Goal: Obtain resource: Obtain resource

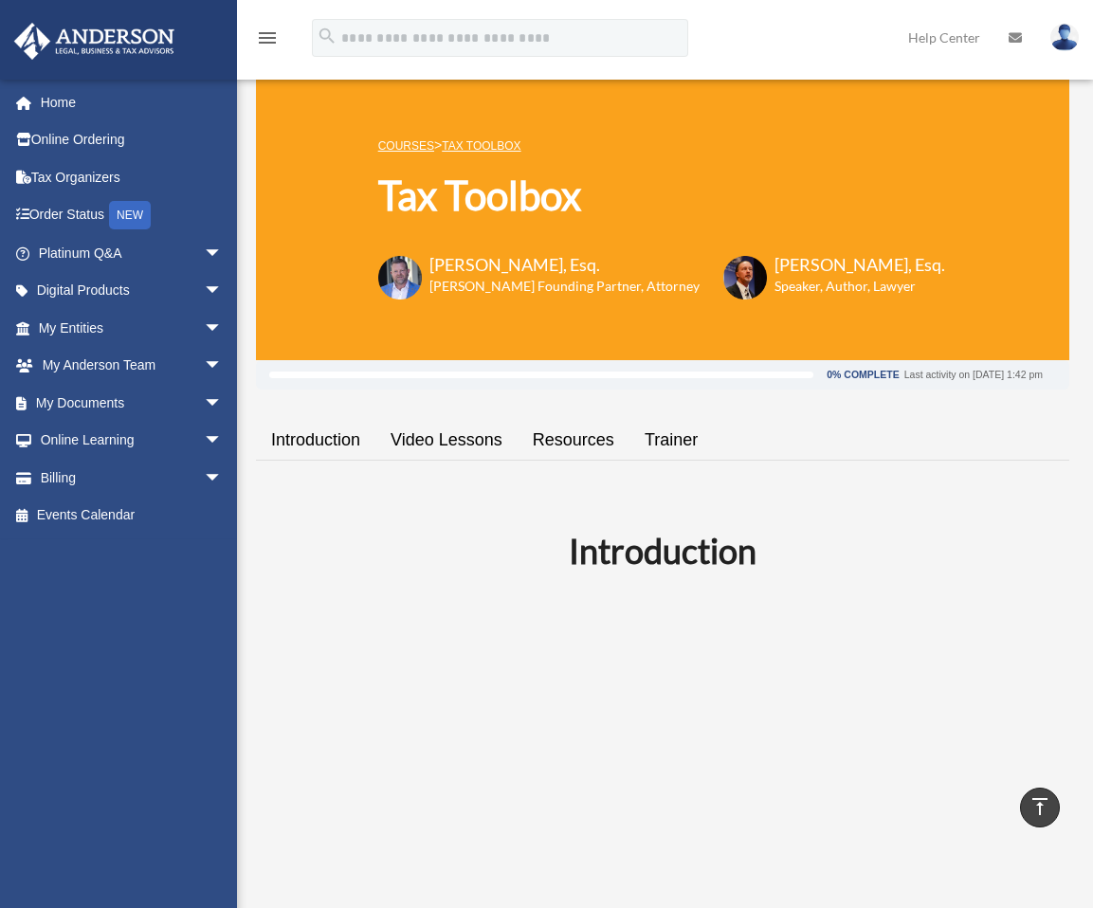
scroll to position [1184, 0]
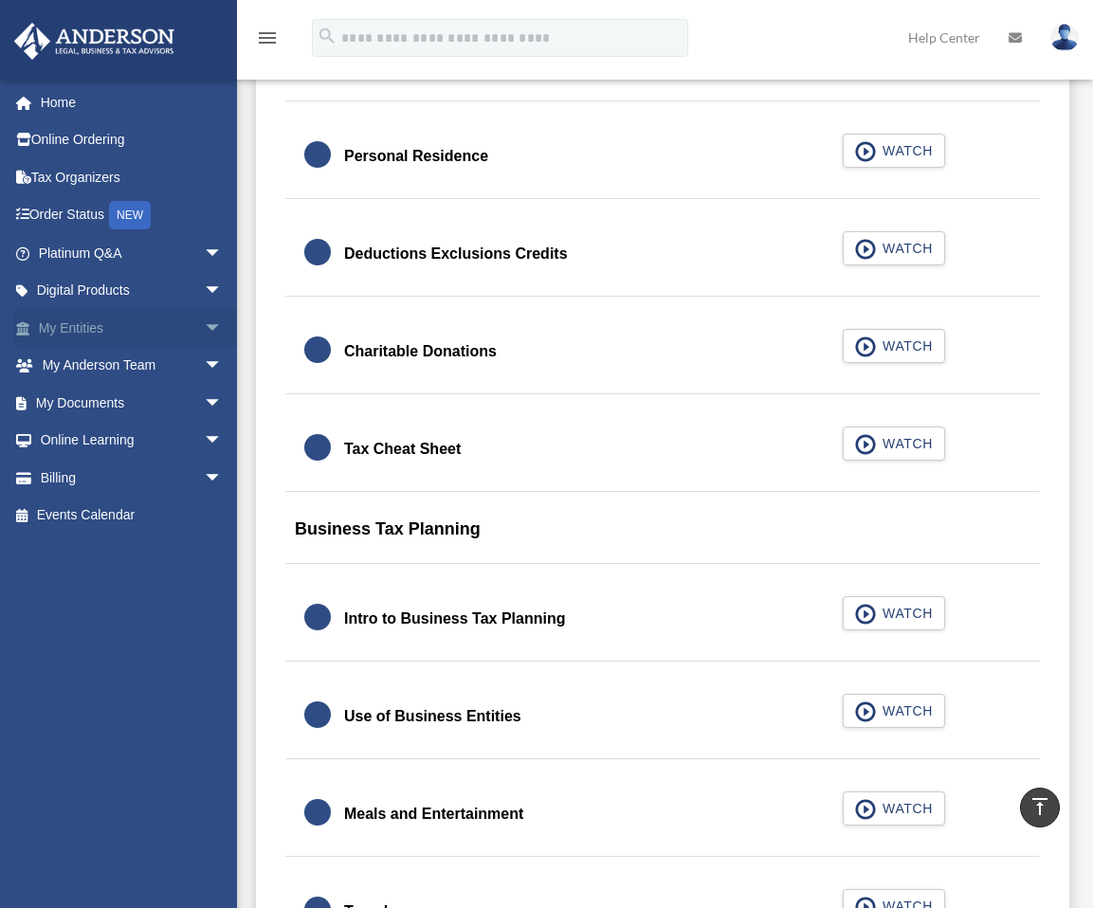
click at [204, 323] on span "arrow_drop_down" at bounding box center [223, 328] width 38 height 39
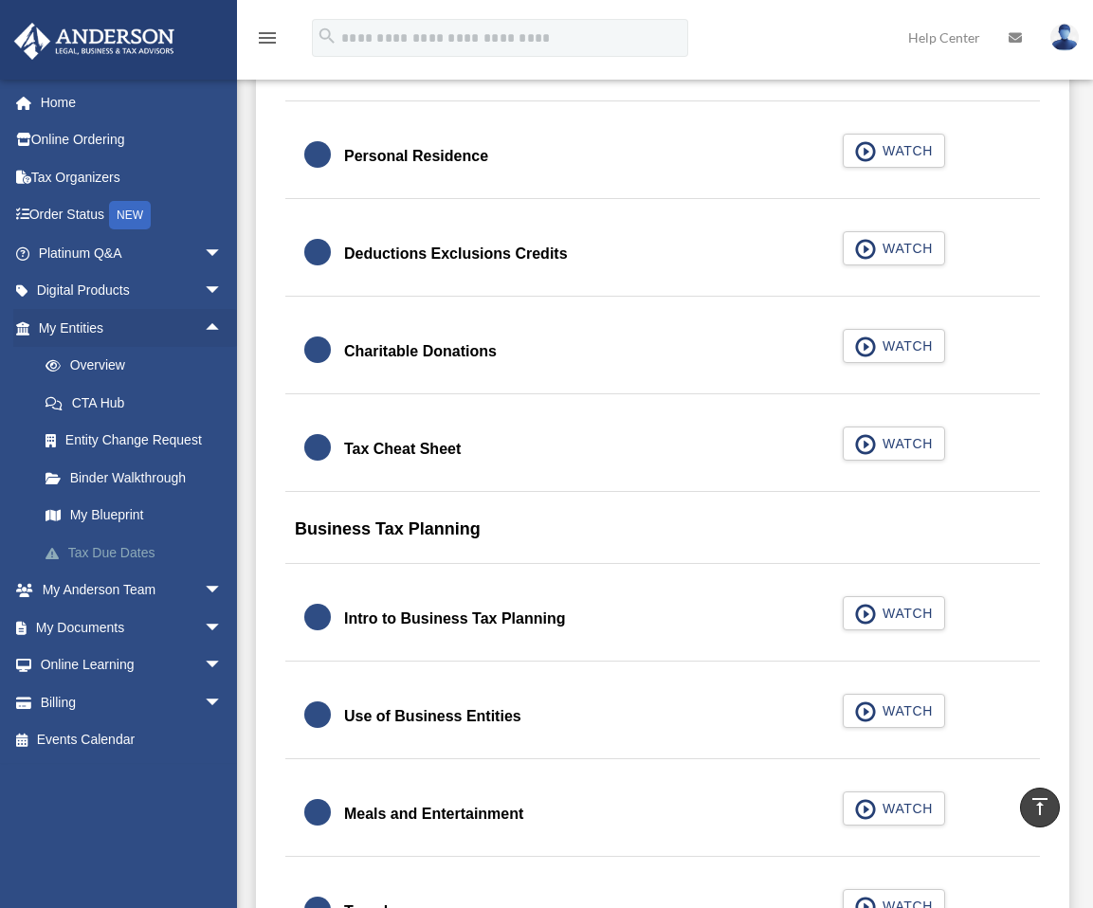
click at [121, 548] on link "Tax Due Dates" at bounding box center [139, 553] width 225 height 38
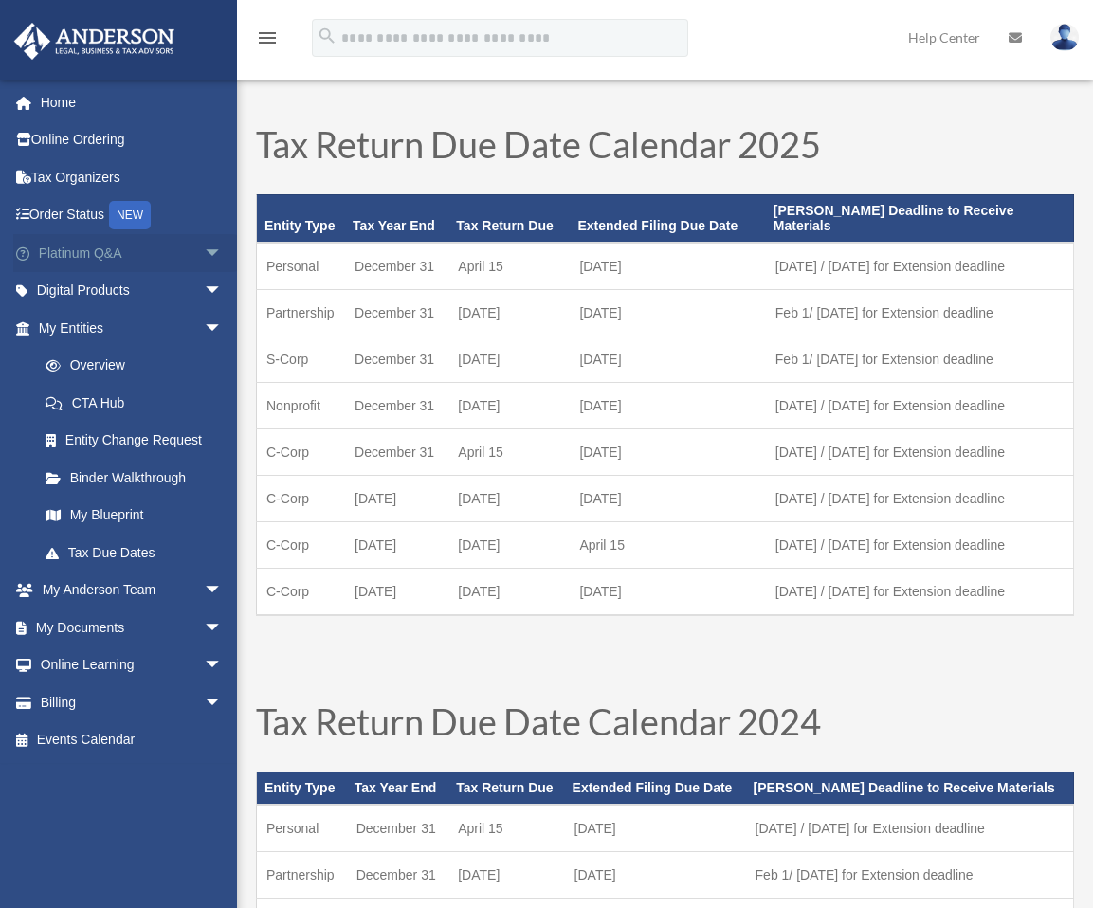
click at [111, 248] on link "Platinum Q&A arrow_drop_down" at bounding box center [132, 253] width 238 height 38
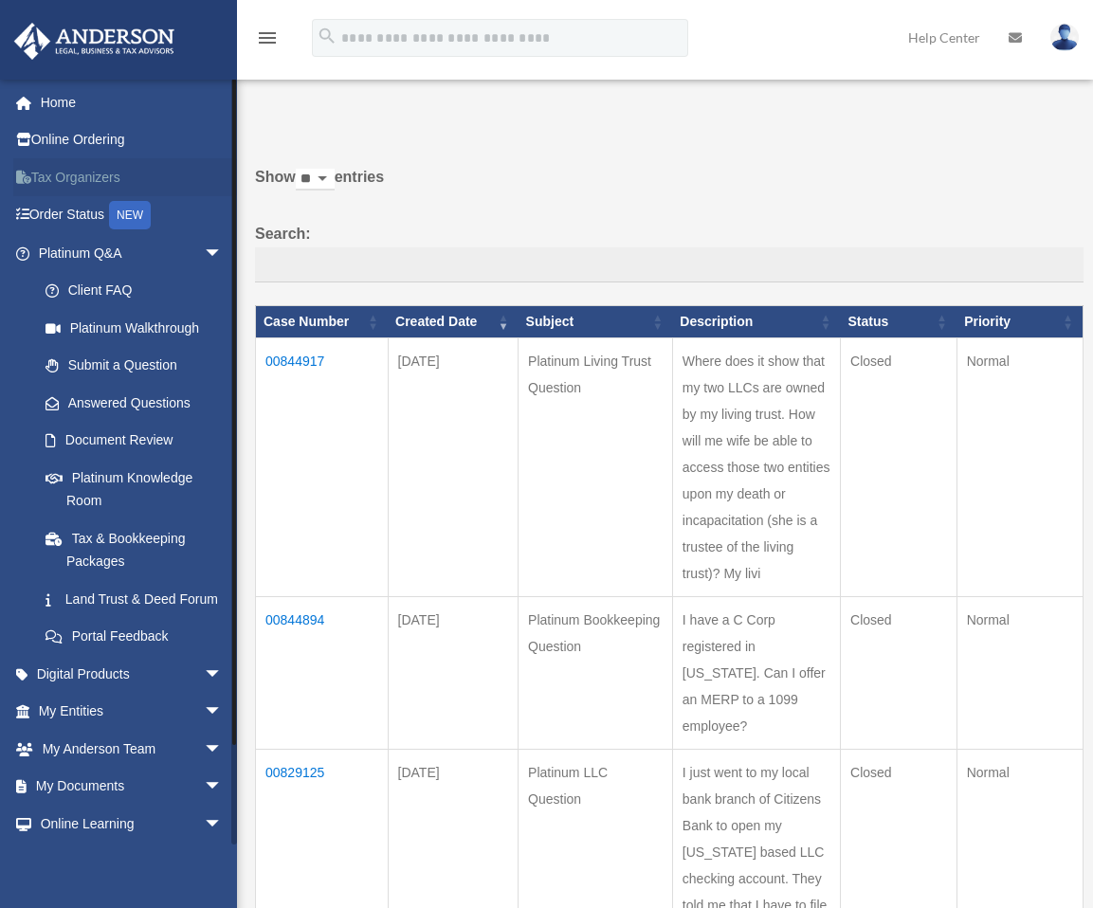
click at [92, 173] on link "Tax Organizers" at bounding box center [132, 177] width 238 height 38
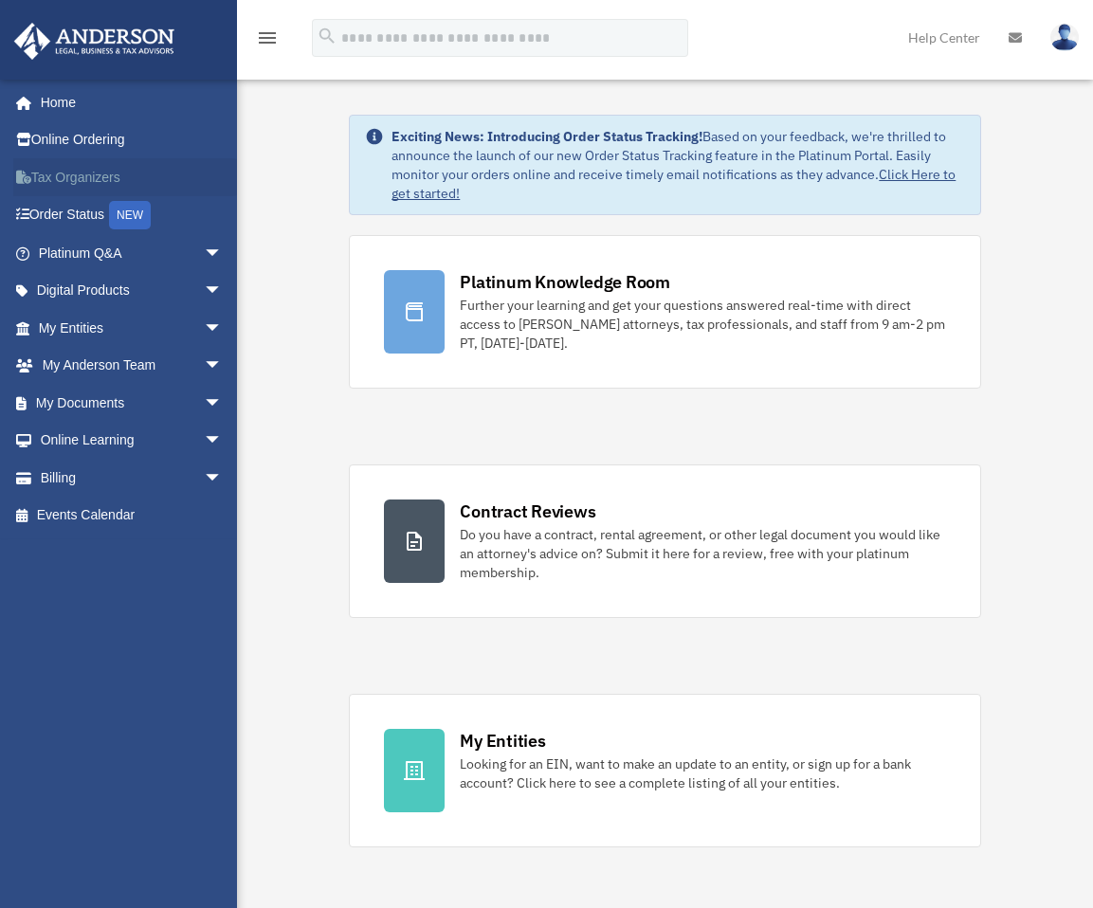
click at [100, 172] on link "Tax Organizers" at bounding box center [132, 177] width 238 height 38
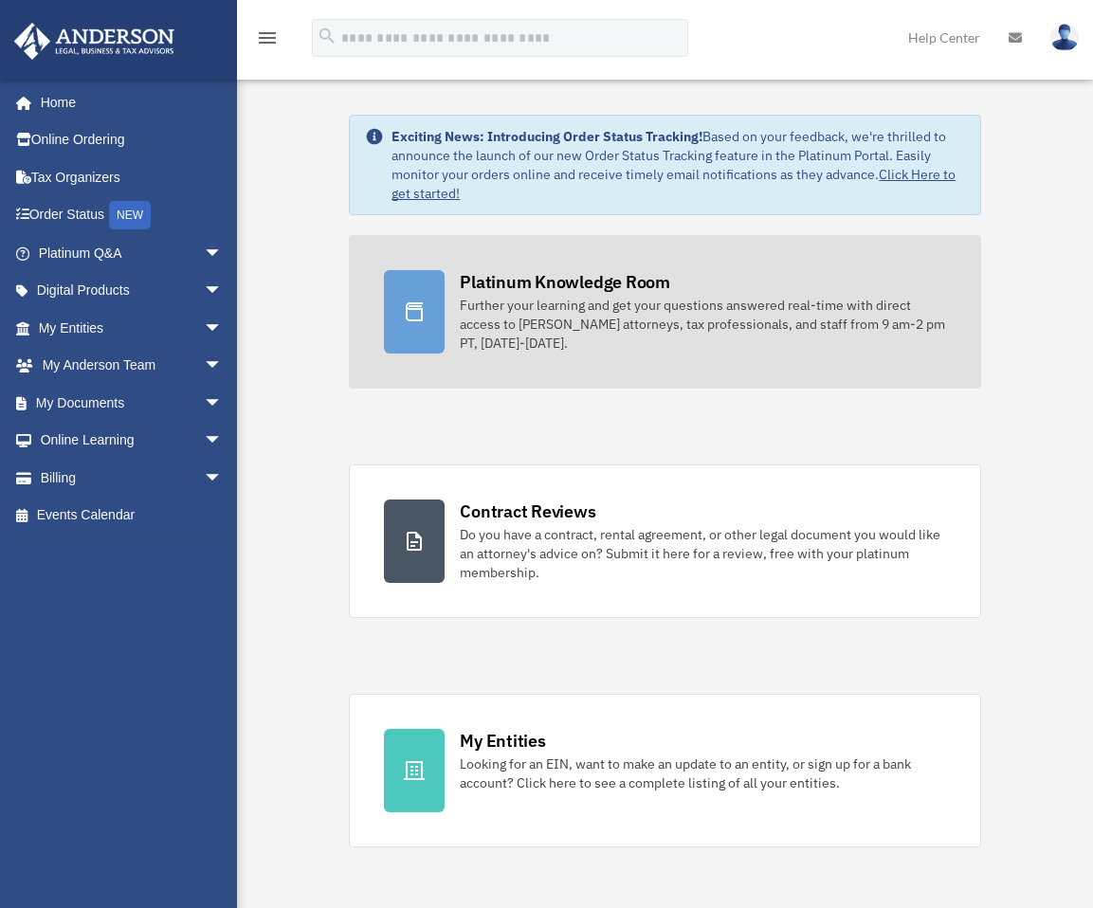
click at [484, 332] on div "Further your learning and get your questions answered real-time with direct acc…" at bounding box center [702, 324] width 485 height 57
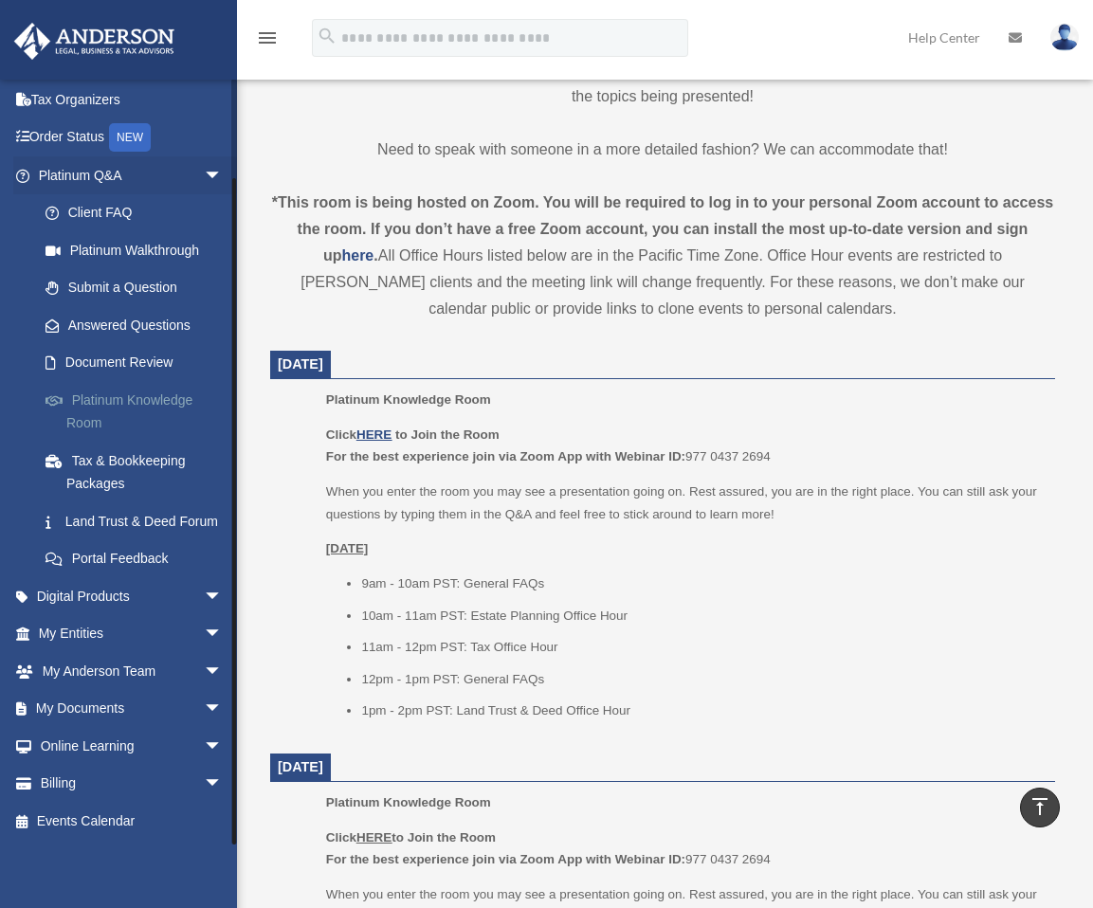
scroll to position [100, 0]
click at [54, 778] on link "Billing arrow_drop_down" at bounding box center [132, 784] width 238 height 38
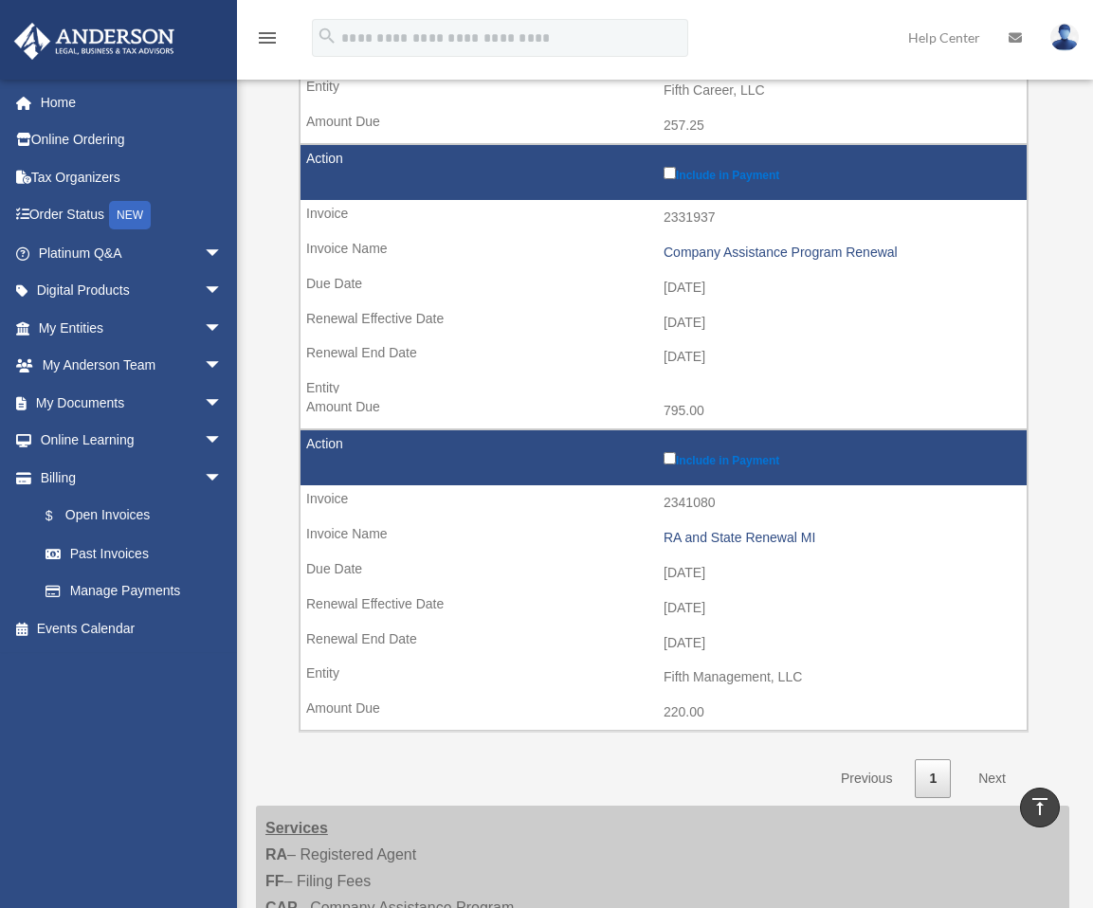
scroll to position [474, 0]
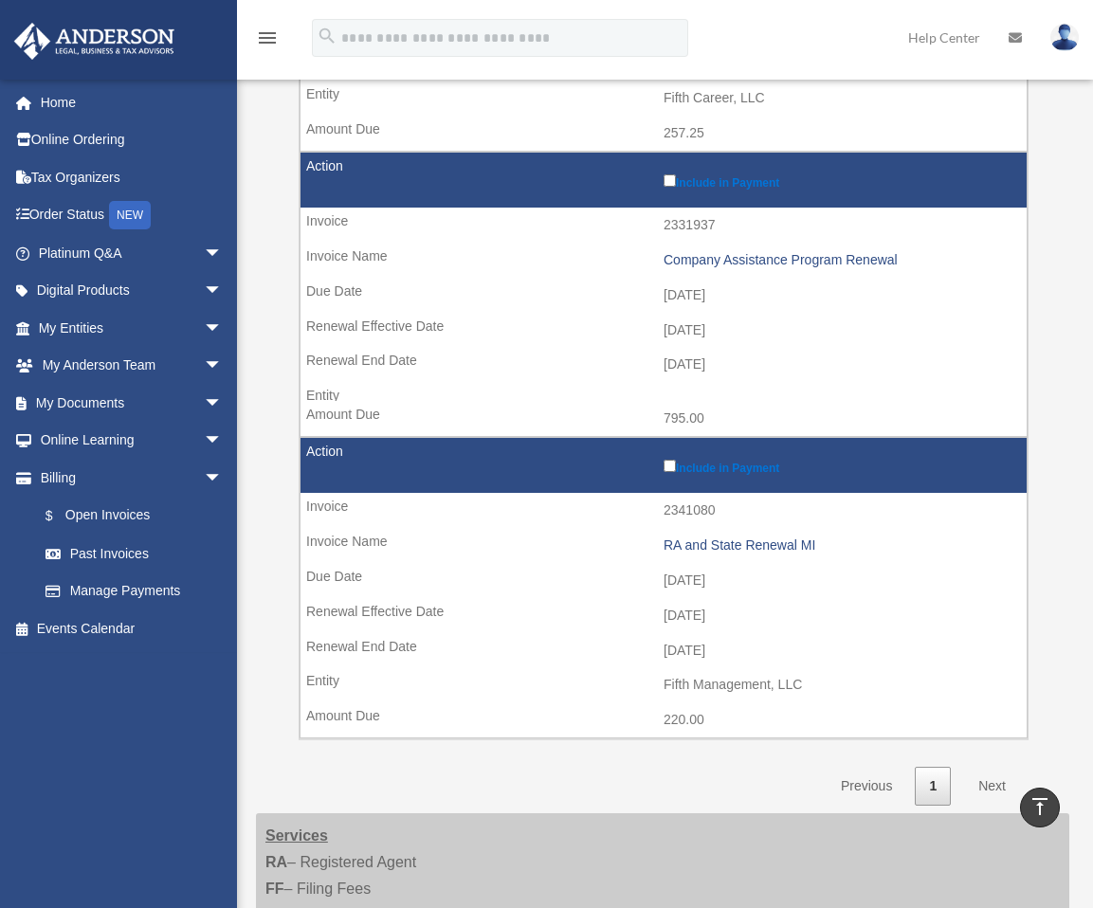
click at [996, 783] on link "Next" at bounding box center [992, 786] width 56 height 39
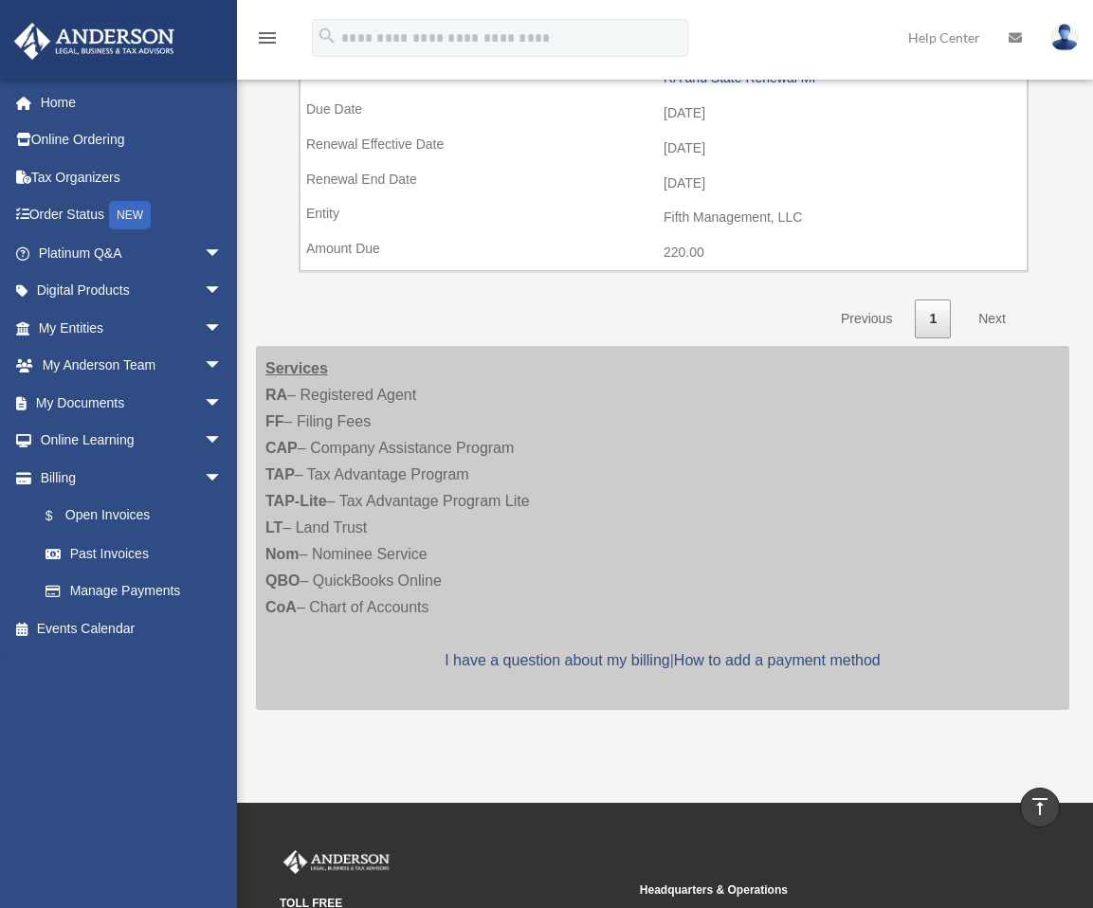
scroll to position [948, 0]
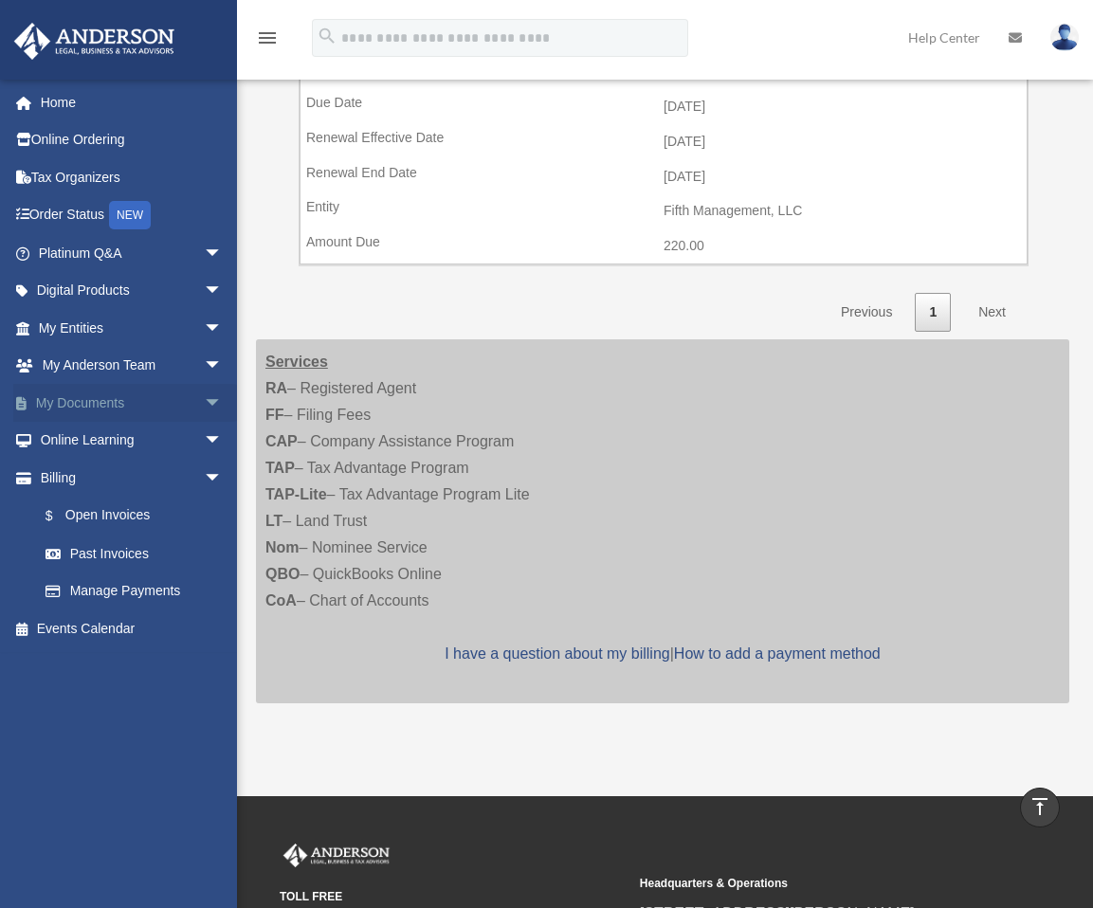
click at [204, 398] on span "arrow_drop_down" at bounding box center [223, 403] width 38 height 39
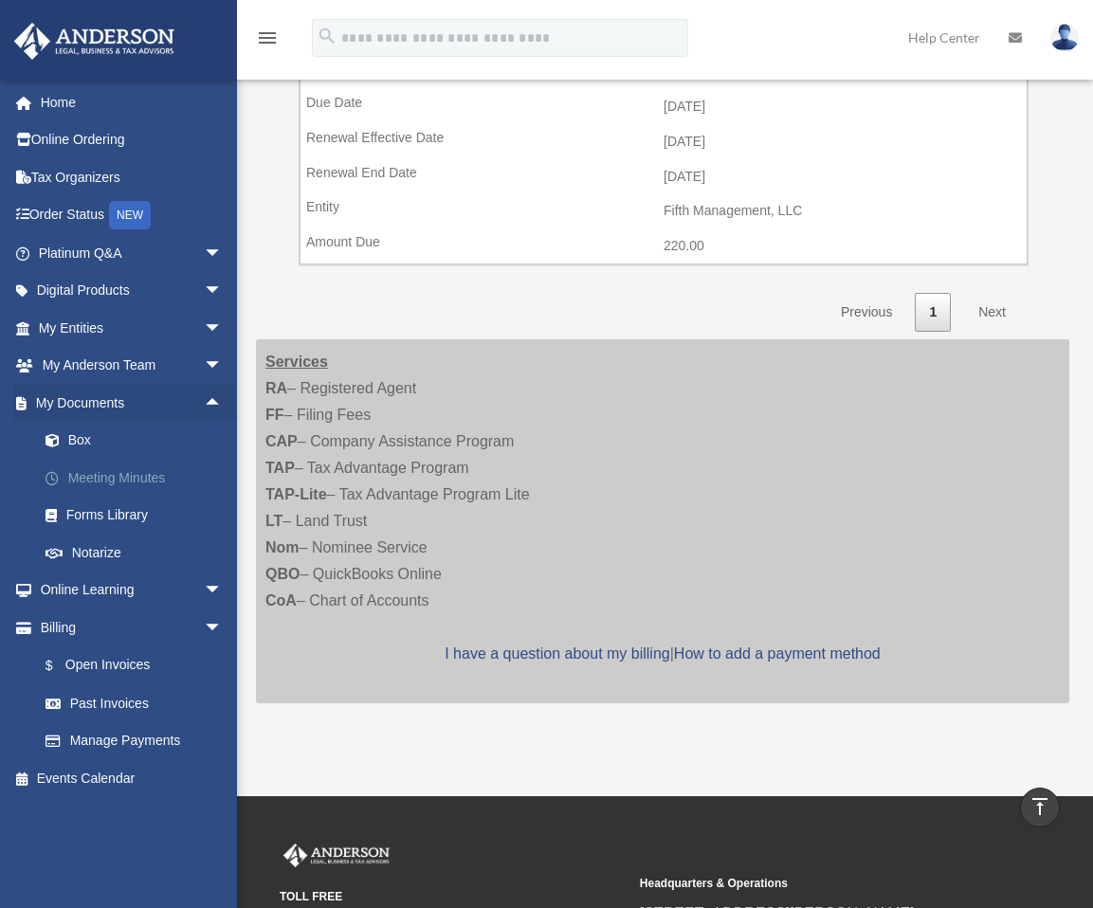
click at [121, 477] on link "Meeting Minutes" at bounding box center [139, 478] width 225 height 38
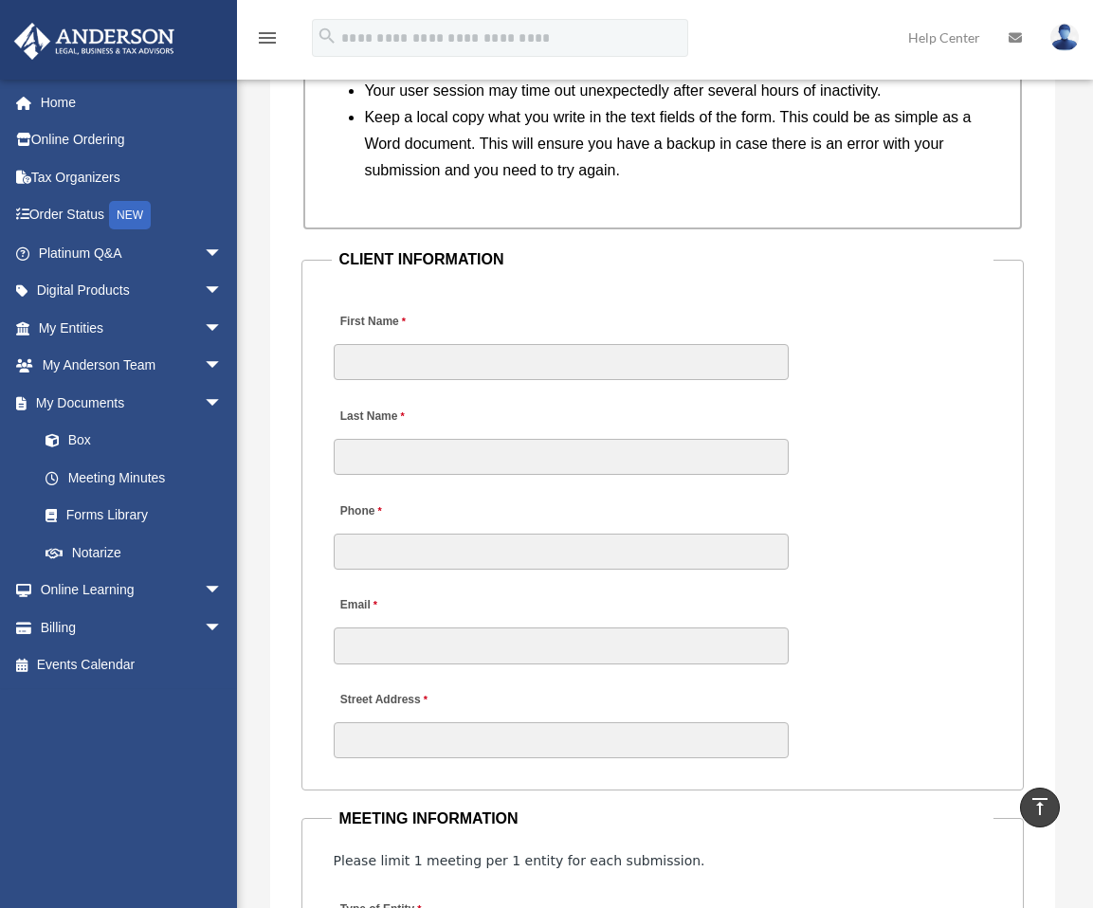
scroll to position [2043, 0]
click at [385, 346] on input "First Name" at bounding box center [561, 363] width 455 height 36
type input "****"
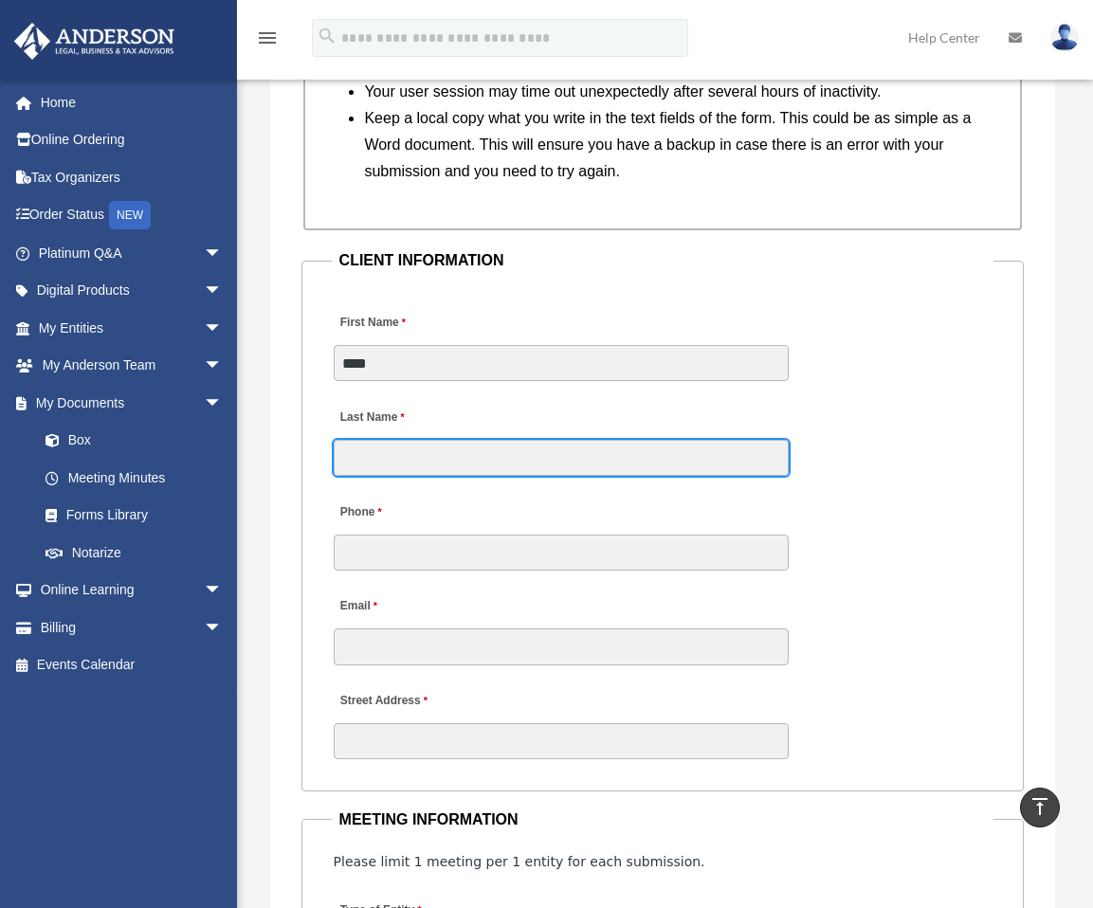
type input "******"
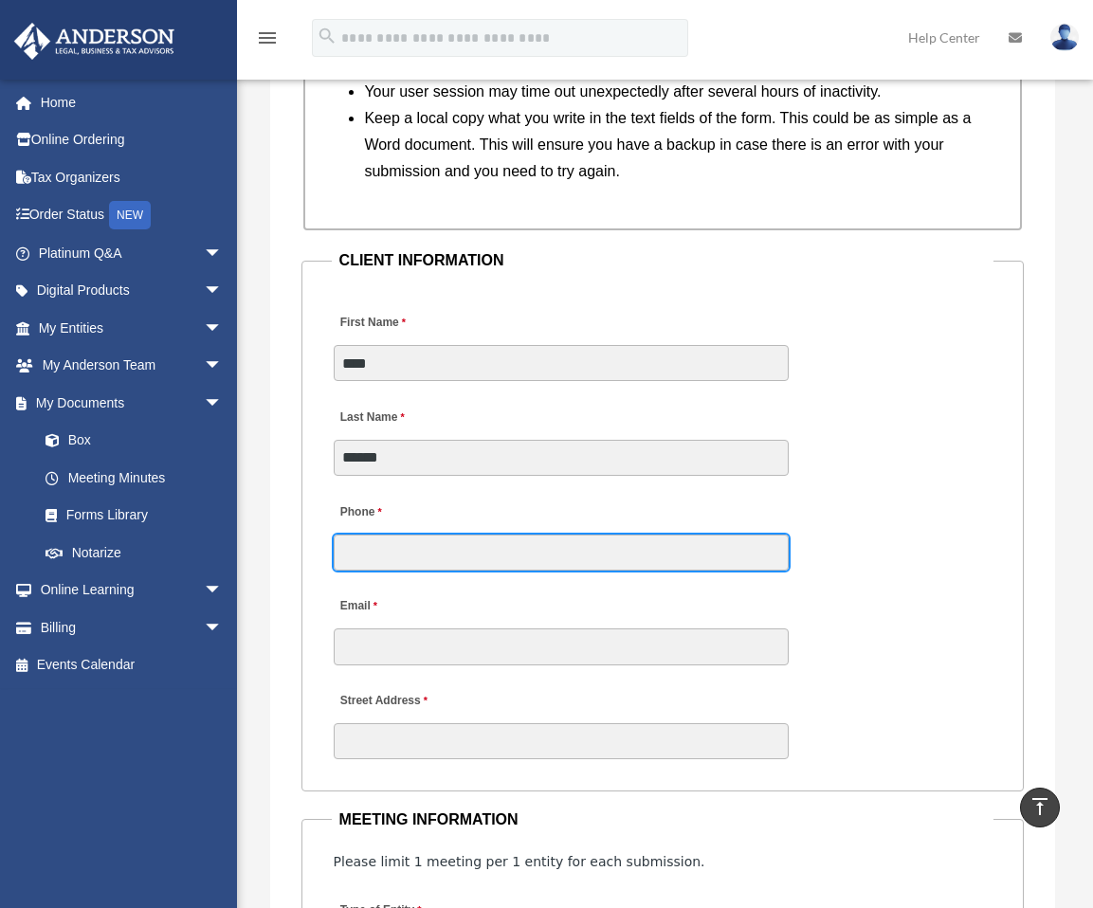
type input "**********"
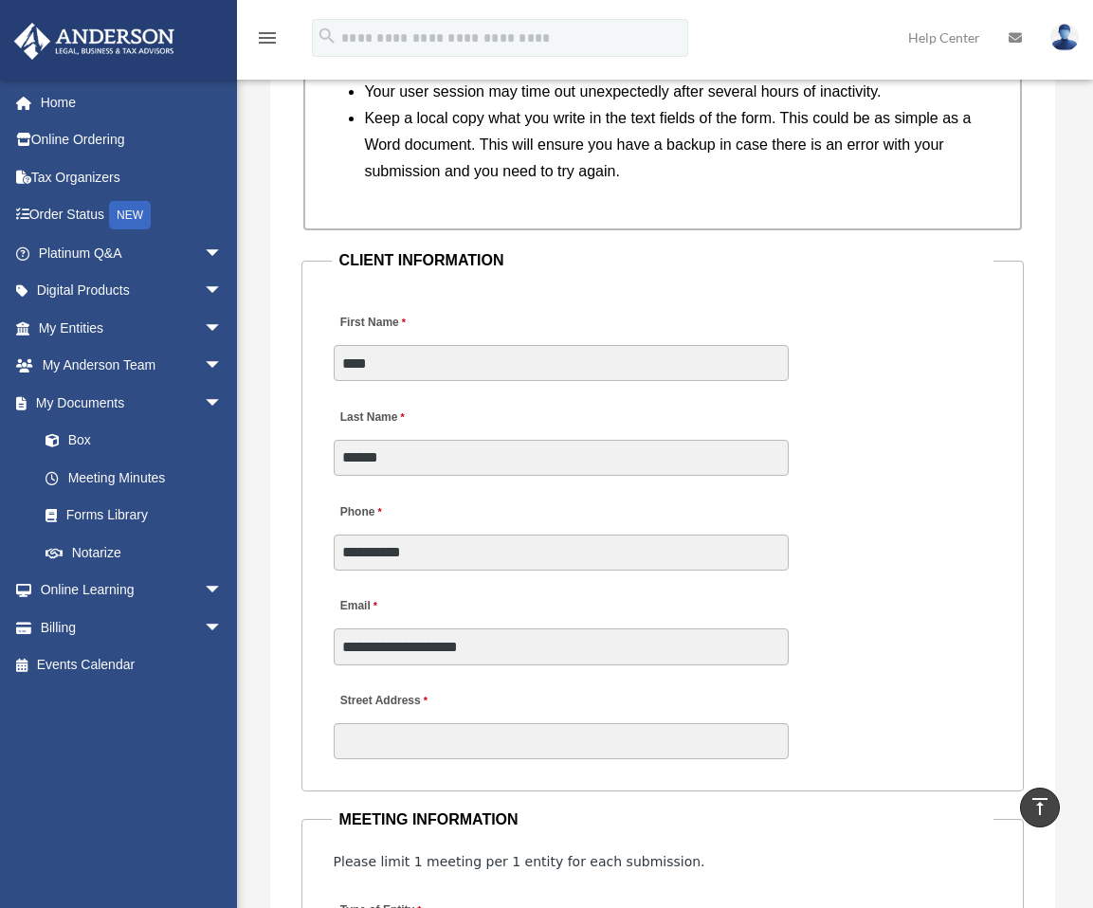
type input "**********"
type input "********"
type input "*******"
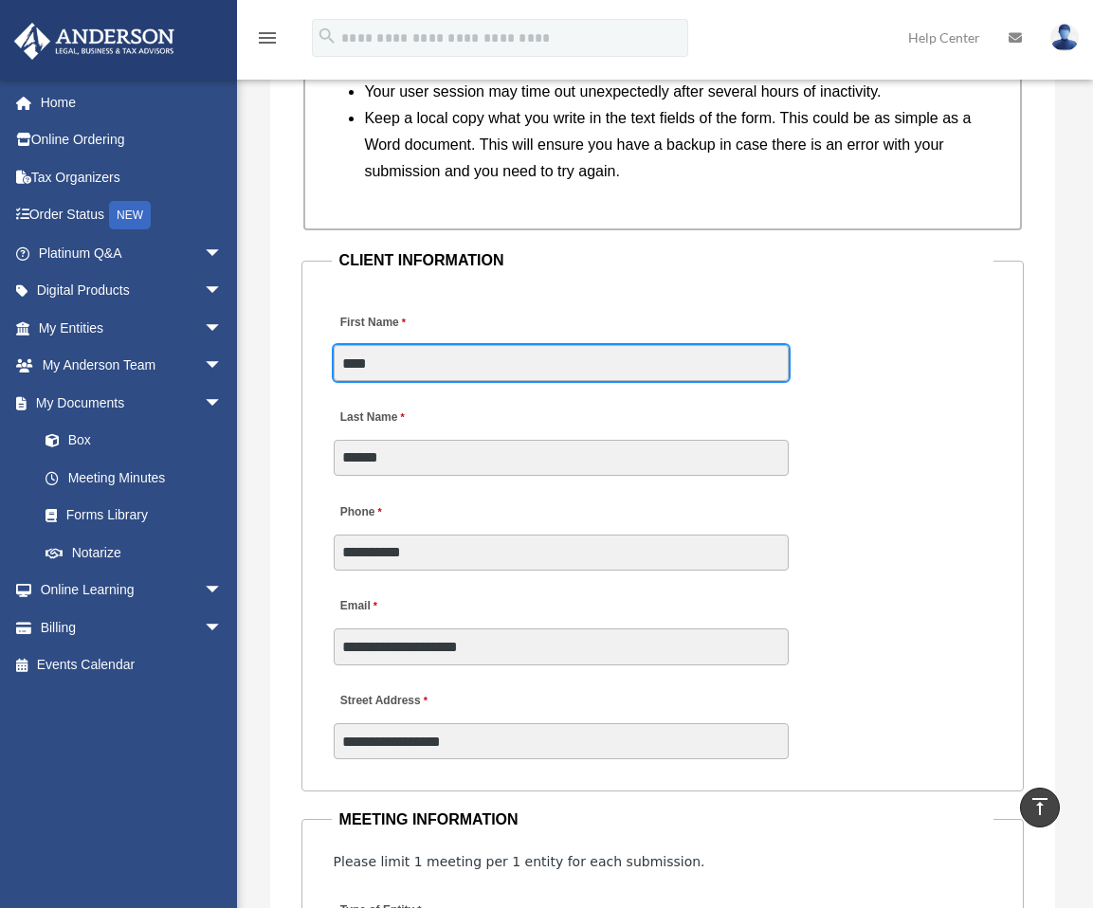
click at [377, 345] on input "****" at bounding box center [561, 363] width 455 height 36
type input "*****"
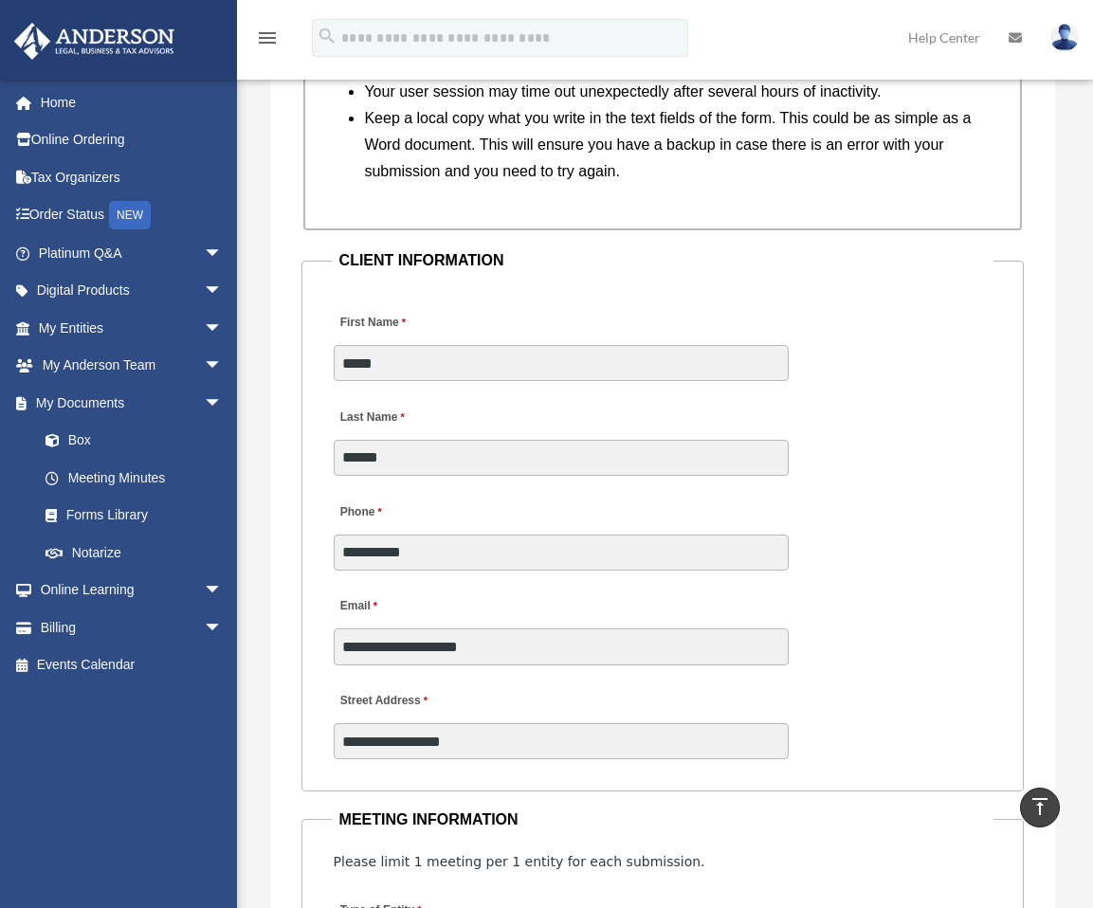
click at [477, 289] on div "First Name ***** Last Name ******" at bounding box center [663, 384] width 663 height 190
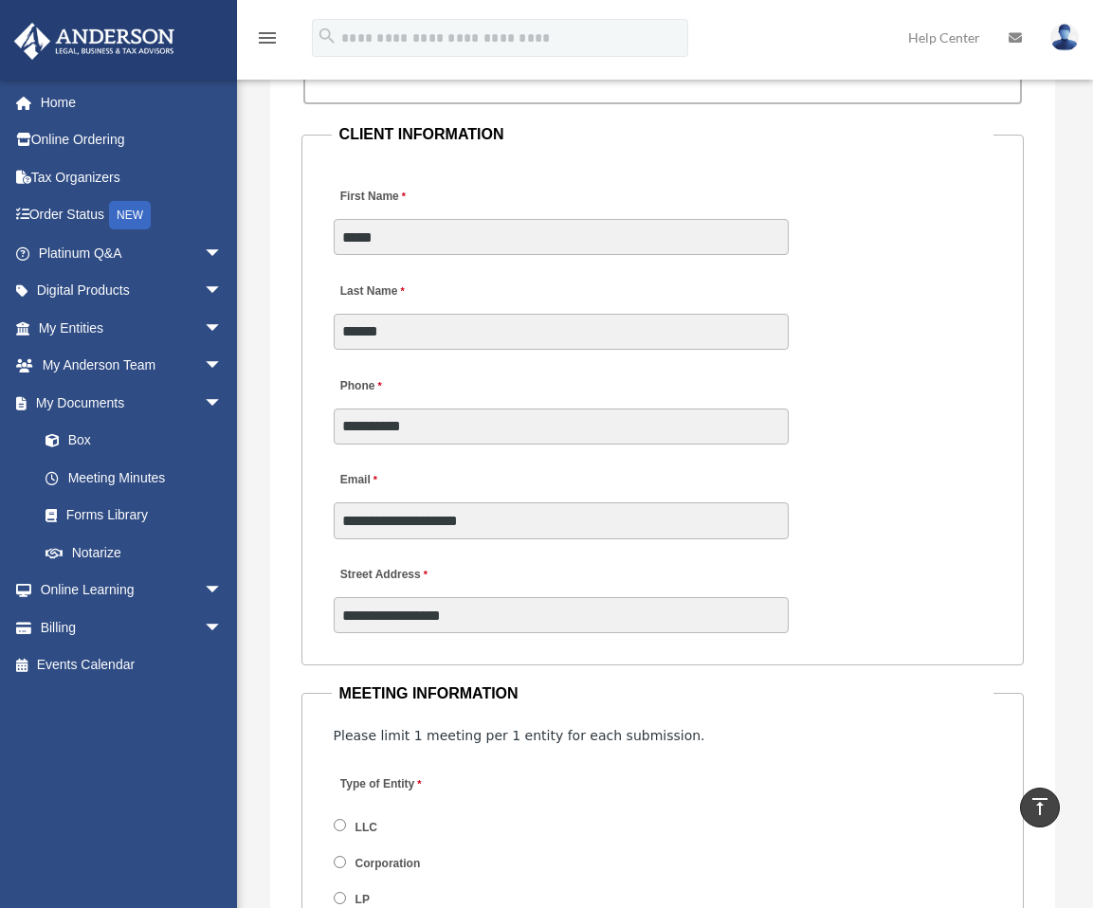
scroll to position [2138, 0]
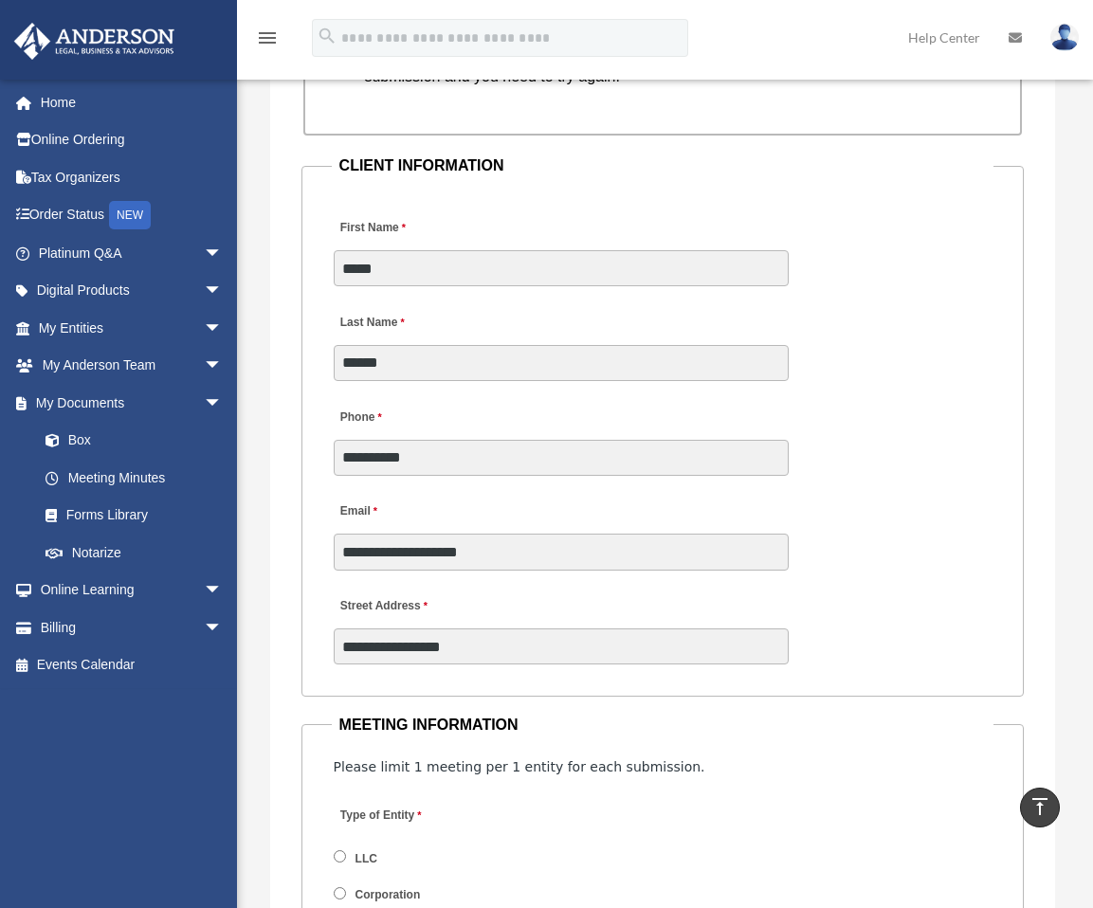
click at [867, 412] on div "**********" at bounding box center [663, 478] width 663 height 190
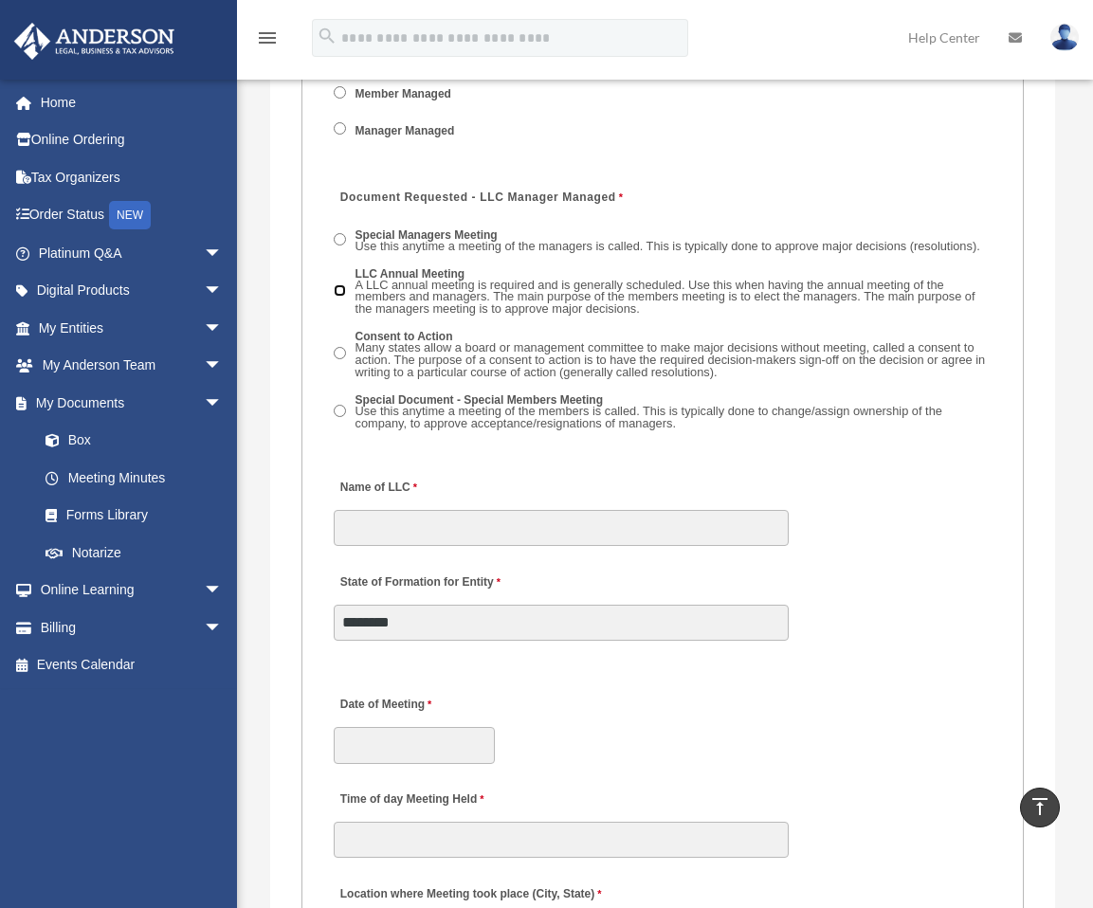
scroll to position [3276, 0]
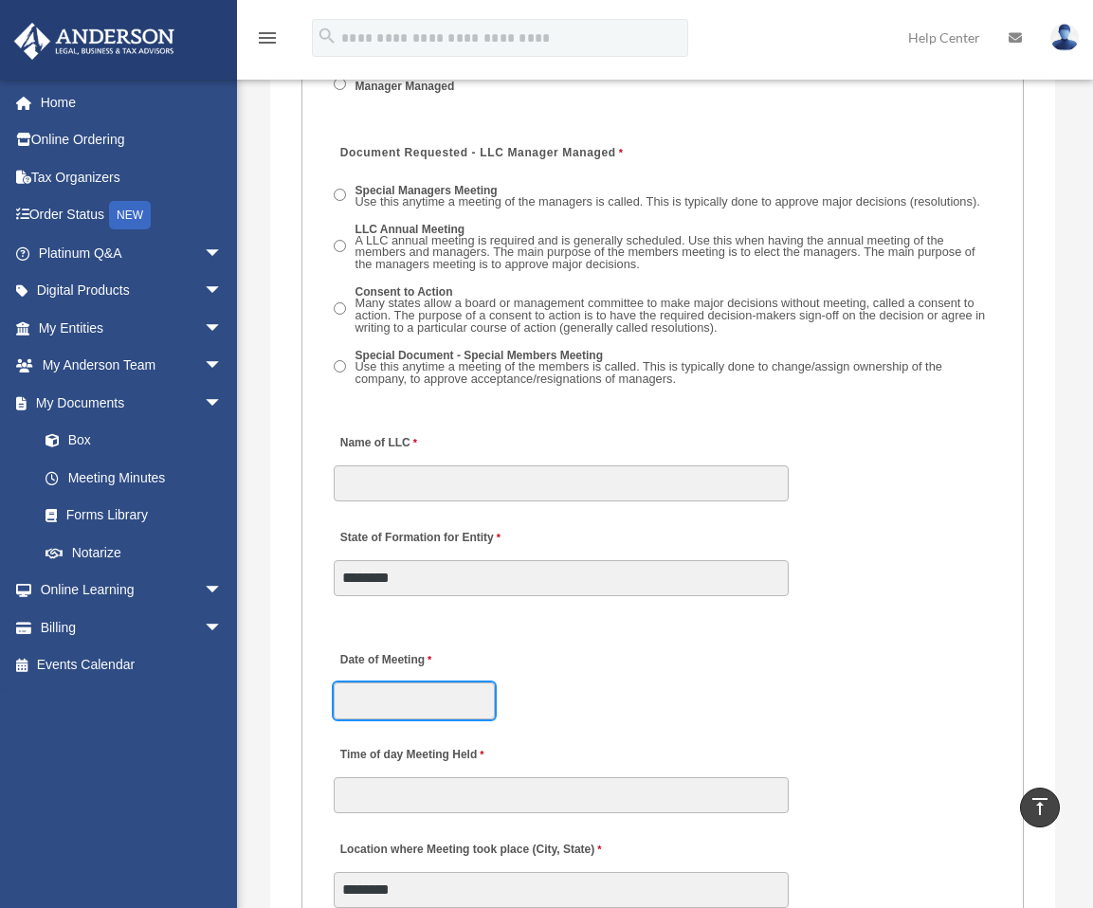
click at [436, 683] on input "Date of Meeting" at bounding box center [414, 701] width 161 height 36
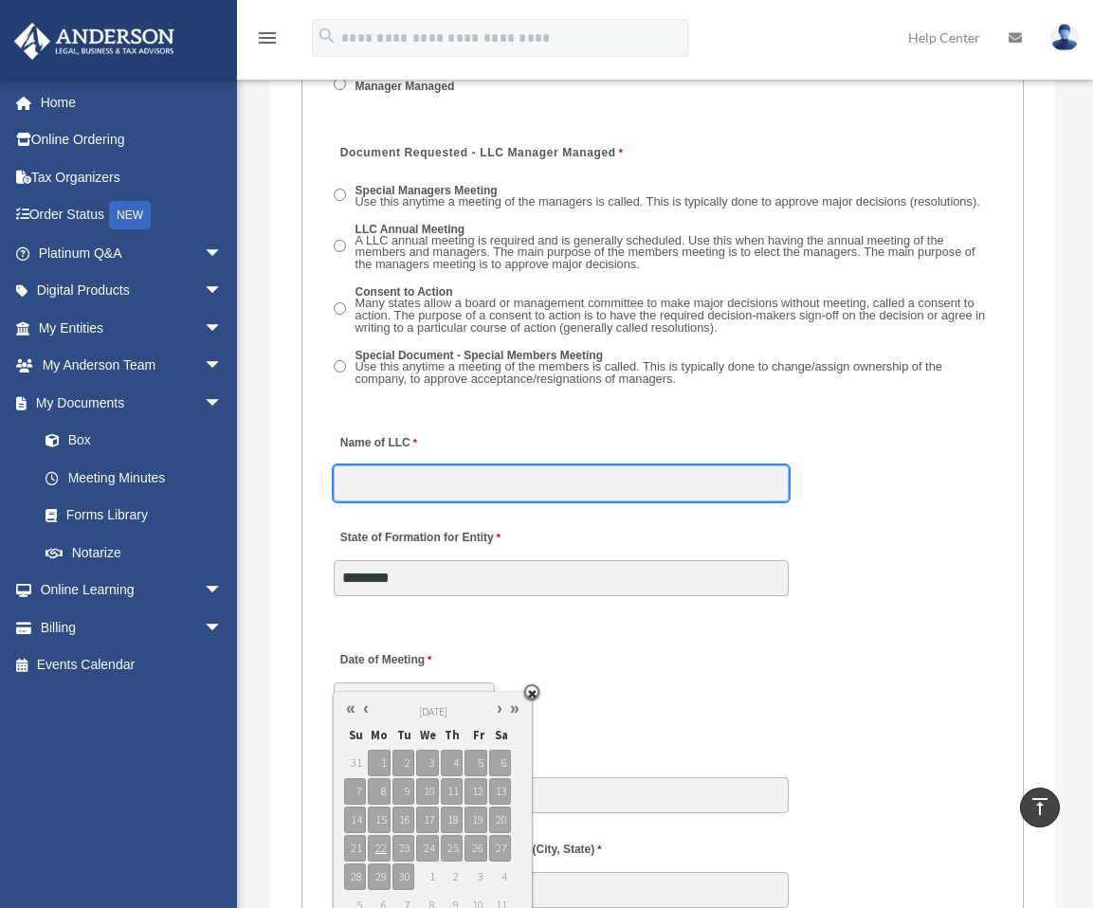
click at [429, 465] on input "Name of LLC" at bounding box center [561, 483] width 455 height 36
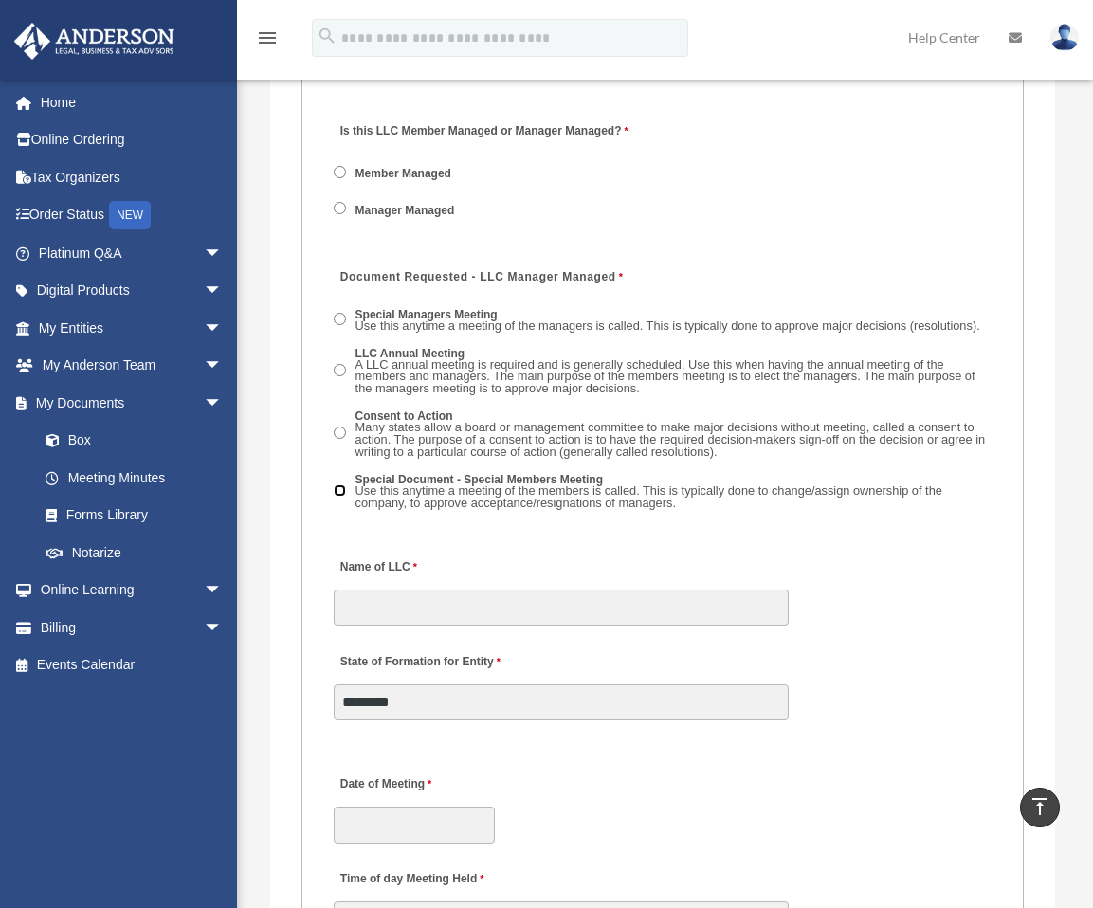
scroll to position [3181, 0]
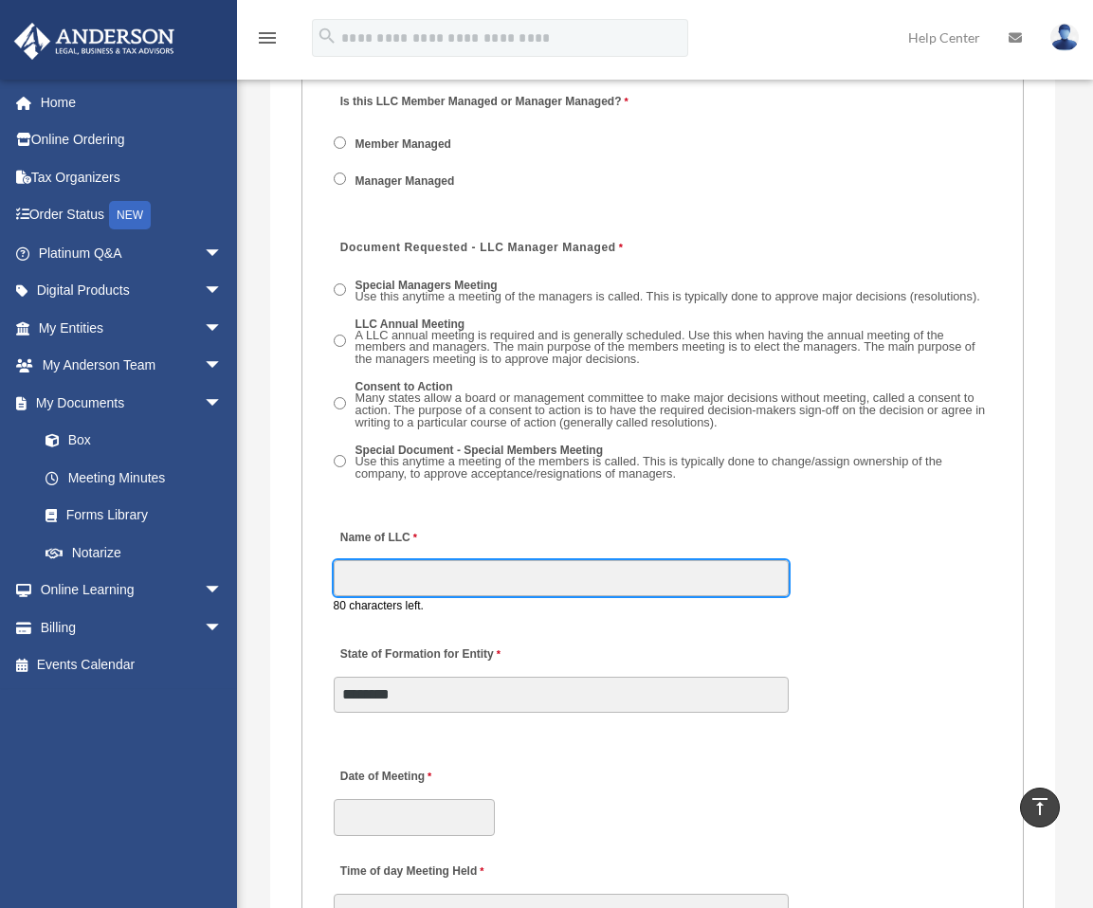
click at [418, 560] on input "Name of LLC" at bounding box center [561, 578] width 455 height 36
click at [387, 560] on input "Name of LLC" at bounding box center [561, 578] width 455 height 36
type input "**********"
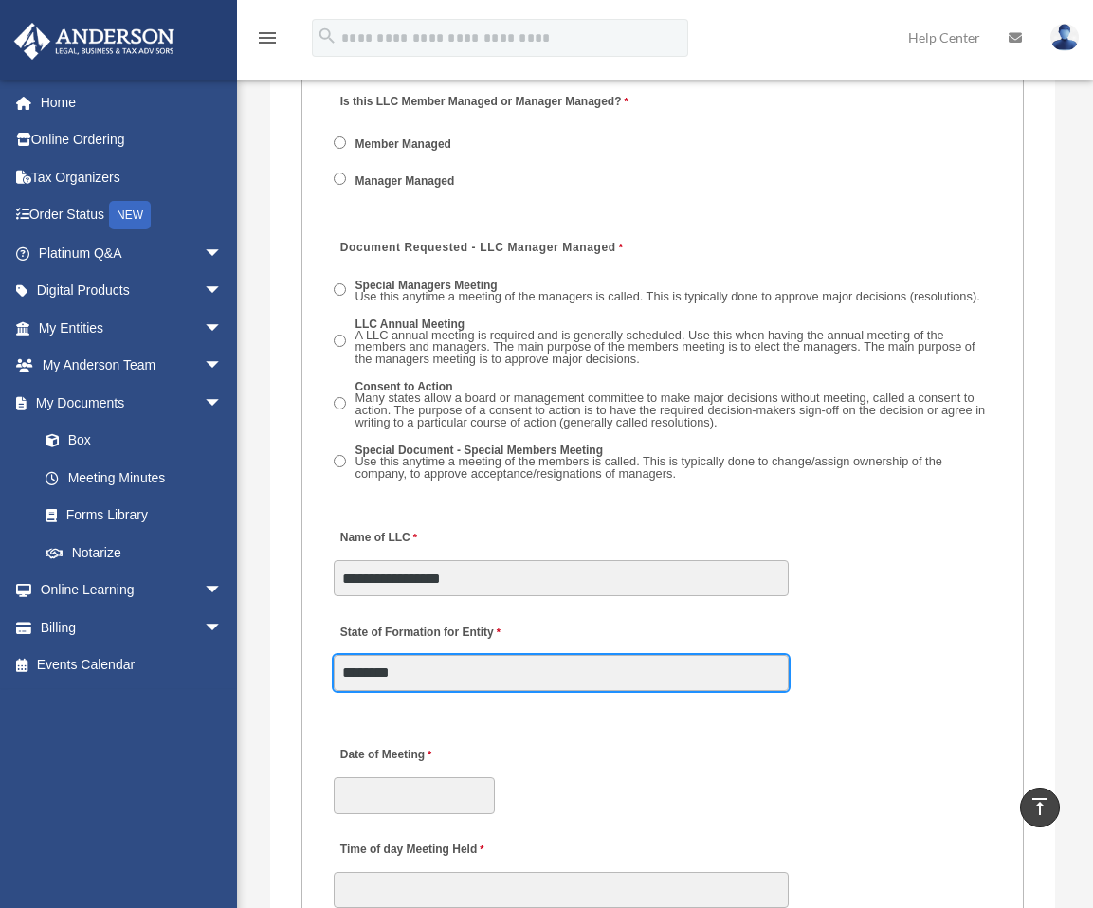
drag, startPoint x: 428, startPoint y: 647, endPoint x: 296, endPoint y: 649, distance: 131.8
click at [296, 649] on div "**********" at bounding box center [662, 550] width 785 height 3861
type input "*******"
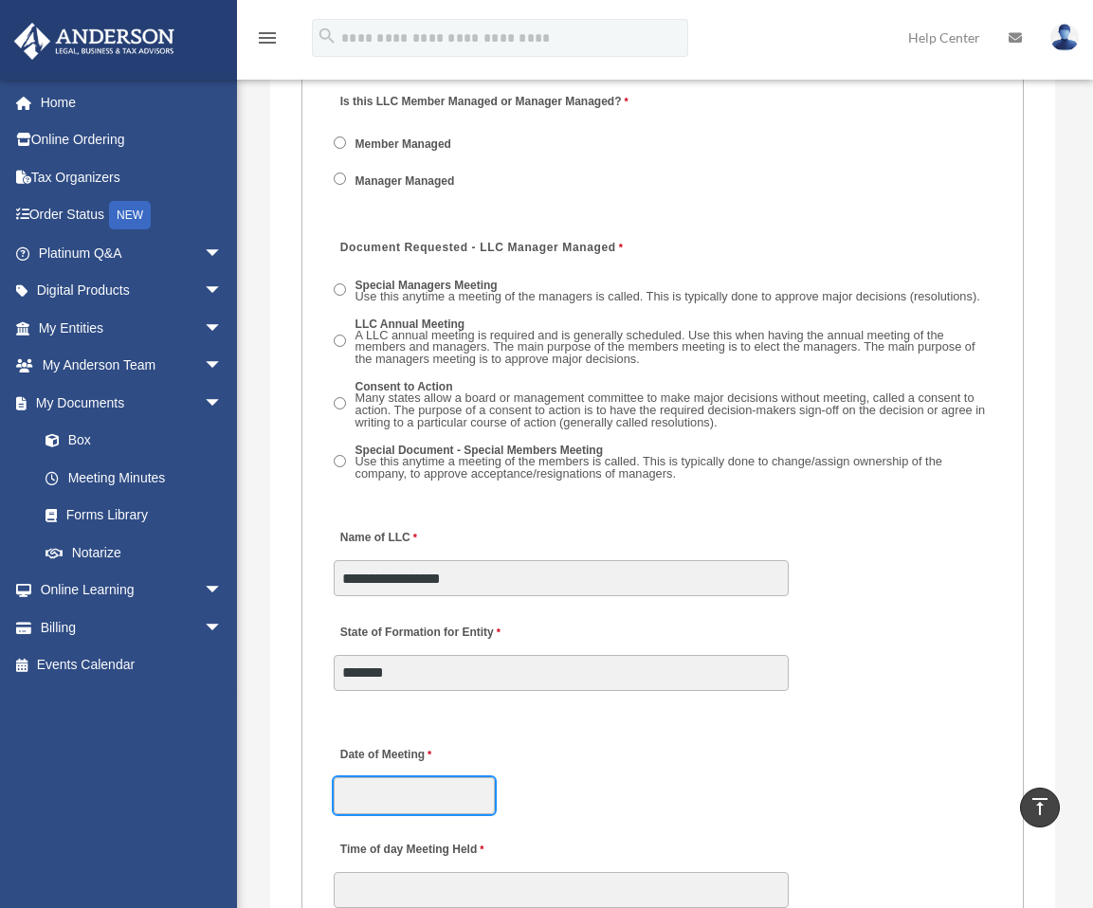
click at [440, 777] on input "Date of Meeting" at bounding box center [414, 795] width 161 height 36
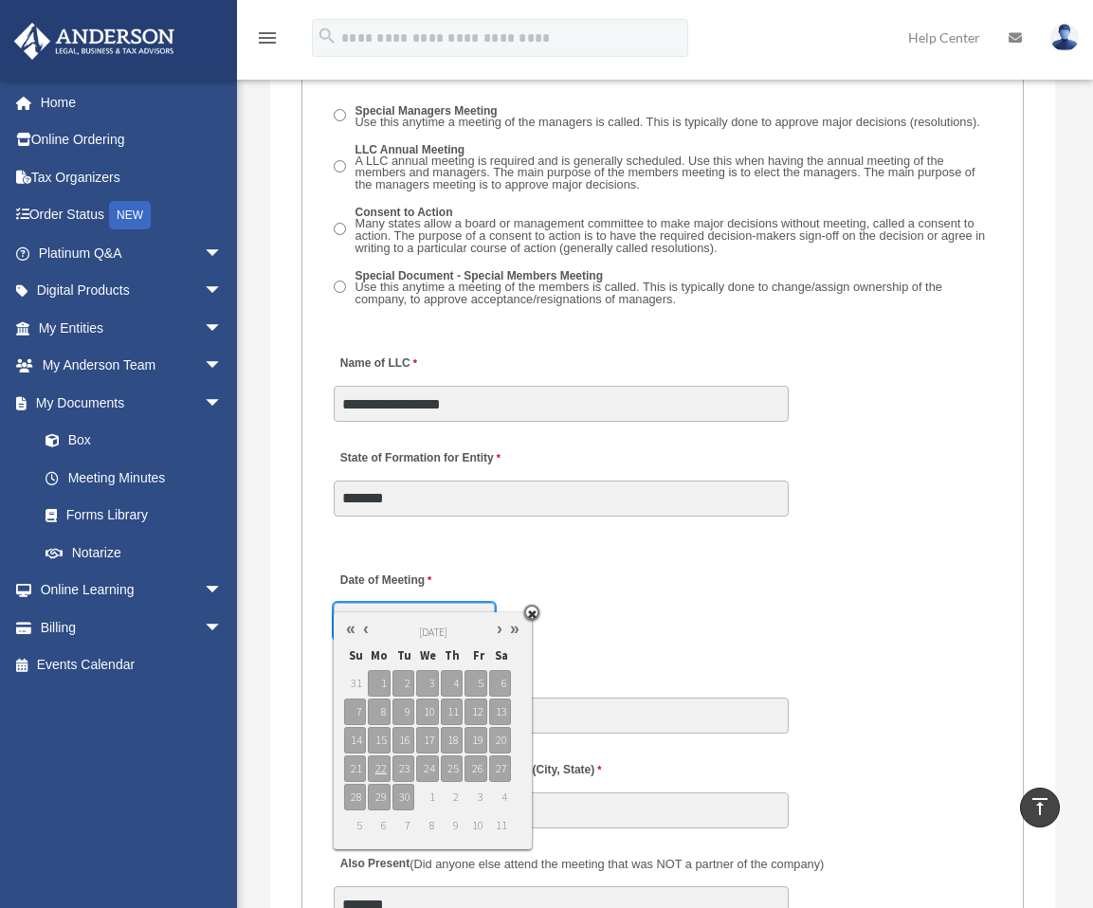
scroll to position [3370, 0]
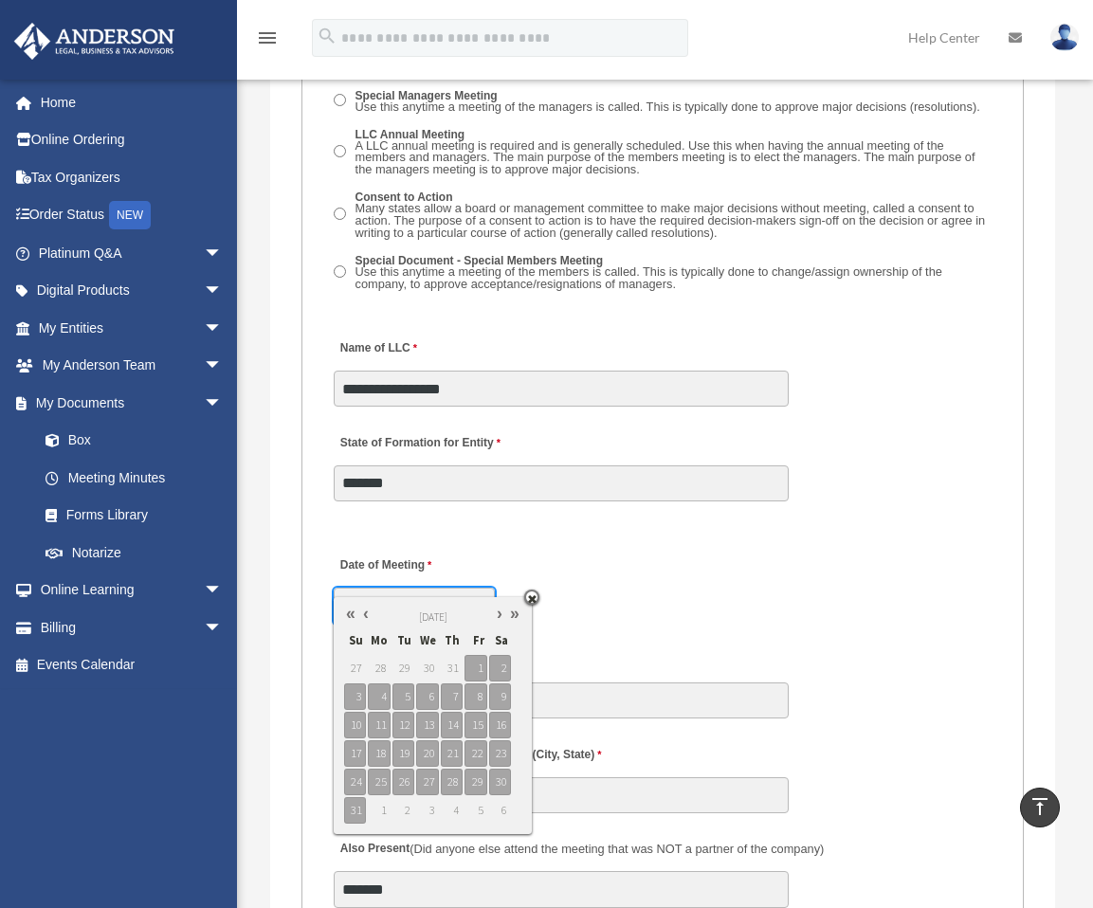
click at [369, 611] on link at bounding box center [365, 614] width 15 height 20
click at [365, 617] on link at bounding box center [365, 614] width 15 height 20
type input "**********"
click at [475, 663] on span "6" at bounding box center [476, 668] width 22 height 27
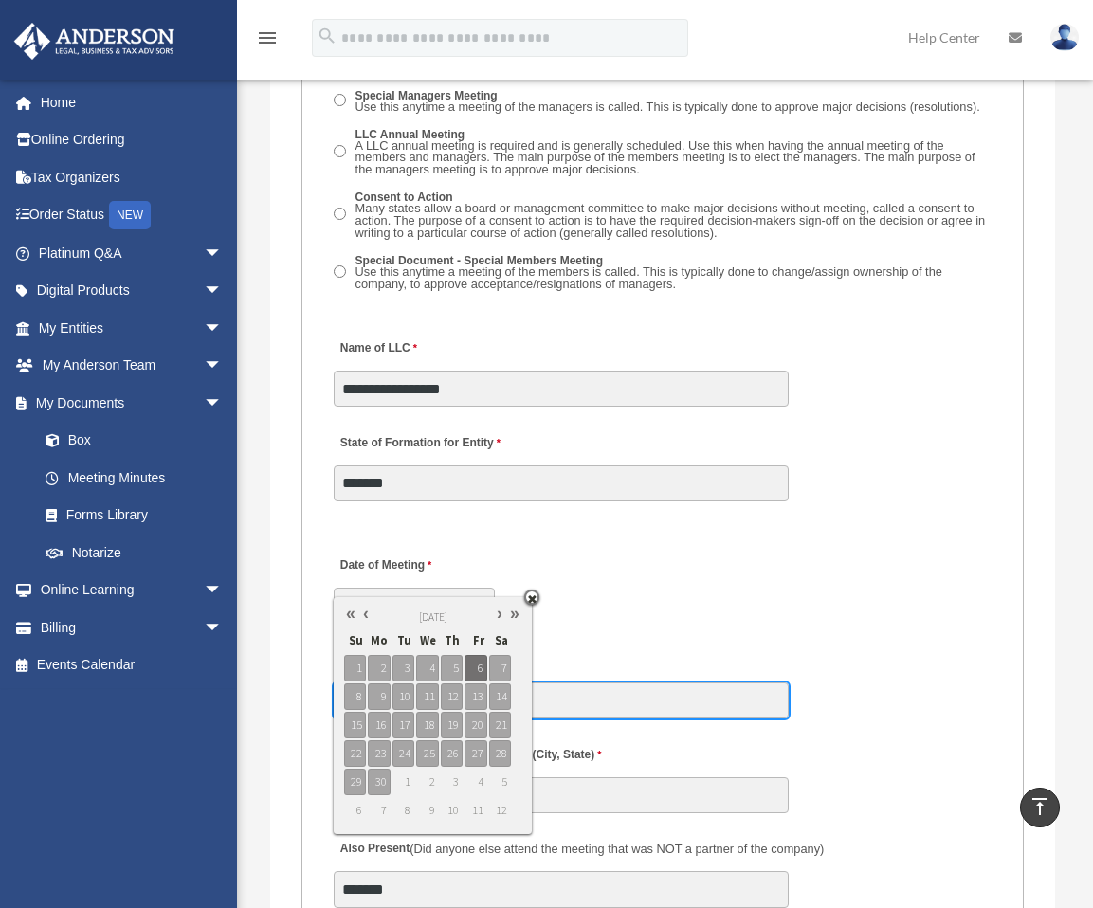
click at [573, 683] on input "Time of day Meeting Held" at bounding box center [561, 701] width 455 height 36
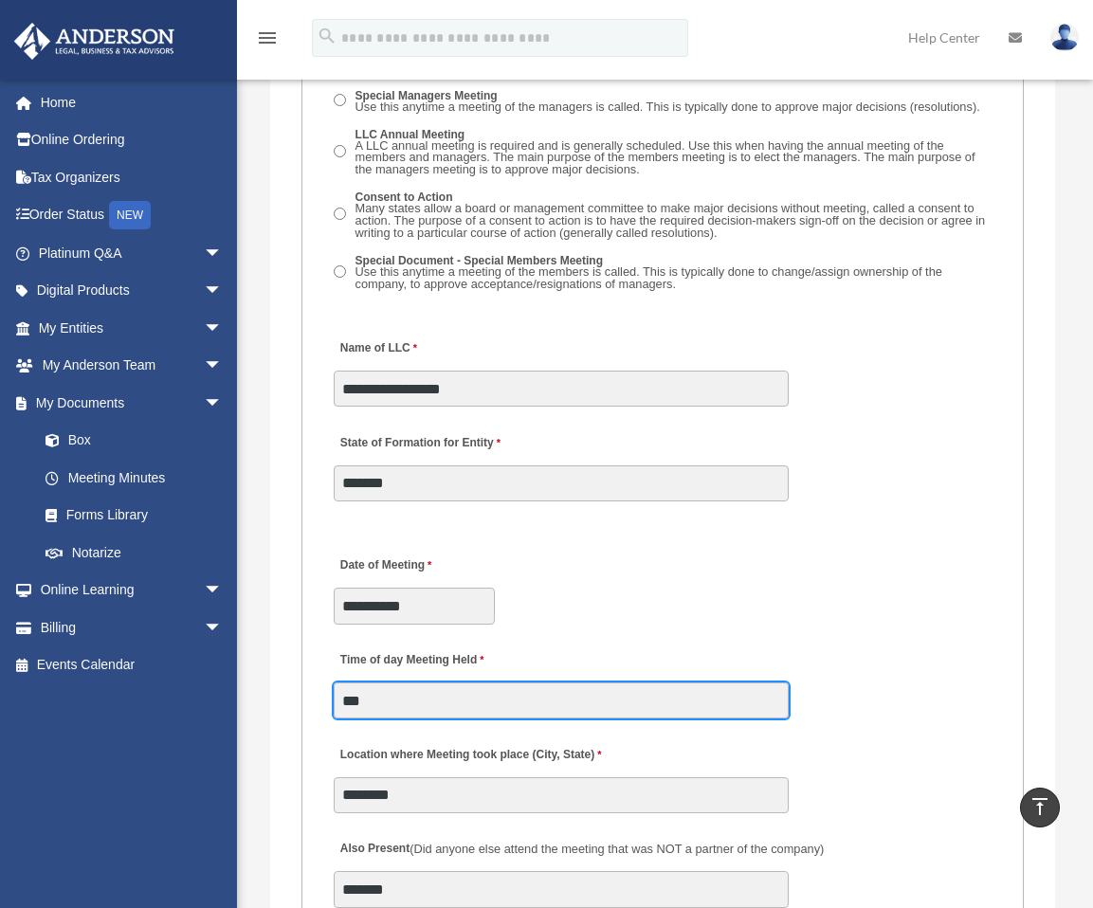
type input "***"
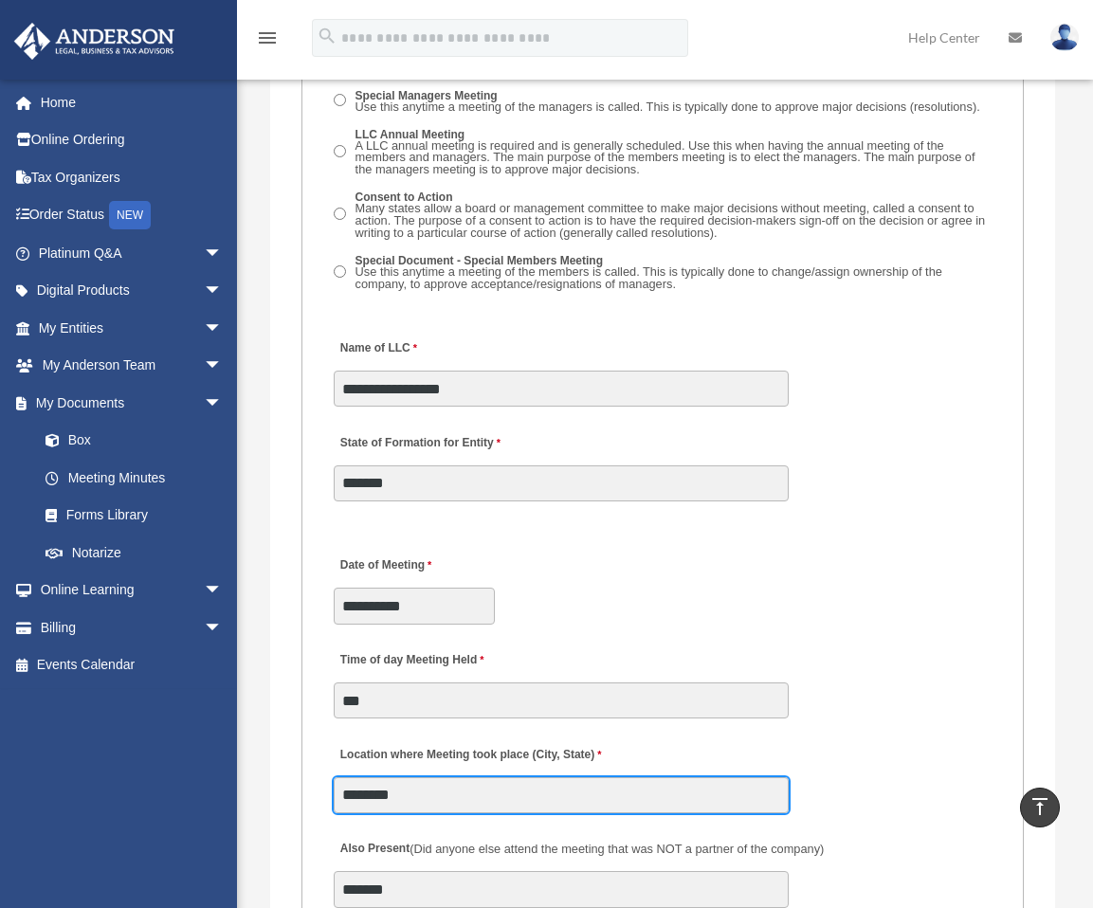
click at [474, 777] on input "********" at bounding box center [561, 795] width 455 height 36
click at [434, 777] on input "********" at bounding box center [561, 795] width 455 height 36
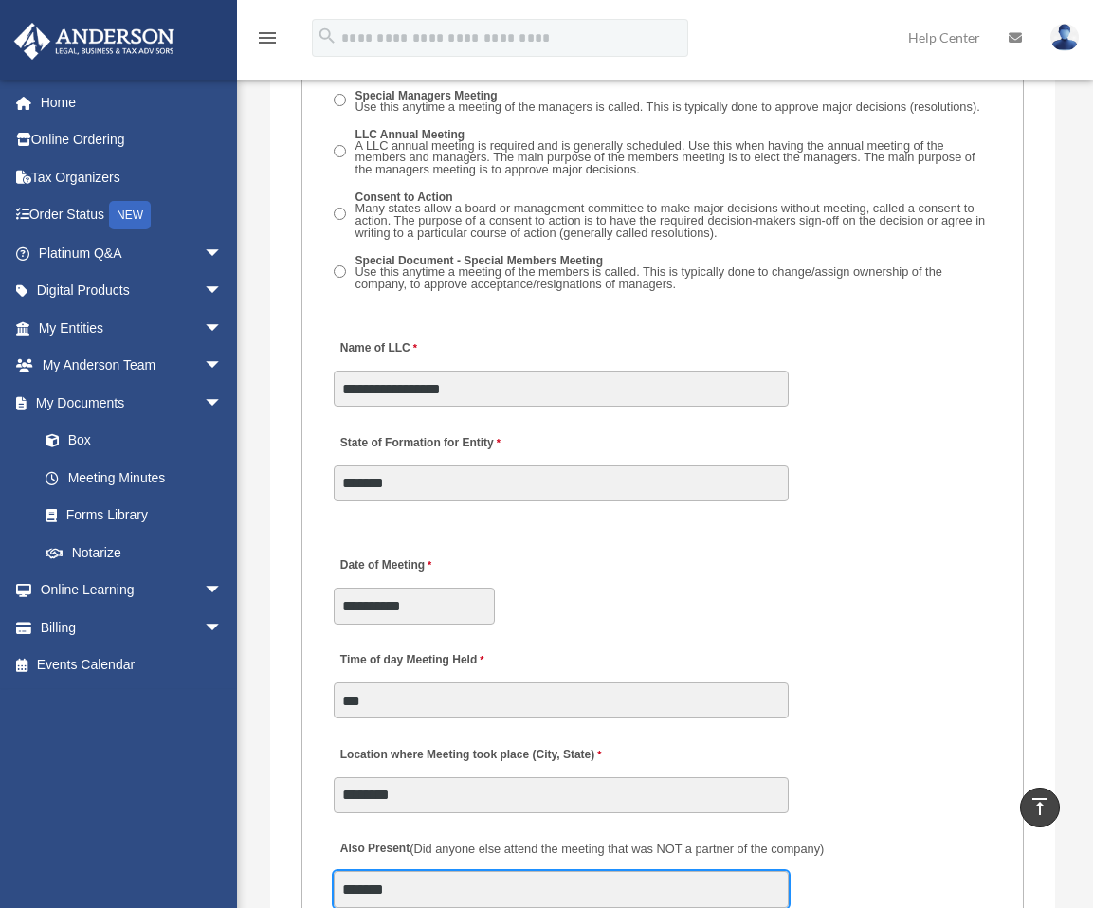
click at [431, 871] on input "*******" at bounding box center [561, 889] width 455 height 36
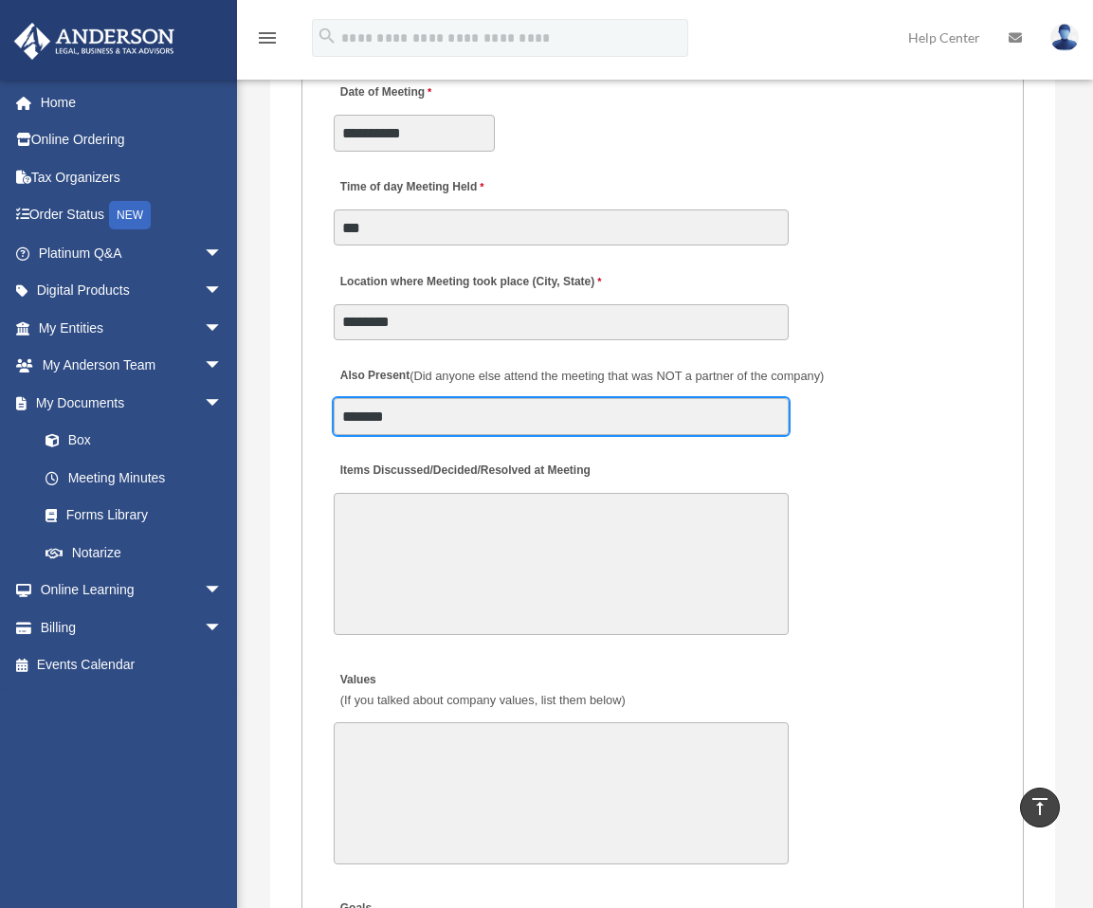
scroll to position [3844, 0]
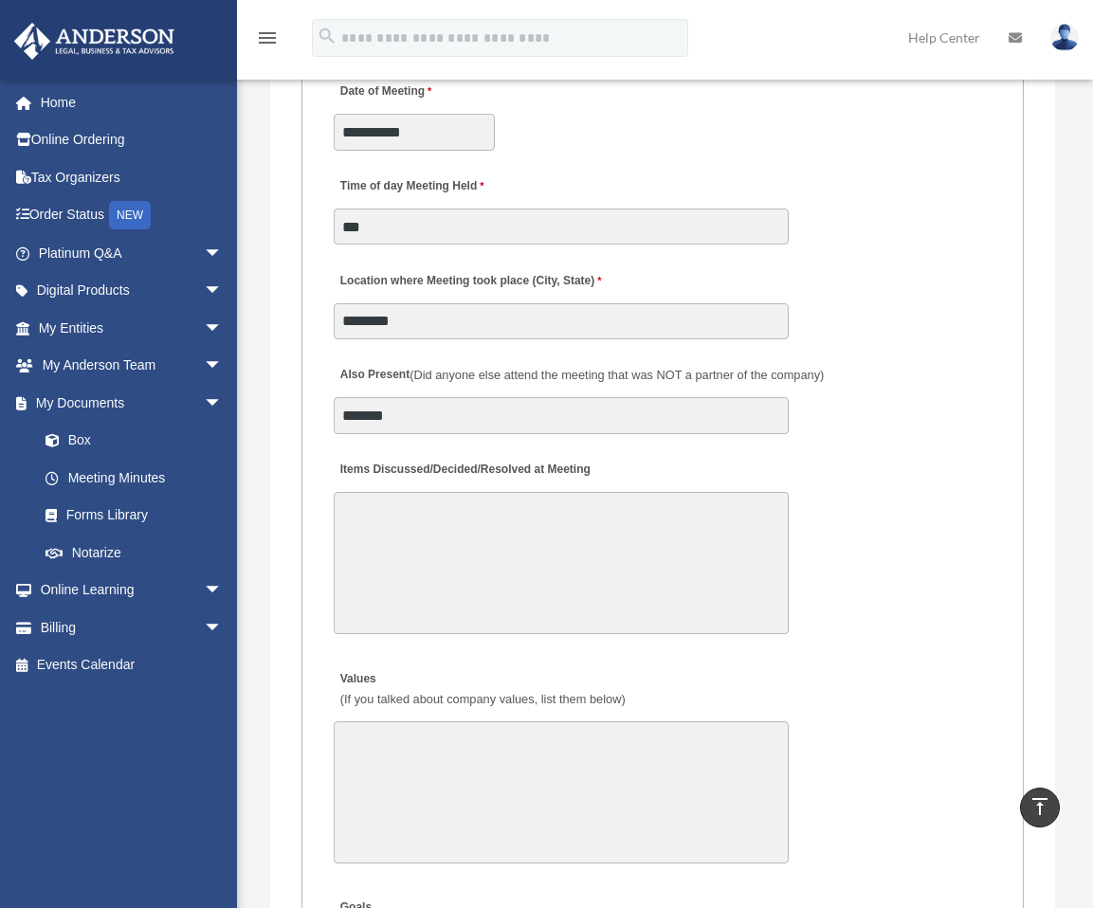
click at [424, 510] on textarea "Items Discussed/Decided/Resolved at Meeting" at bounding box center [561, 563] width 455 height 142
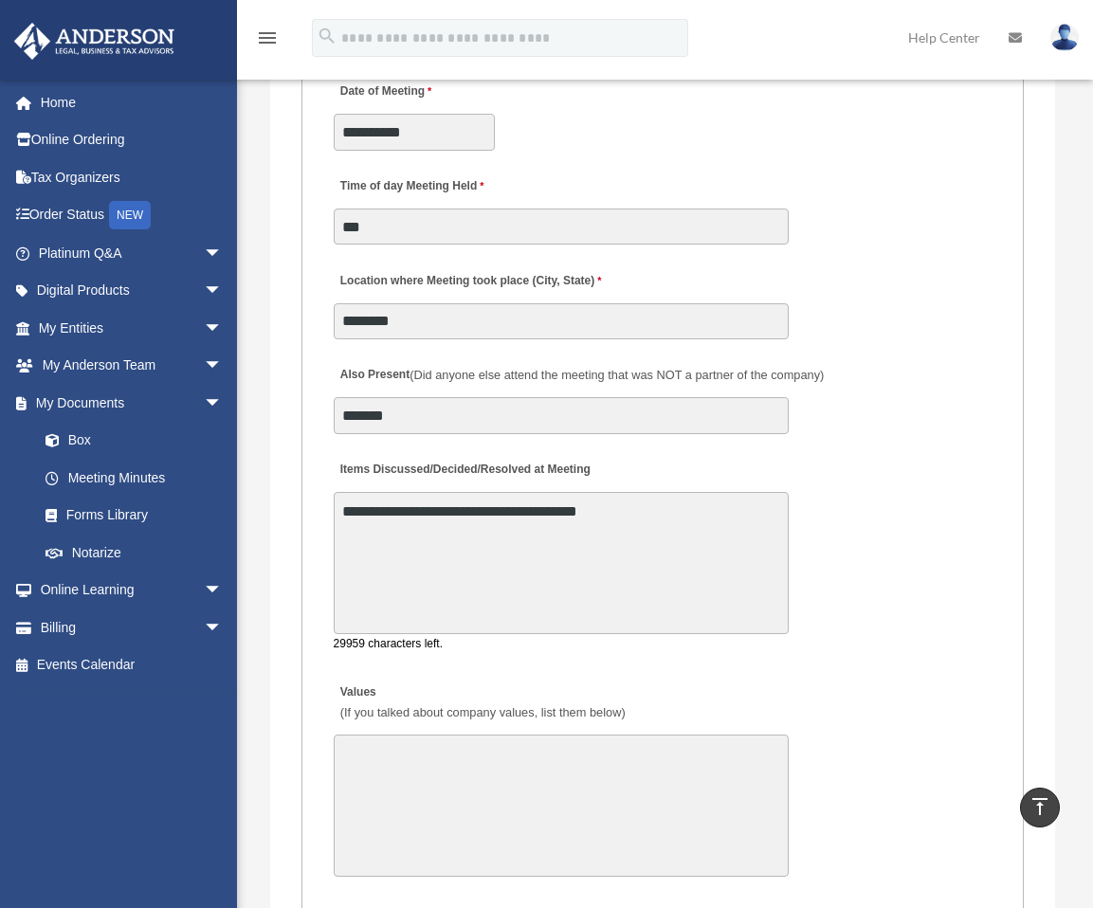
click at [606, 492] on textarea "**********" at bounding box center [561, 563] width 455 height 142
click at [709, 492] on textarea "**********" at bounding box center [561, 563] width 455 height 142
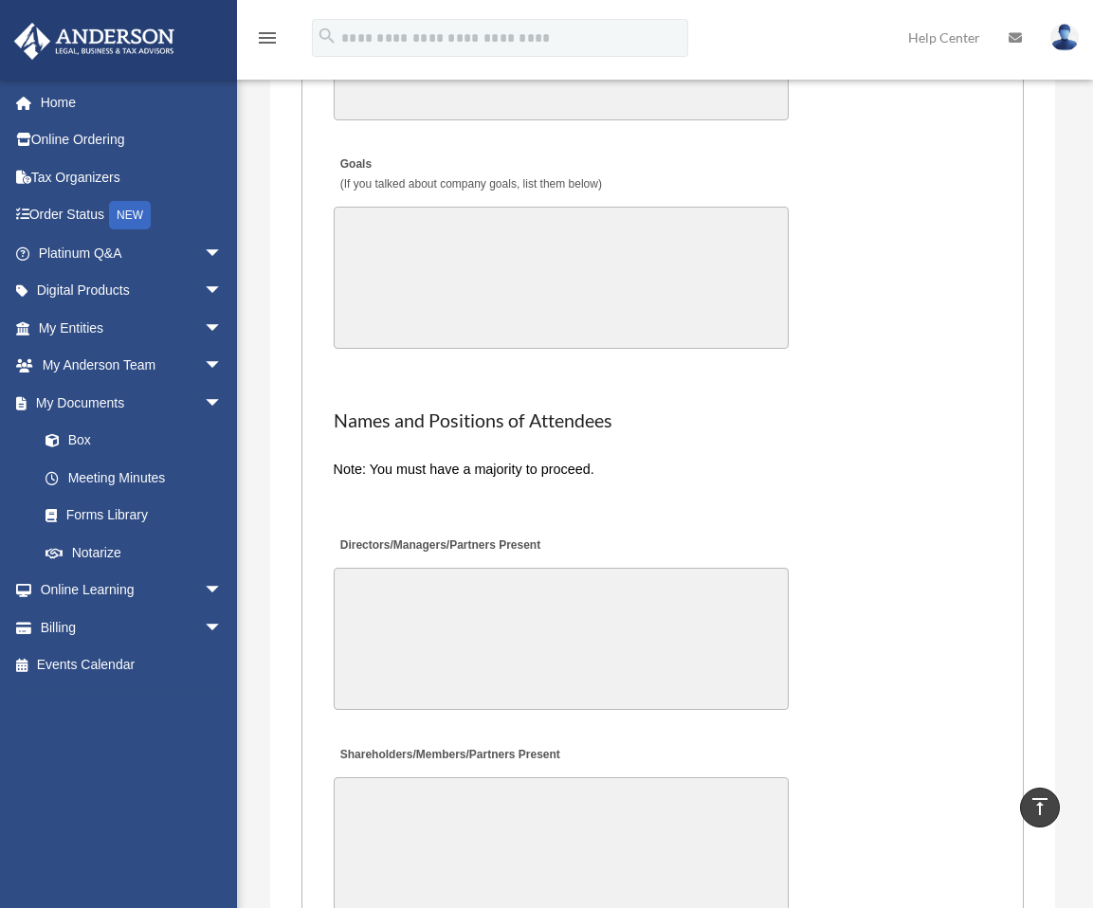
scroll to position [4603, 0]
type textarea "**********"
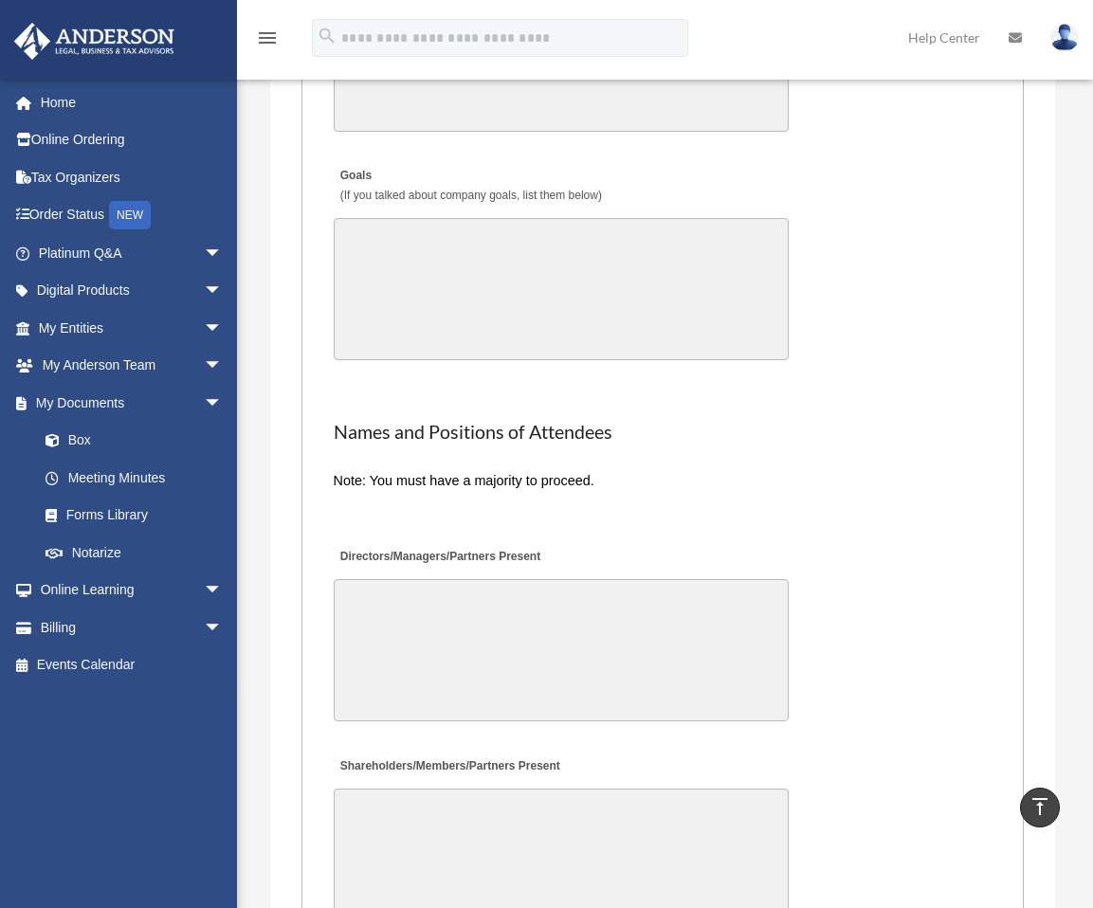
click at [485, 597] on textarea "Directors/Managers/Partners Present" at bounding box center [561, 650] width 455 height 142
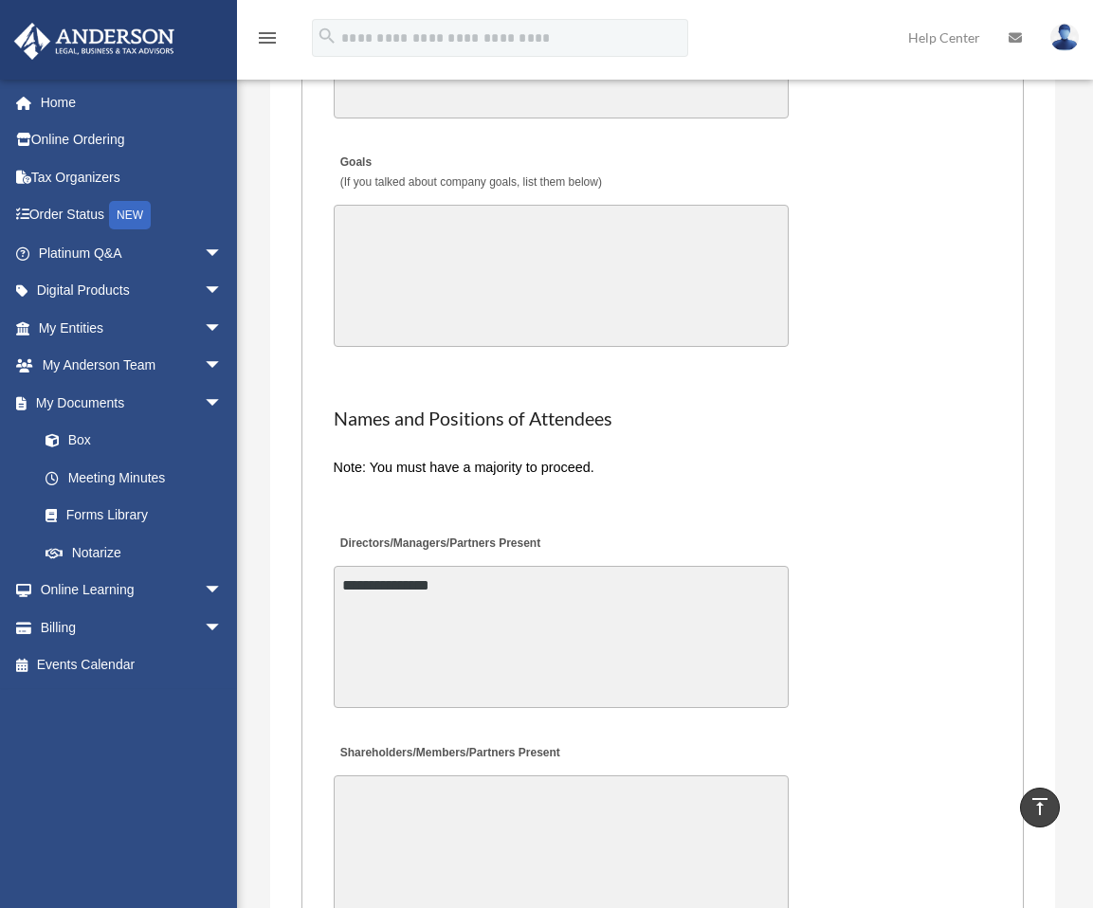
click at [465, 566] on textarea "**********" at bounding box center [561, 637] width 455 height 142
click at [453, 566] on textarea "**********" at bounding box center [561, 637] width 455 height 142
type textarea "**********"
click at [479, 793] on textarea "Shareholders/Members/Partners Present" at bounding box center [561, 847] width 455 height 142
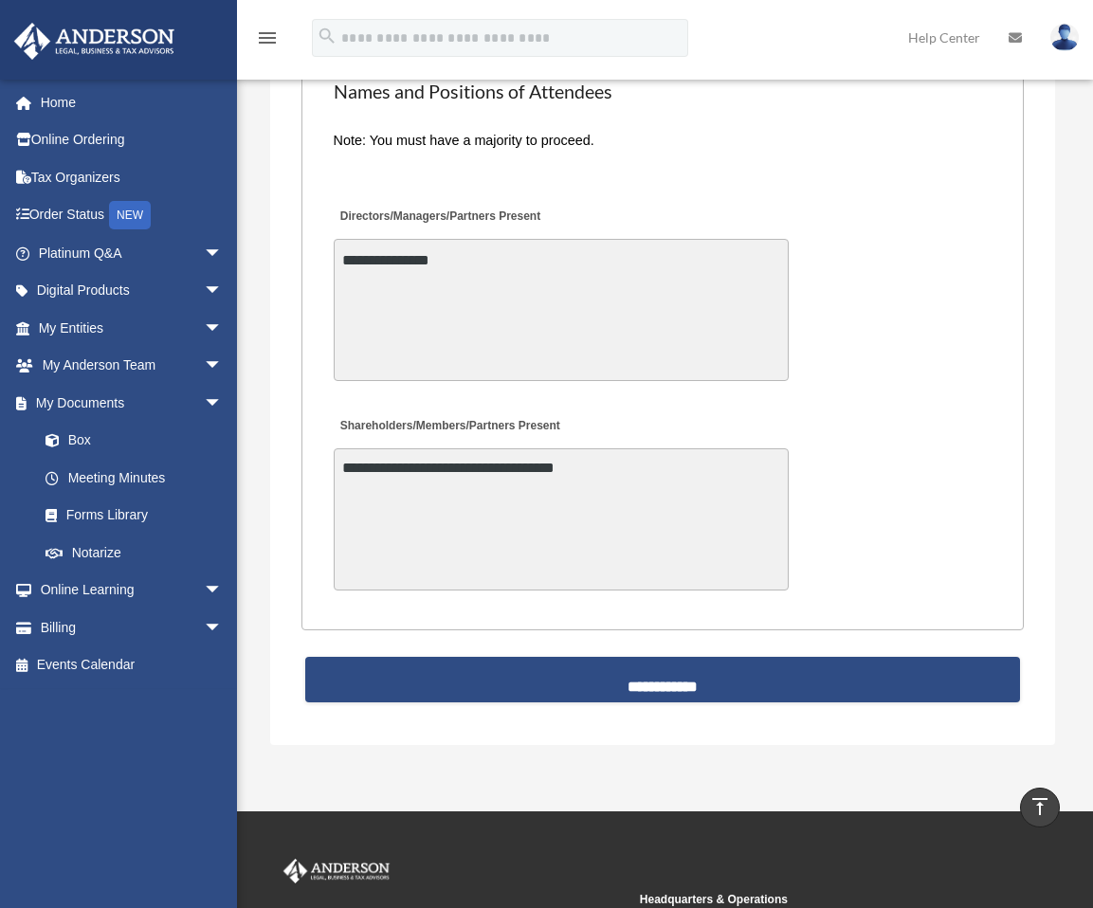
scroll to position [4969, 0]
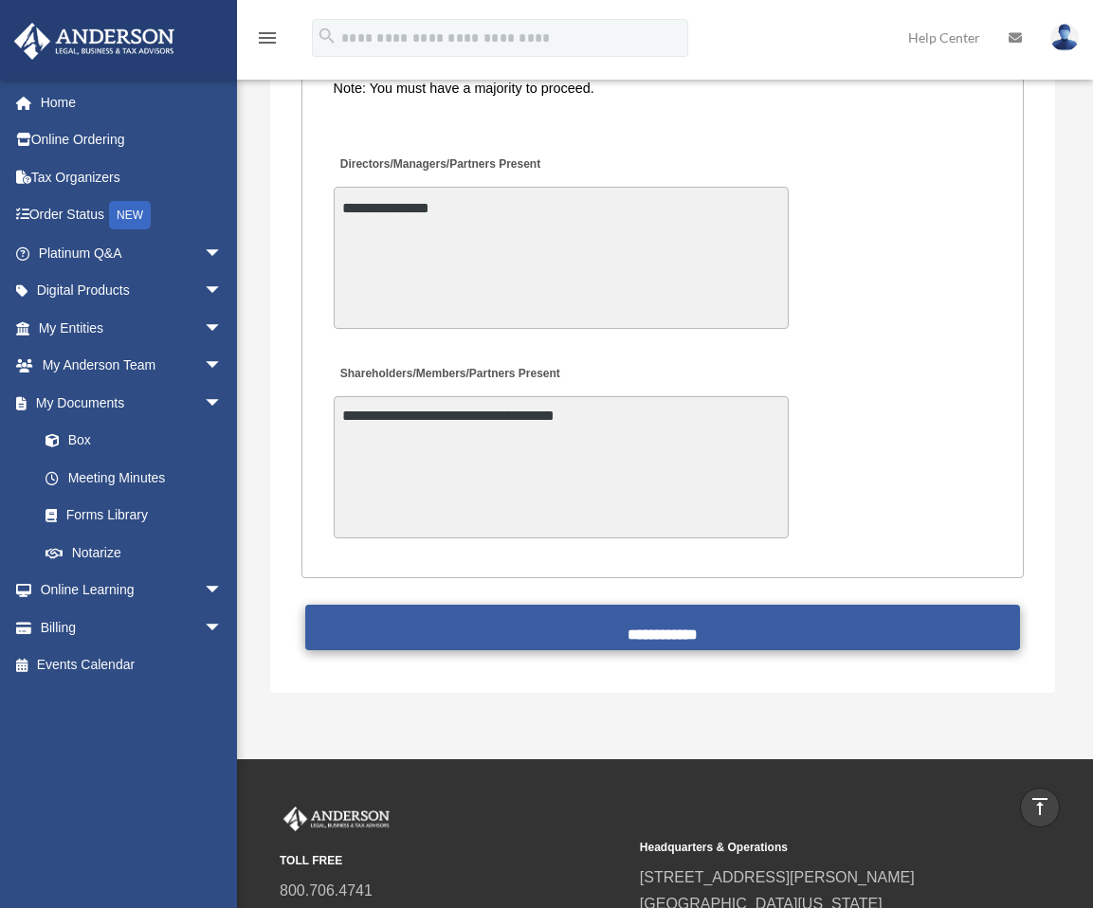
type textarea "**********"
click at [694, 611] on input "**********" at bounding box center [662, 628] width 715 height 46
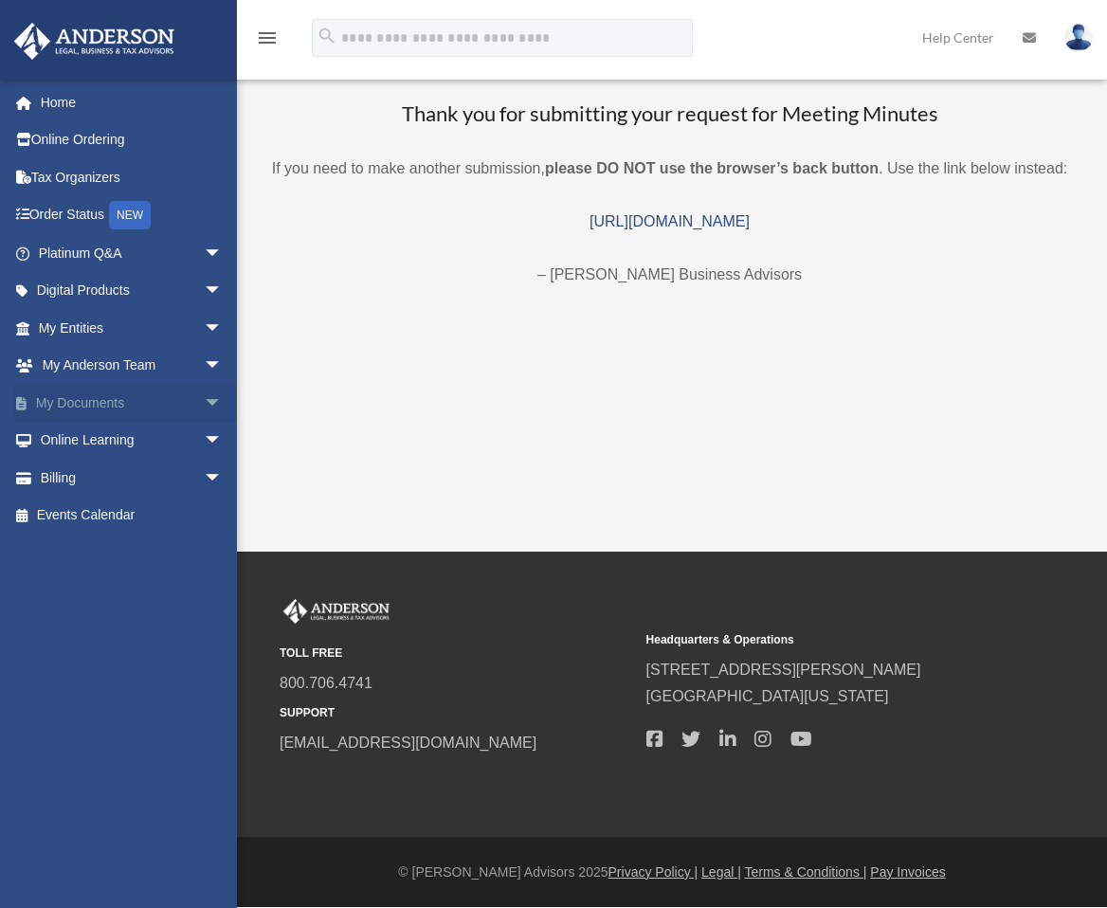
click at [204, 400] on span "arrow_drop_down" at bounding box center [223, 403] width 38 height 39
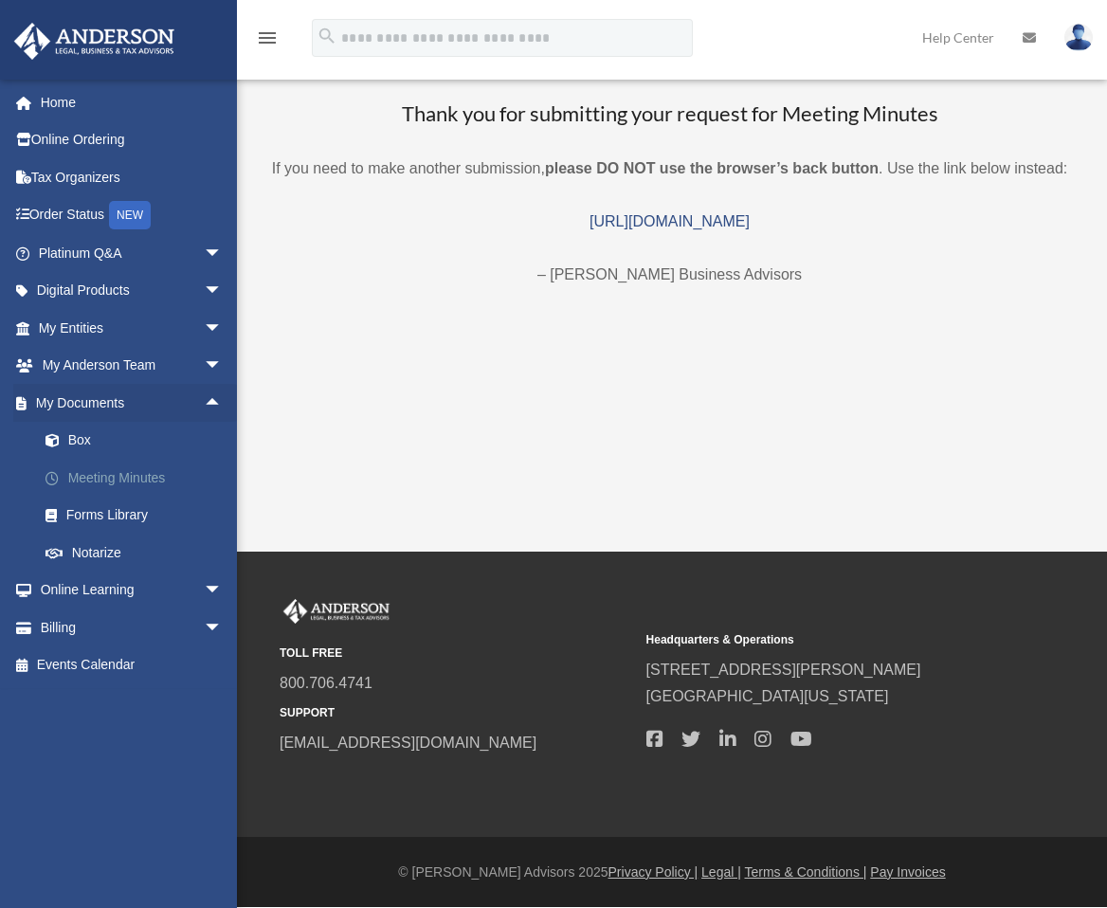
click at [137, 476] on link "Meeting Minutes" at bounding box center [139, 478] width 225 height 38
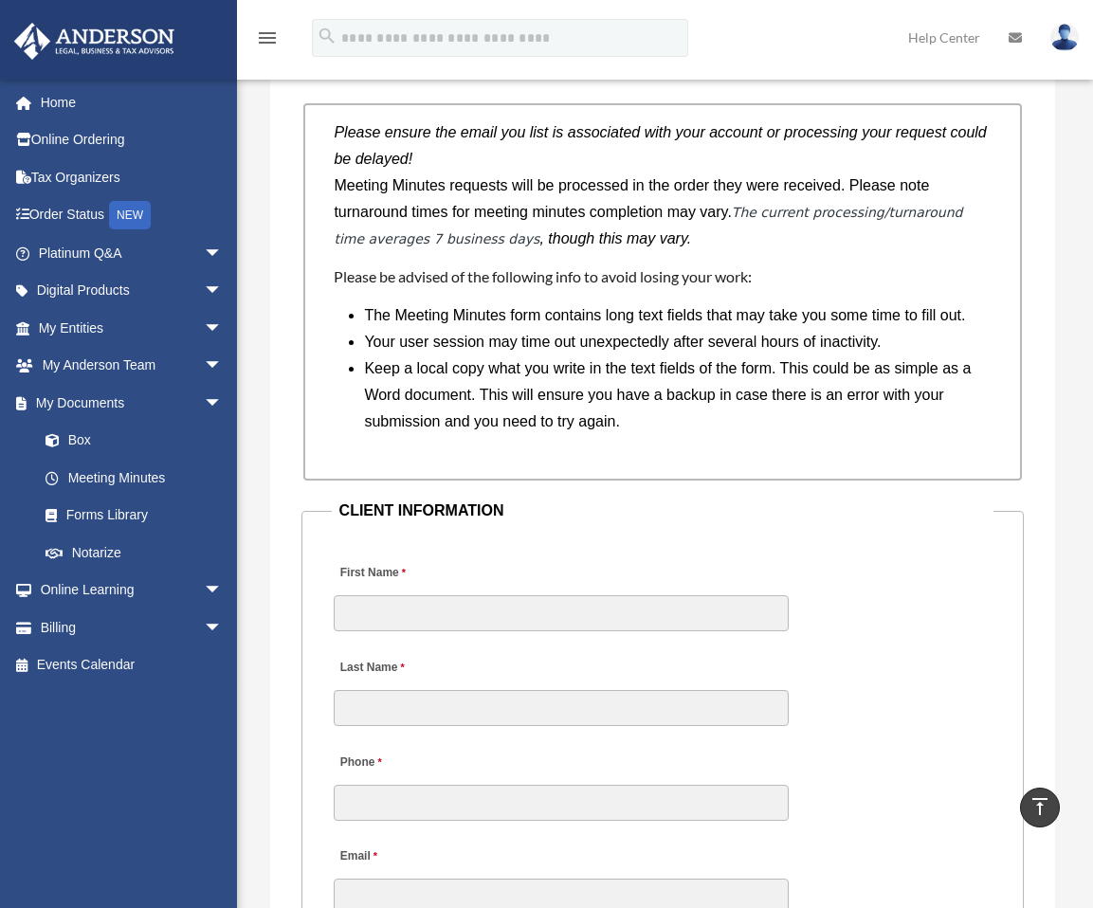
scroll to position [1801, 0]
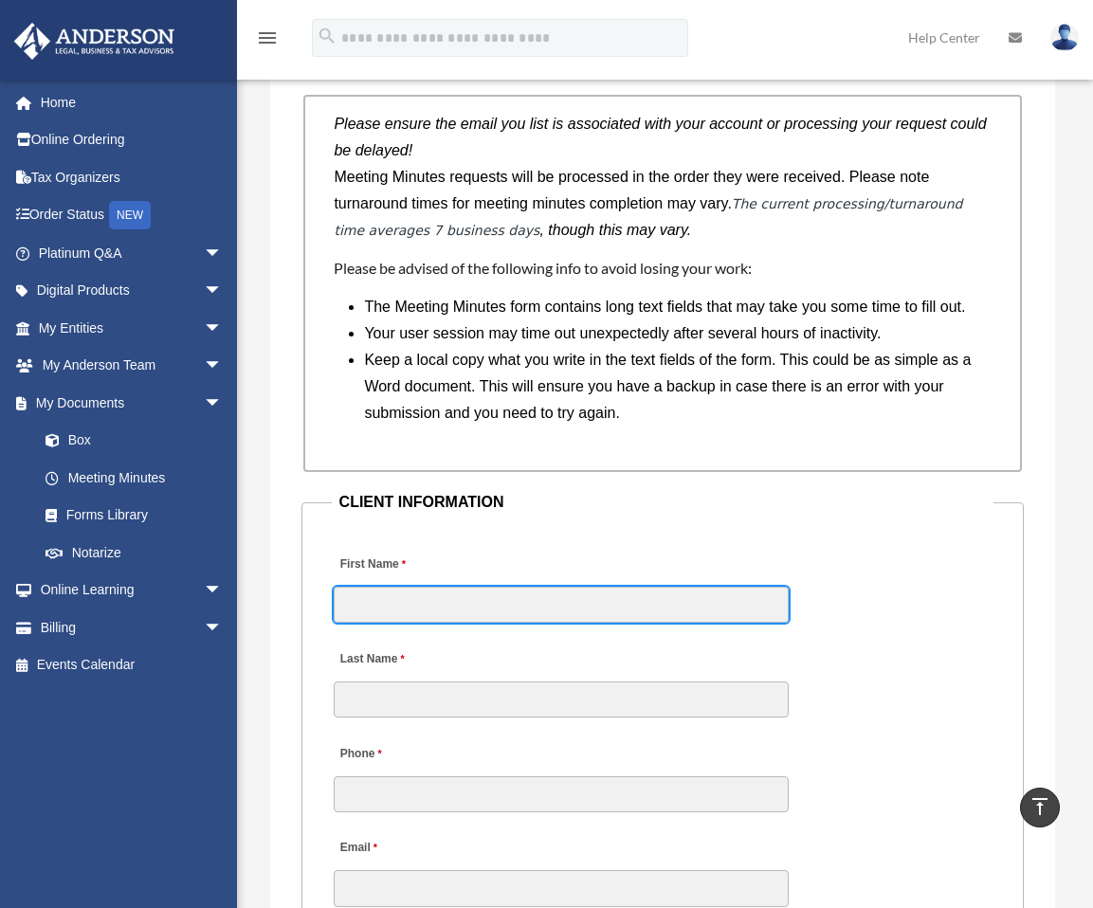
click at [419, 587] on input "First Name" at bounding box center [561, 605] width 455 height 36
type input "*****"
type input "******"
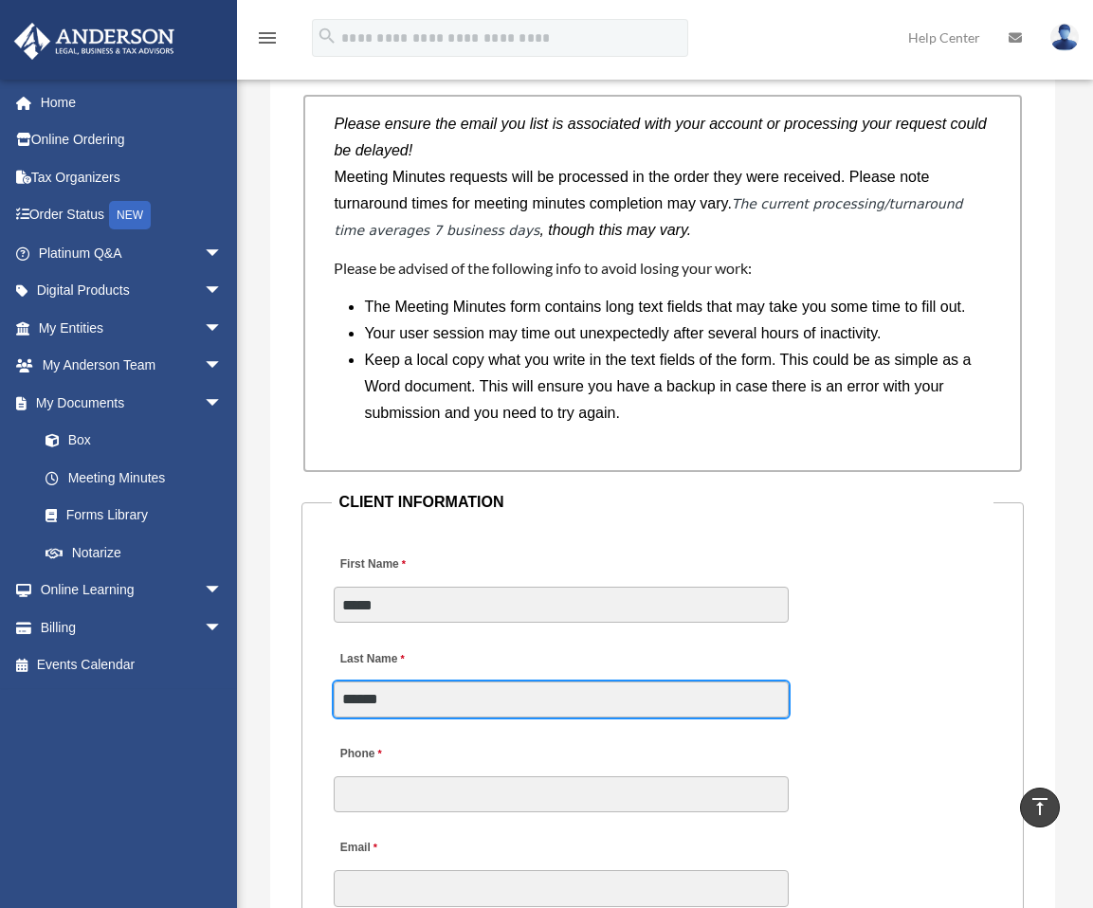
type input "**********"
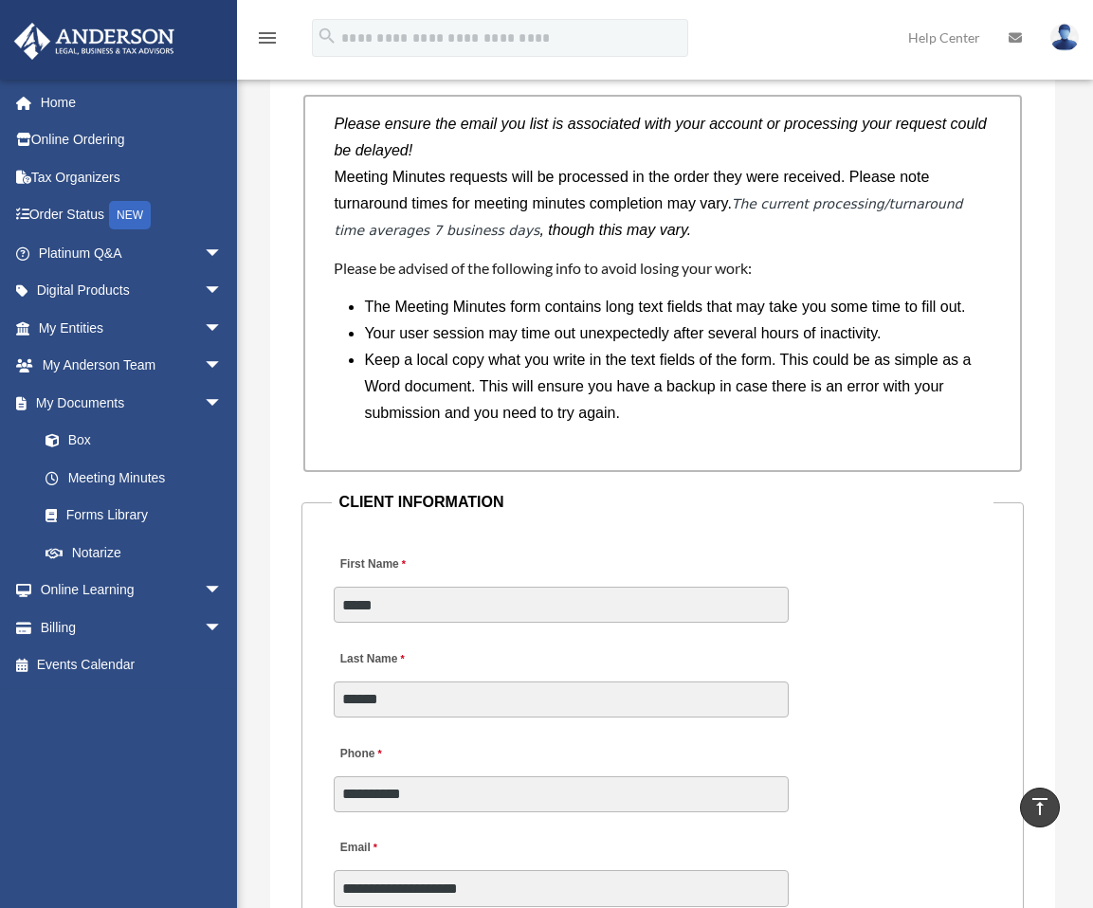
type input "**********"
type input "*******"
type input "***"
type input "********"
type input "*******"
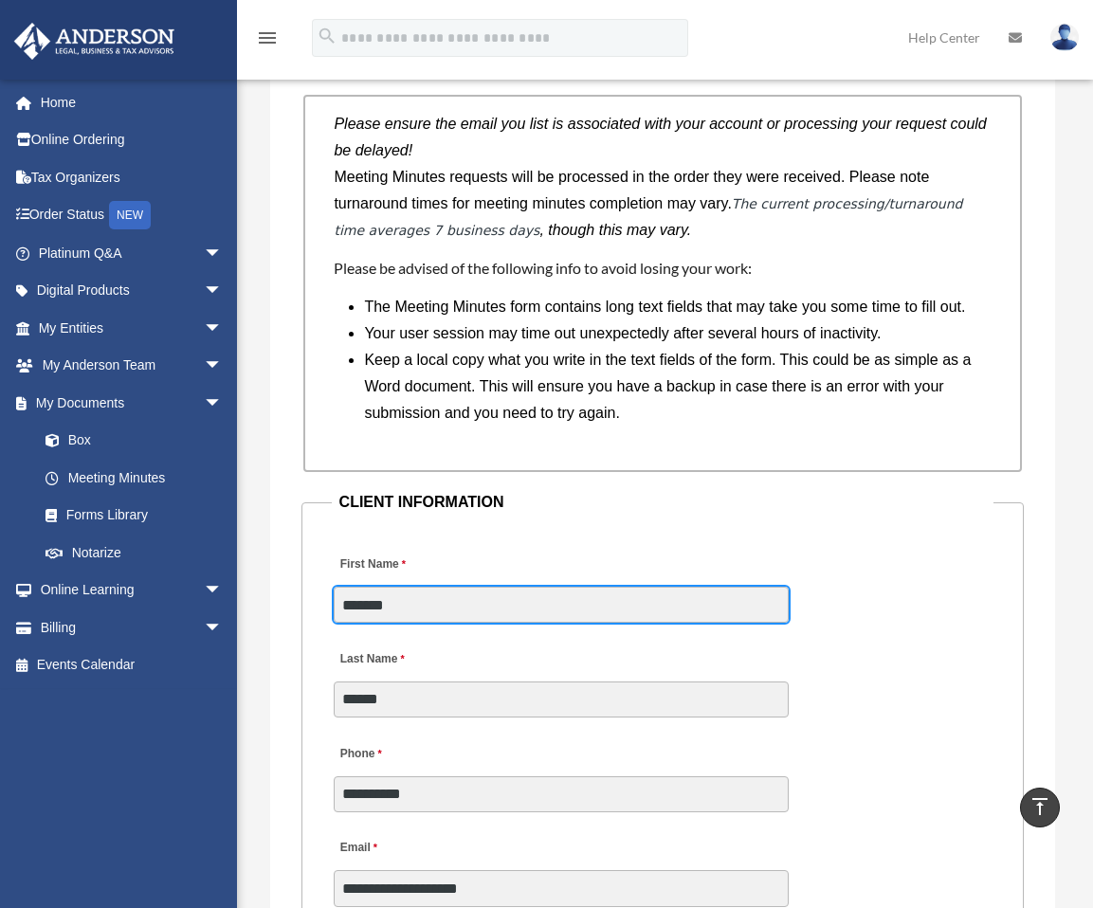
type input "*******"
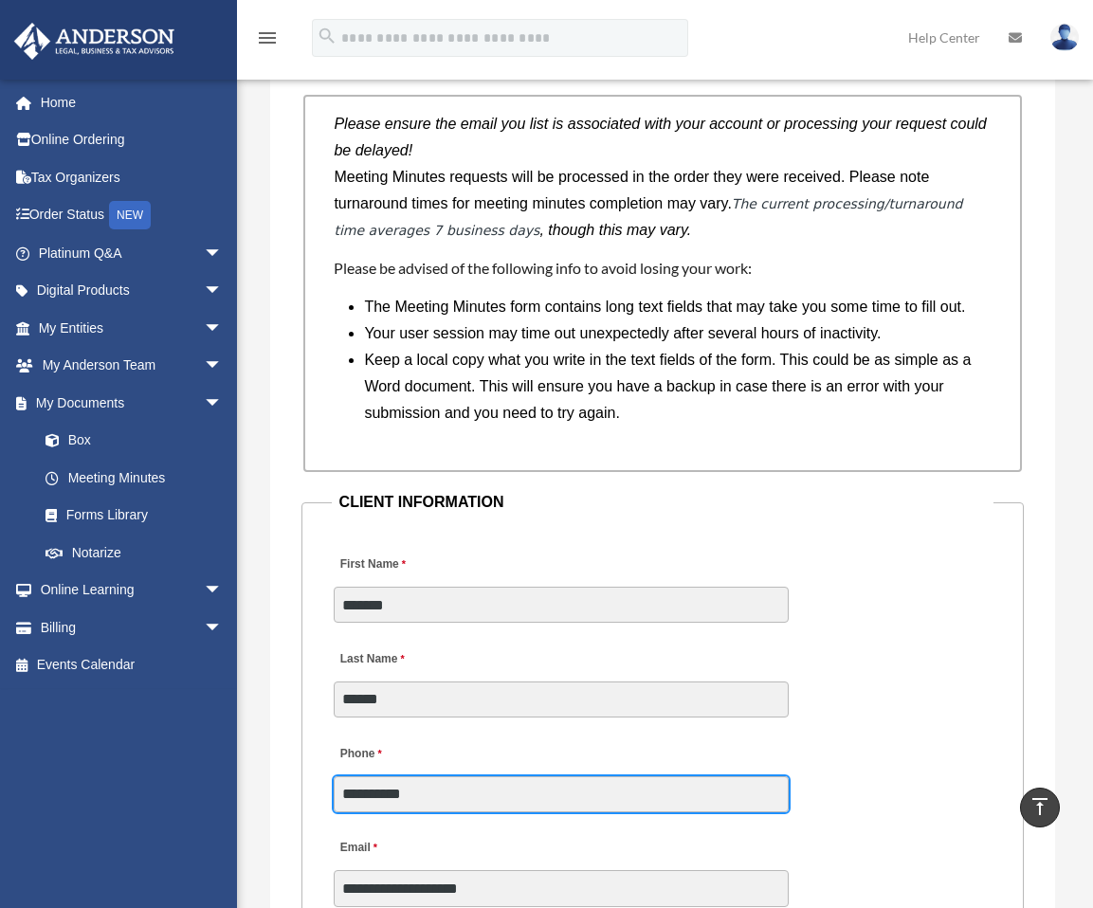
click at [484, 776] on input "**********" at bounding box center [561, 794] width 455 height 36
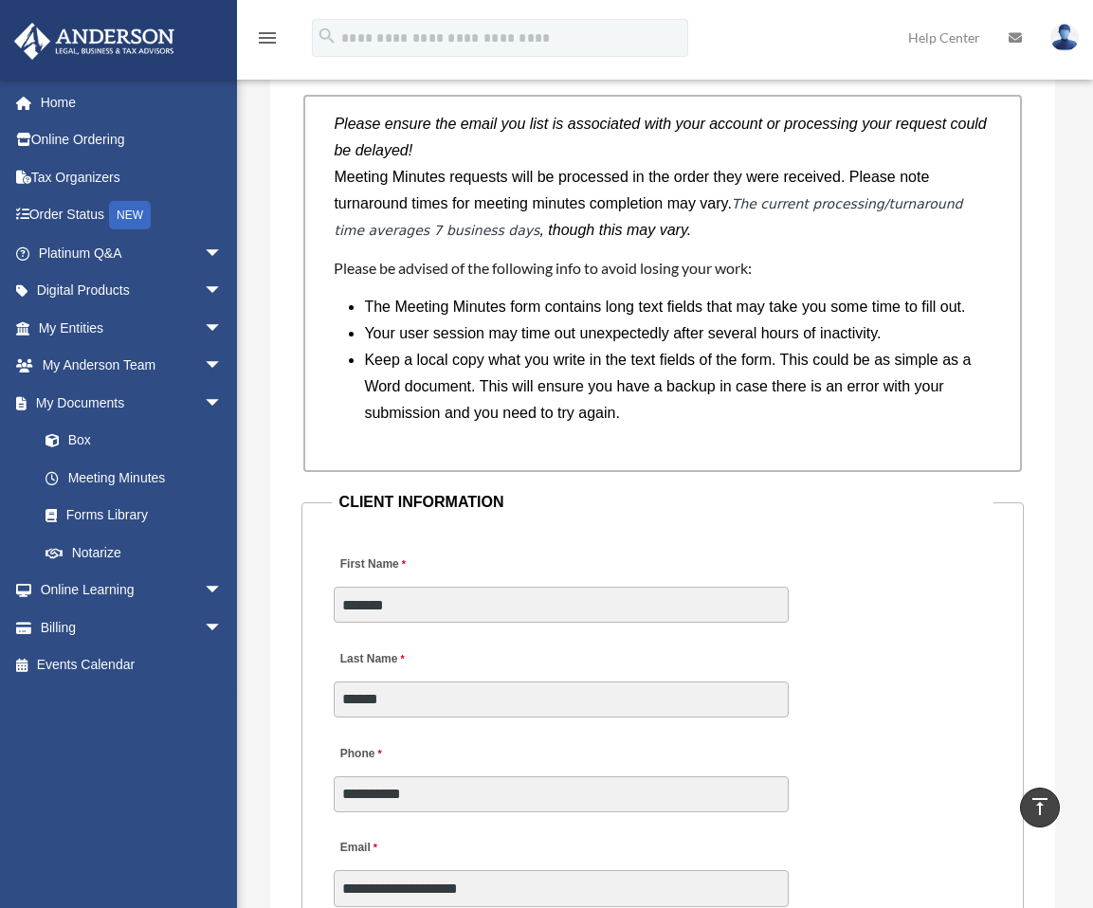
click at [911, 606] on div "First Name ******* Last Name ******" at bounding box center [663, 626] width 663 height 190
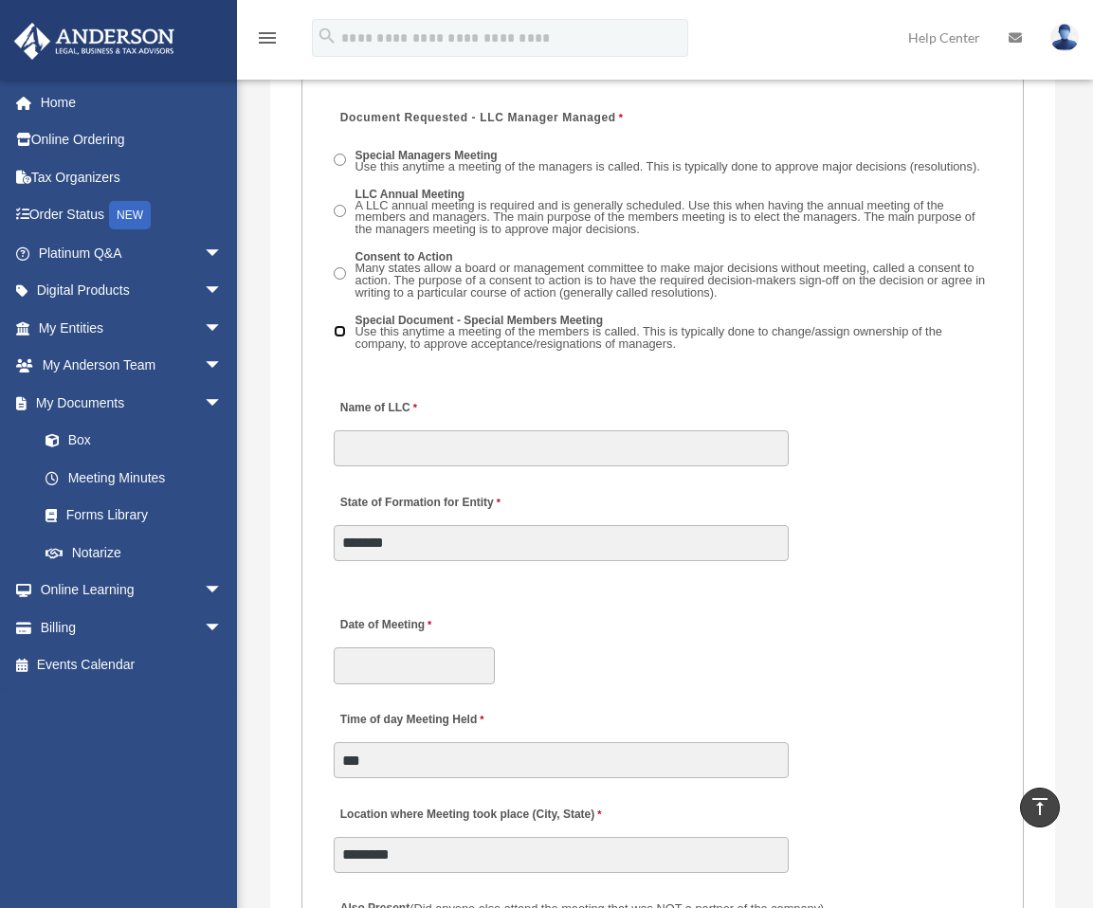
scroll to position [3318, 0]
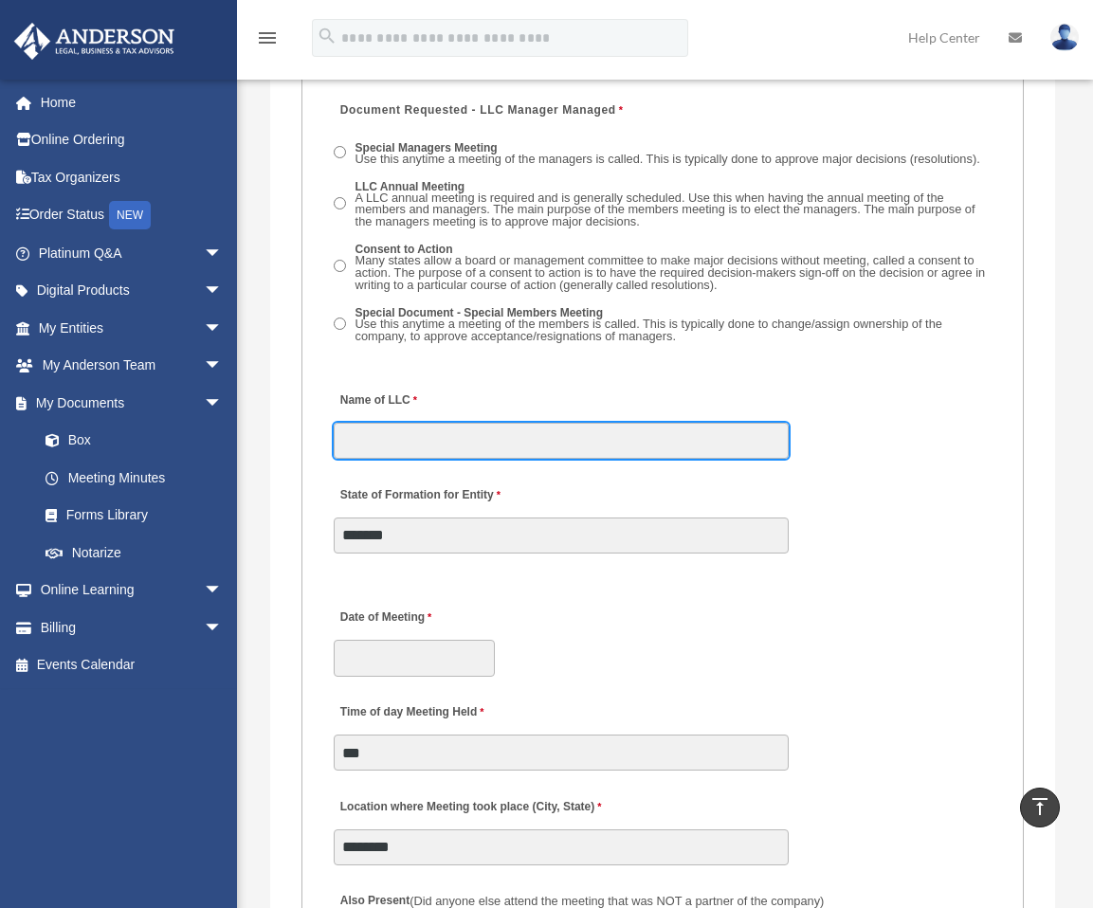
click at [395, 423] on input "Name of LLC" at bounding box center [561, 441] width 455 height 36
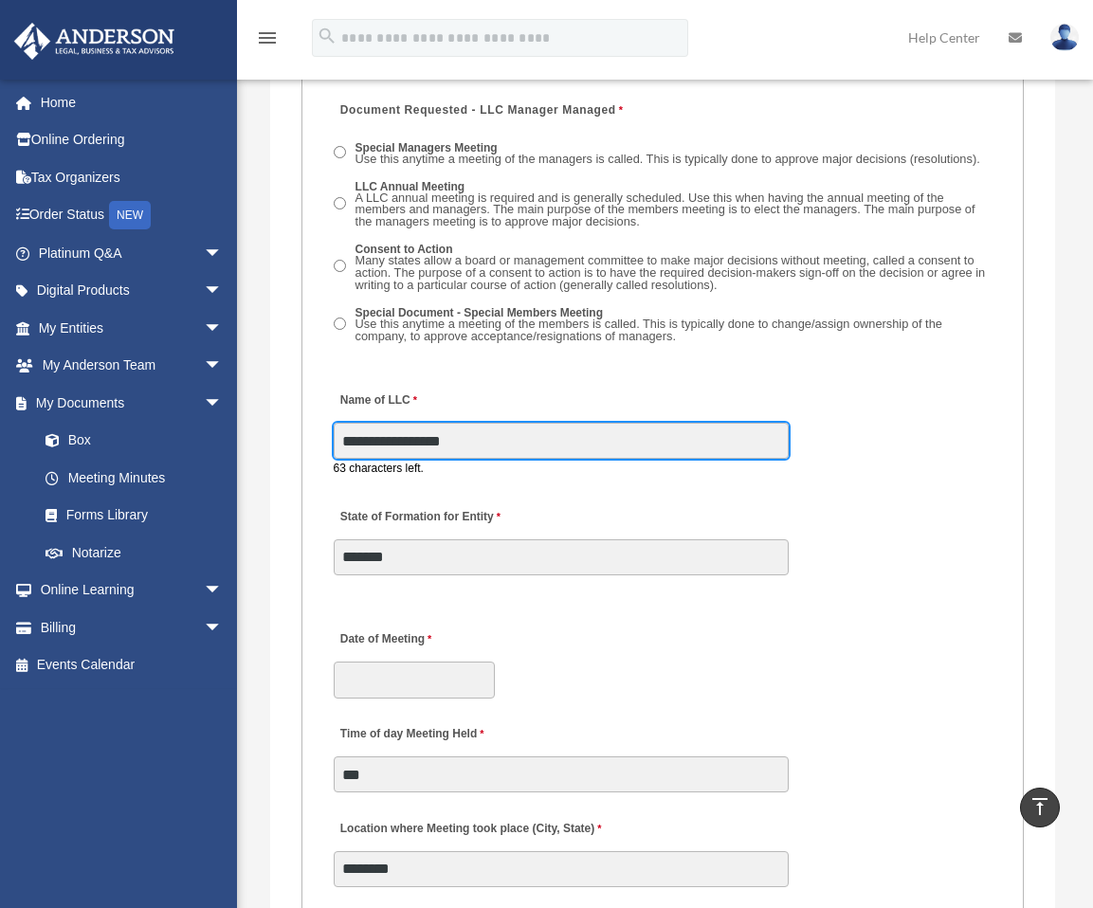
drag, startPoint x: 420, startPoint y: 407, endPoint x: 377, endPoint y: 405, distance: 42.7
click at [377, 423] on input "**********" at bounding box center [561, 441] width 455 height 36
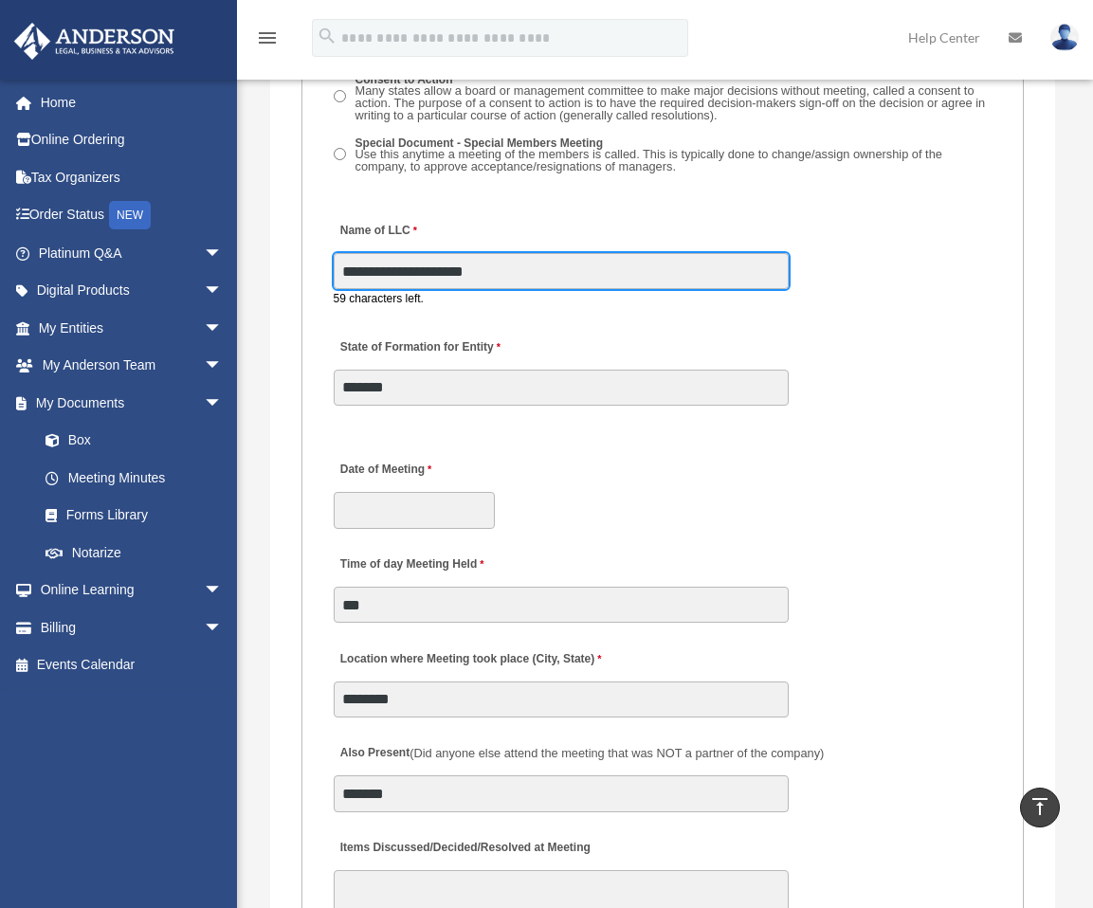
scroll to position [3508, 0]
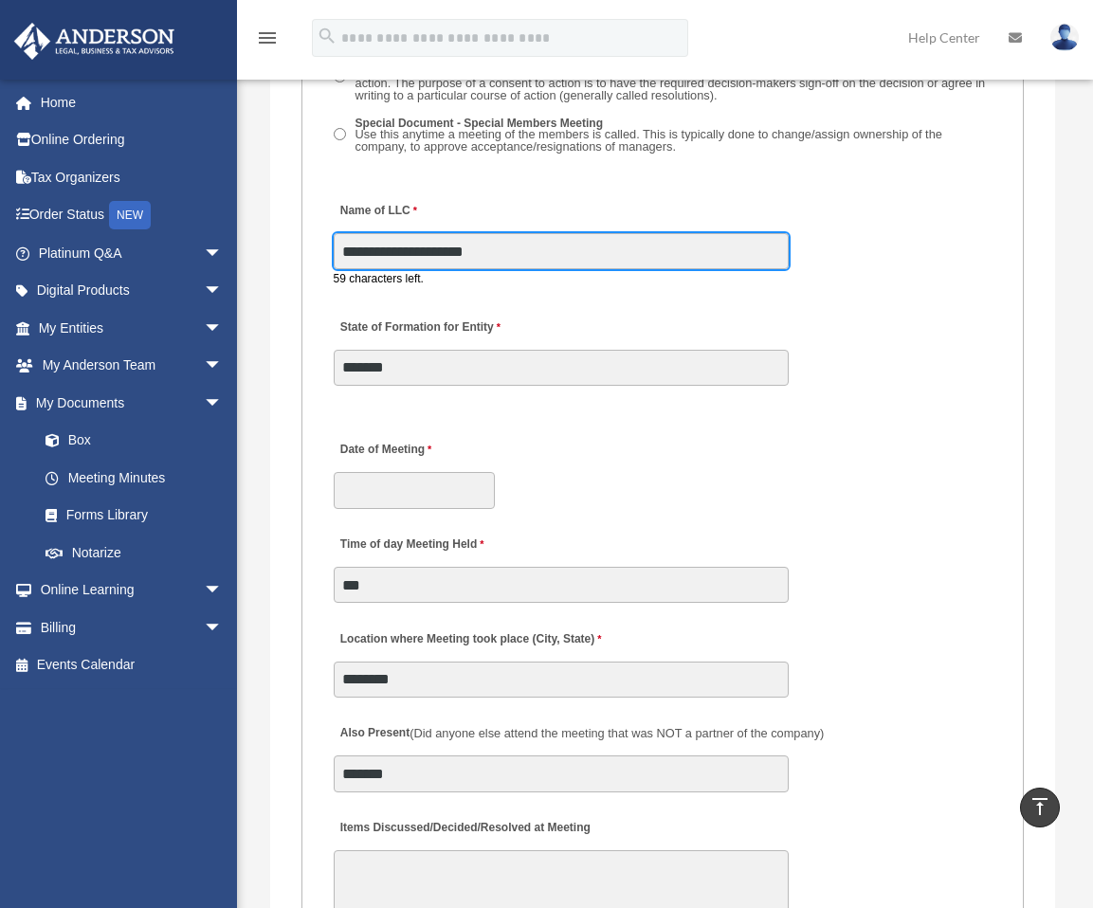
type input "**********"
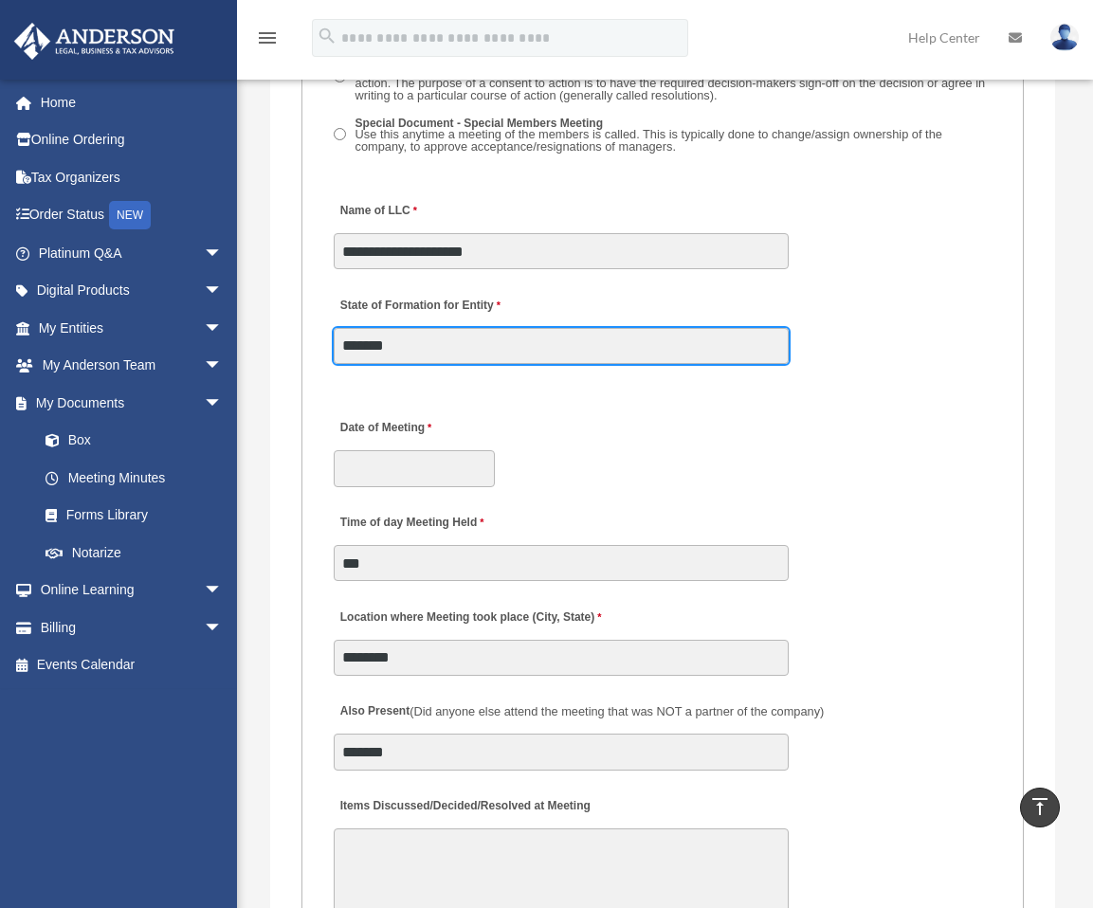
drag, startPoint x: 427, startPoint y: 340, endPoint x: 244, endPoint y: 353, distance: 183.4
type input "********"
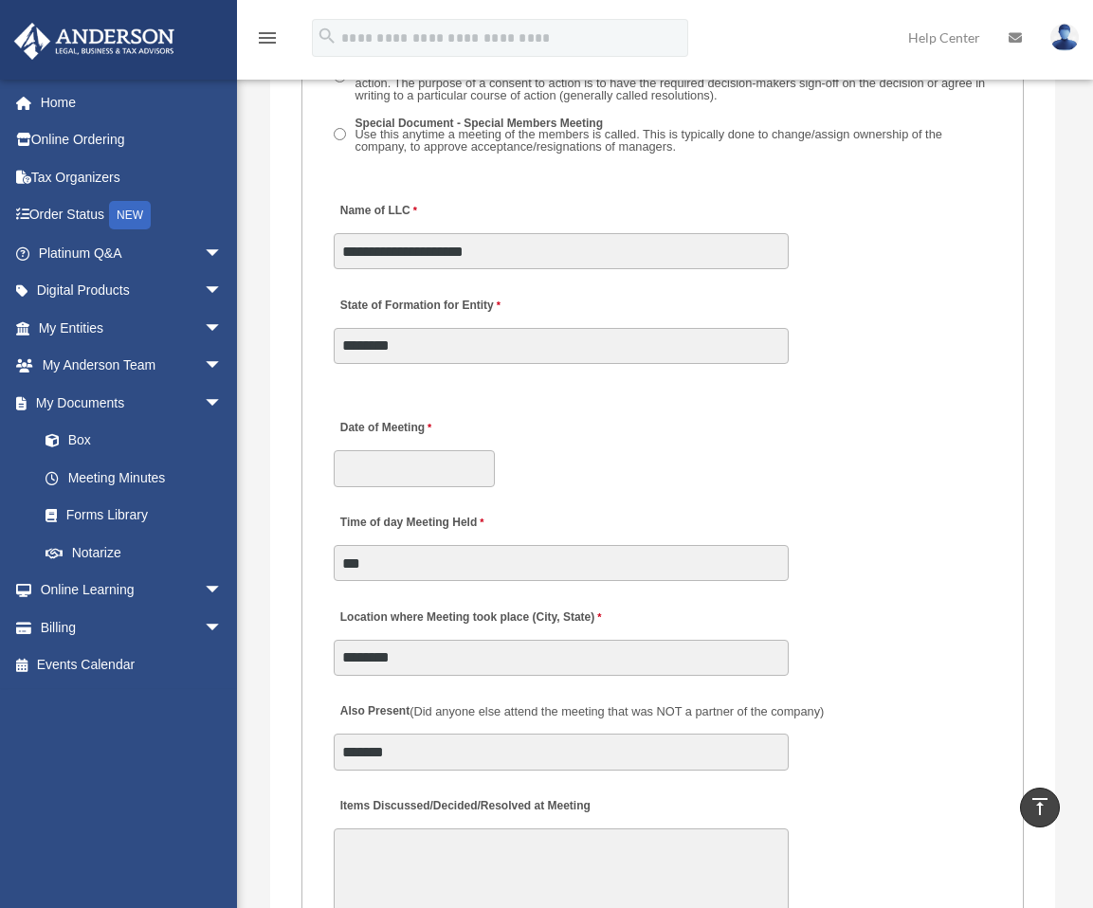
click at [520, 501] on div "Time of day Meeting Held ***" at bounding box center [663, 542] width 663 height 83
click at [409, 450] on input "Date of Meeting" at bounding box center [414, 468] width 161 height 36
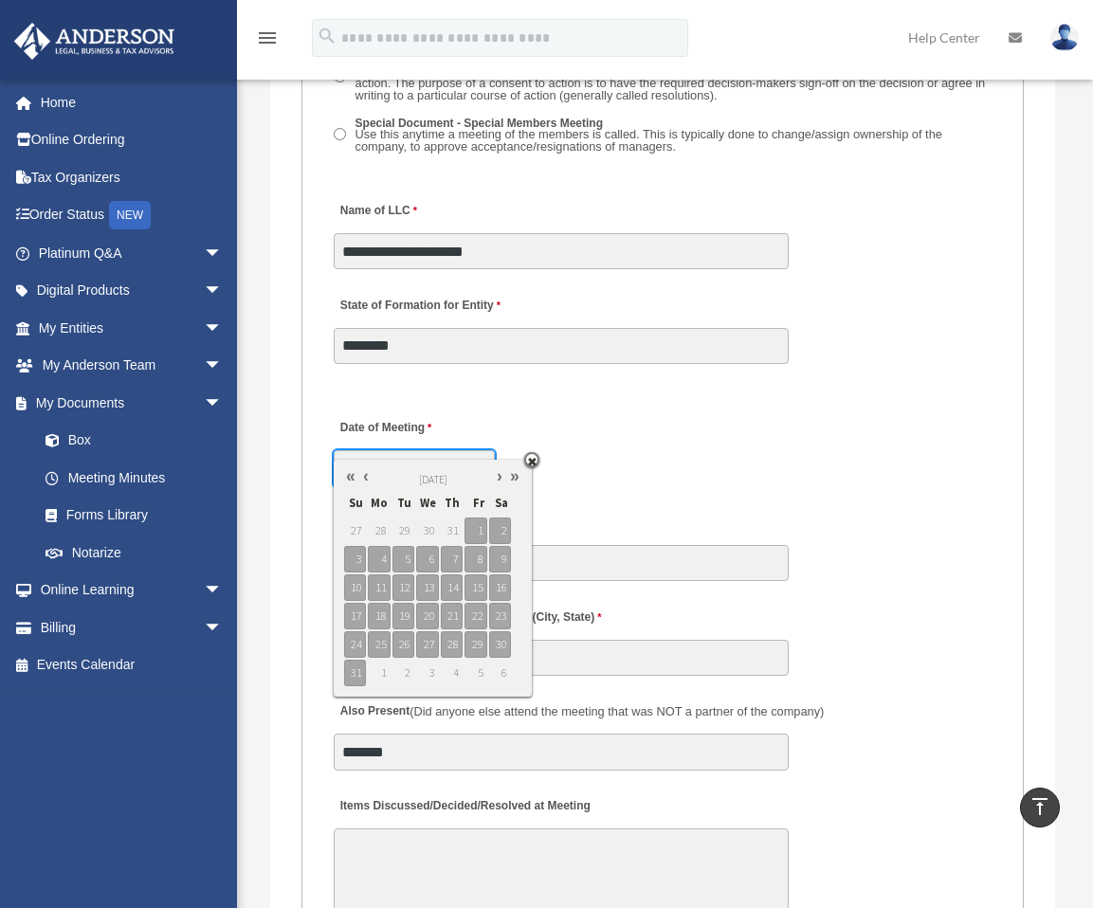
click at [369, 474] on link at bounding box center [365, 476] width 15 height 20
click at [368, 478] on link at bounding box center [365, 476] width 15 height 20
type input "**********"
click at [474, 531] on span "6" at bounding box center [476, 531] width 22 height 27
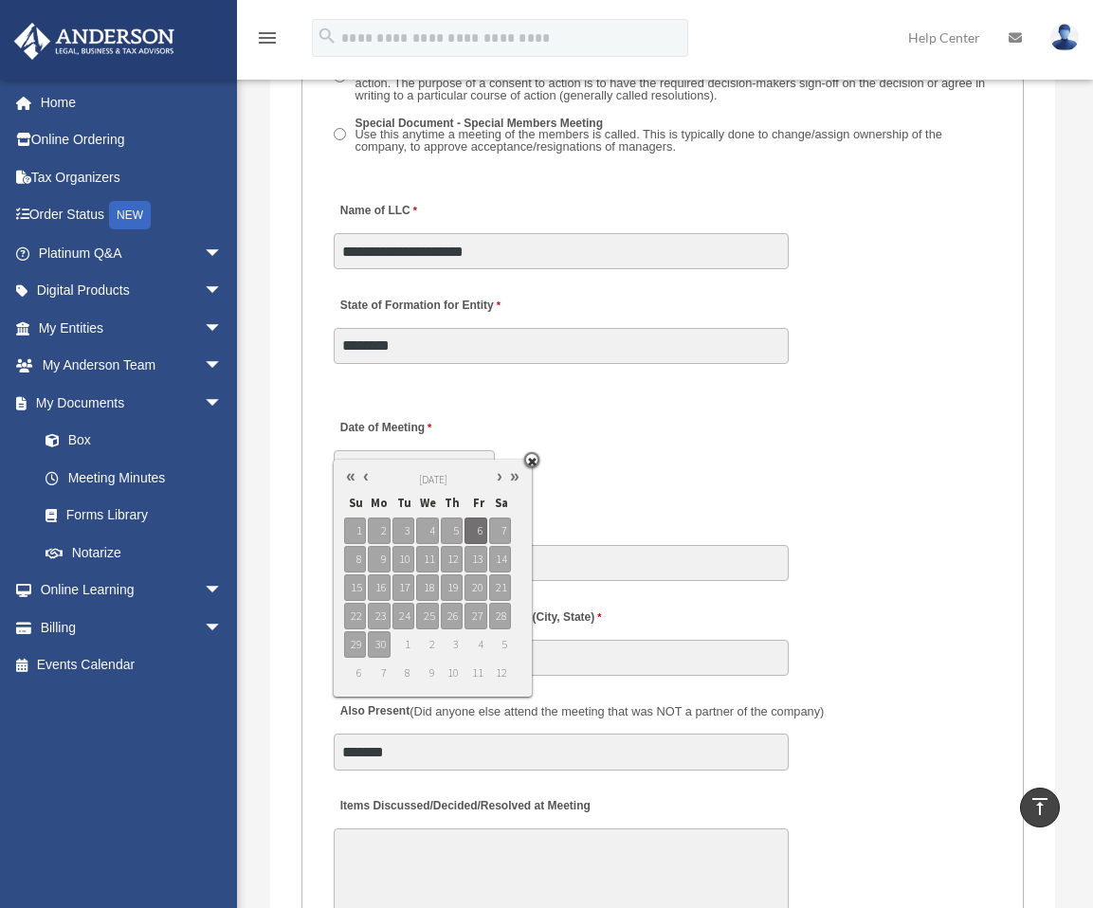
click at [572, 501] on div "Time of day Meeting Held ***" at bounding box center [663, 542] width 663 height 83
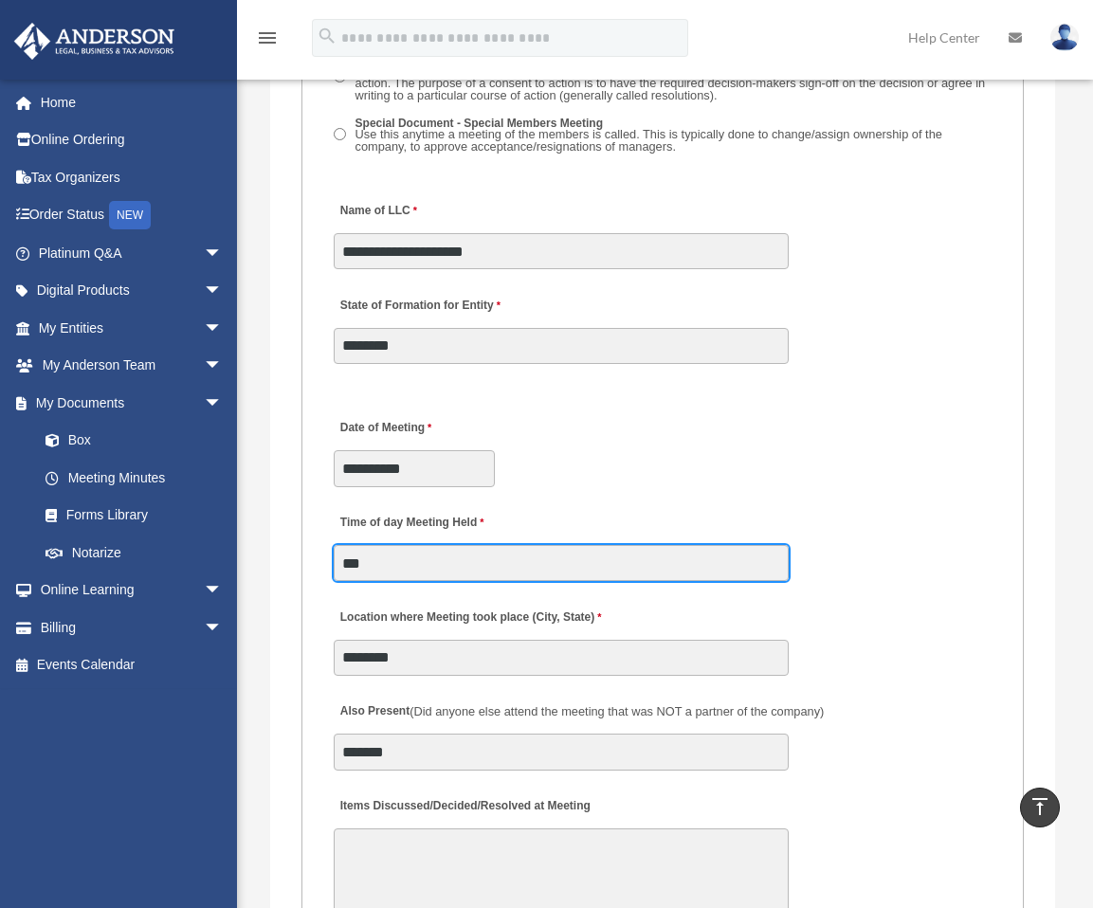
drag, startPoint x: 376, startPoint y: 529, endPoint x: 329, endPoint y: 533, distance: 47.6
click at [329, 533] on fieldset "MEETING INFORMATION Please limit 1 meeting per 1 entity for each submission. Ty…" at bounding box center [662, 690] width 722 height 2697
type input "*****"
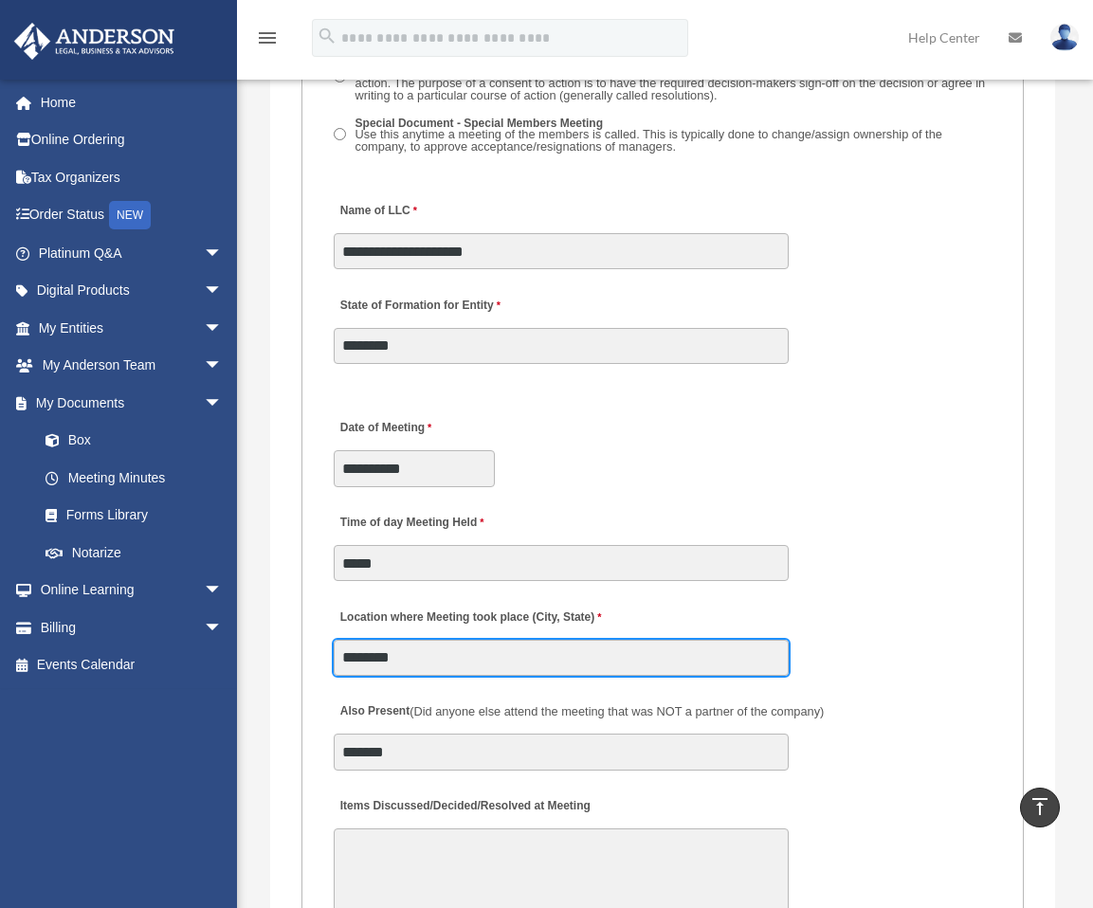
click at [481, 640] on input "********" at bounding box center [561, 658] width 455 height 36
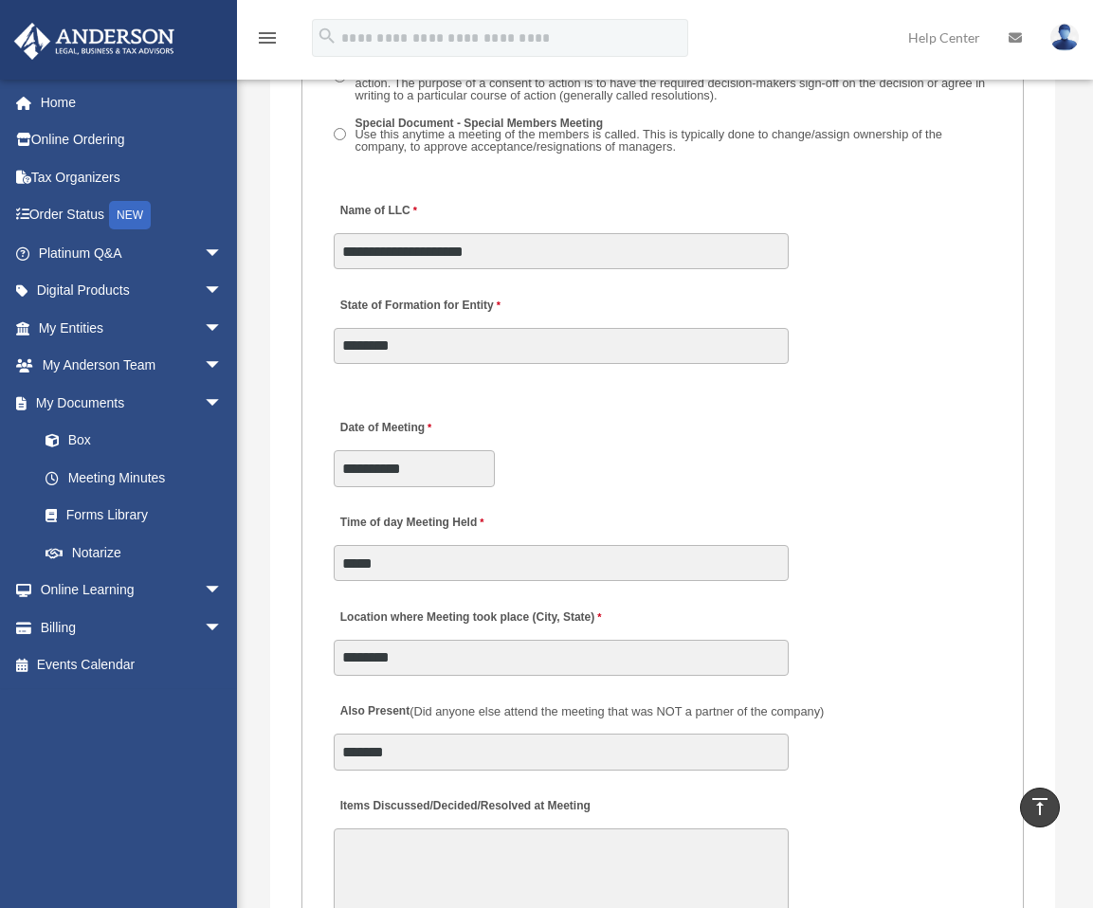
click at [561, 835] on textarea "Items Discussed/Decided/Resolved at Meeting" at bounding box center [561, 900] width 455 height 142
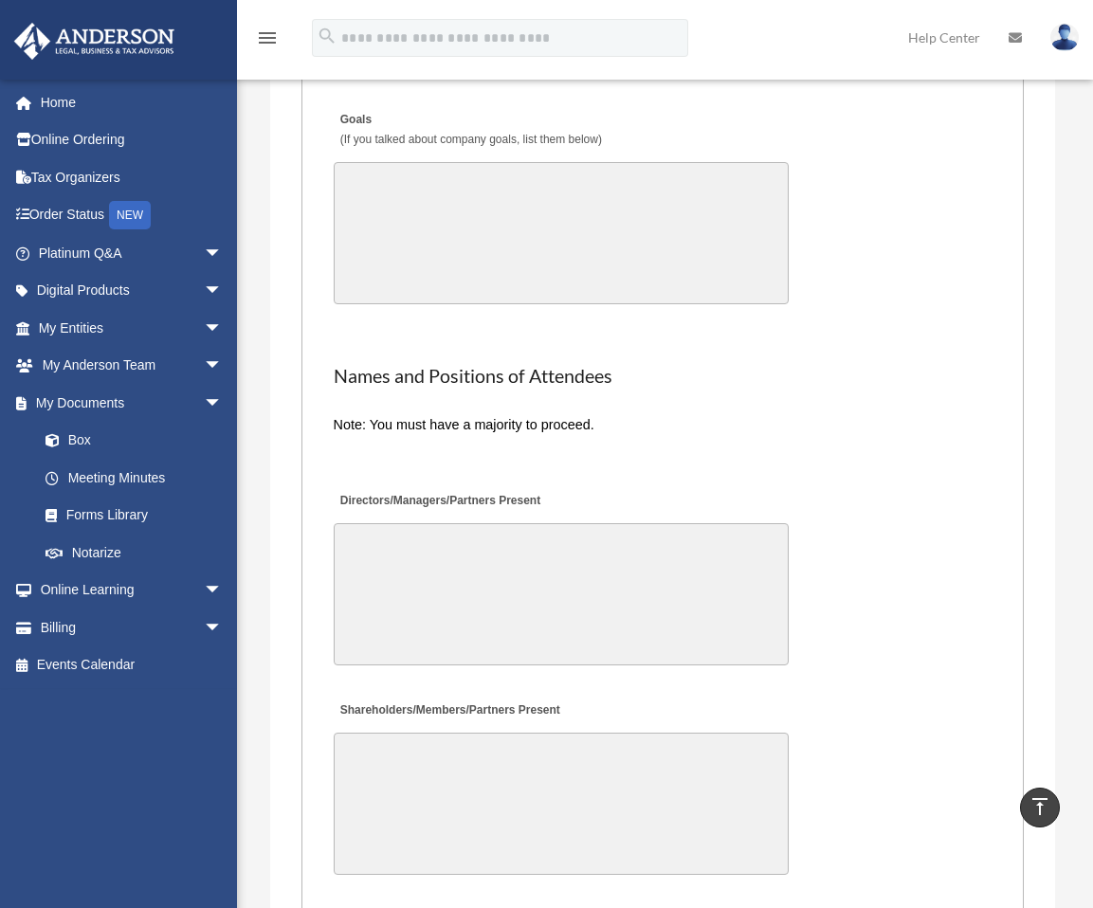
scroll to position [4632, 0]
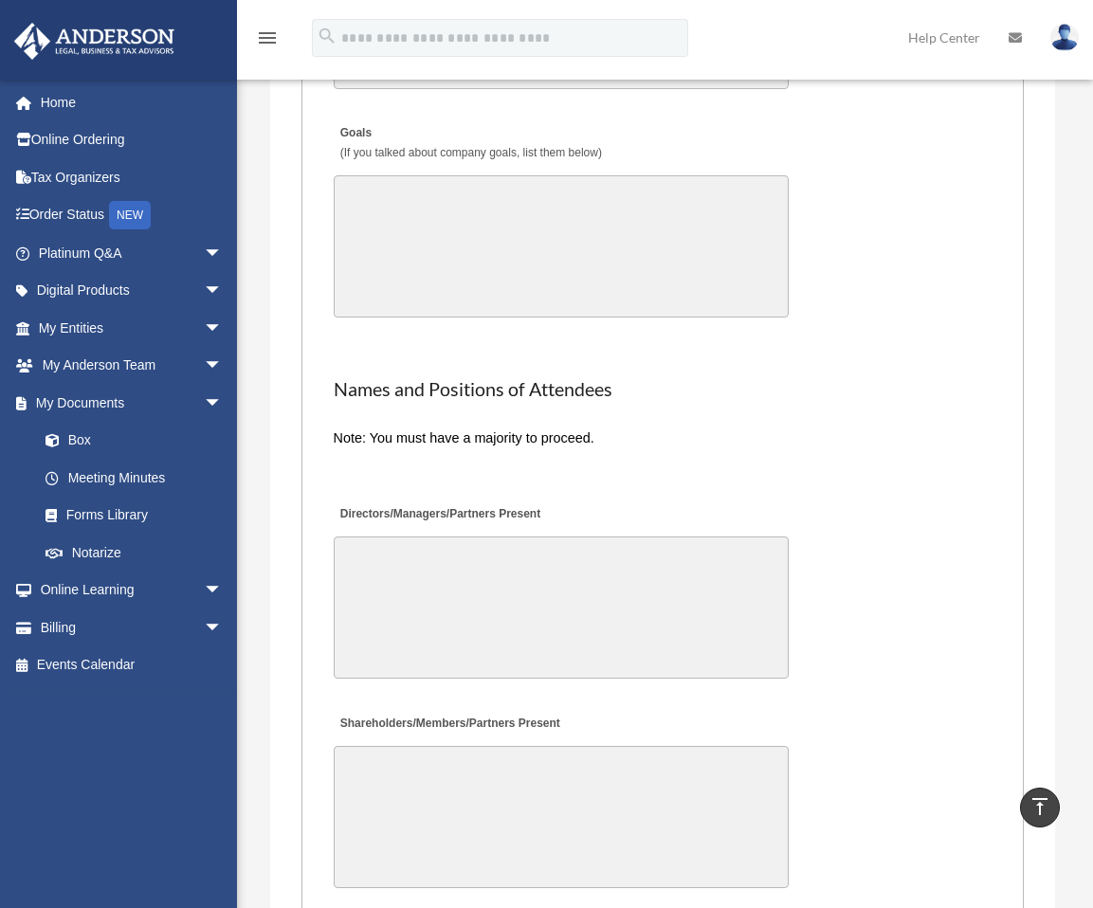
click at [427, 537] on textarea "Directors/Managers/Partners Present" at bounding box center [561, 608] width 455 height 142
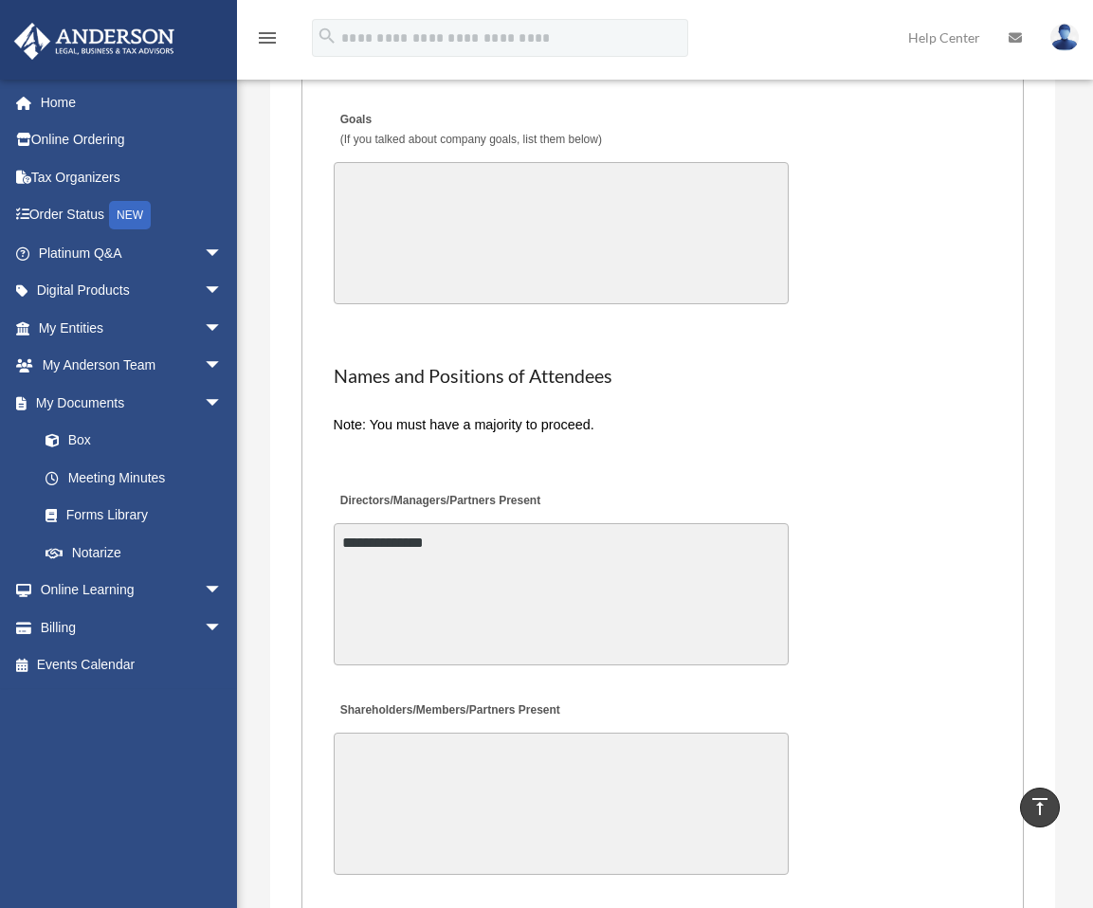
type textarea "**********"
click at [445, 743] on textarea "Shareholders/Members/Partners Present" at bounding box center [561, 804] width 455 height 142
click at [465, 733] on textarea "Shareholders/Members/Partners Present" at bounding box center [561, 804] width 455 height 142
type textarea "**********"
click at [392, 523] on textarea "**********" at bounding box center [561, 594] width 455 height 142
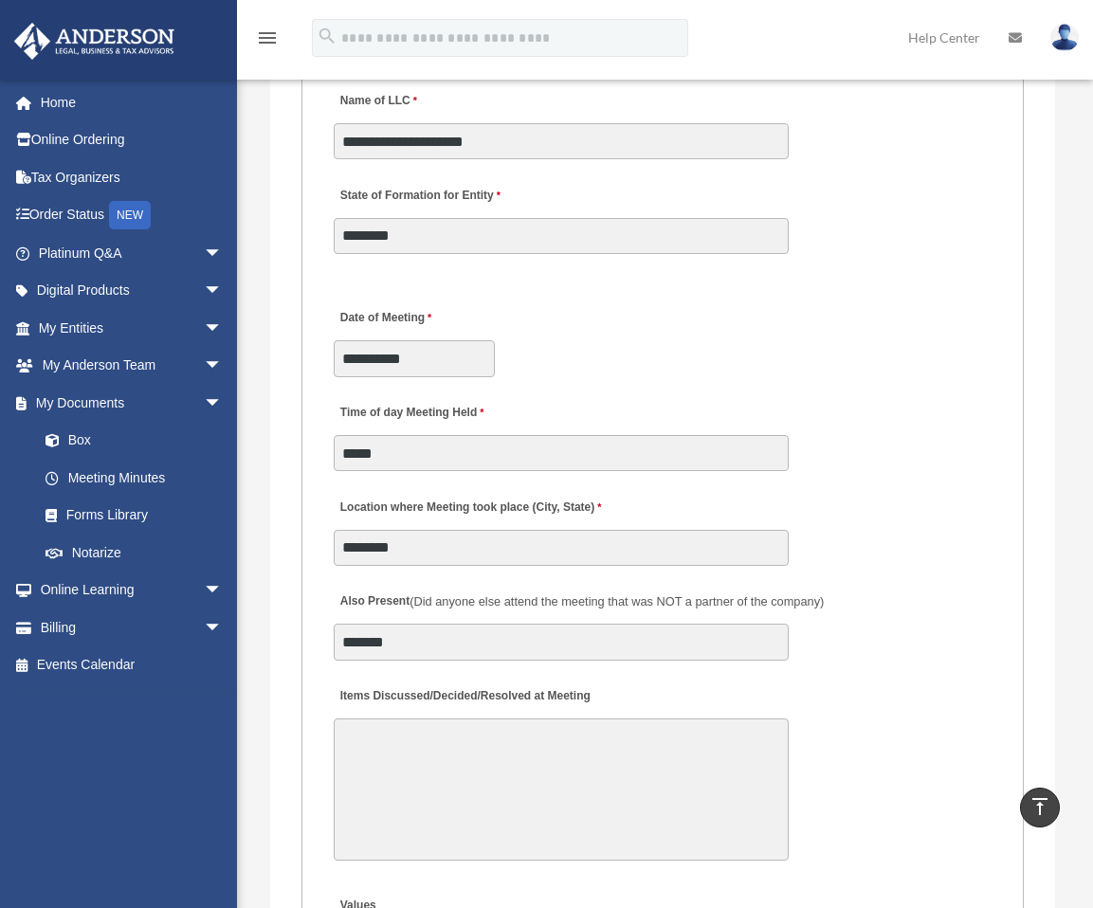
scroll to position [3589, 0]
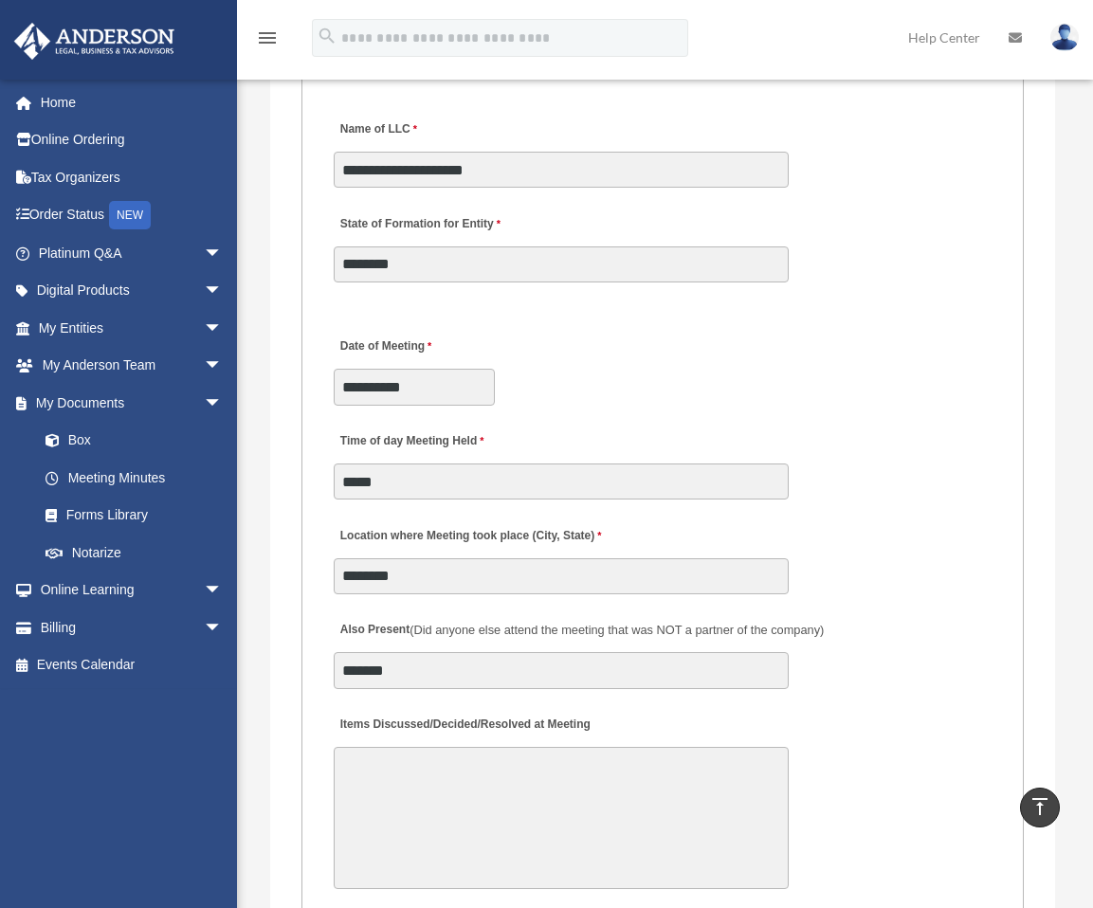
type textarea "**********"
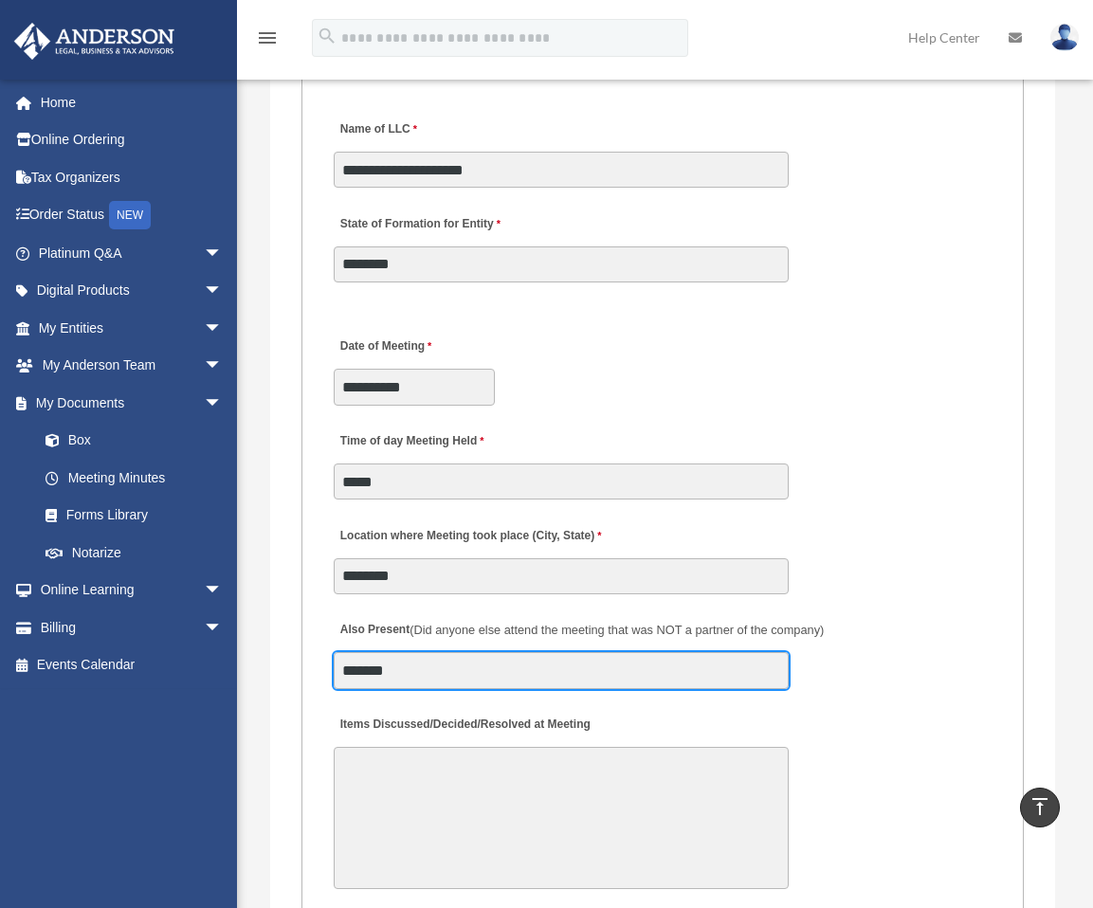
drag, startPoint x: 401, startPoint y: 642, endPoint x: 302, endPoint y: 639, distance: 98.6
click at [302, 639] on fieldset "MEETING INFORMATION Please limit 1 meeting per 1 entity for each submission. Ty…" at bounding box center [662, 609] width 722 height 2697
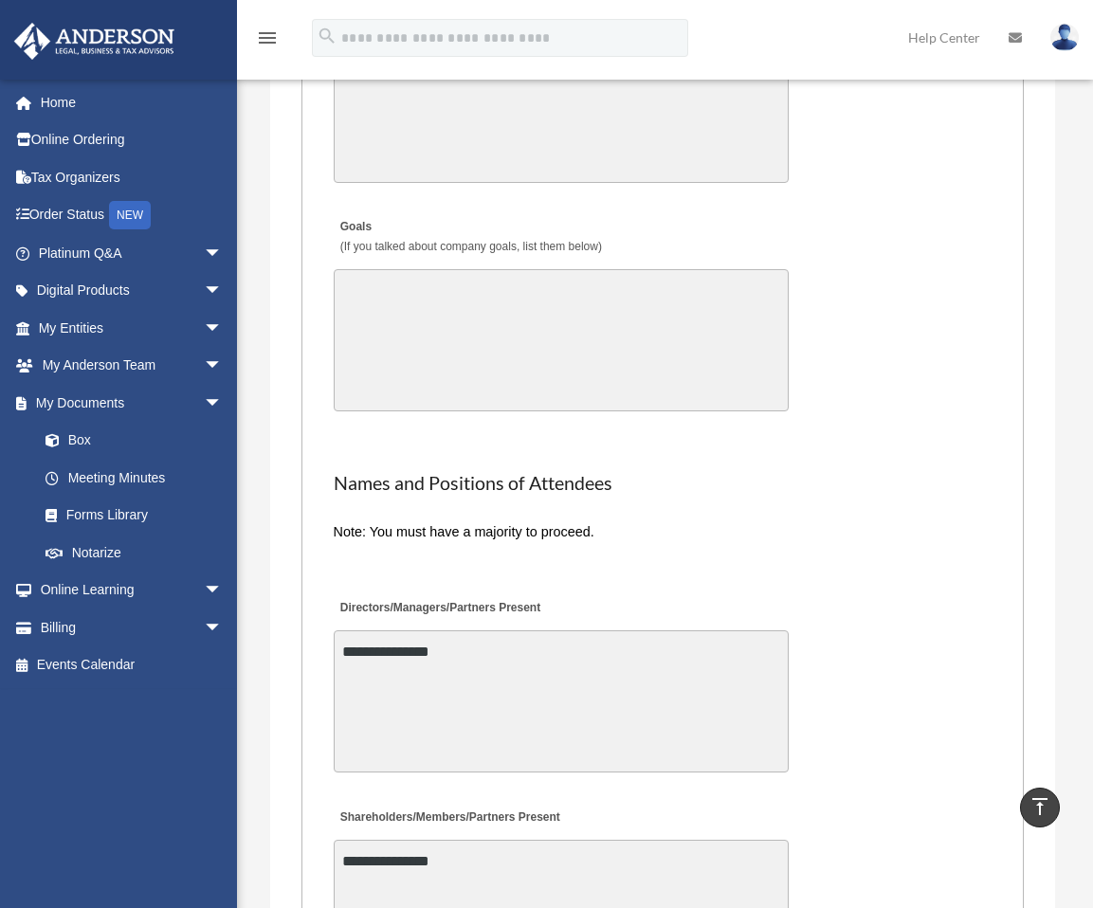
scroll to position [4727, 0]
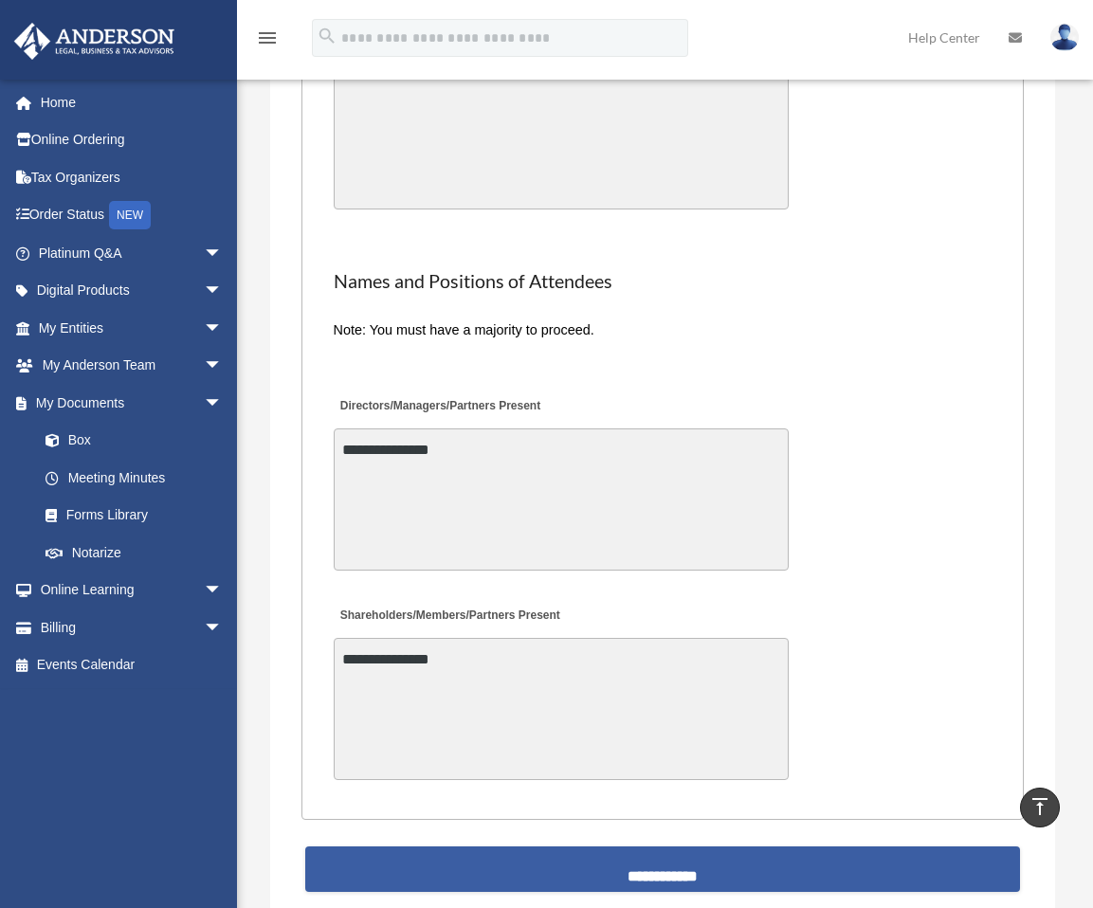
click at [572, 847] on input "**********" at bounding box center [662, 870] width 715 height 46
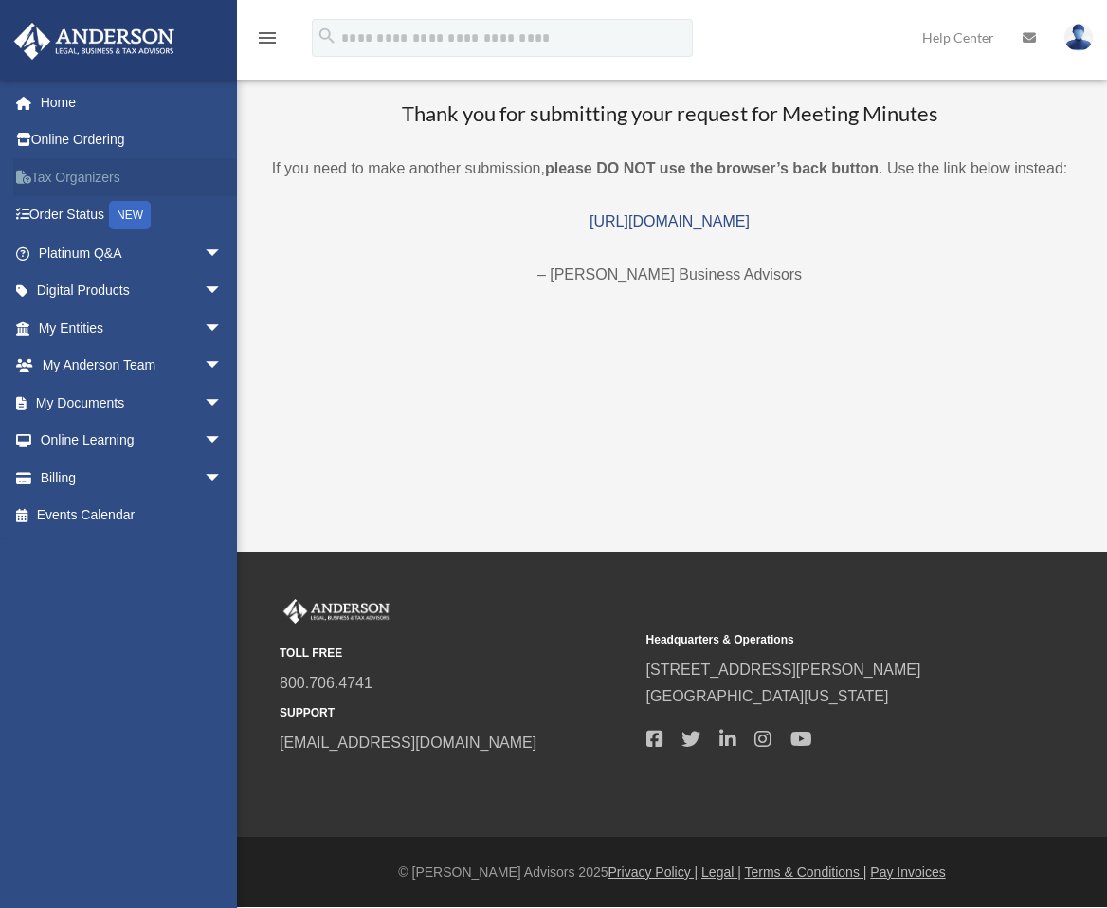
click at [56, 171] on link "Tax Organizers" at bounding box center [132, 177] width 238 height 38
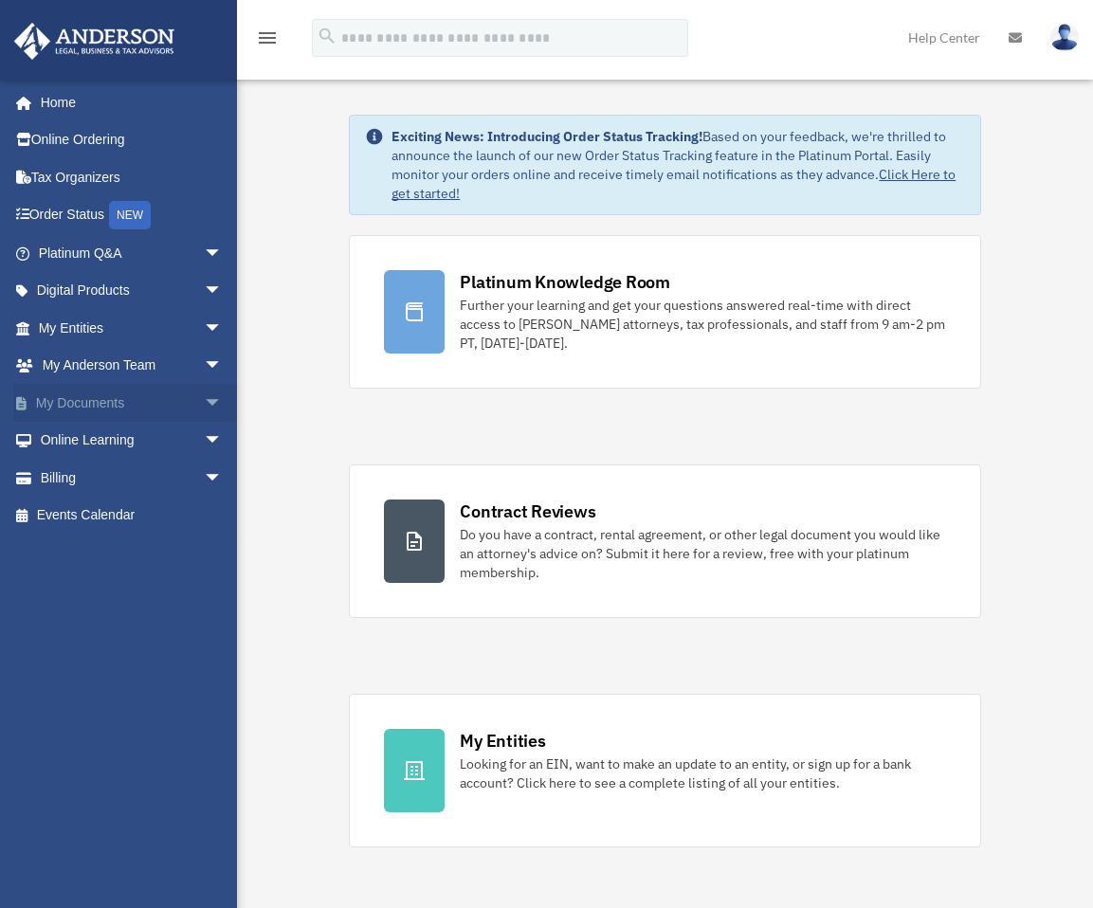
click at [204, 397] on span "arrow_drop_down" at bounding box center [223, 403] width 38 height 39
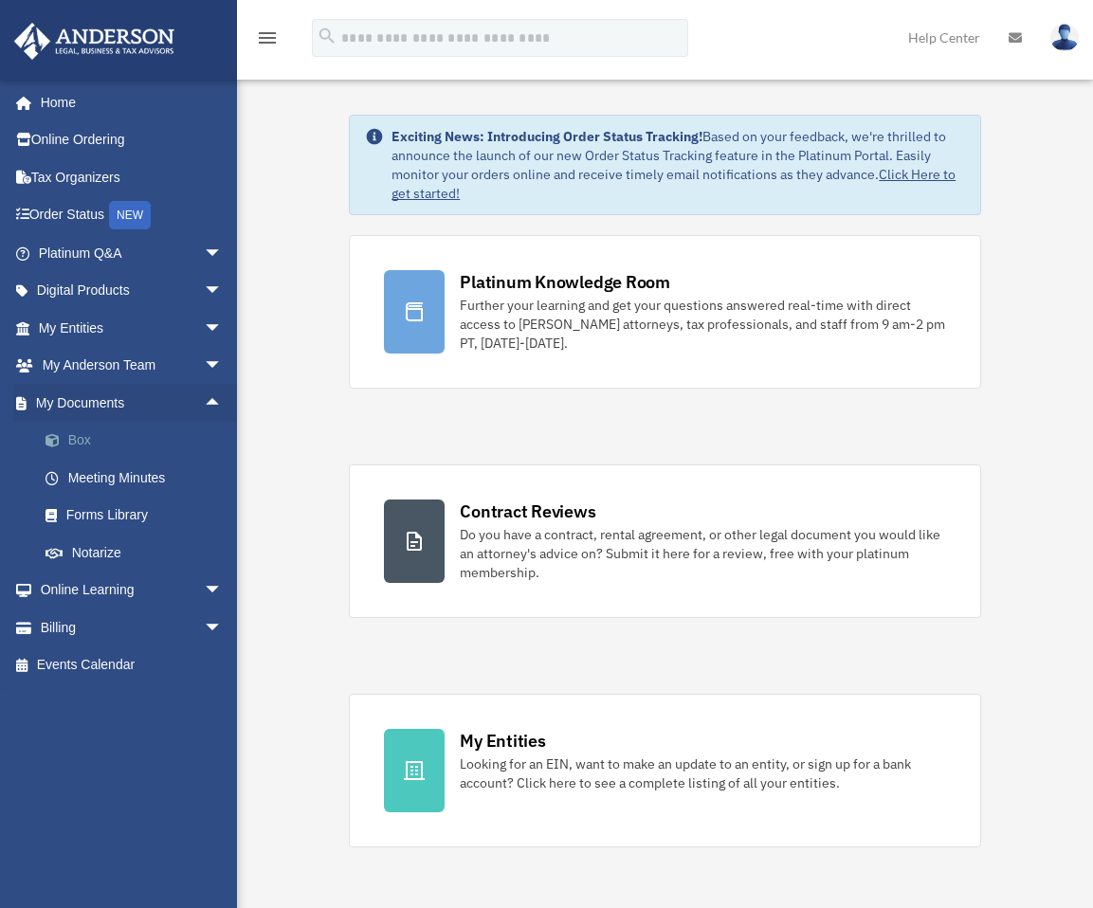
click at [86, 437] on link "Box" at bounding box center [139, 441] width 225 height 38
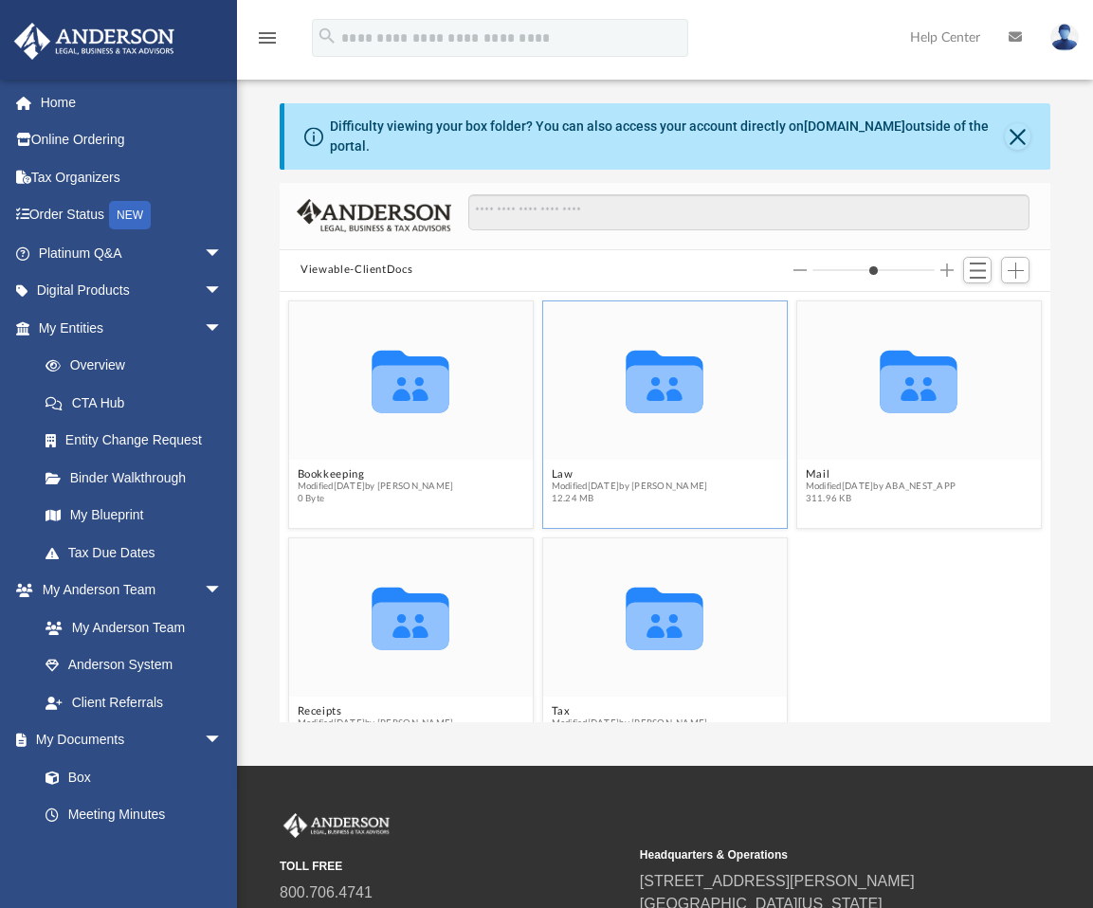
scroll to position [52, 0]
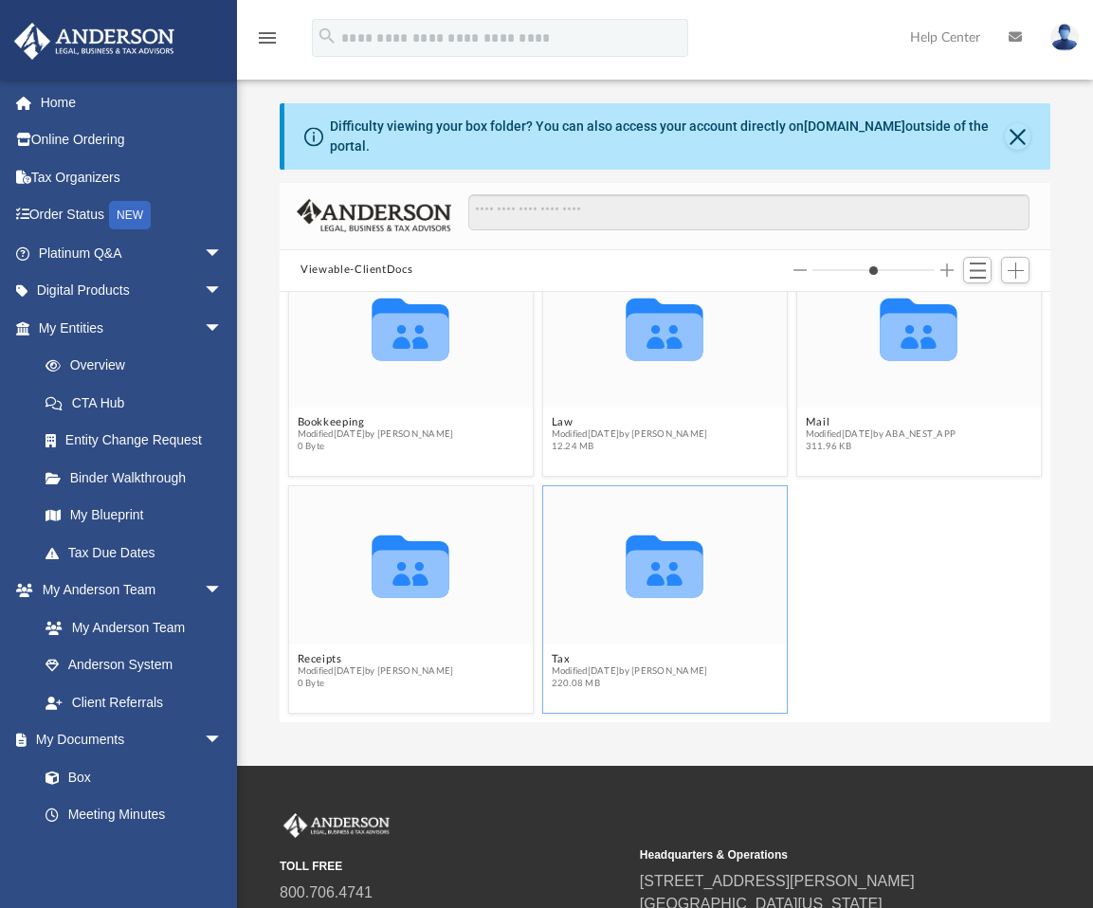
click at [627, 611] on div "Collaborated Folder" at bounding box center [665, 564] width 244 height 158
click at [663, 569] on icon "grid" at bounding box center [666, 567] width 78 height 63
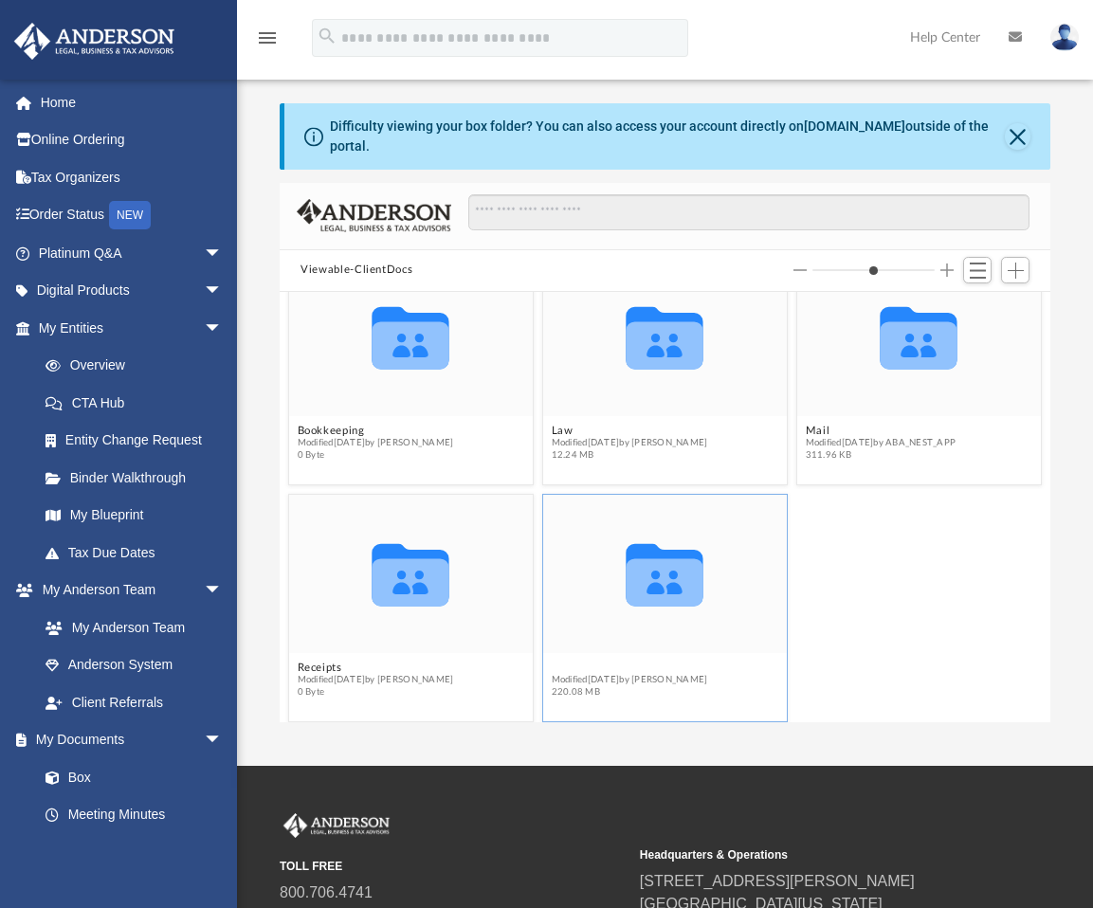
click at [599, 654] on figcaption "Tax Modified Tue Jun 10 2025 by Corbin Roache 220.08 MB" at bounding box center [665, 679] width 244 height 50
click at [657, 584] on icon "grid" at bounding box center [666, 581] width 78 height 47
drag, startPoint x: 657, startPoint y: 584, endPoint x: 616, endPoint y: 597, distance: 42.9
click at [616, 597] on icon "Collaborated Folder" at bounding box center [665, 573] width 146 height 95
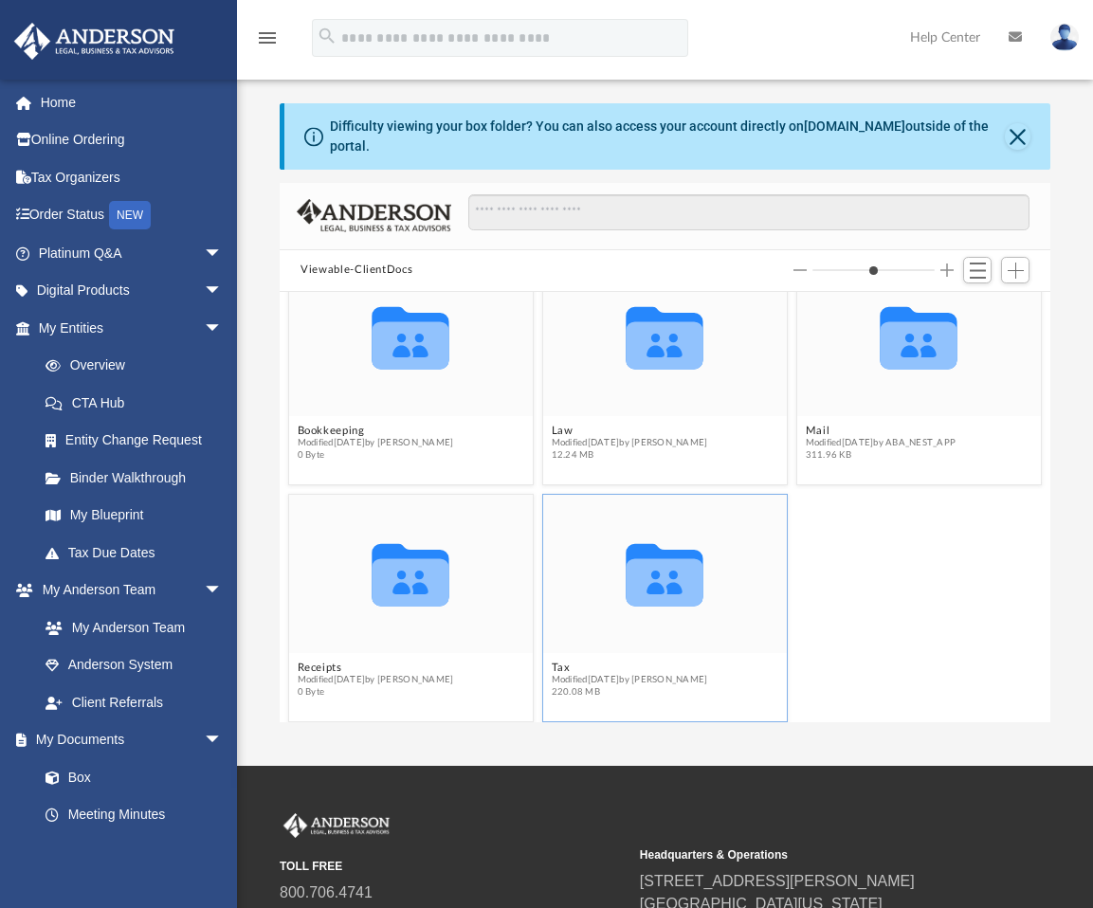
click at [575, 673] on span "Modified Tue Jun 10 2025 by Corbin Roache" at bounding box center [630, 679] width 156 height 12
click at [559, 661] on button "Tax" at bounding box center [630, 667] width 156 height 12
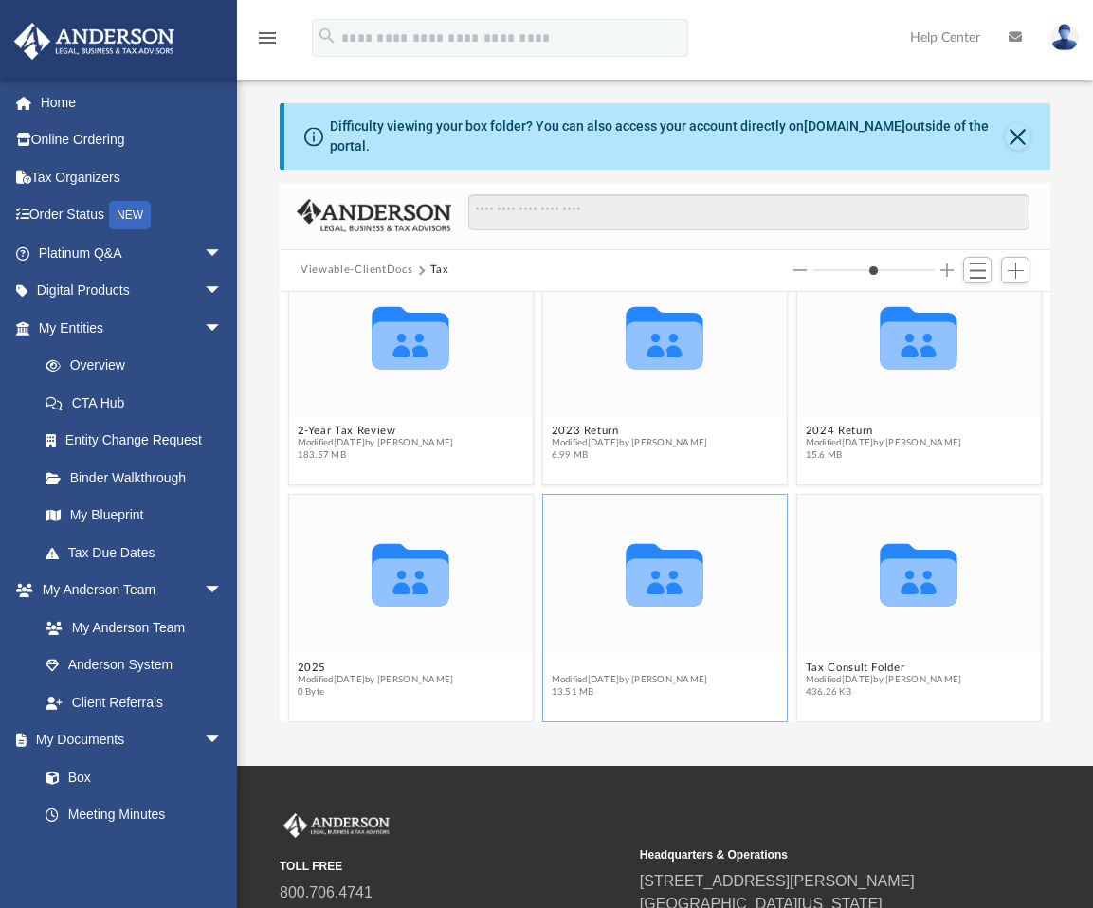
click at [617, 654] on figcaption "Anderson System Modified Tue Jun 10 2025 by Corbin Roache 13.51 MB" at bounding box center [665, 679] width 244 height 50
click at [311, 661] on button "2025" at bounding box center [376, 667] width 156 height 12
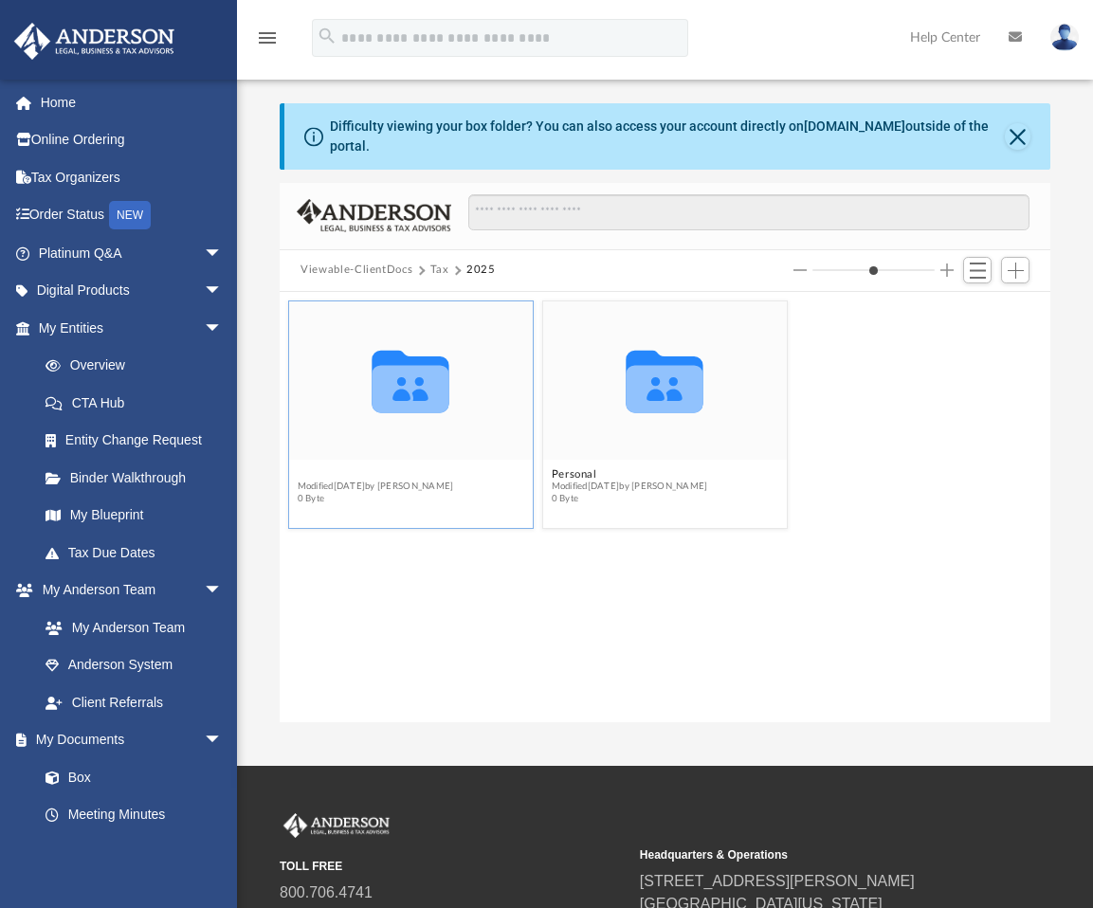
click at [350, 467] on button "Business Entities" at bounding box center [376, 473] width 156 height 12
click at [350, 467] on button "Fifth Career, LLC" at bounding box center [376, 473] width 156 height 12
type input "*"
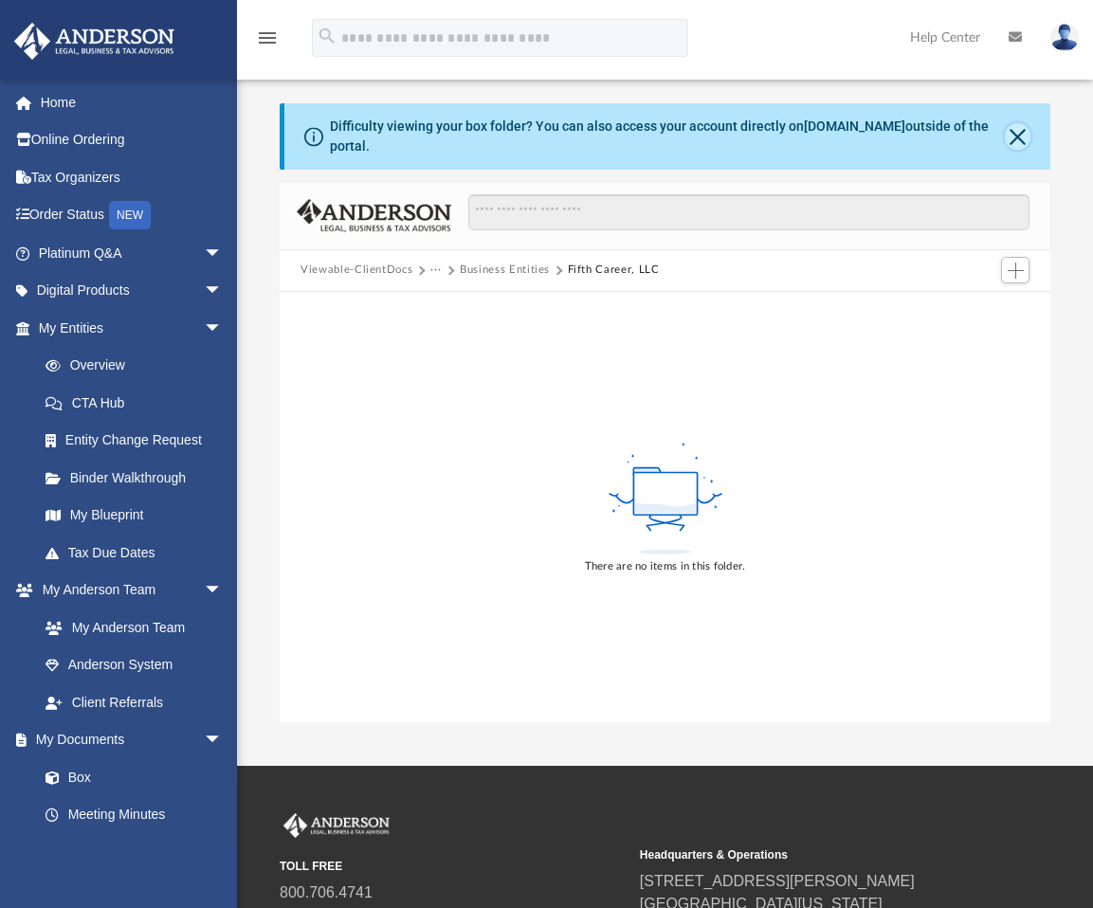
click at [1013, 125] on button "Close" at bounding box center [1018, 136] width 26 height 27
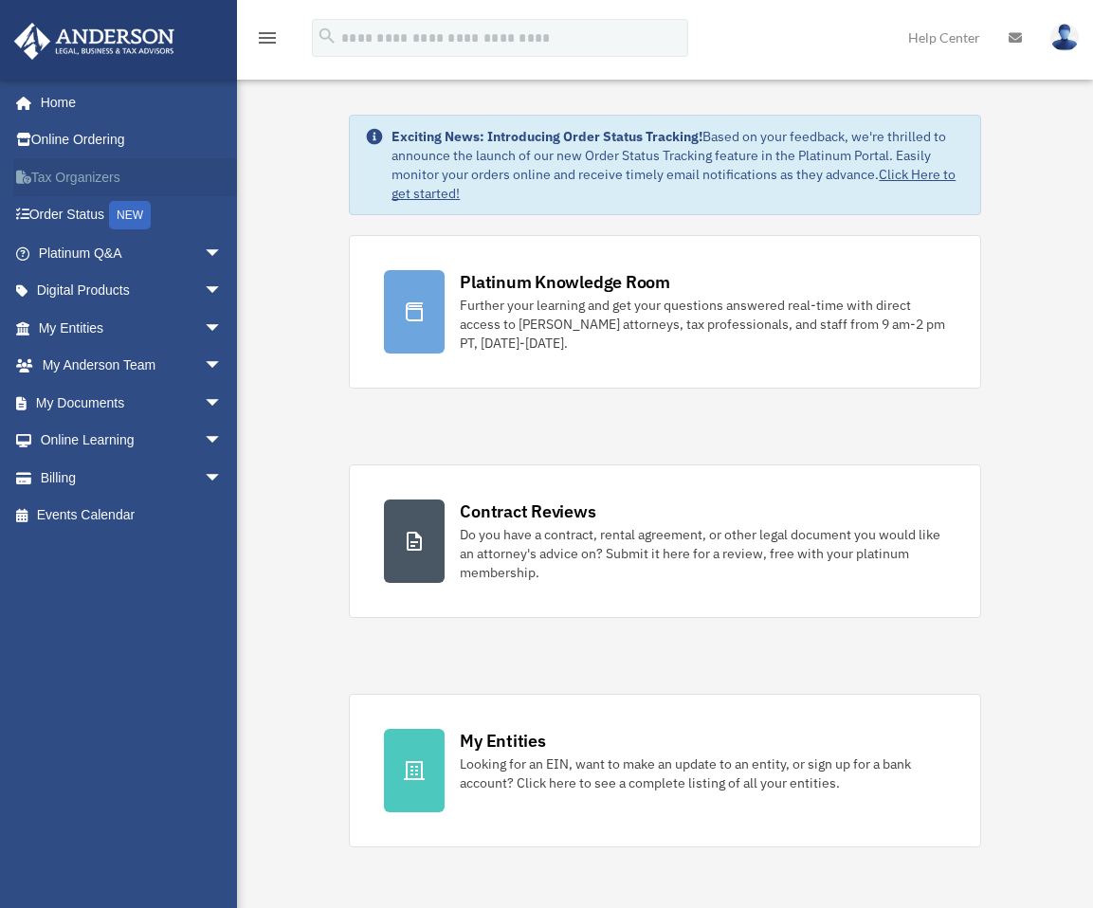
click at [104, 170] on link "Tax Organizers" at bounding box center [132, 177] width 238 height 38
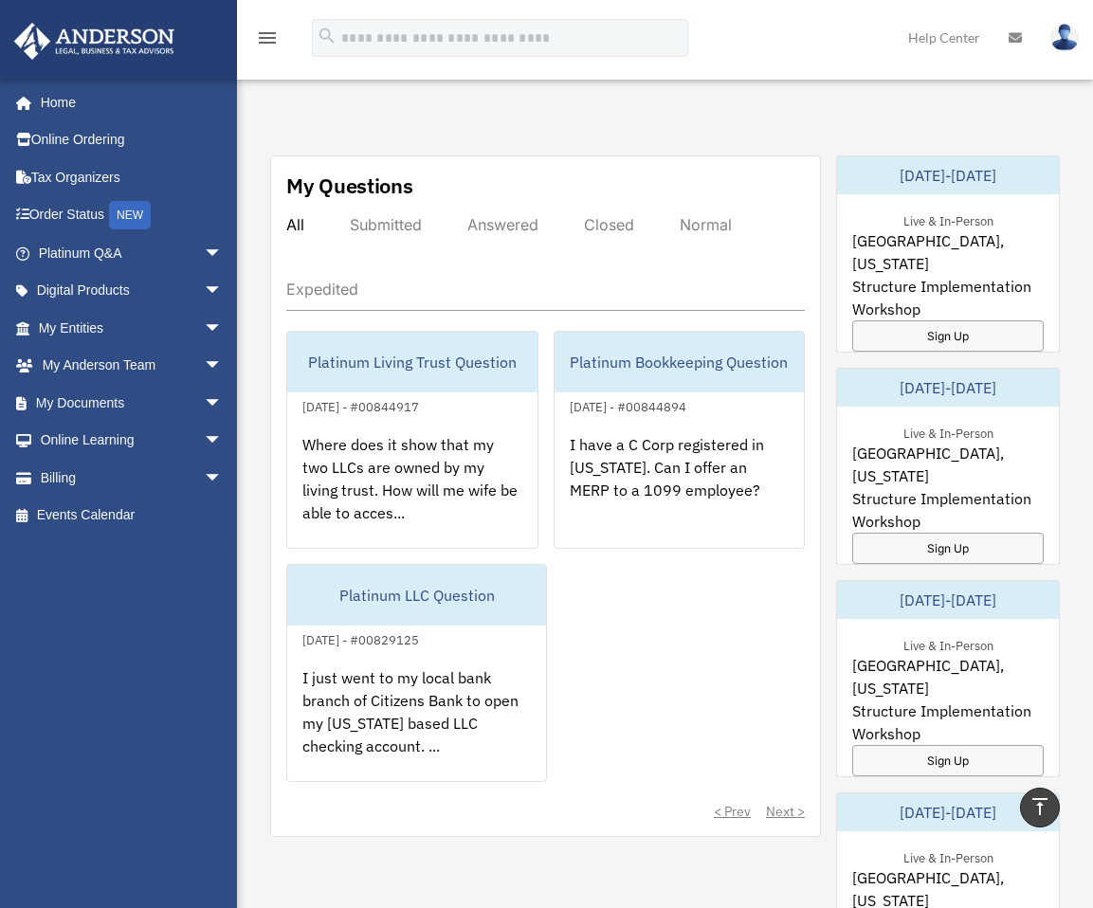
scroll to position [853, 0]
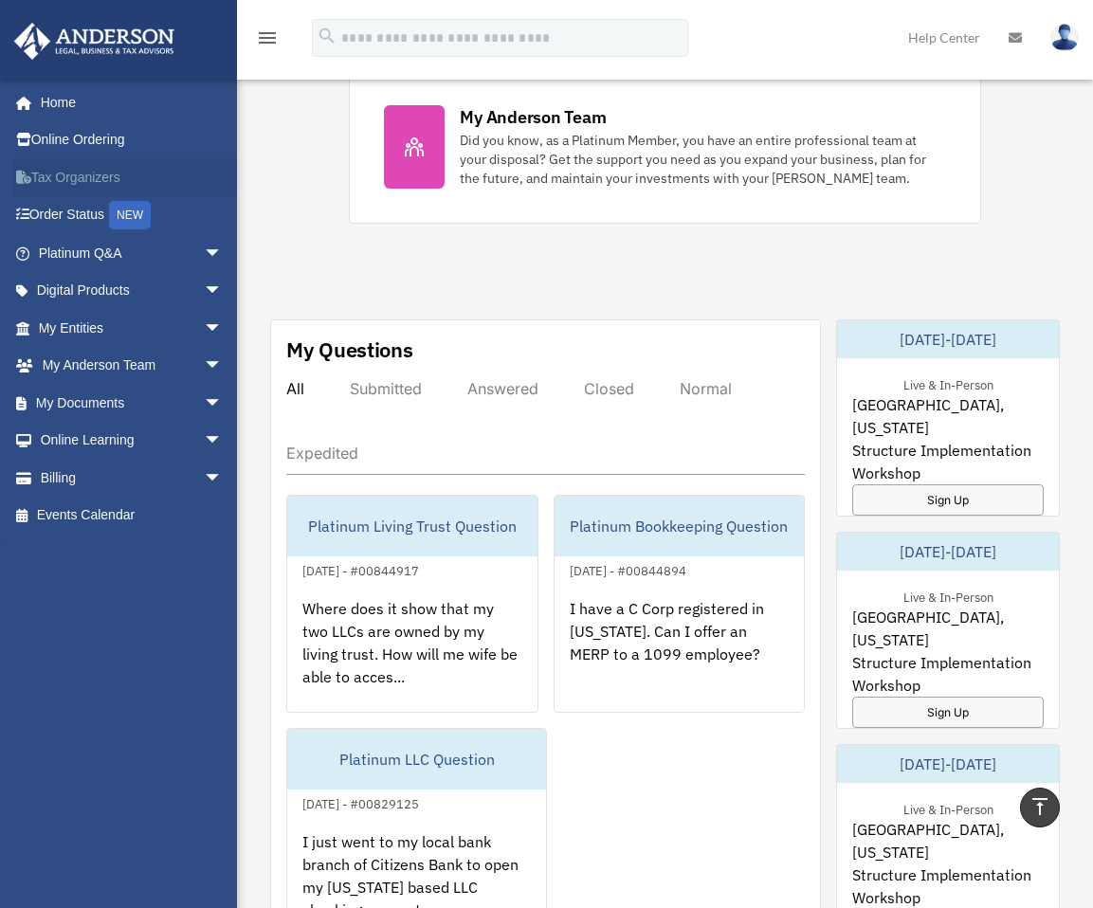
click at [103, 170] on link "Tax Organizers" at bounding box center [132, 177] width 238 height 38
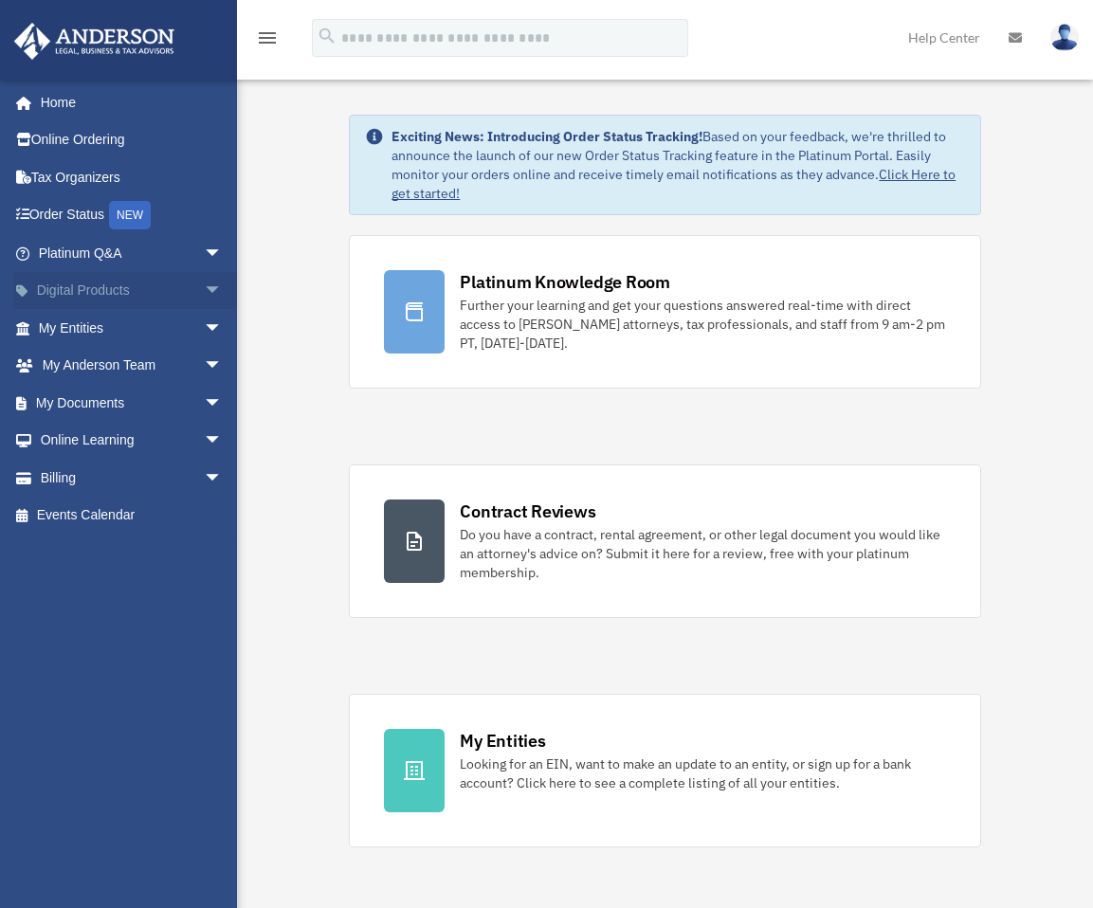
click at [204, 289] on span "arrow_drop_down" at bounding box center [223, 291] width 38 height 39
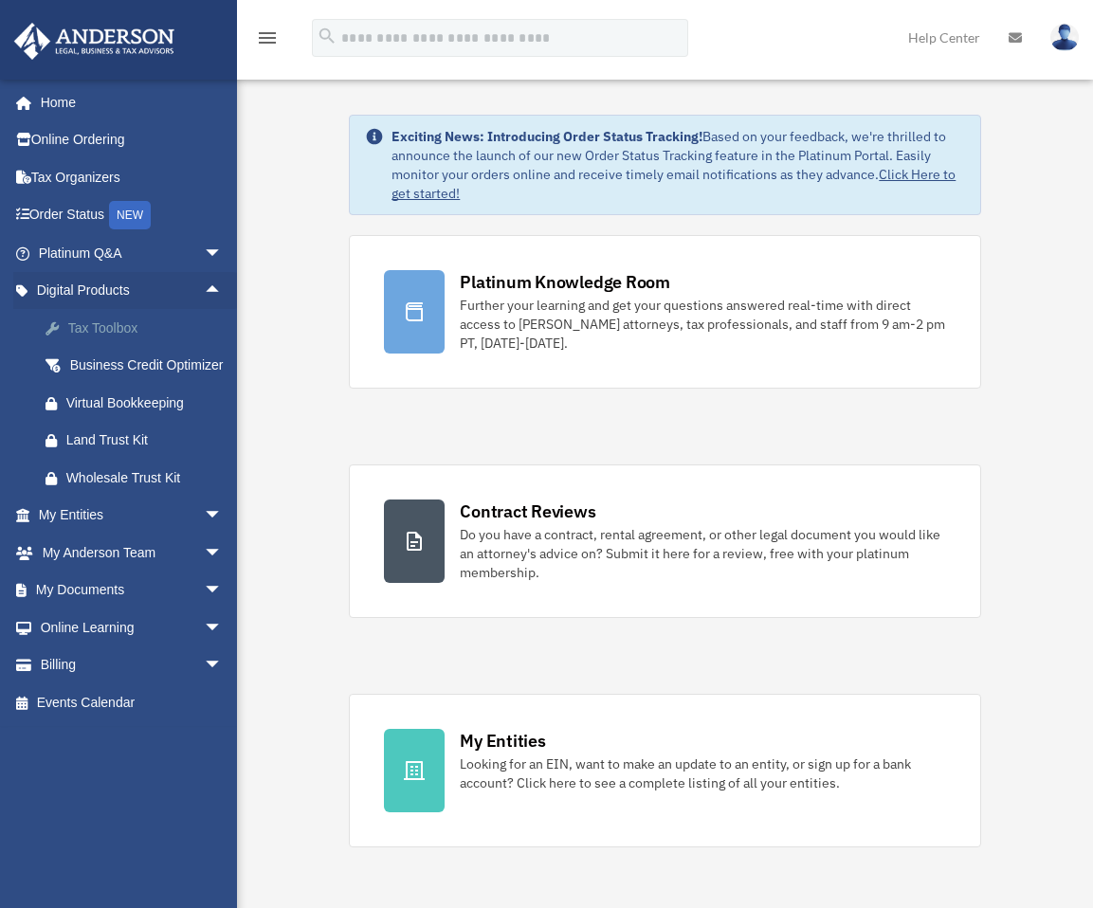
click at [137, 323] on div "Tax Toolbox" at bounding box center [146, 329] width 161 height 24
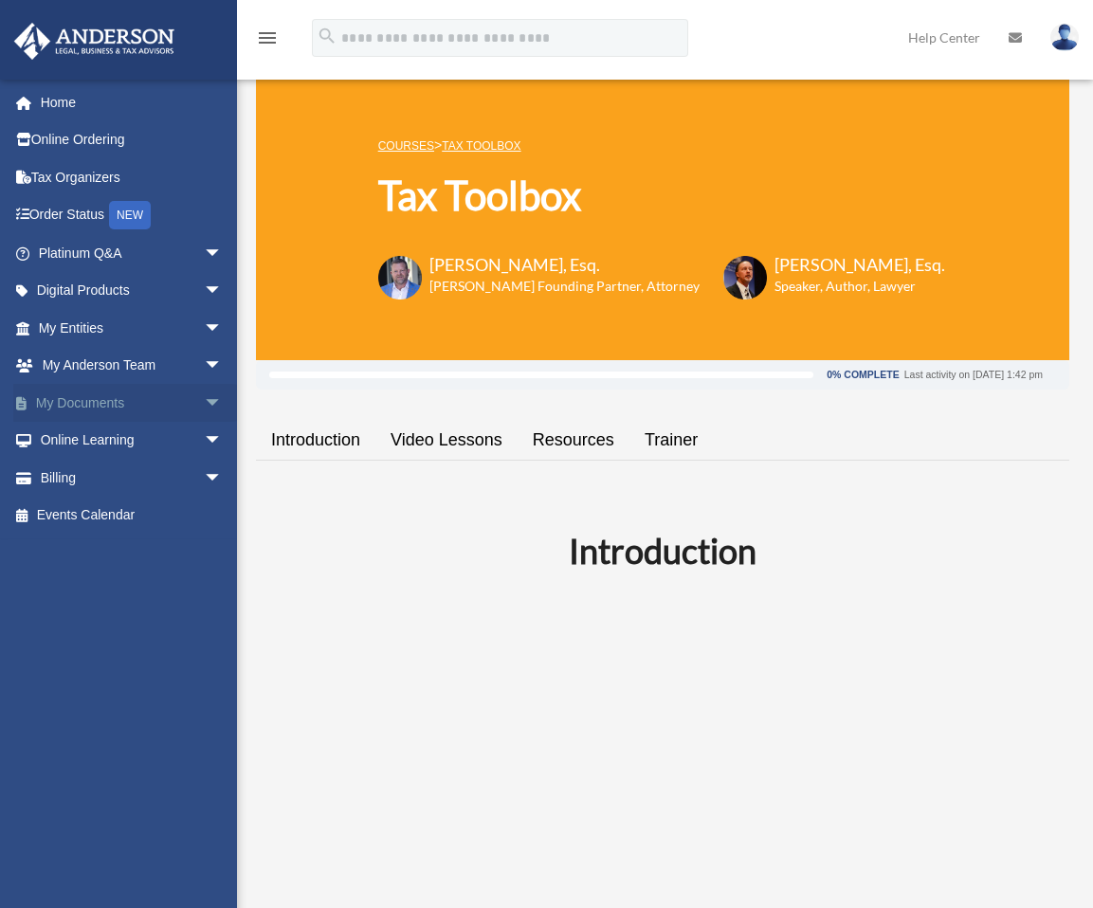
click at [204, 400] on span "arrow_drop_down" at bounding box center [223, 403] width 38 height 39
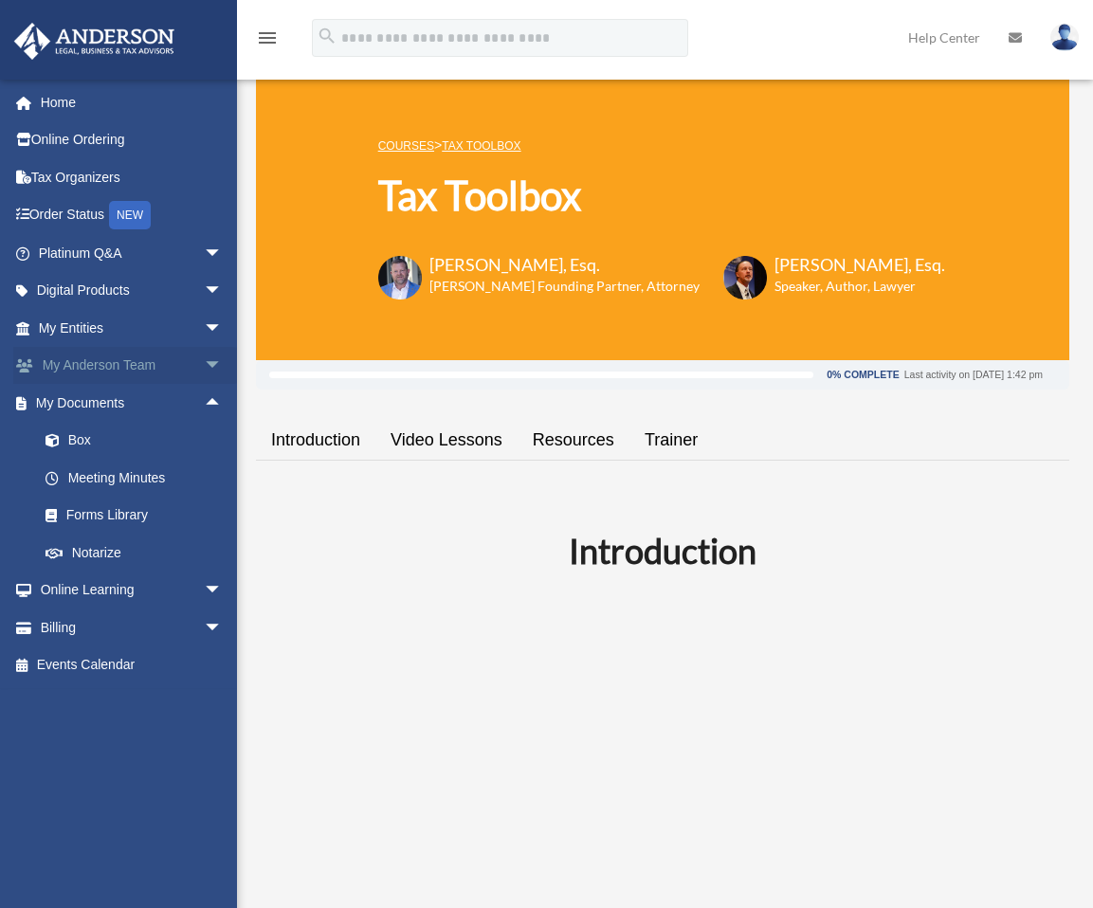
click at [204, 358] on span "arrow_drop_down" at bounding box center [223, 366] width 38 height 39
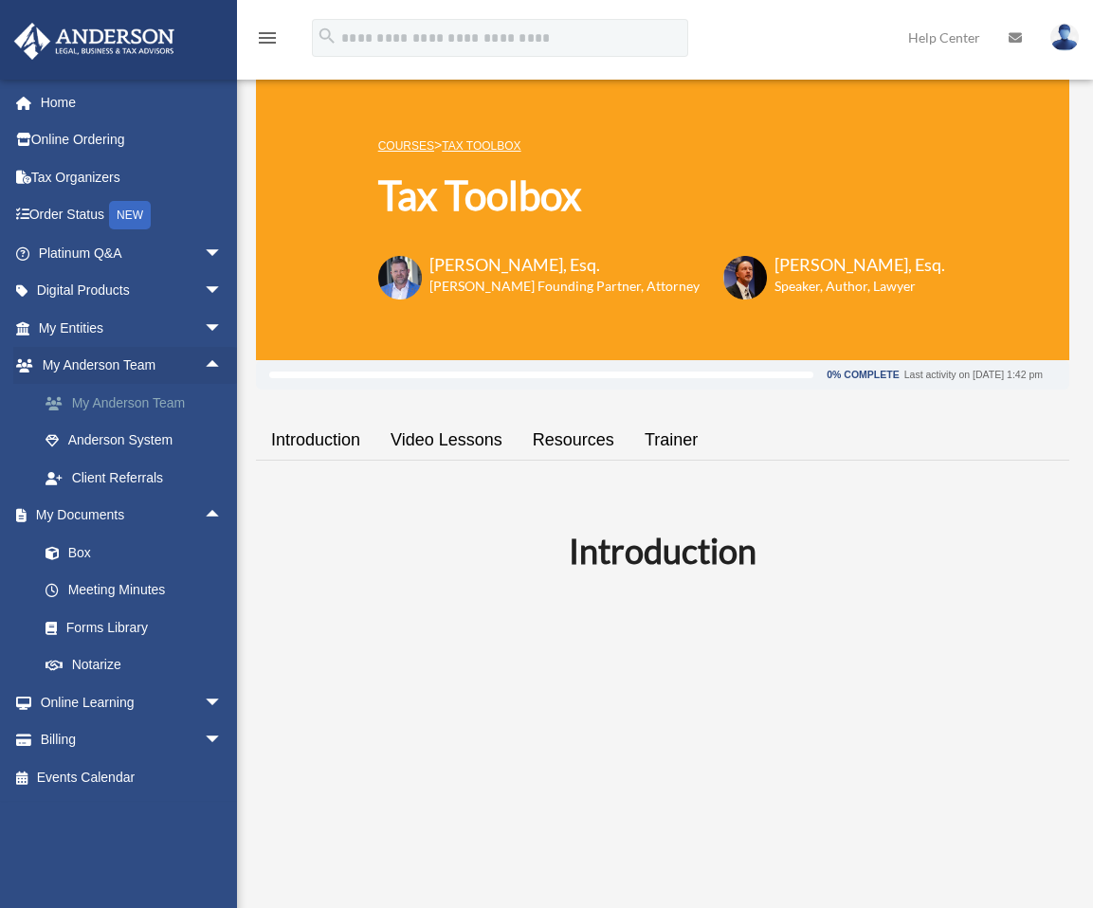
click at [154, 405] on link "My Anderson Team" at bounding box center [139, 403] width 225 height 38
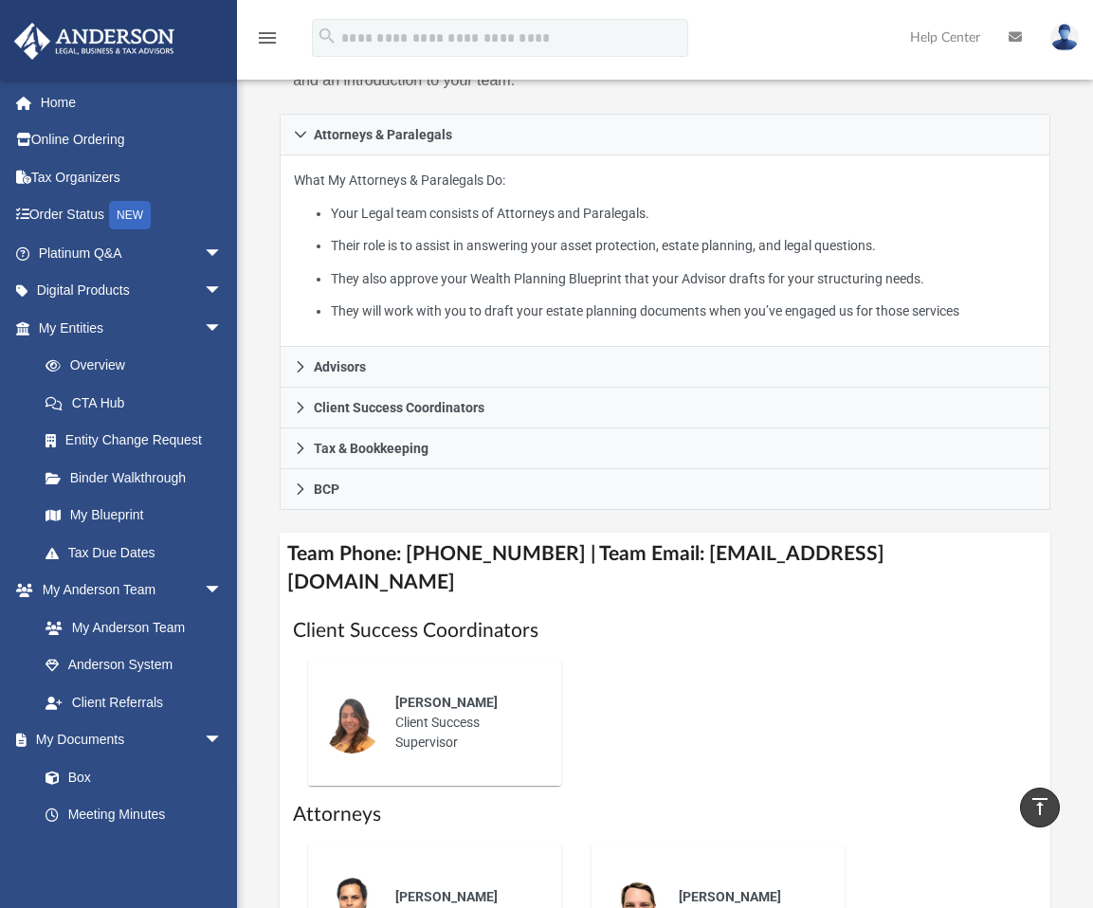
scroll to position [379, 0]
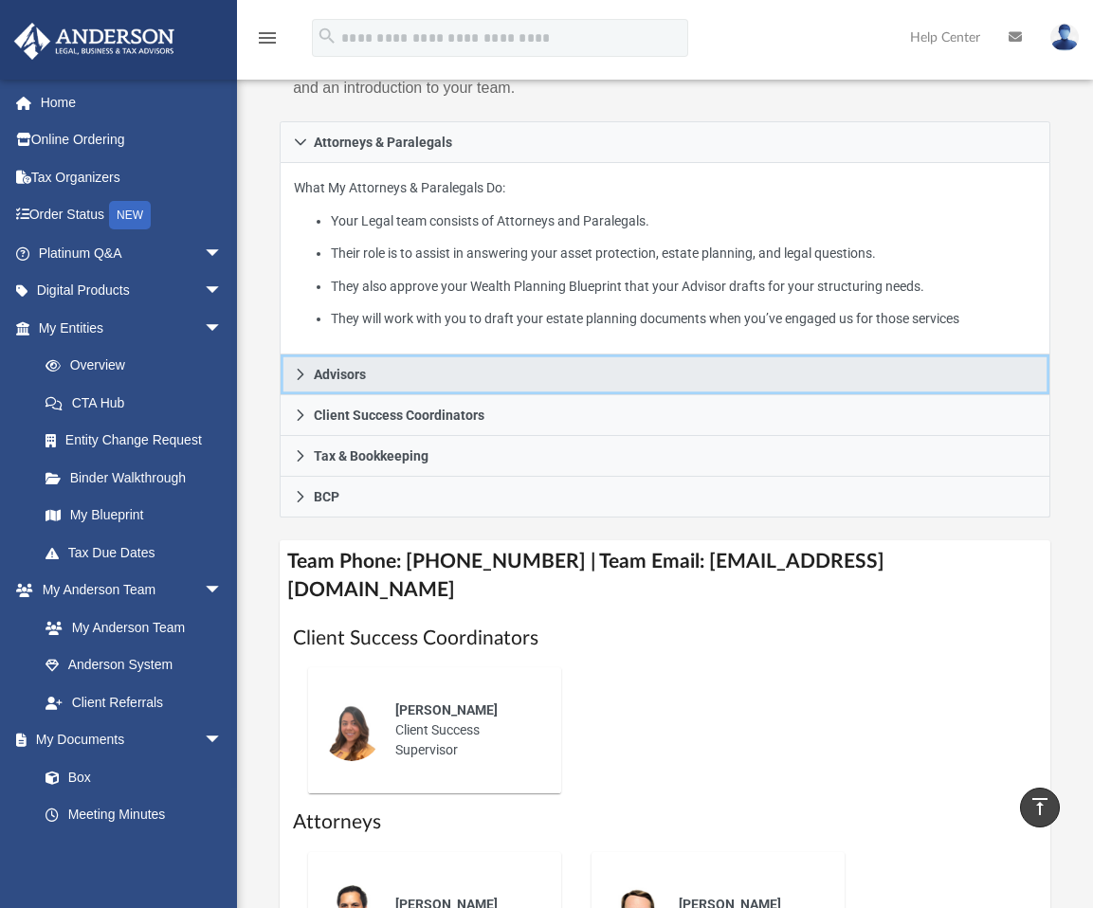
click at [301, 372] on icon at bounding box center [301, 374] width 7 height 11
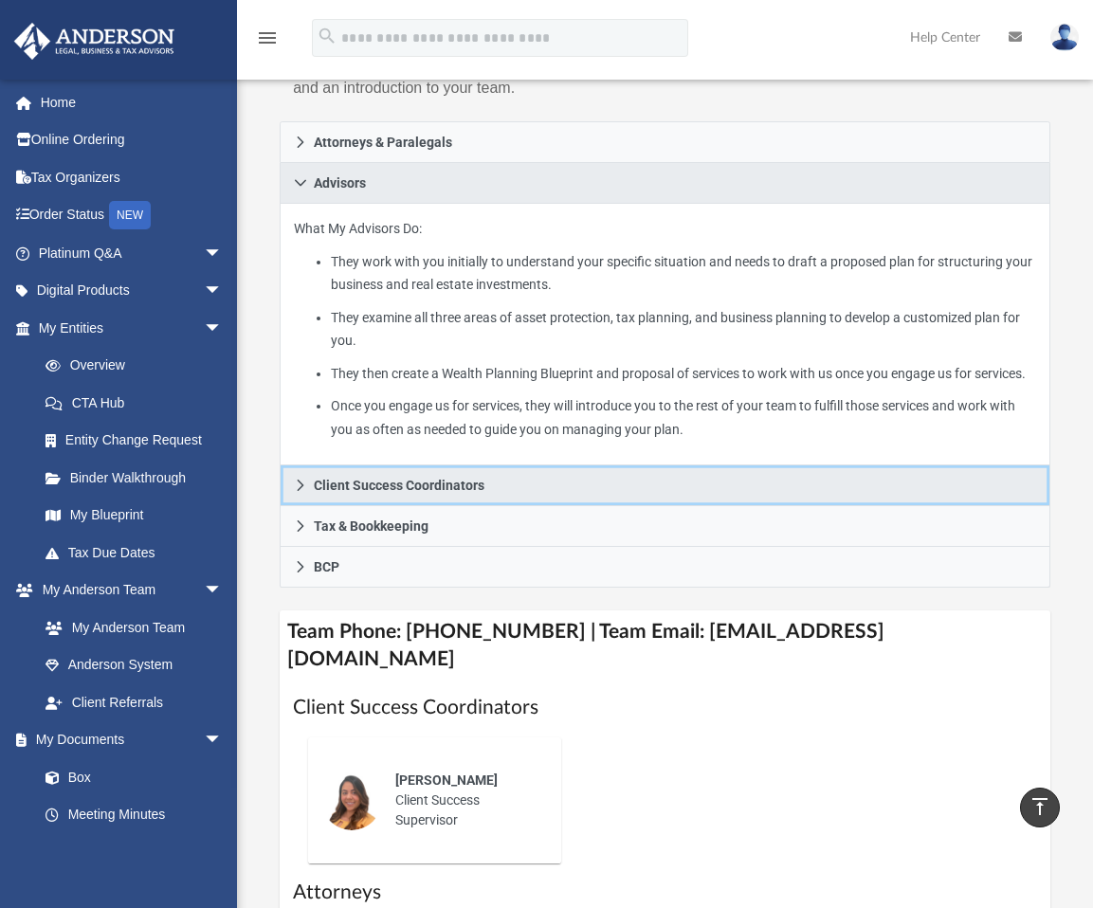
click at [312, 475] on link "Client Success Coordinators" at bounding box center [665, 485] width 771 height 41
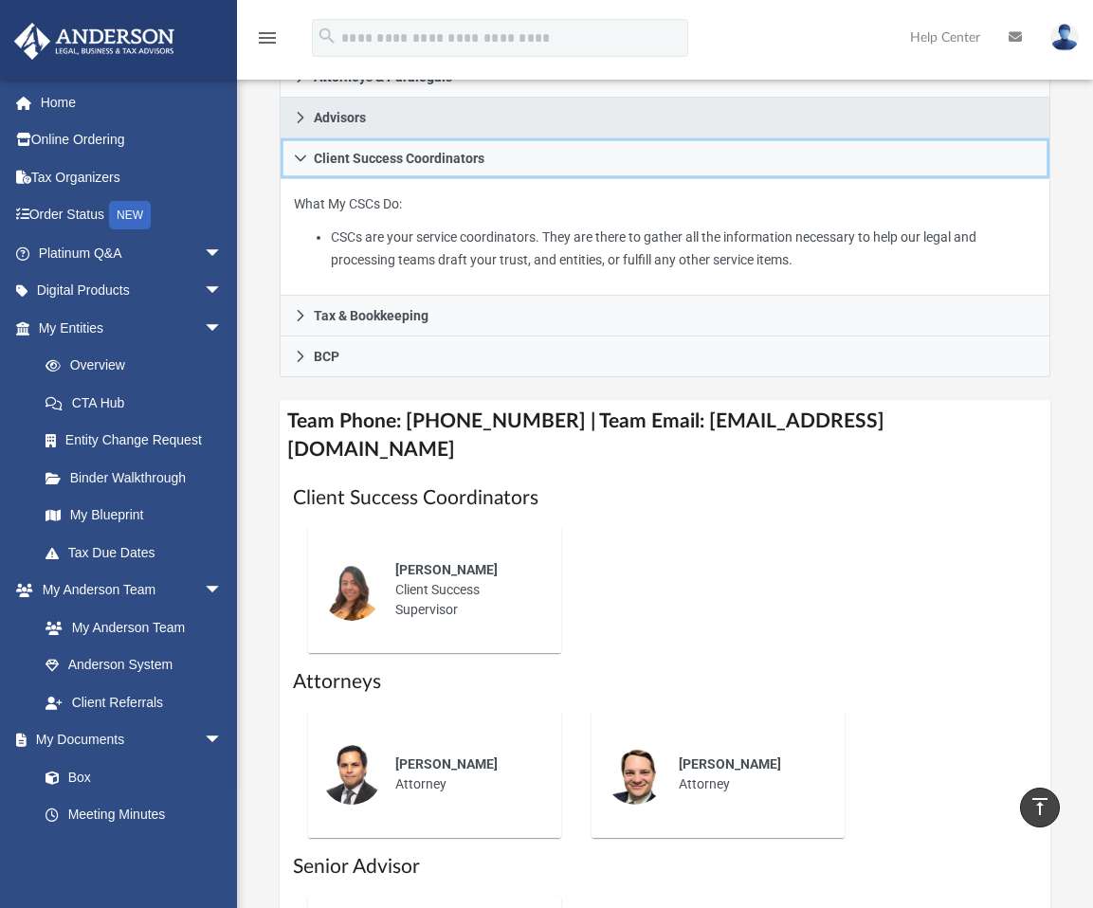
scroll to position [474, 0]
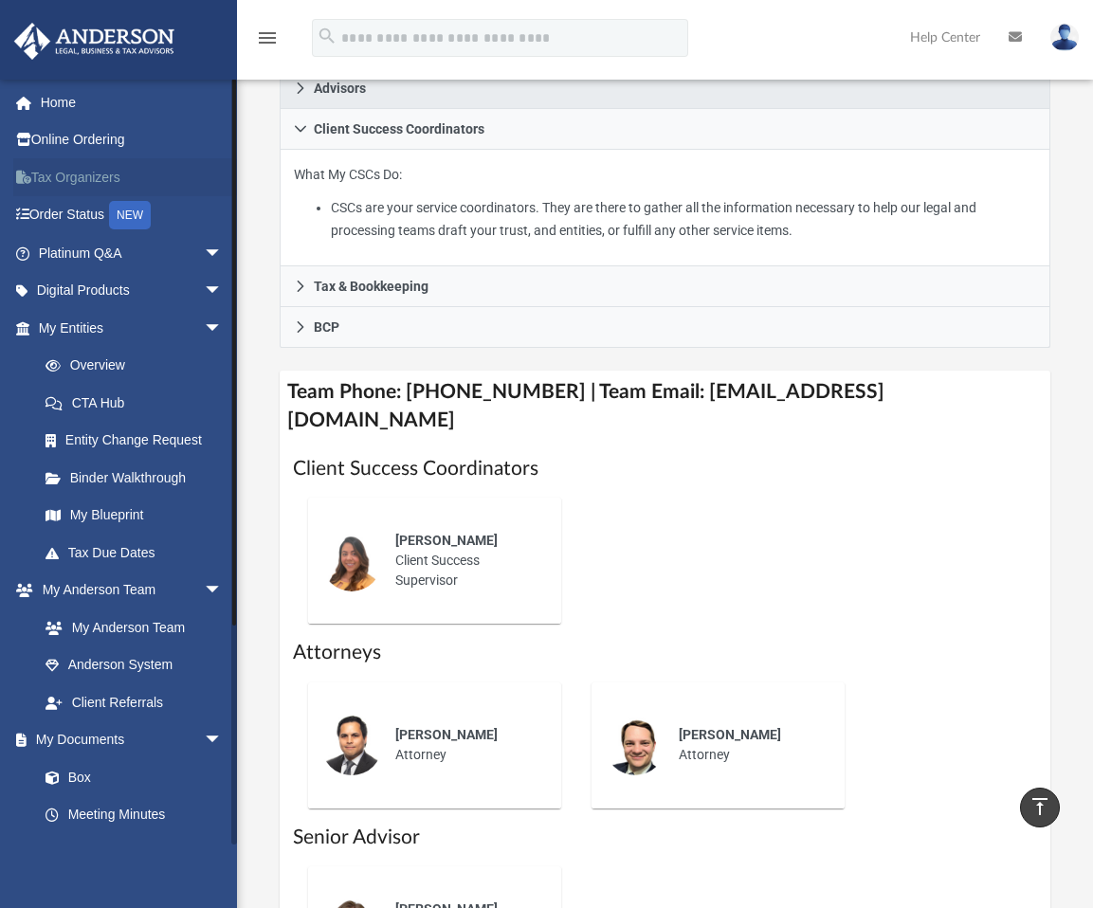
click at [85, 177] on link "Tax Organizers" at bounding box center [132, 177] width 238 height 38
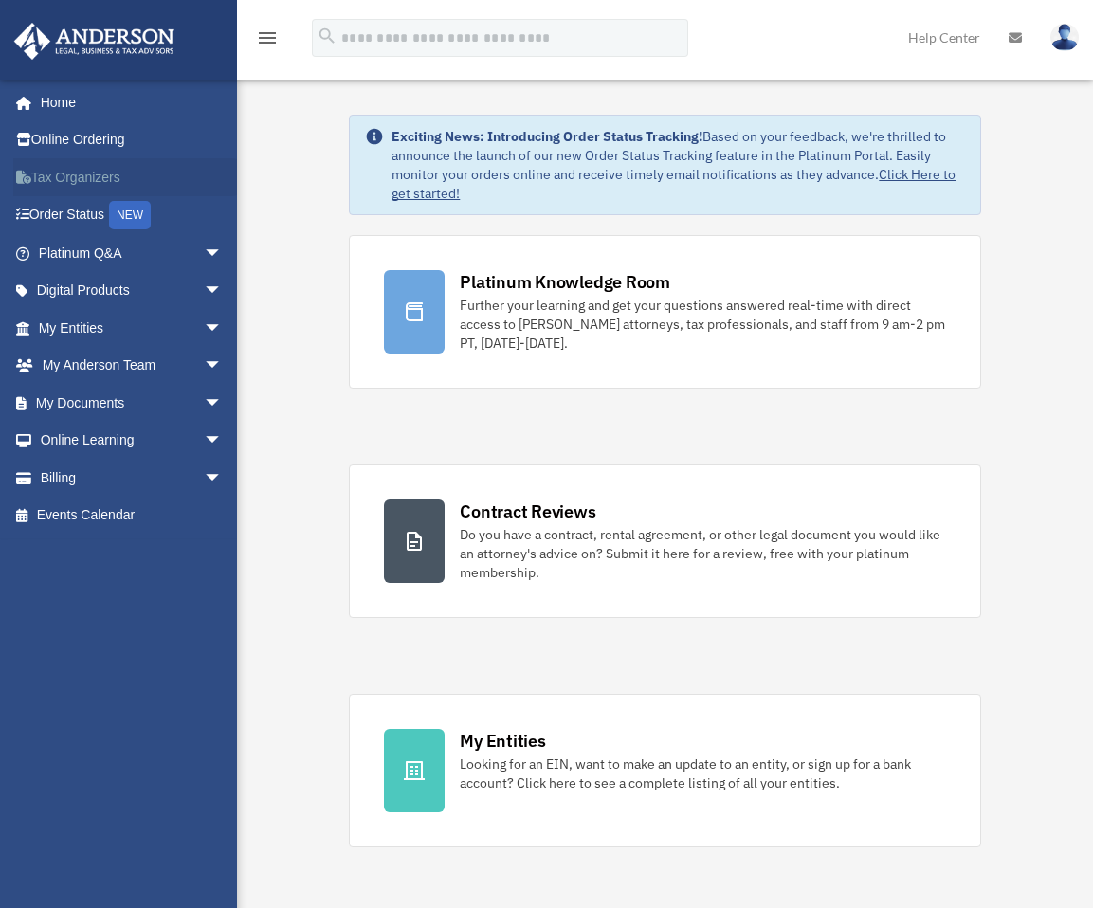
click at [73, 174] on link "Tax Organizers" at bounding box center [132, 177] width 238 height 38
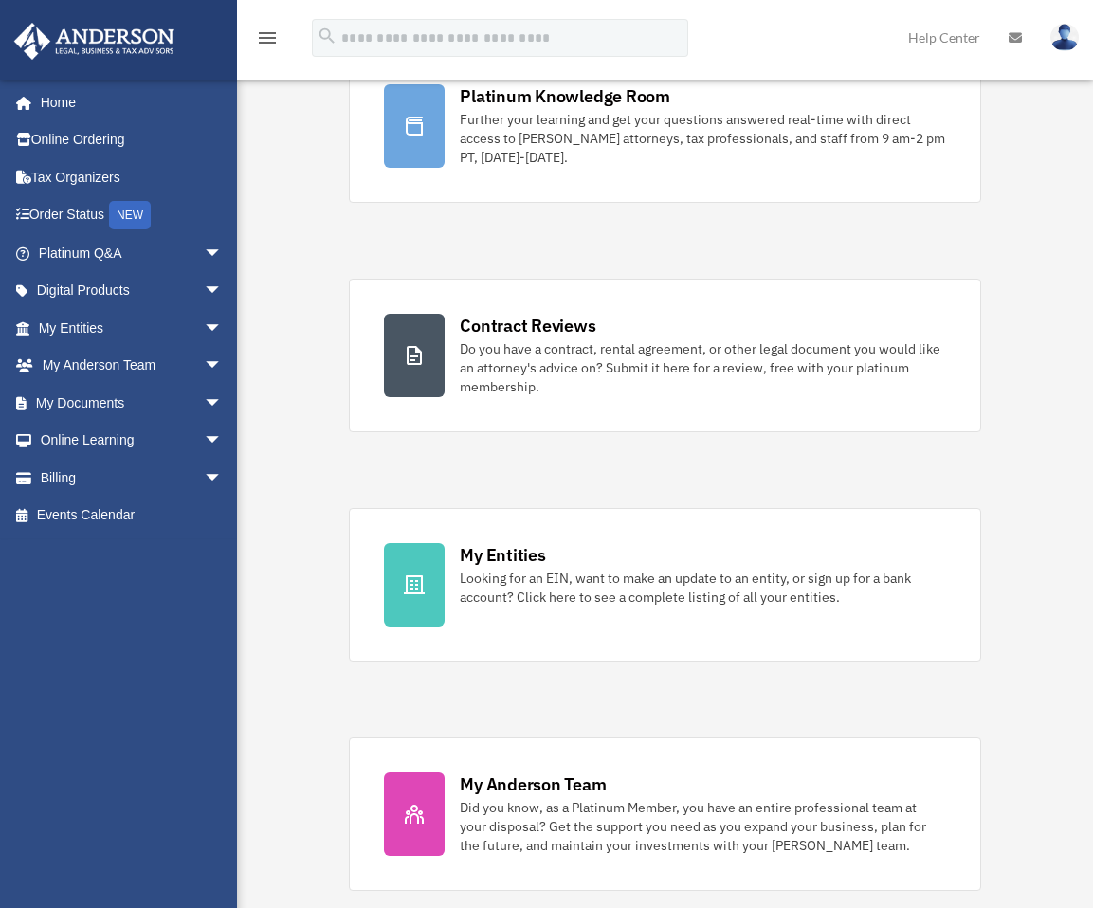
scroll to position [190, 0]
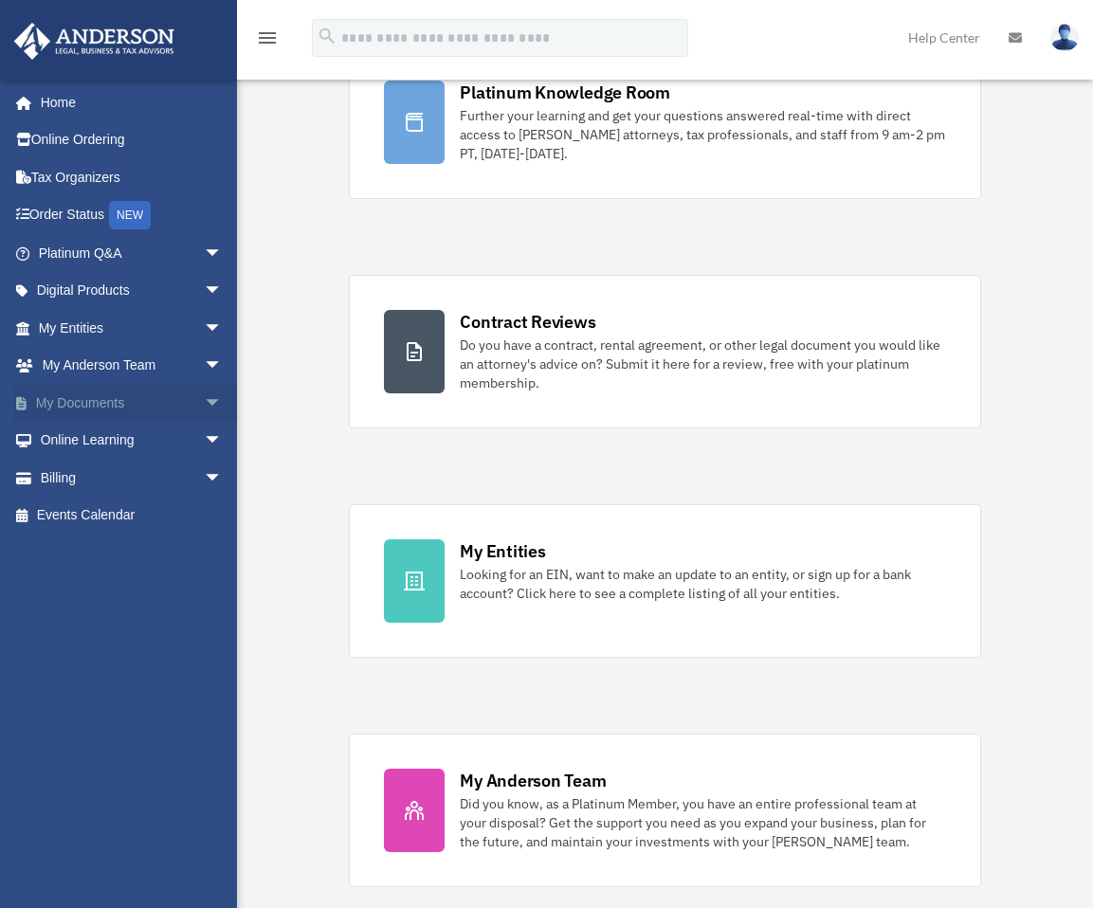
click at [204, 403] on span "arrow_drop_down" at bounding box center [223, 403] width 38 height 39
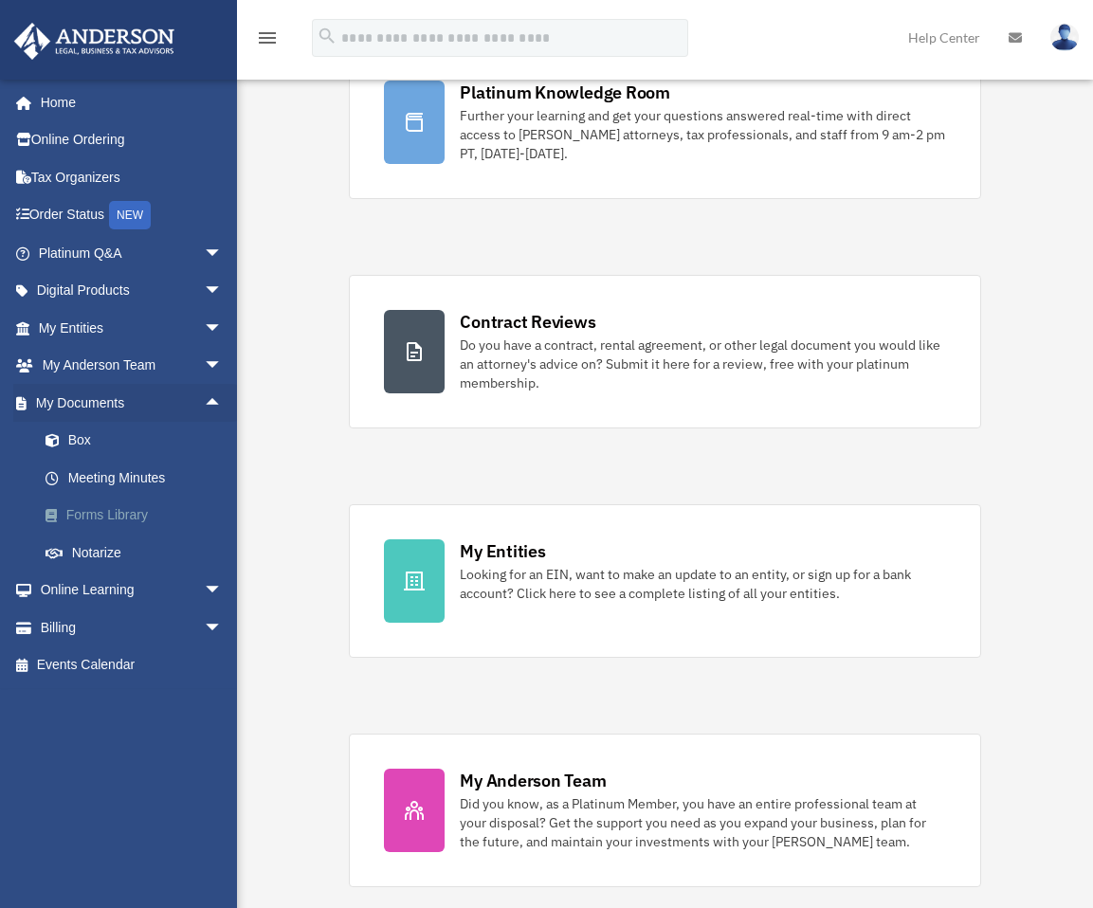
click at [110, 516] on link "Forms Library" at bounding box center [139, 516] width 225 height 38
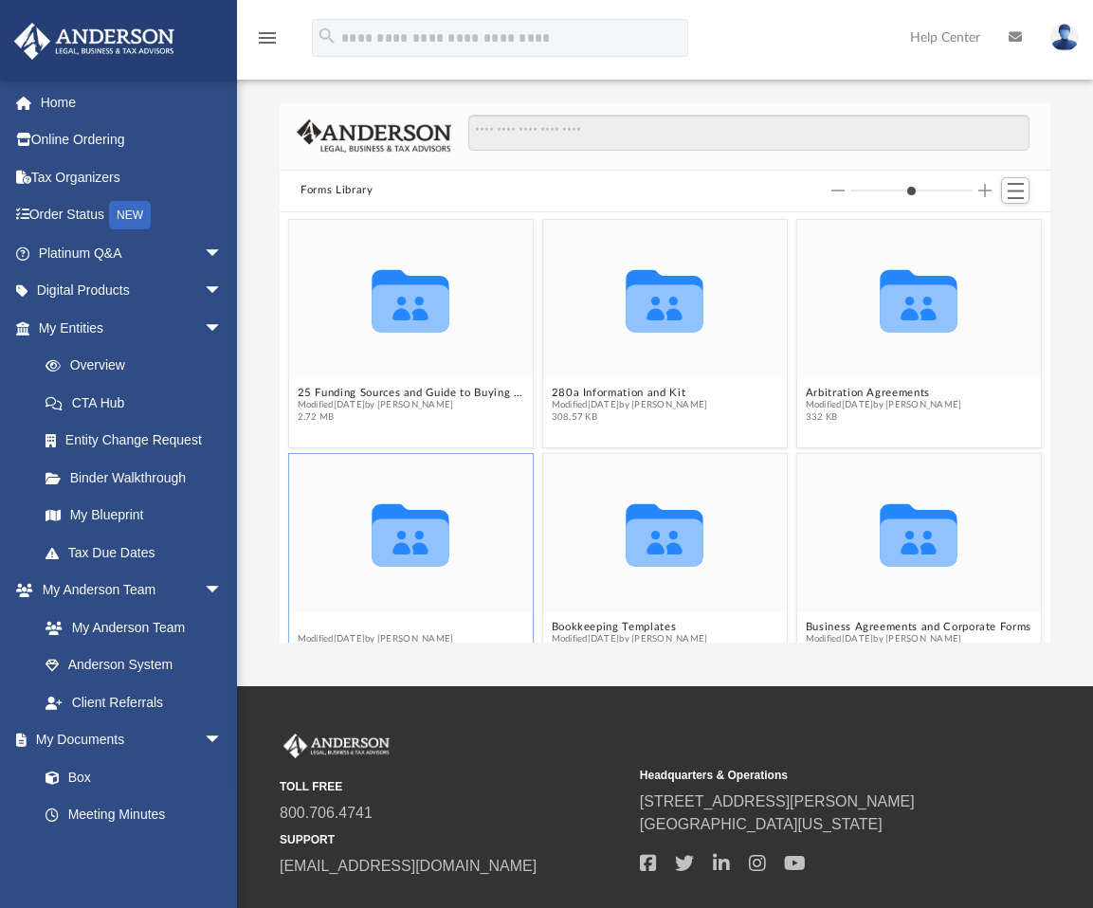
scroll to position [38, 0]
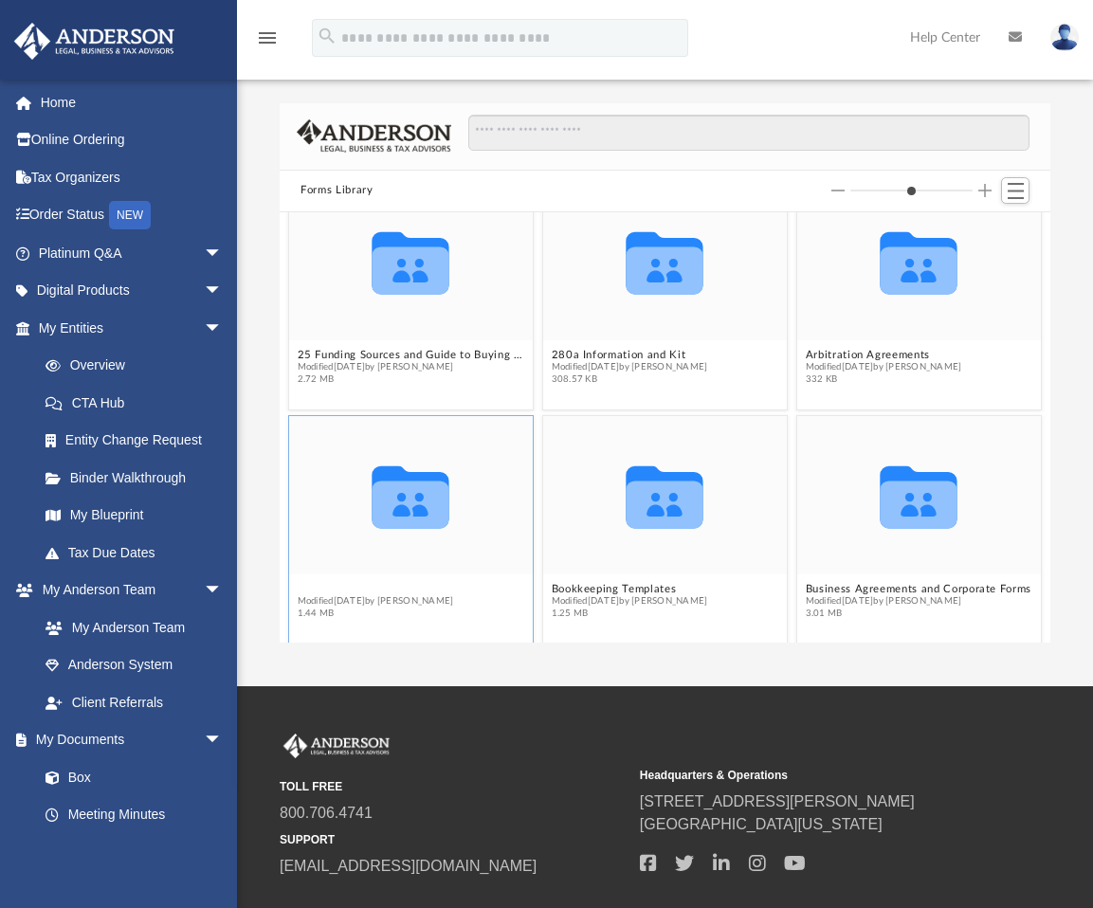
click at [388, 623] on figcaption "Assignments of Interest Modified [DATE] by [PERSON_NAME] 1.44 MB" at bounding box center [411, 601] width 244 height 50
click at [343, 583] on button "Assignments of Interest" at bounding box center [376, 589] width 156 height 12
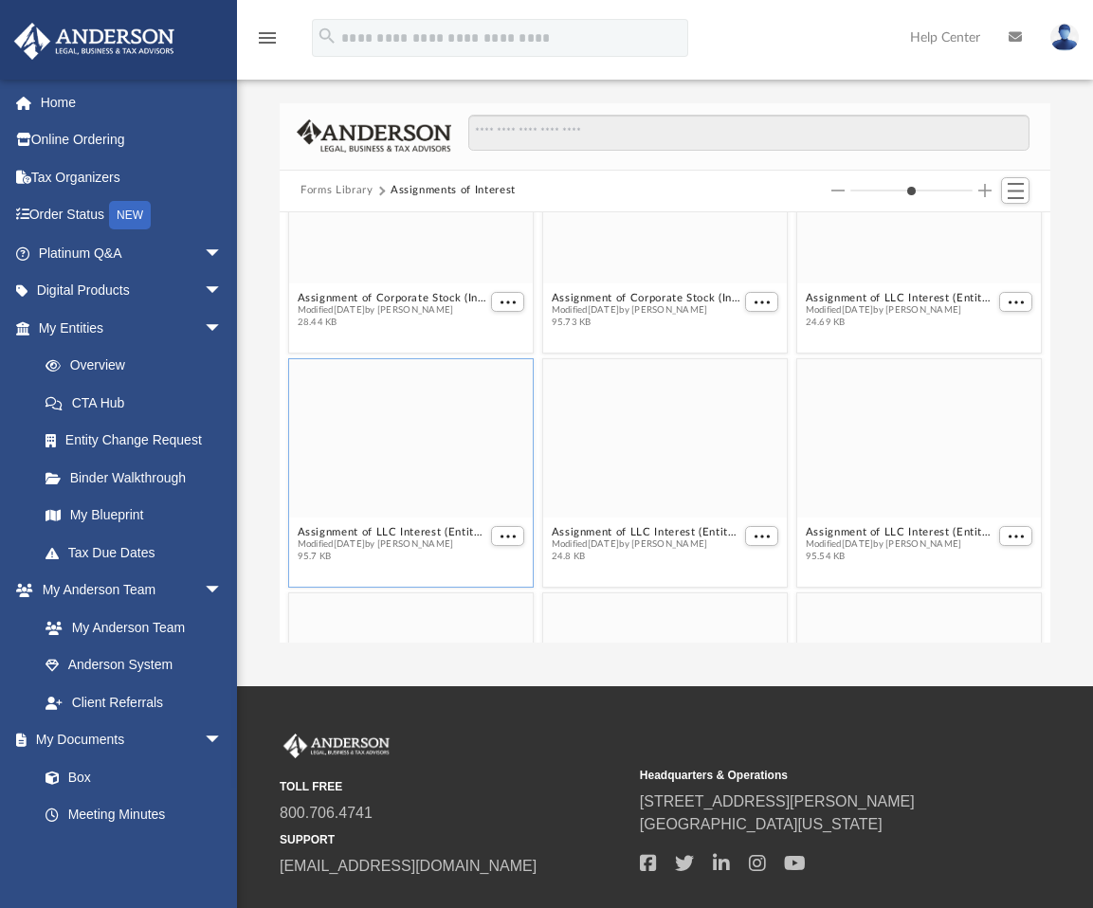
scroll to position [0, 0]
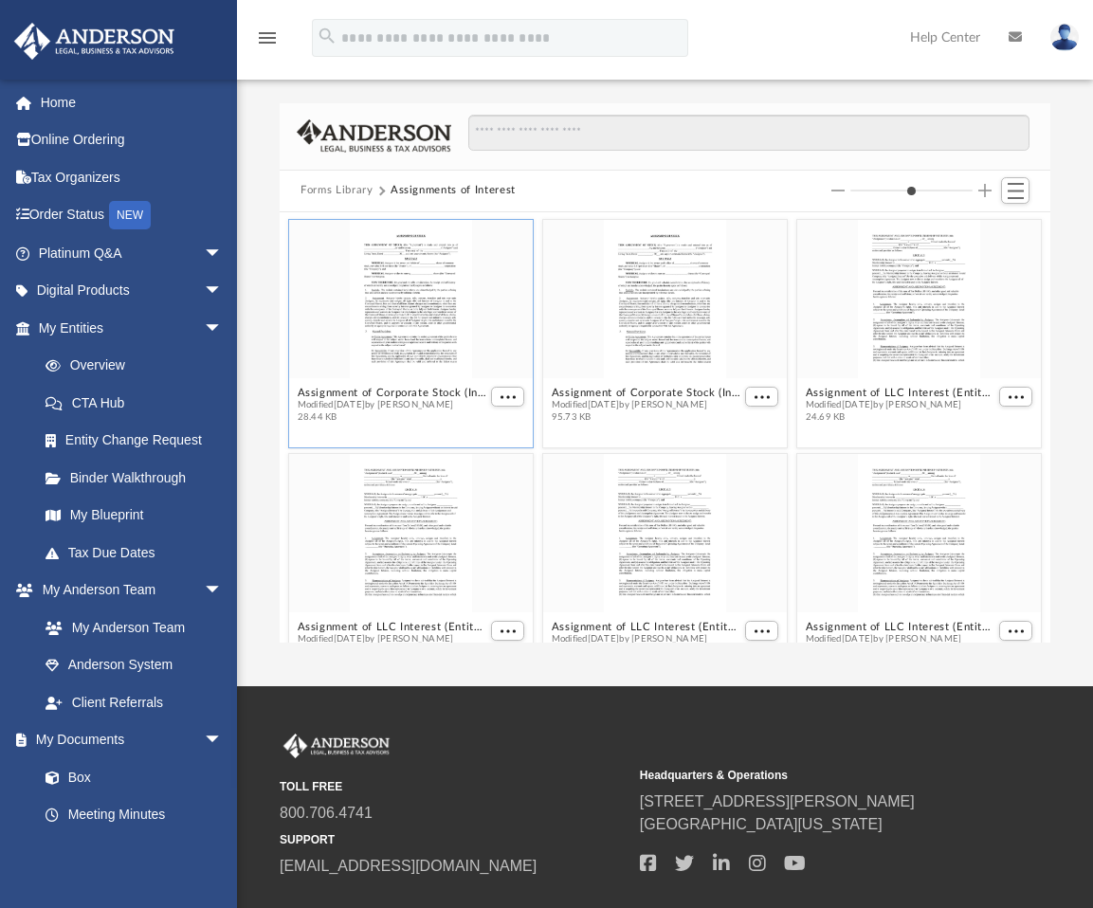
click at [423, 303] on div "grid" at bounding box center [411, 299] width 244 height 158
click at [423, 307] on div "grid" at bounding box center [411, 299] width 244 height 158
click at [426, 306] on div "grid" at bounding box center [411, 299] width 244 height 158
click at [428, 306] on div "grid" at bounding box center [411, 299] width 244 height 158
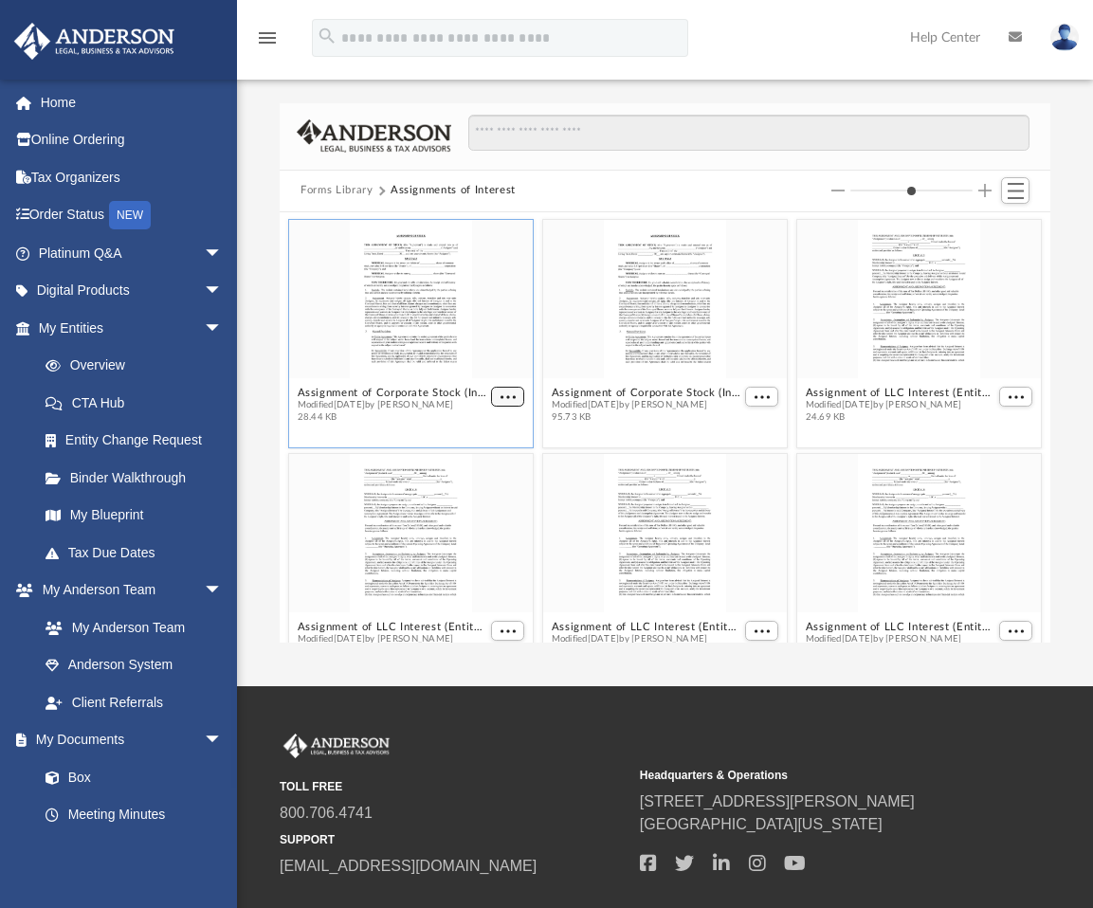
click at [493, 392] on button "More options" at bounding box center [508, 397] width 34 height 20
click at [476, 432] on li "Preview" at bounding box center [480, 430] width 55 height 20
type input "*"
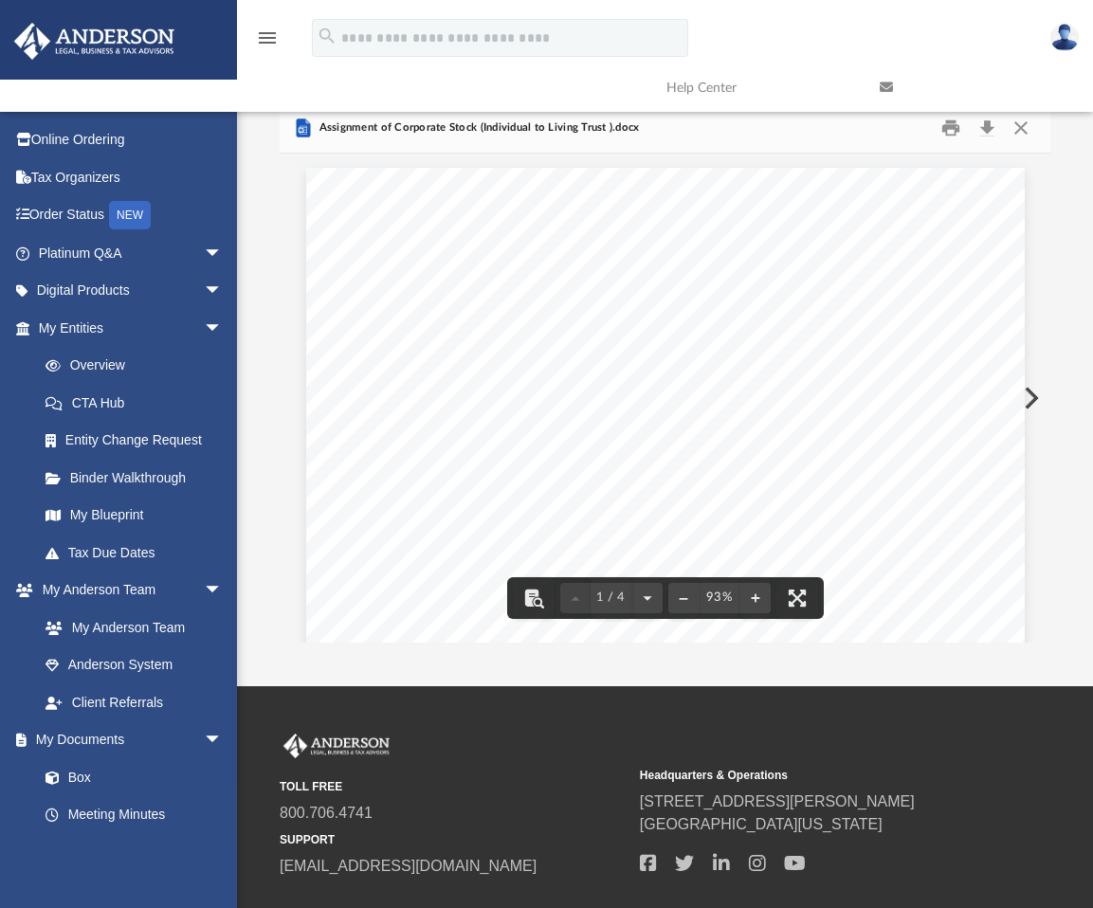
click at [1017, 121] on link at bounding box center [972, 87] width 213 height 75
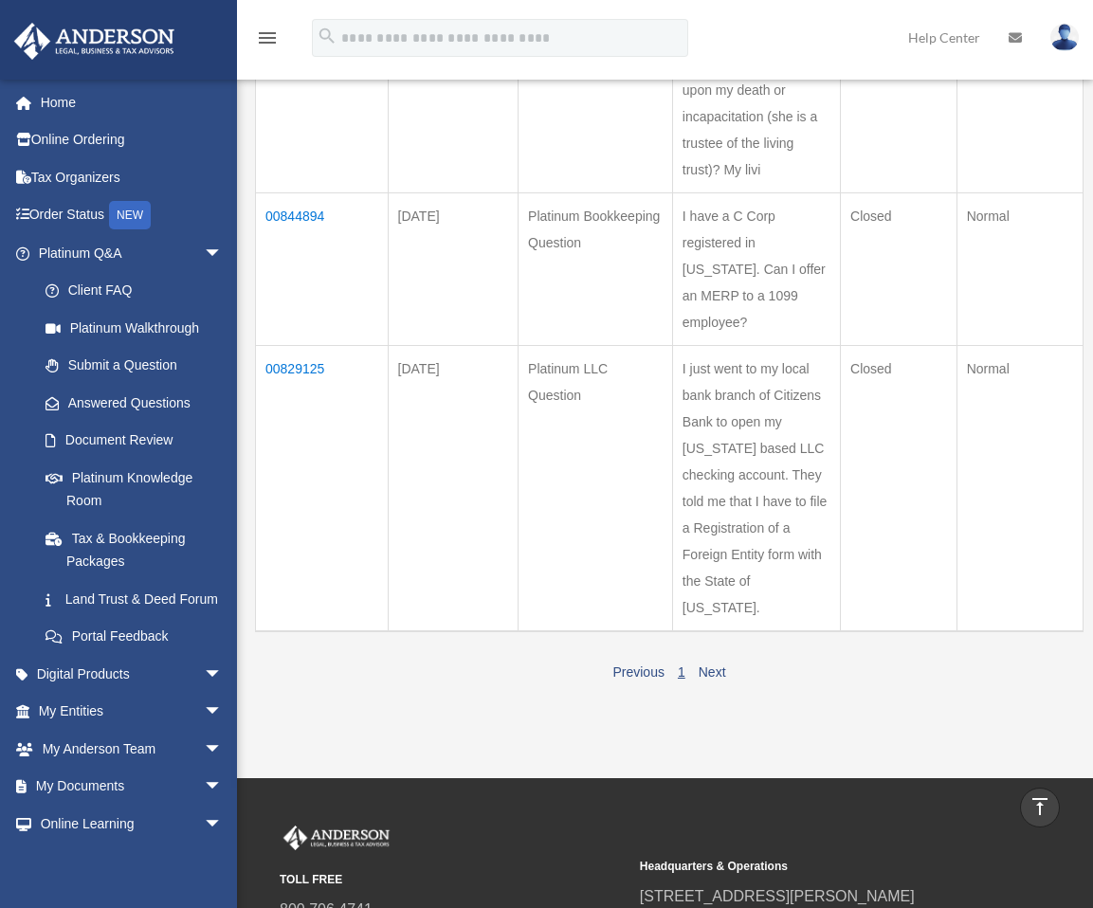
scroll to position [7, 0]
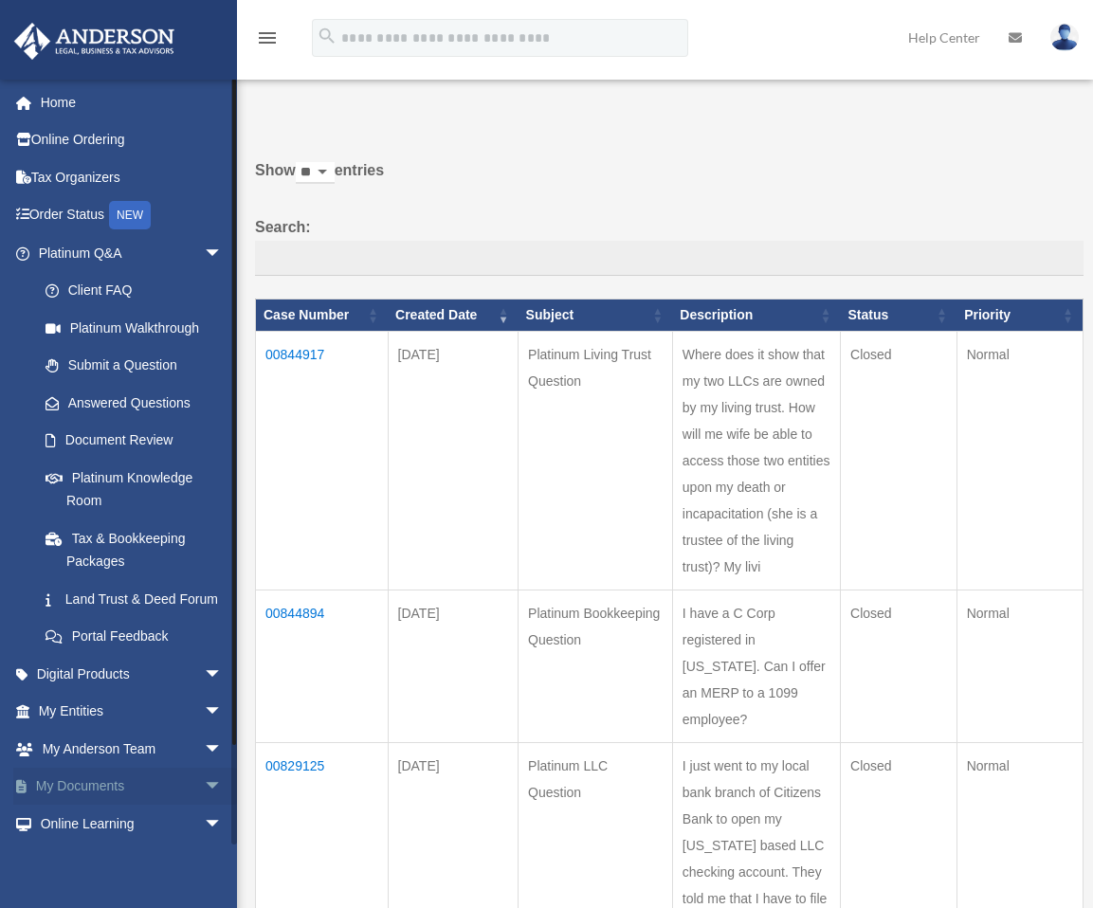
click at [204, 805] on span "arrow_drop_down" at bounding box center [223, 787] width 38 height 39
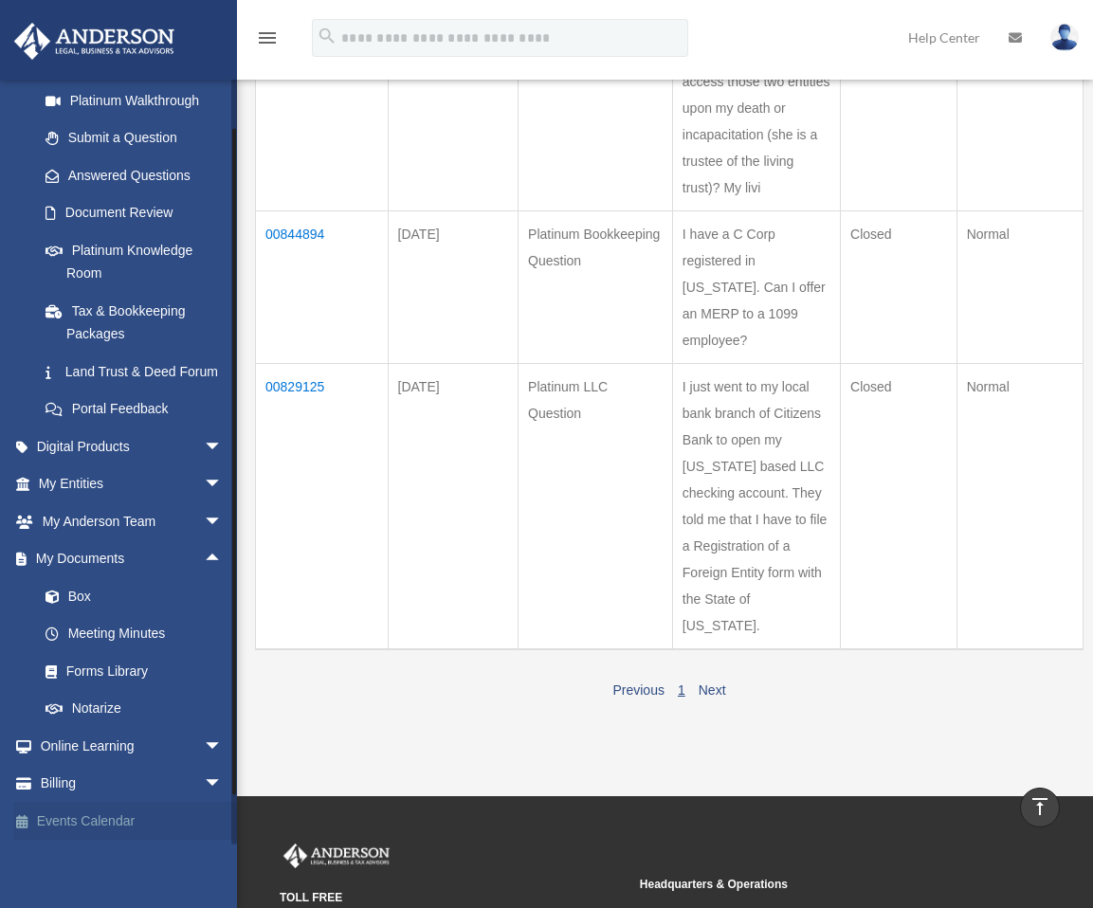
scroll to position [250, 0]
click at [81, 592] on link "Box" at bounding box center [139, 596] width 225 height 38
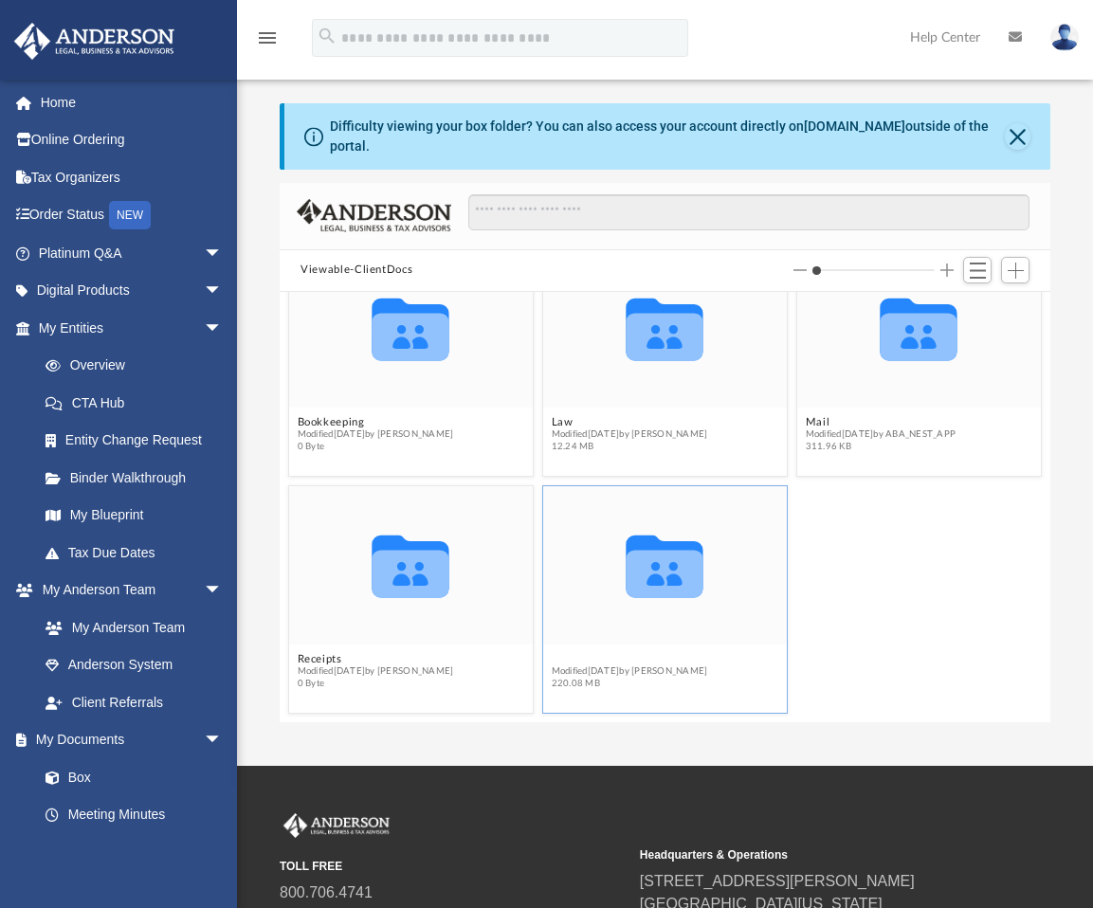
scroll to position [44, 0]
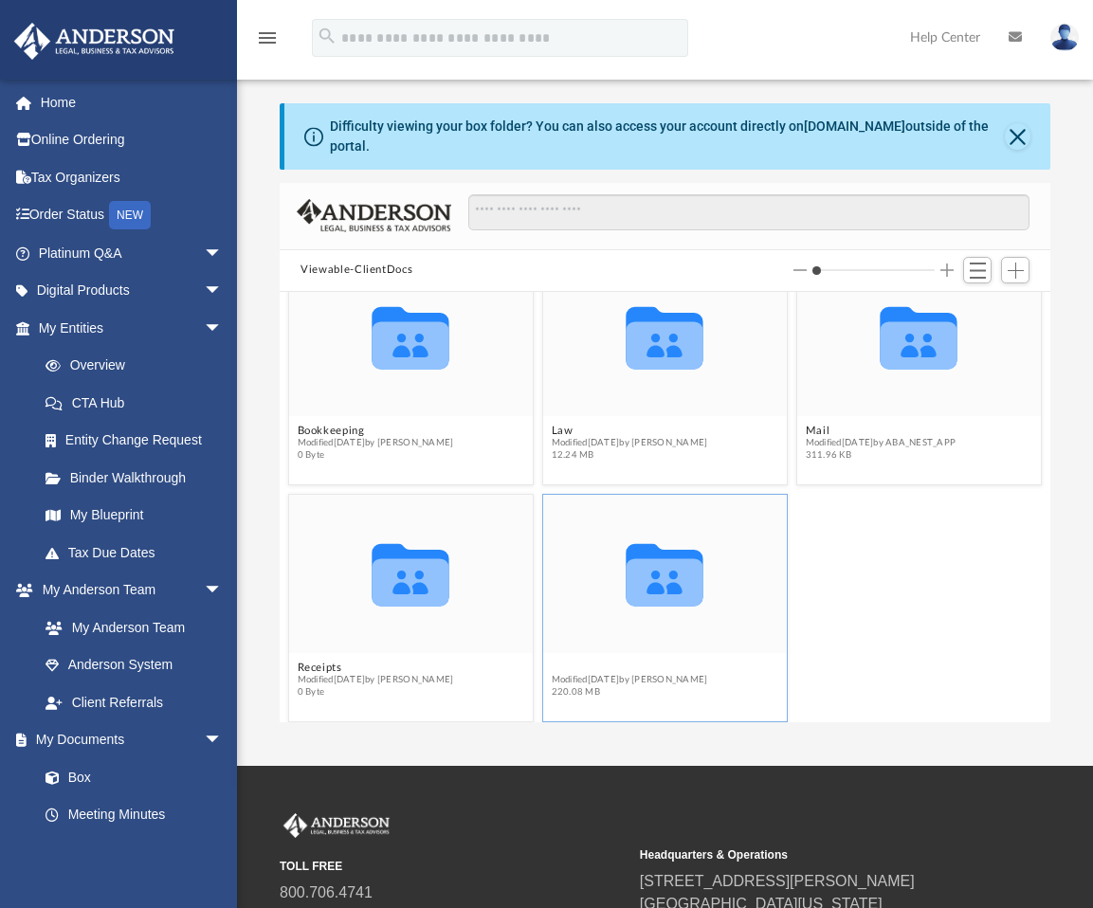
click at [554, 638] on figure "Collaborated Folder Tax Modified Tue Jun 10 2025 by Corbin Roache 220.08 MB" at bounding box center [665, 599] width 244 height 210
click at [553, 661] on button "Tax" at bounding box center [630, 667] width 156 height 12
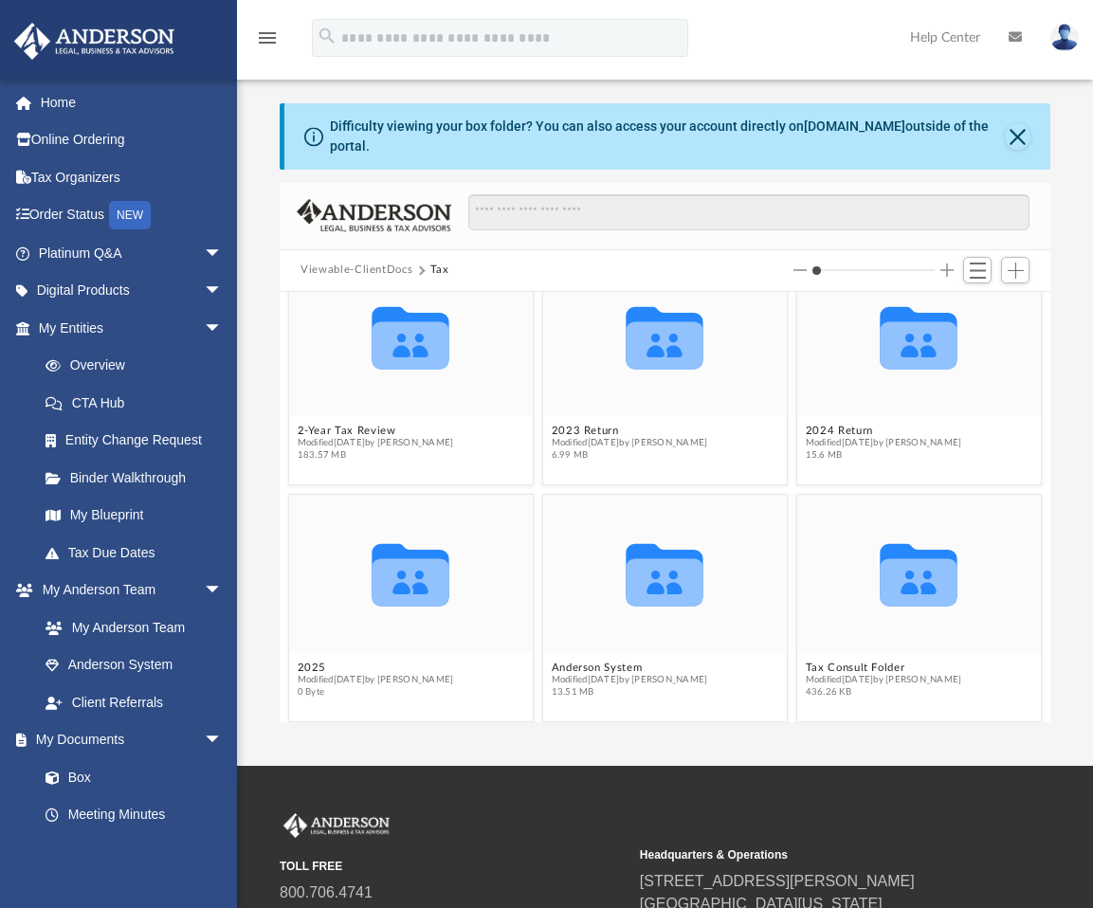
scroll to position [0, 0]
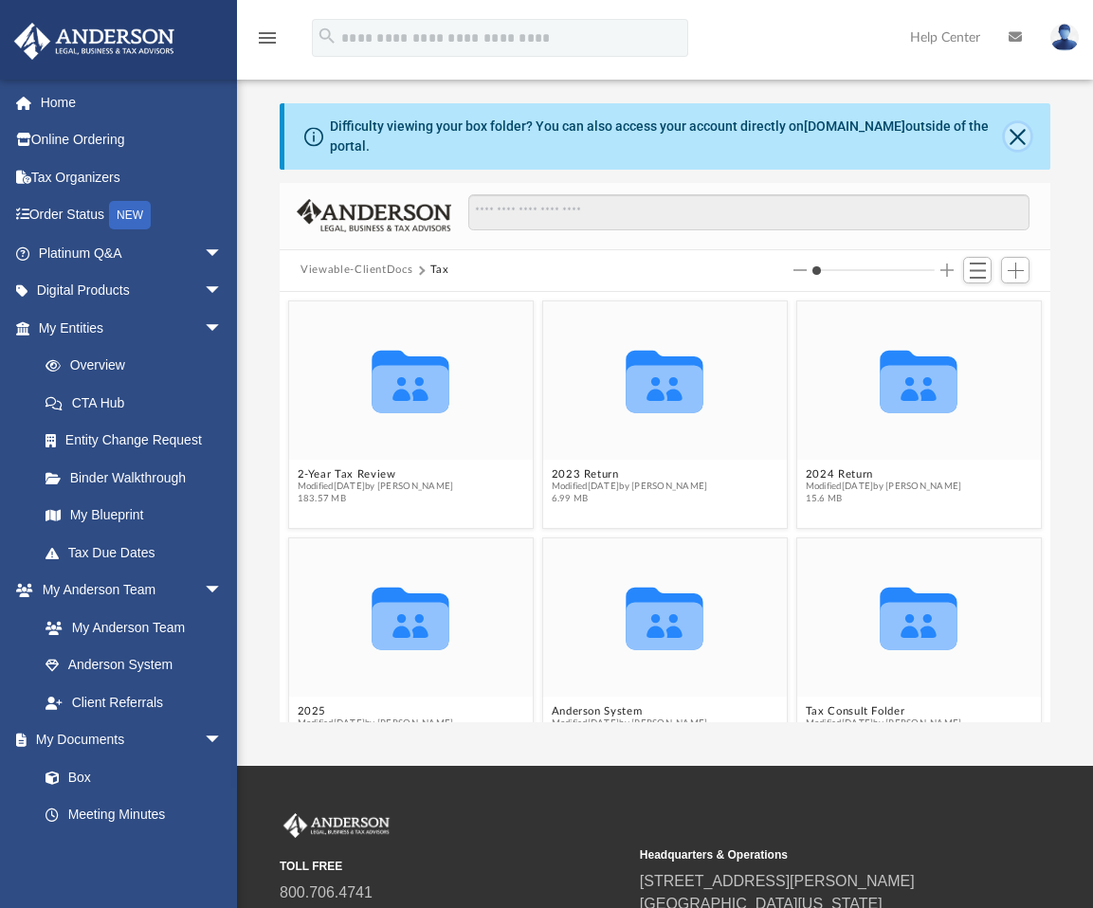
click at [1022, 123] on button "Close" at bounding box center [1018, 136] width 26 height 27
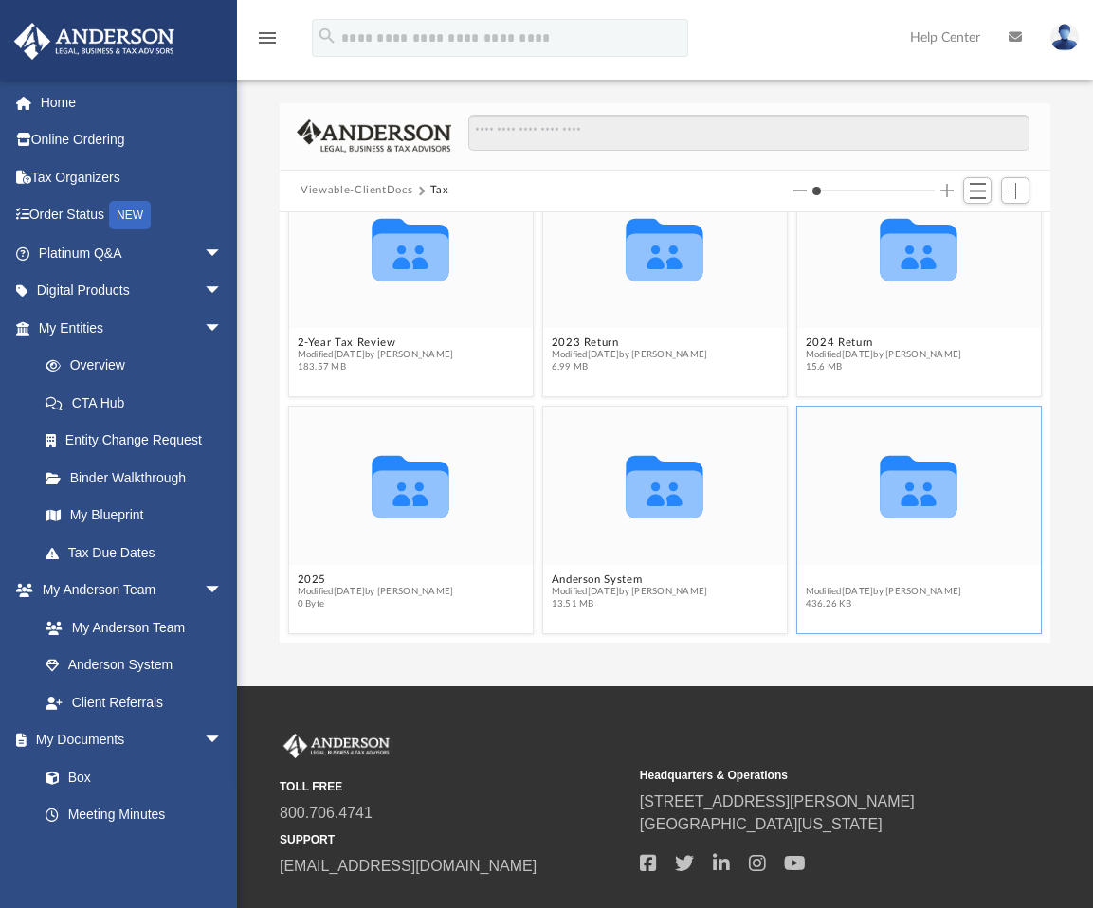
scroll to position [44, 0]
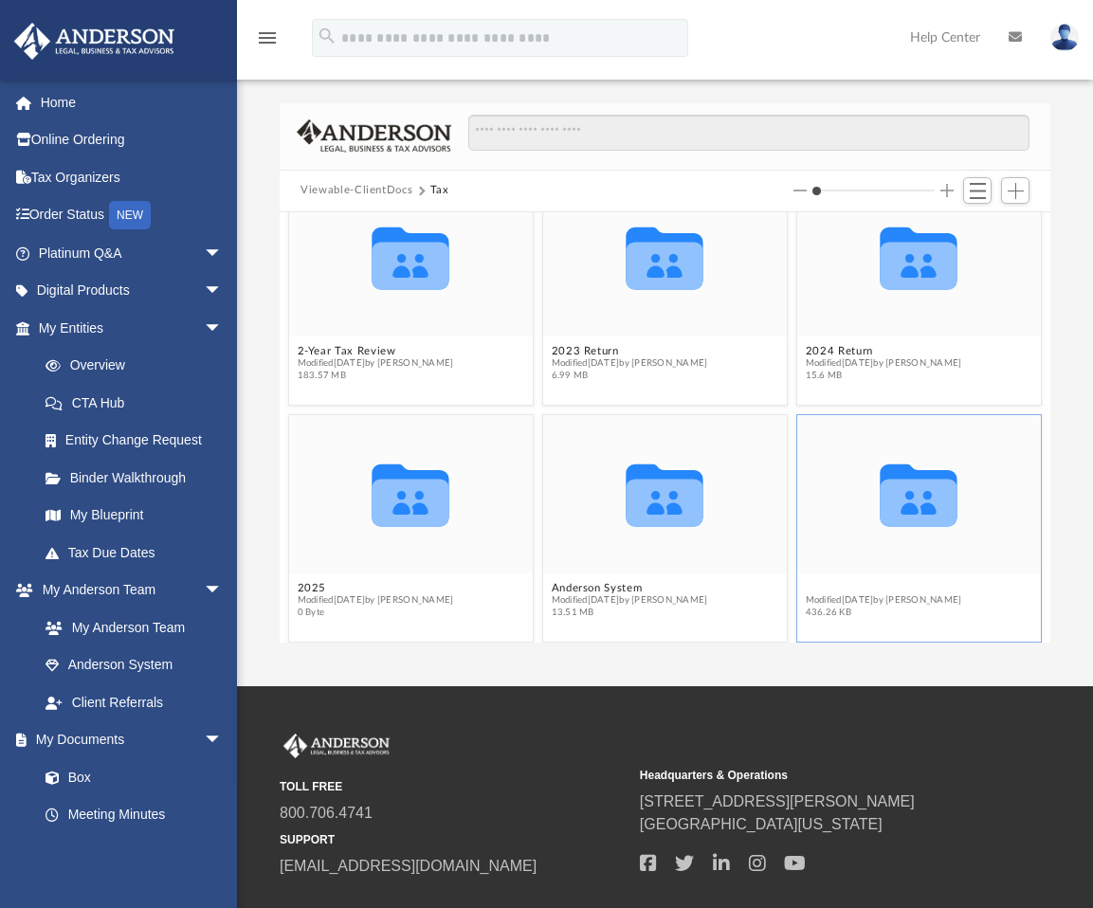
click at [842, 577] on figcaption "Tax Consult Folder Modified Fri Mar 21 2025 by Ron Sucre 436.26 KB" at bounding box center [919, 600] width 244 height 50
click at [828, 584] on button "Tax Consult Folder" at bounding box center [884, 587] width 156 height 12
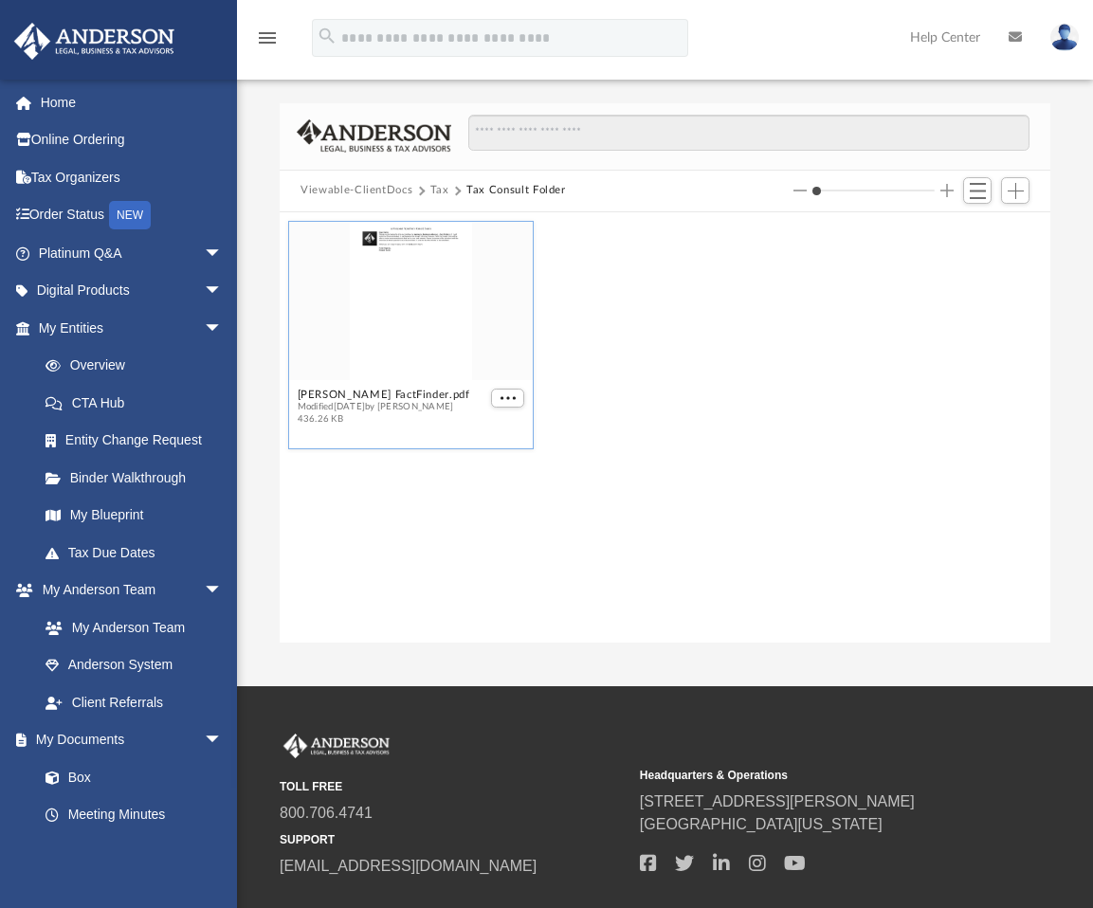
click at [423, 299] on div "grid" at bounding box center [411, 300] width 244 height 158
click at [501, 392] on button "More options" at bounding box center [508, 398] width 34 height 20
click at [480, 458] on li "Download" at bounding box center [485, 462] width 55 height 20
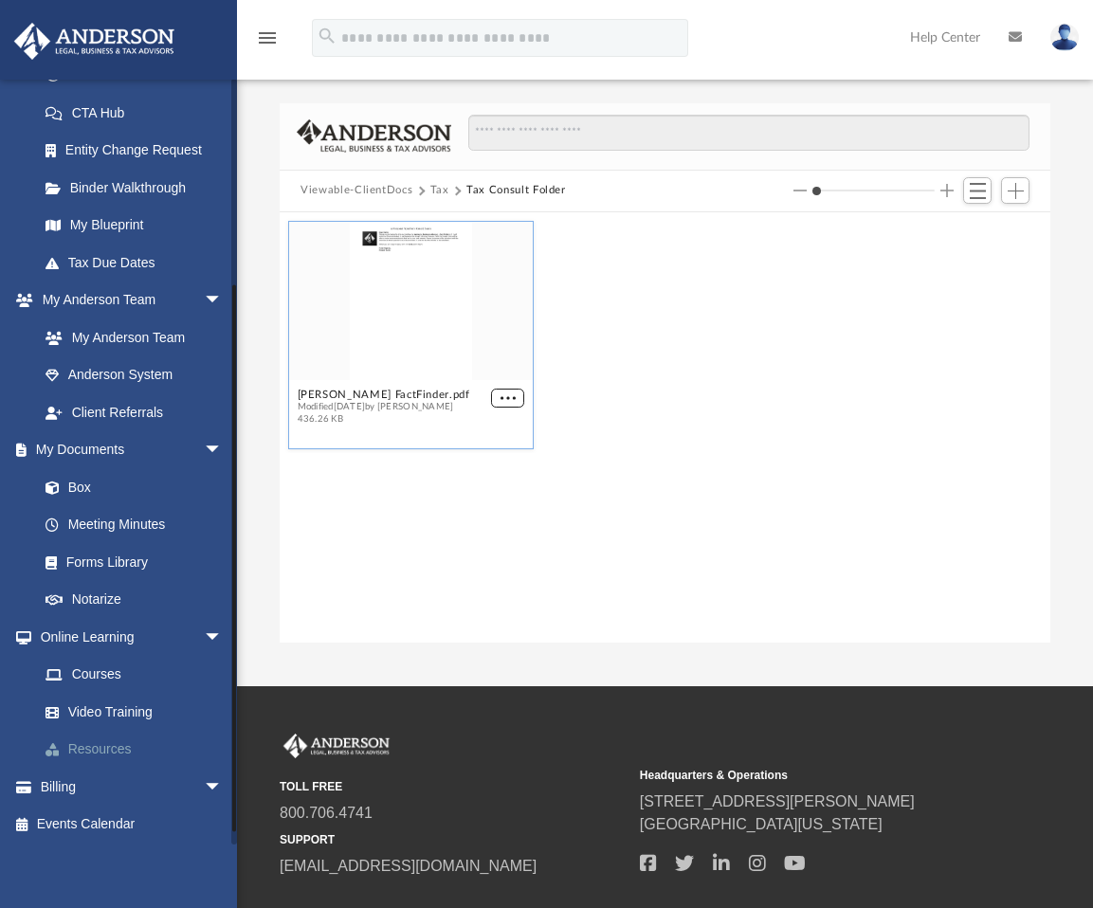
scroll to position [293, 0]
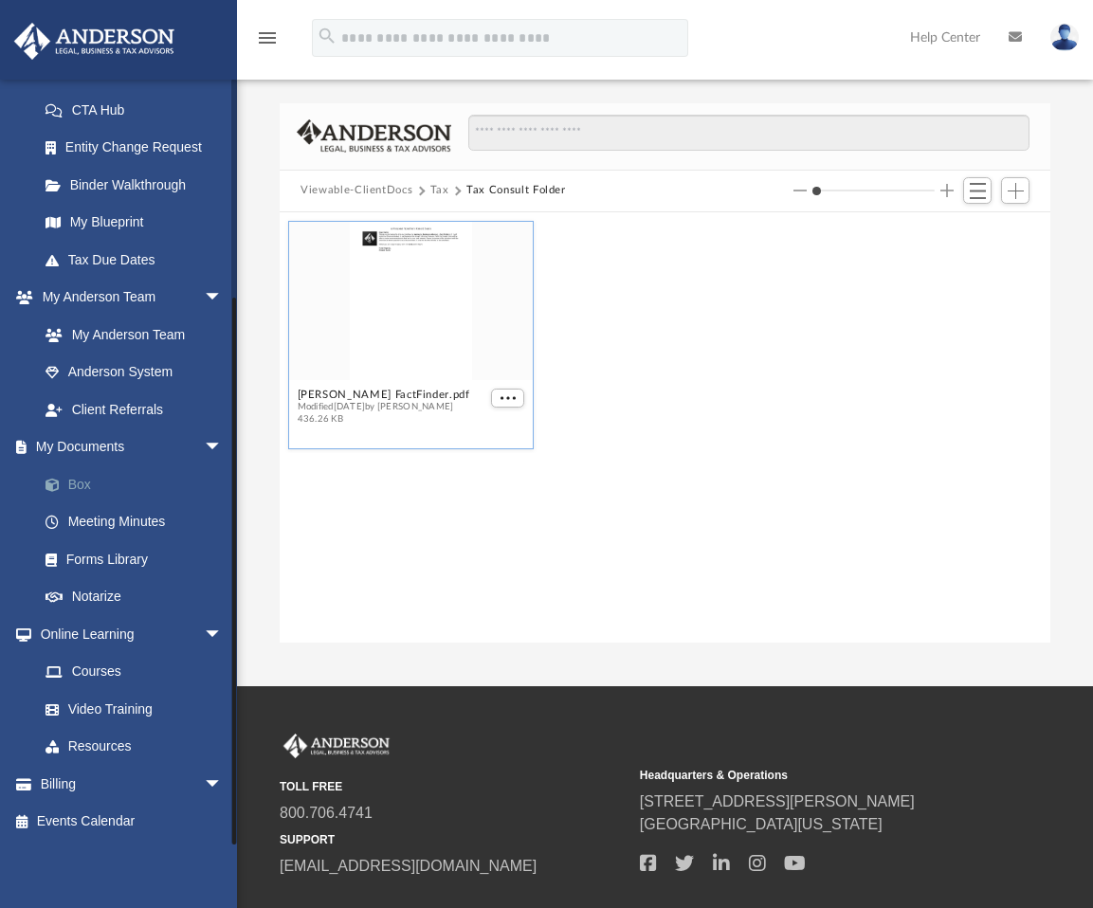
click at [79, 484] on link "Box" at bounding box center [139, 484] width 225 height 38
click at [260, 35] on icon "menu" at bounding box center [267, 38] width 23 height 23
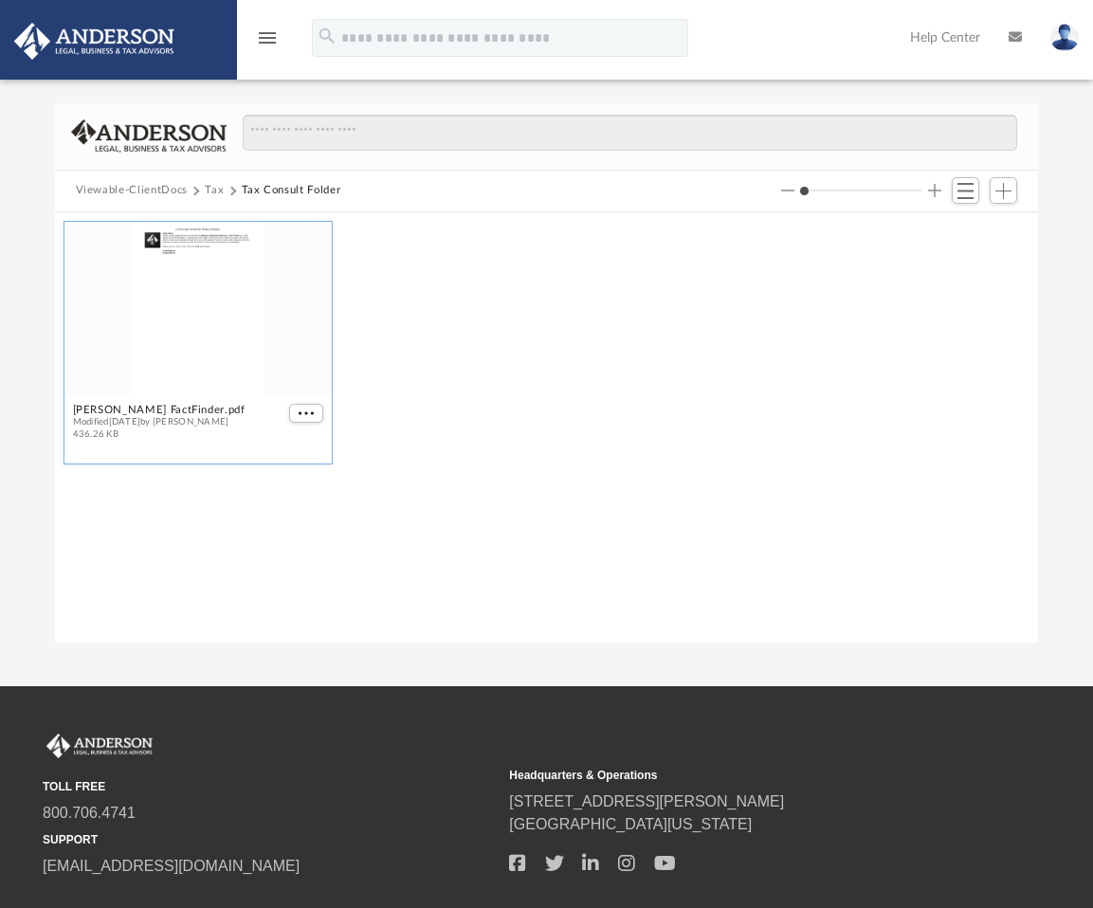
scroll to position [417, 969]
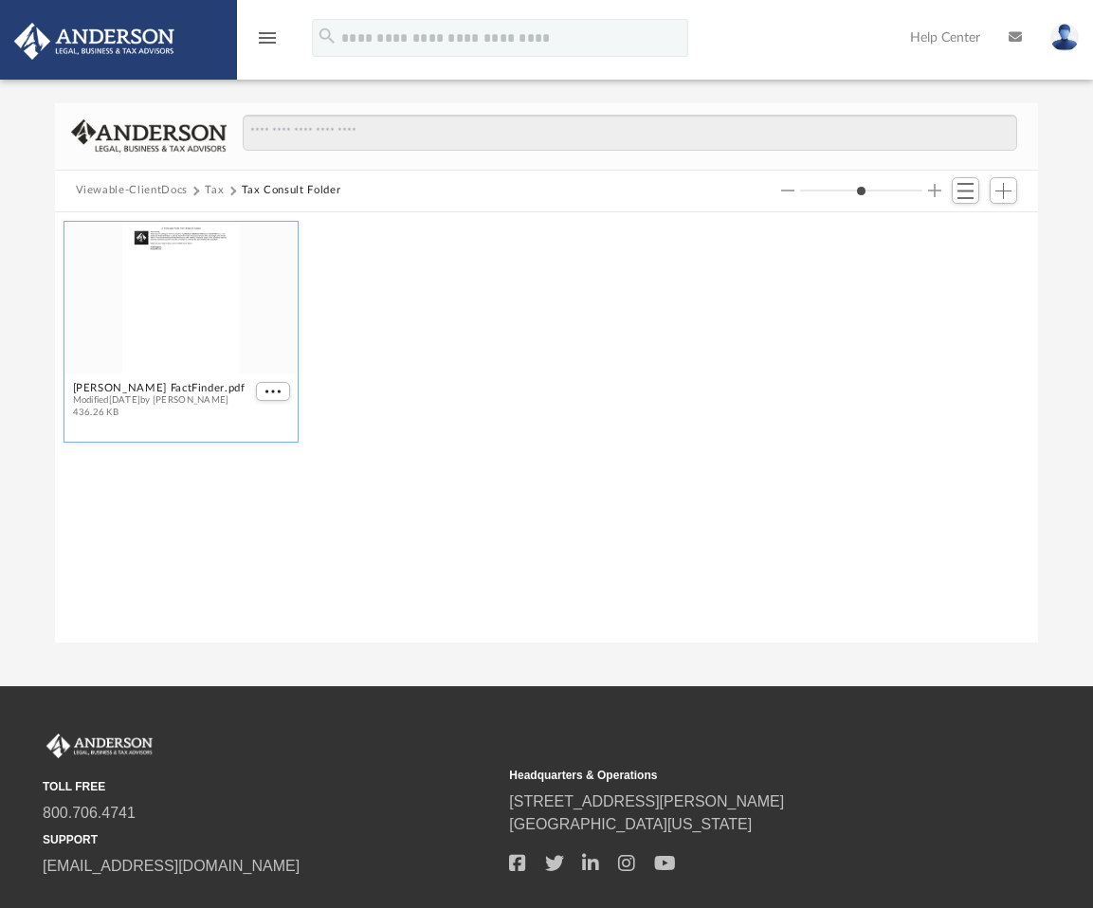
click at [211, 188] on button "Tax" at bounding box center [214, 190] width 19 height 17
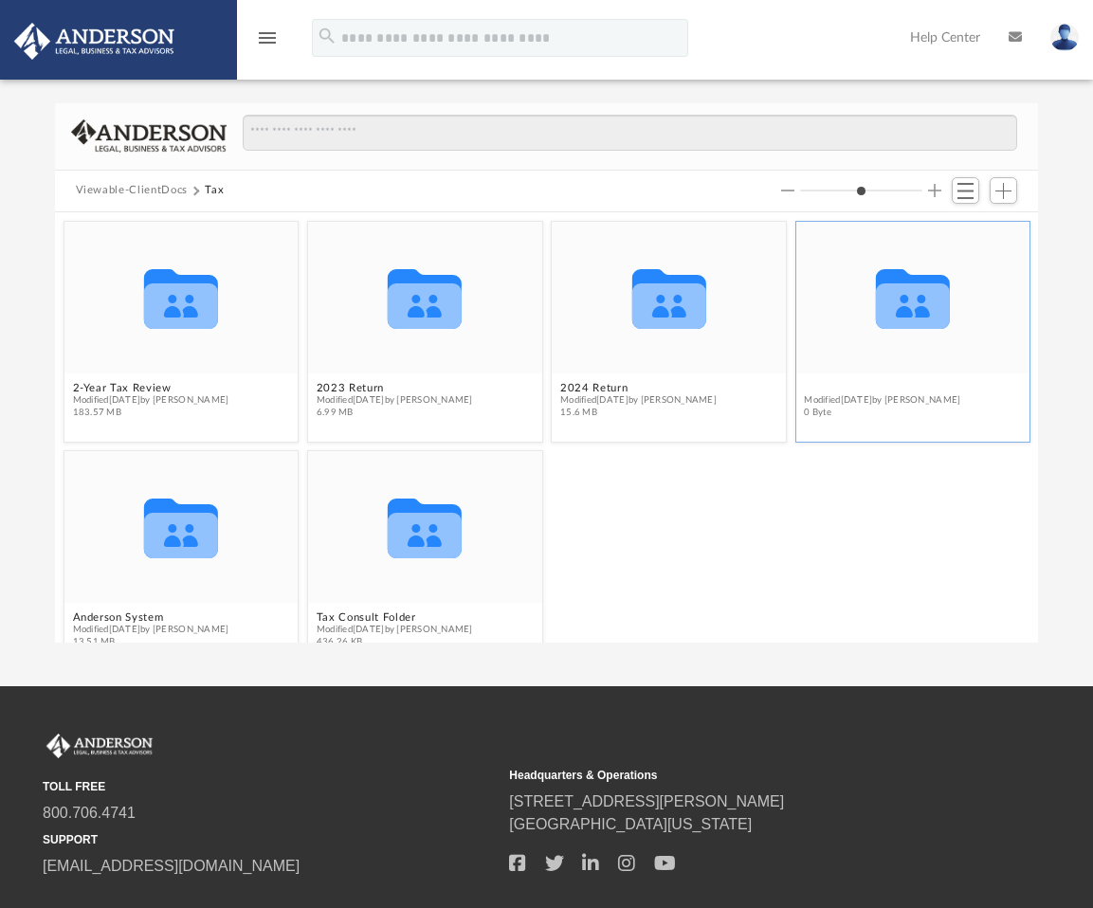
click at [804, 382] on button "2025" at bounding box center [882, 387] width 156 height 12
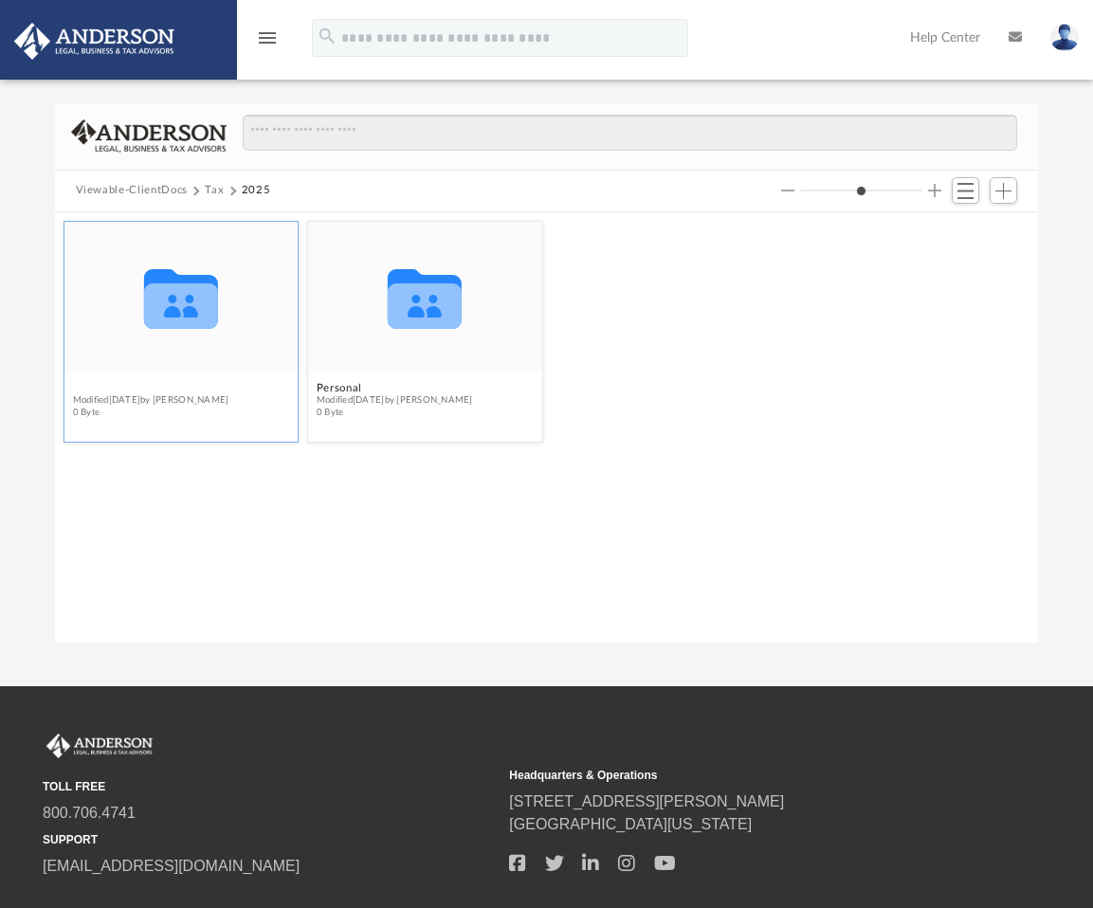
click at [123, 384] on button "Business Entities" at bounding box center [150, 387] width 156 height 12
click at [94, 384] on button "Fifth Career, LLC" at bounding box center [150, 387] width 156 height 12
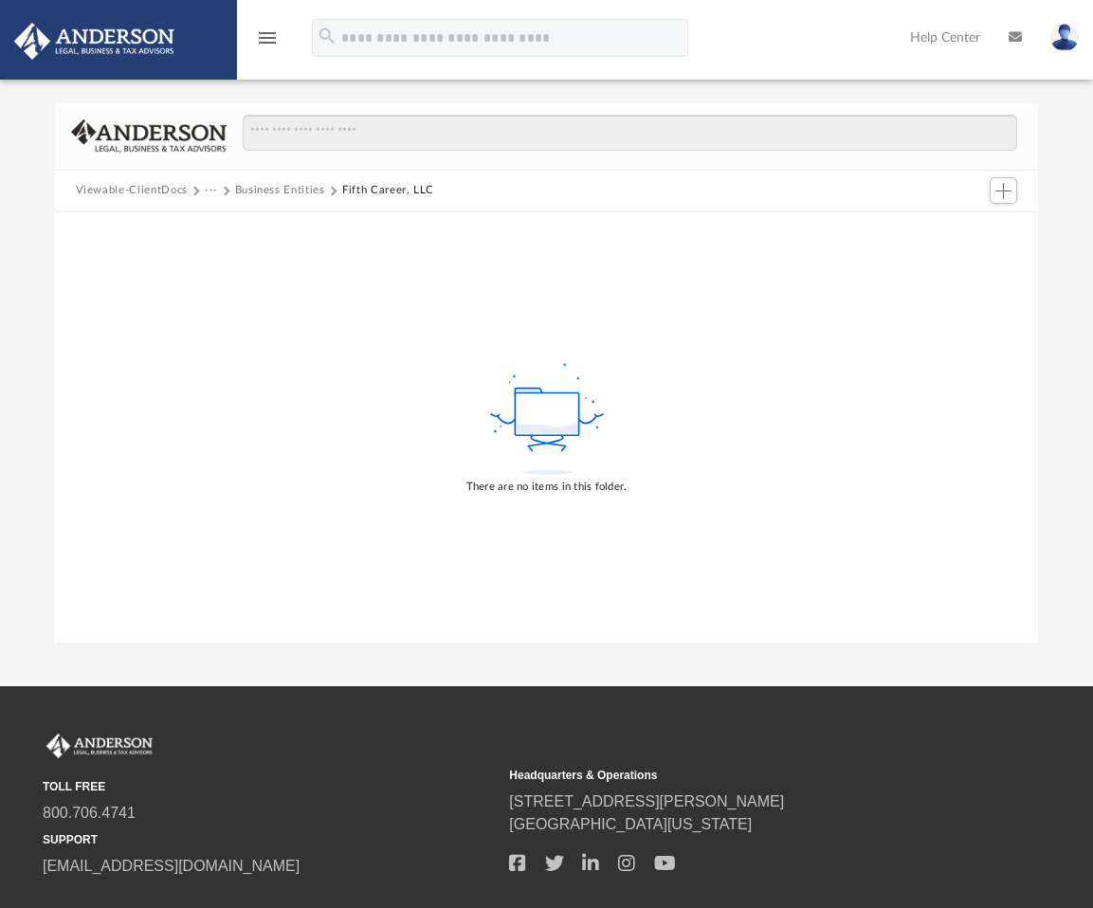
click at [283, 189] on button "Business Entities" at bounding box center [280, 190] width 90 height 17
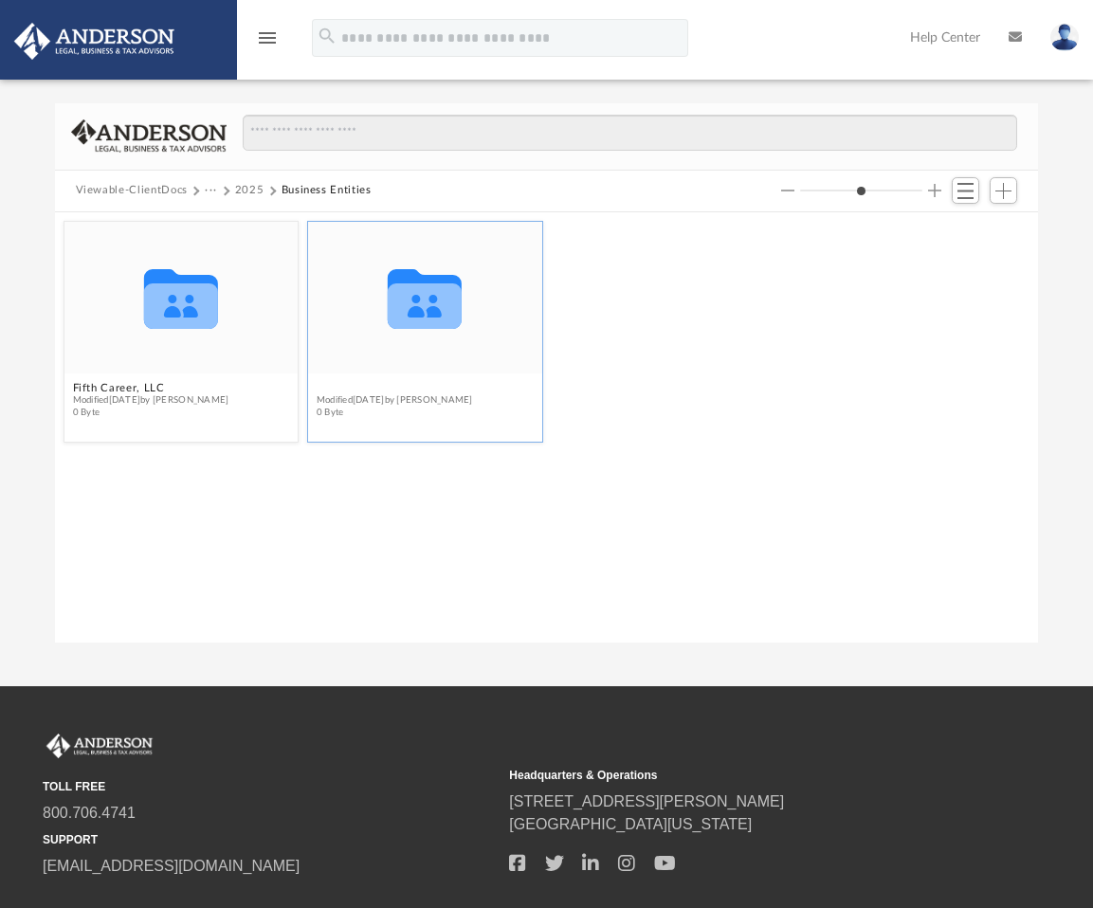
click at [380, 388] on button "Fifth Management, LLC" at bounding box center [394, 387] width 156 height 12
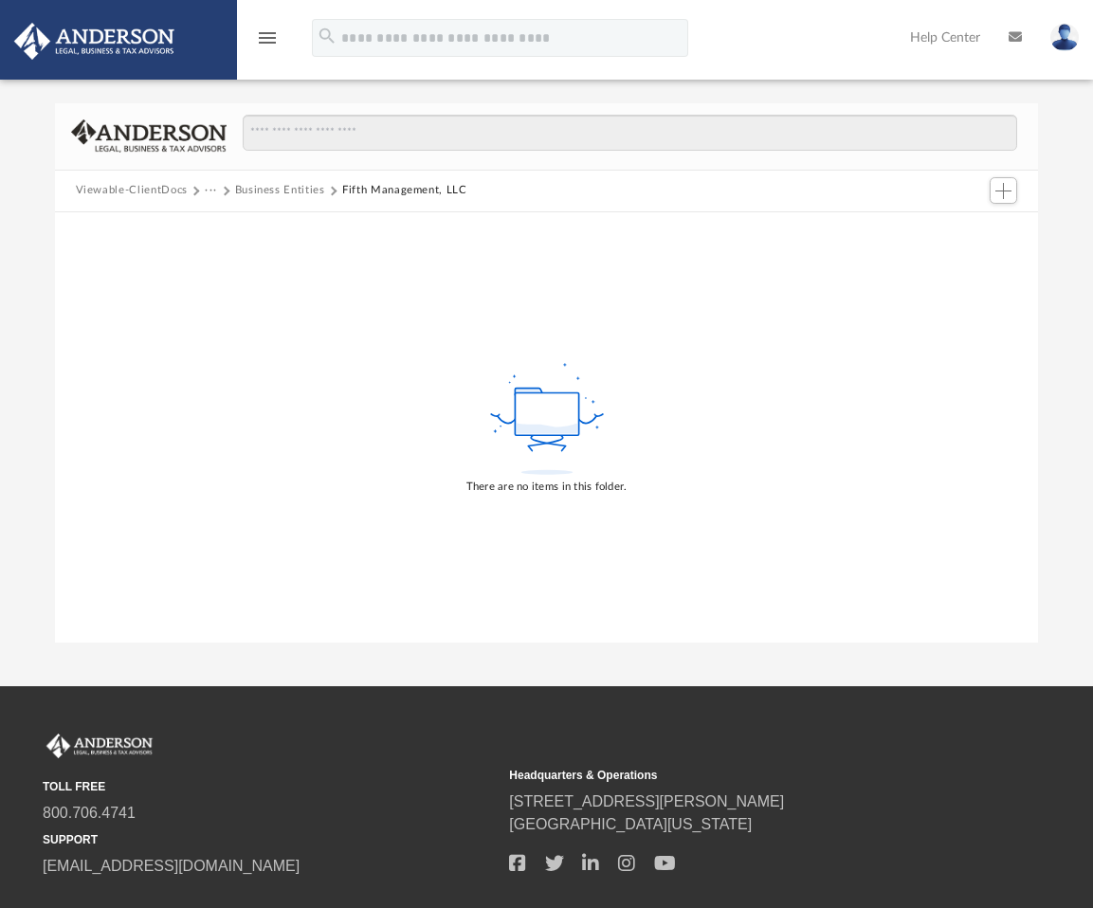
click at [152, 188] on button "Viewable-ClientDocs" at bounding box center [132, 190] width 112 height 17
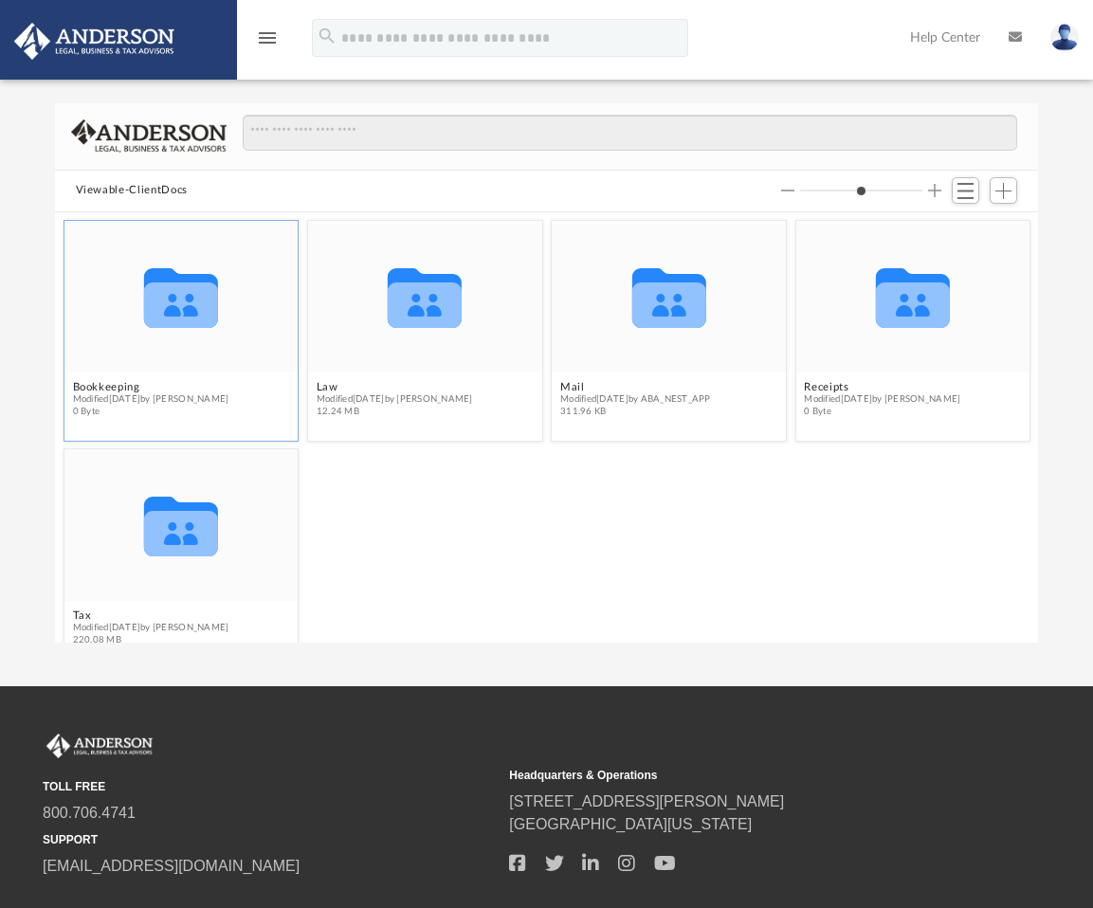
scroll to position [15, 15]
click at [107, 380] on button "Bookkeeping" at bounding box center [150, 386] width 156 height 12
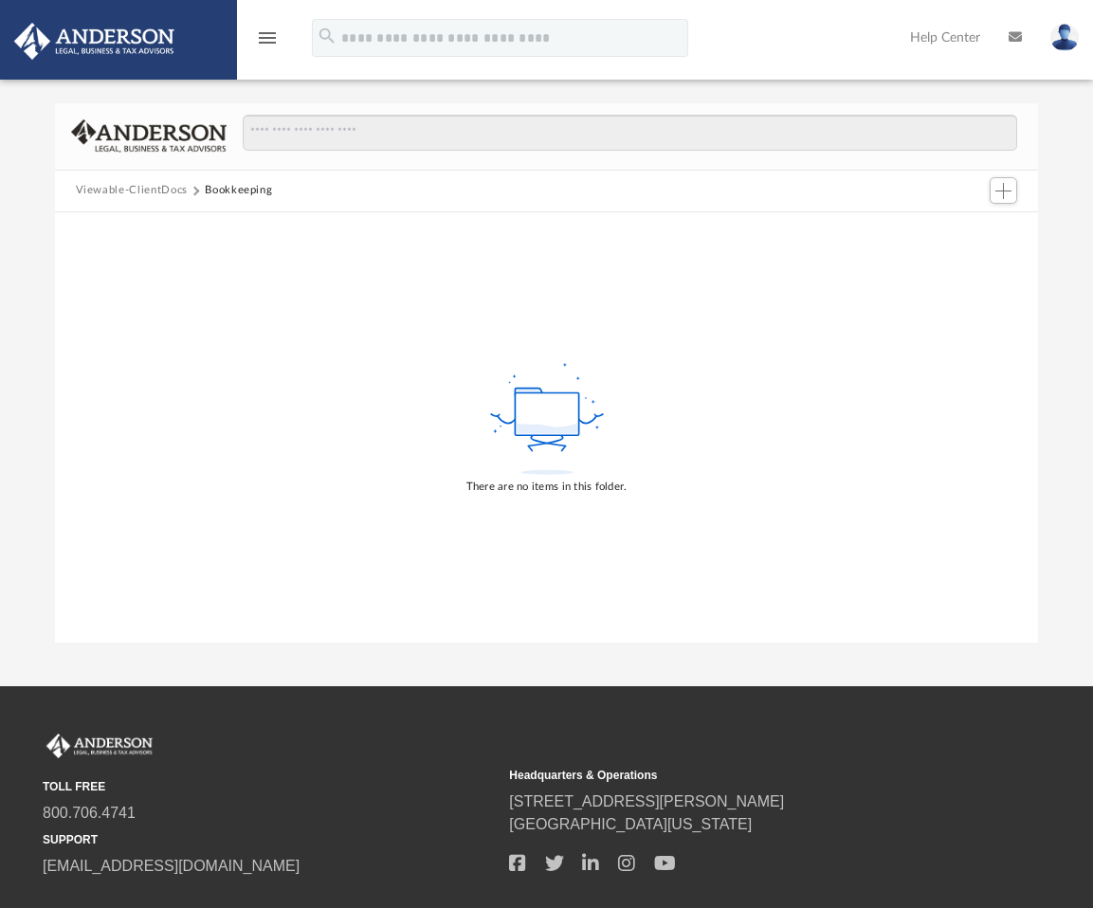
click at [155, 191] on button "Viewable-ClientDocs" at bounding box center [132, 190] width 112 height 17
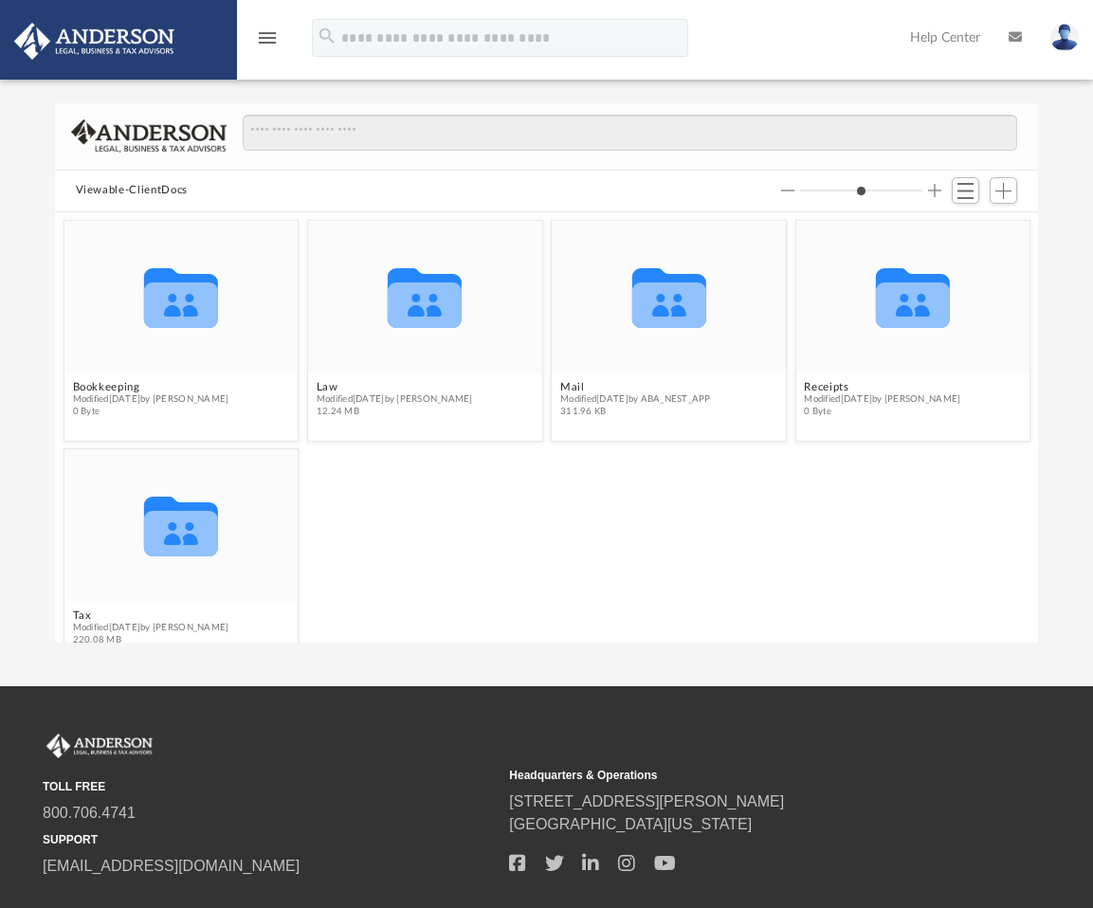
scroll to position [417, 969]
click at [326, 382] on button "Law" at bounding box center [394, 386] width 156 height 12
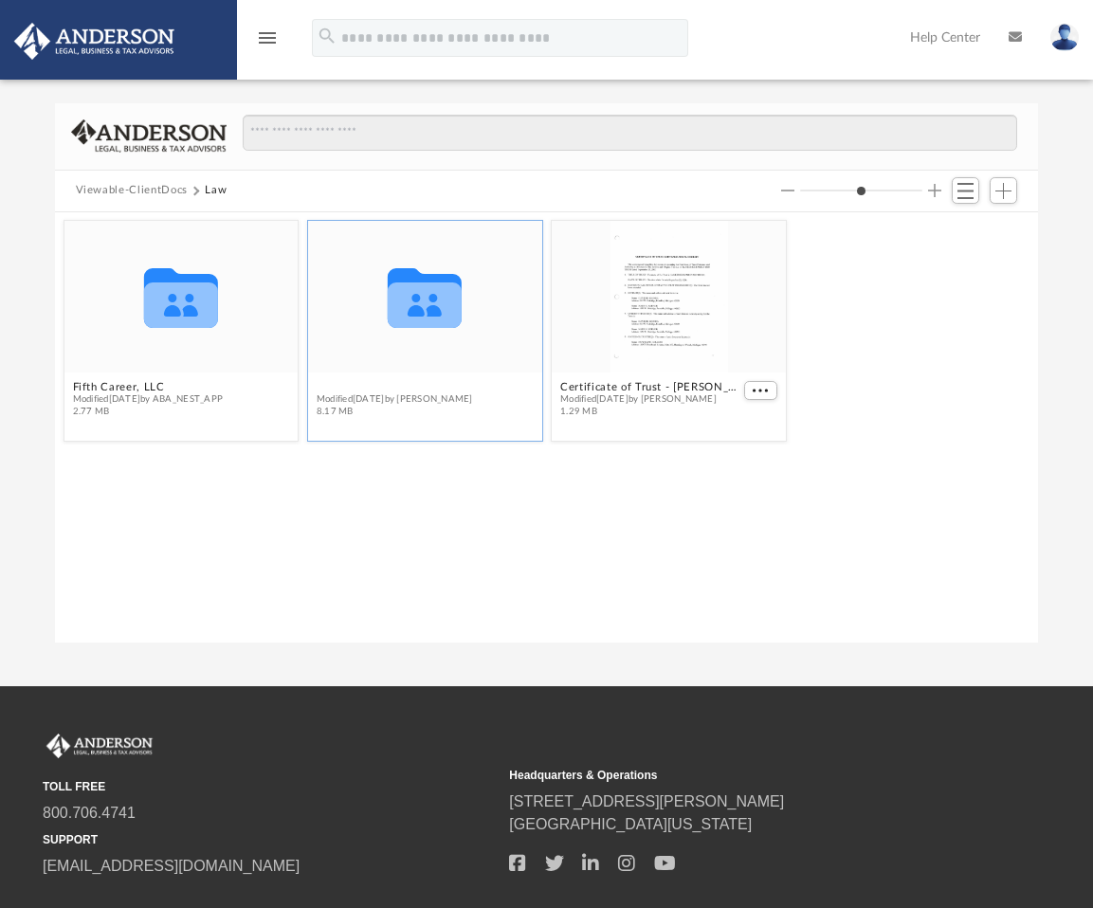
click at [369, 388] on button "Fifth Management, LLC" at bounding box center [394, 386] width 156 height 12
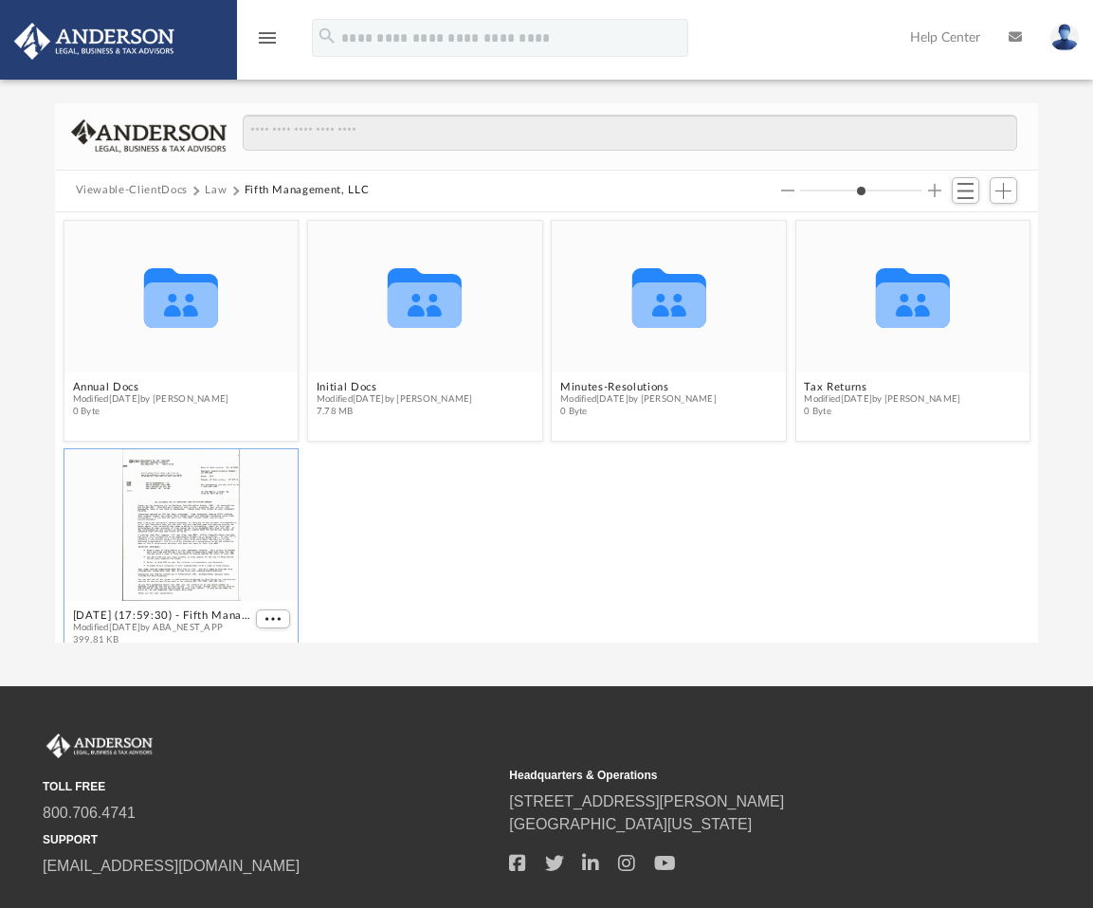
click at [156, 540] on div "grid" at bounding box center [181, 524] width 234 height 152
click at [155, 541] on div "grid" at bounding box center [181, 524] width 234 height 152
click at [155, 540] on div "grid" at bounding box center [181, 524] width 234 height 152
click at [275, 619] on figcaption "2025.01.23 (17:59:30) - Fifth Management, LLC - EIN Letter from IRS.pdf Modifie…" at bounding box center [181, 627] width 234 height 50
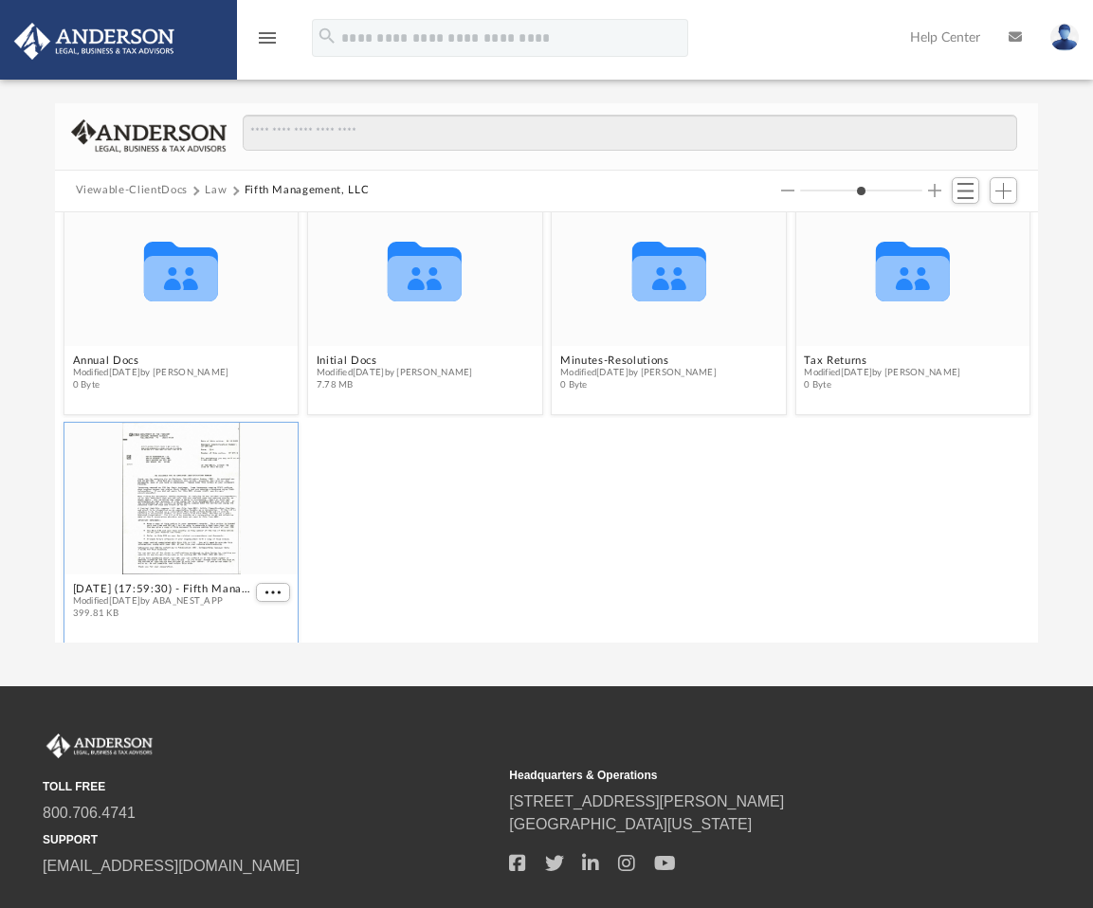
drag, startPoint x: 182, startPoint y: 517, endPoint x: 372, endPoint y: 474, distance: 194.4
click at [372, 474] on div "2025.01.23 (17:59:30) - Fifth Management, LLC - EIN Letter from IRS.pdf Modifie…" at bounding box center [547, 532] width 976 height 230
click at [171, 593] on button "2025.01.23 (17:59:30) - Fifth Management, LLC - EIN Letter from IRS.pdf" at bounding box center [161, 588] width 179 height 12
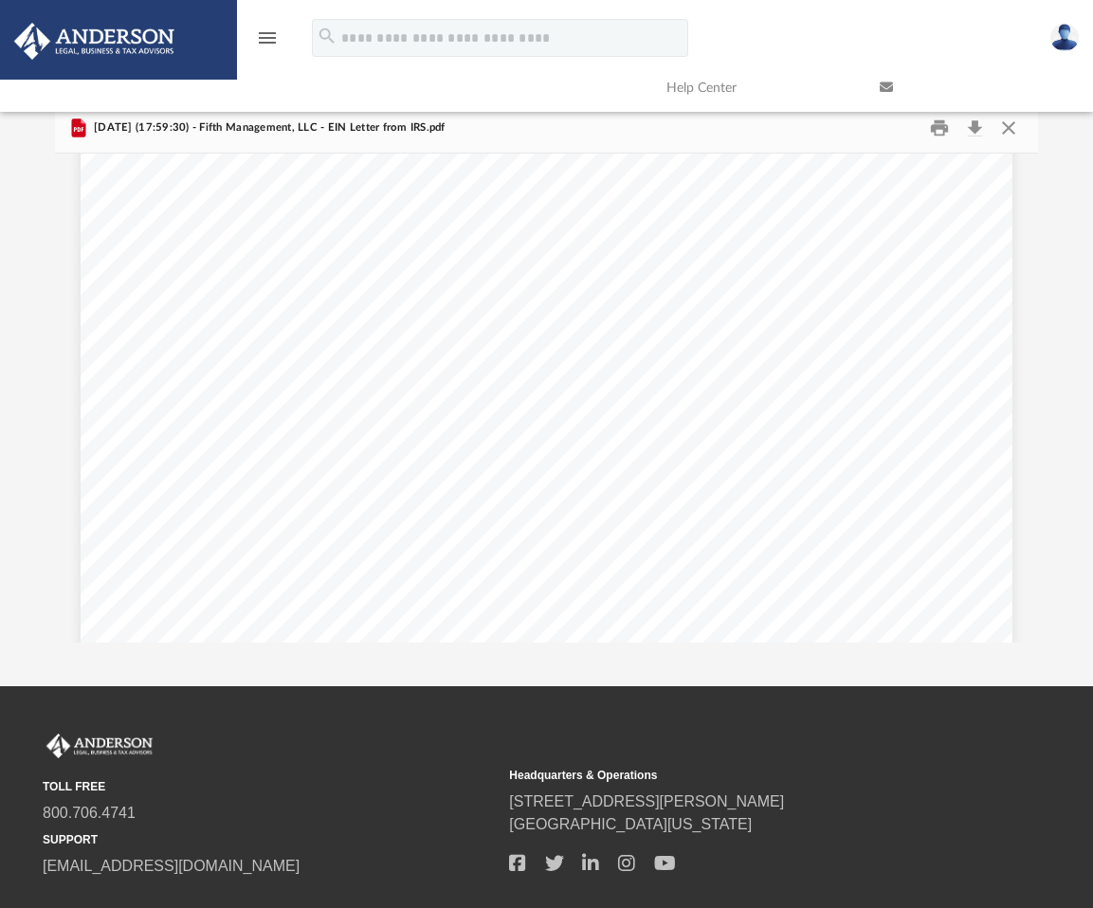
scroll to position [0, 0]
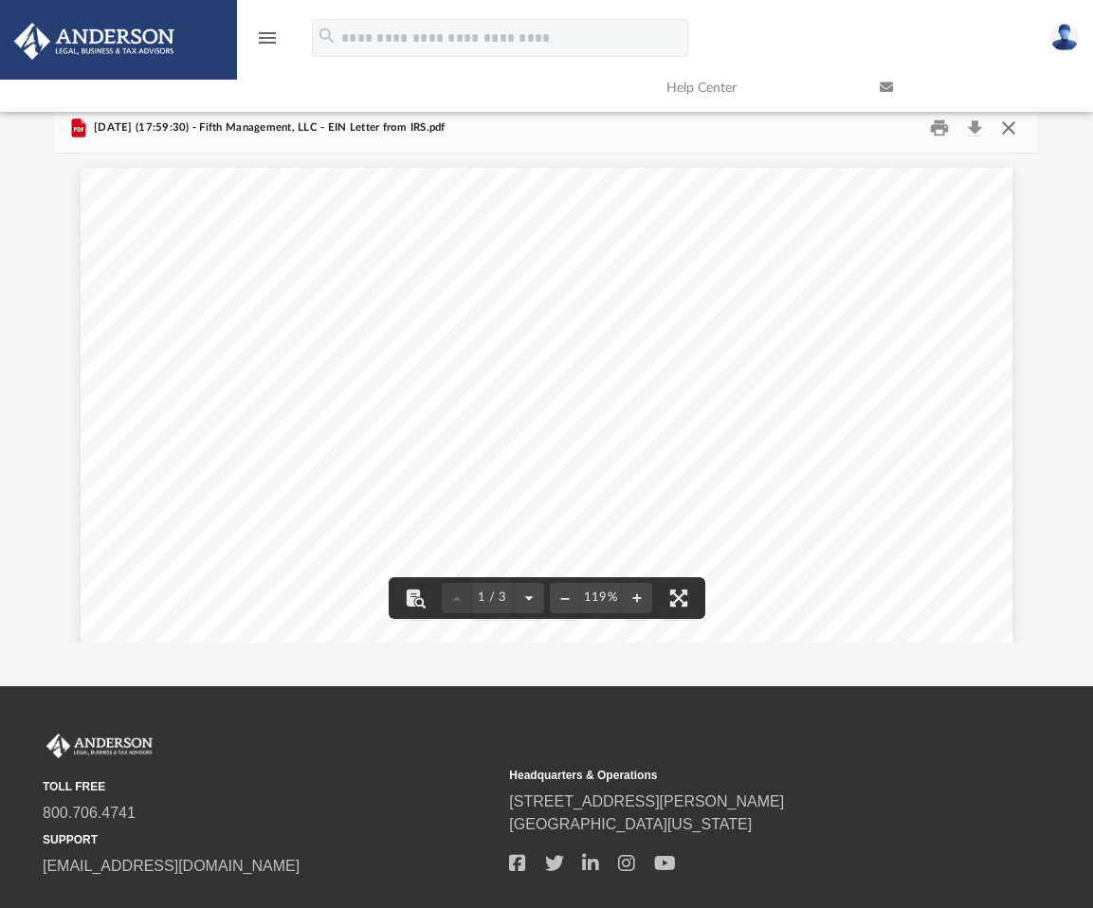
click at [1005, 129] on button "Close" at bounding box center [1009, 127] width 34 height 29
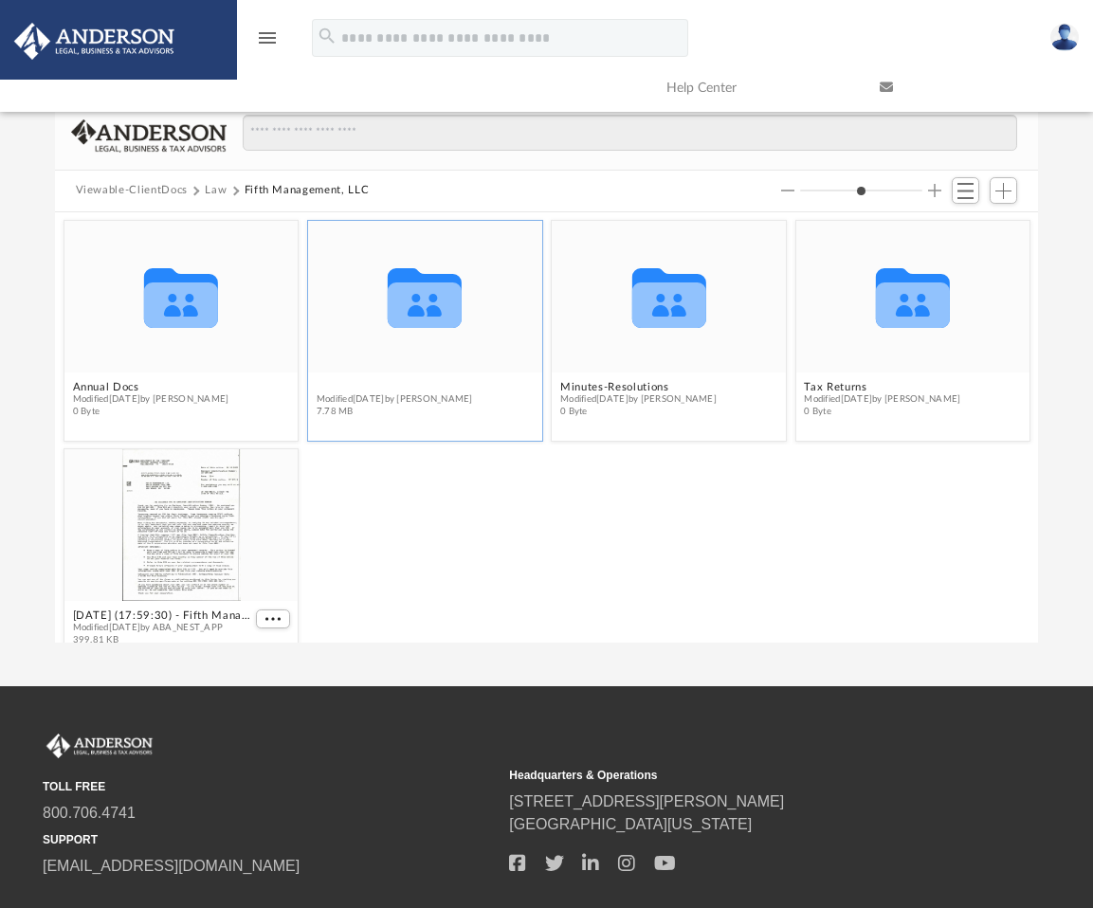
click at [335, 356] on figure "Collaborated Folder Initial Docs Modified Mon Sep 1 2025 by Amisha Jagetiya 7.7…" at bounding box center [425, 322] width 234 height 204
click at [358, 389] on button "Initial Docs" at bounding box center [394, 386] width 156 height 12
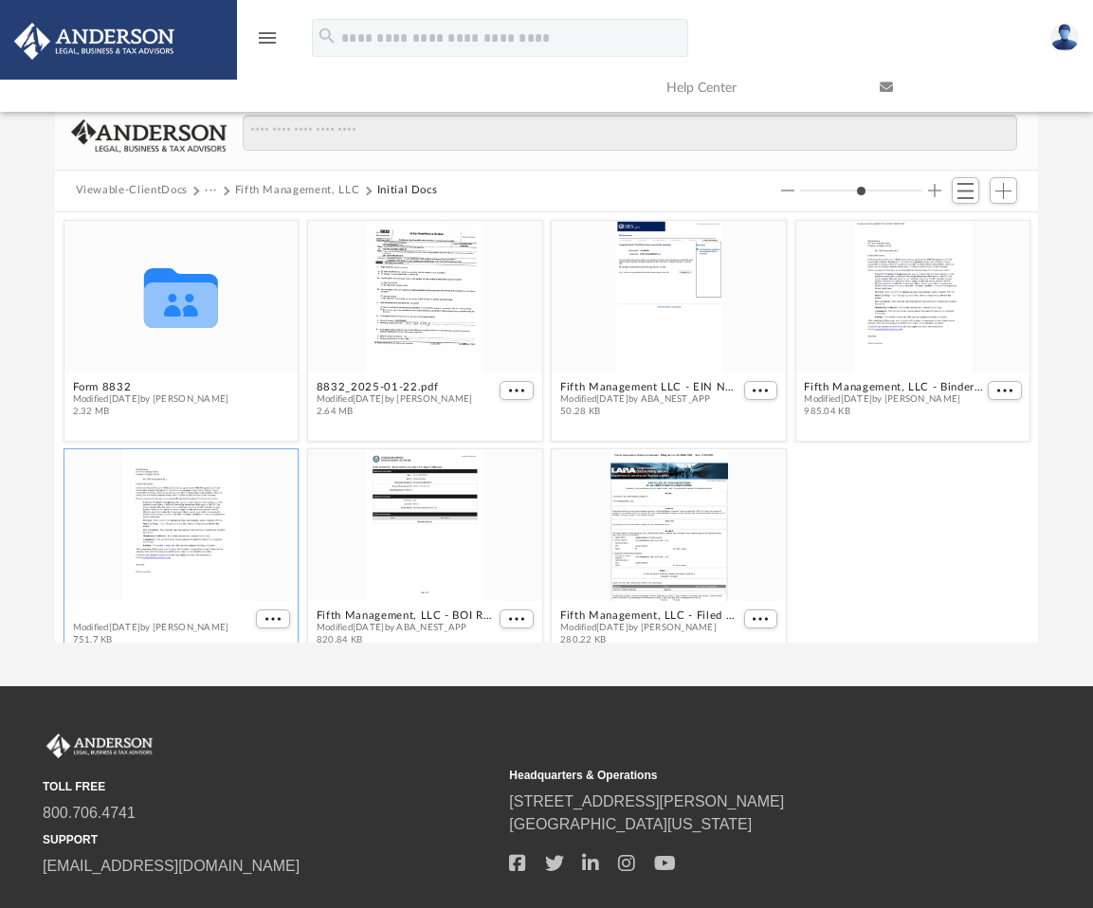
scroll to position [27, 0]
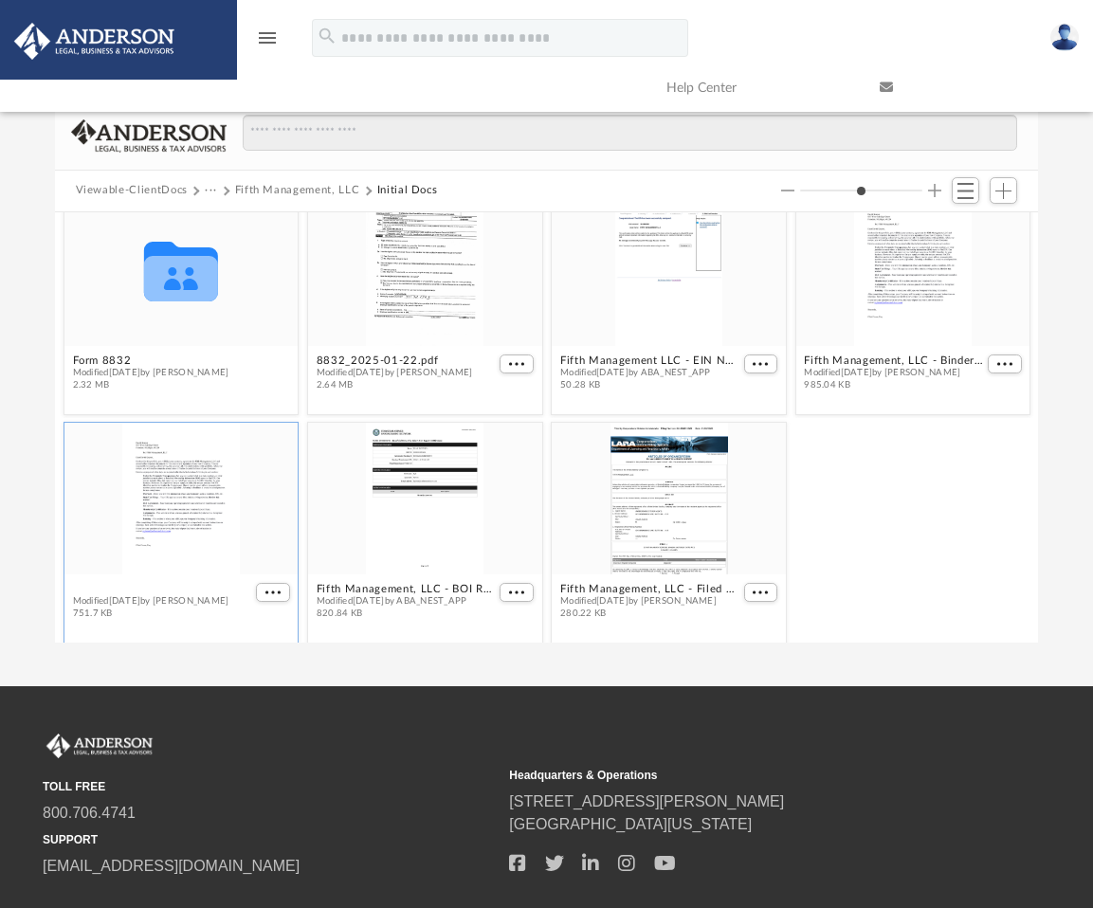
click at [187, 611] on div "Fifth Management, LLC - Binder Documents.pdf Modified Mon Dec 30 2024 by Lindsa…" at bounding box center [161, 600] width 179 height 37
click at [191, 515] on div "grid" at bounding box center [181, 498] width 234 height 152
click at [203, 578] on figcaption "Fifth Management, LLC - Binder Documents.pdf Modified Mon Dec 30 2024 by Lindsa…" at bounding box center [181, 600] width 234 height 50
click at [190, 585] on button "Fifth Management, LLC - Binder Documents.pdf" at bounding box center [161, 588] width 179 height 12
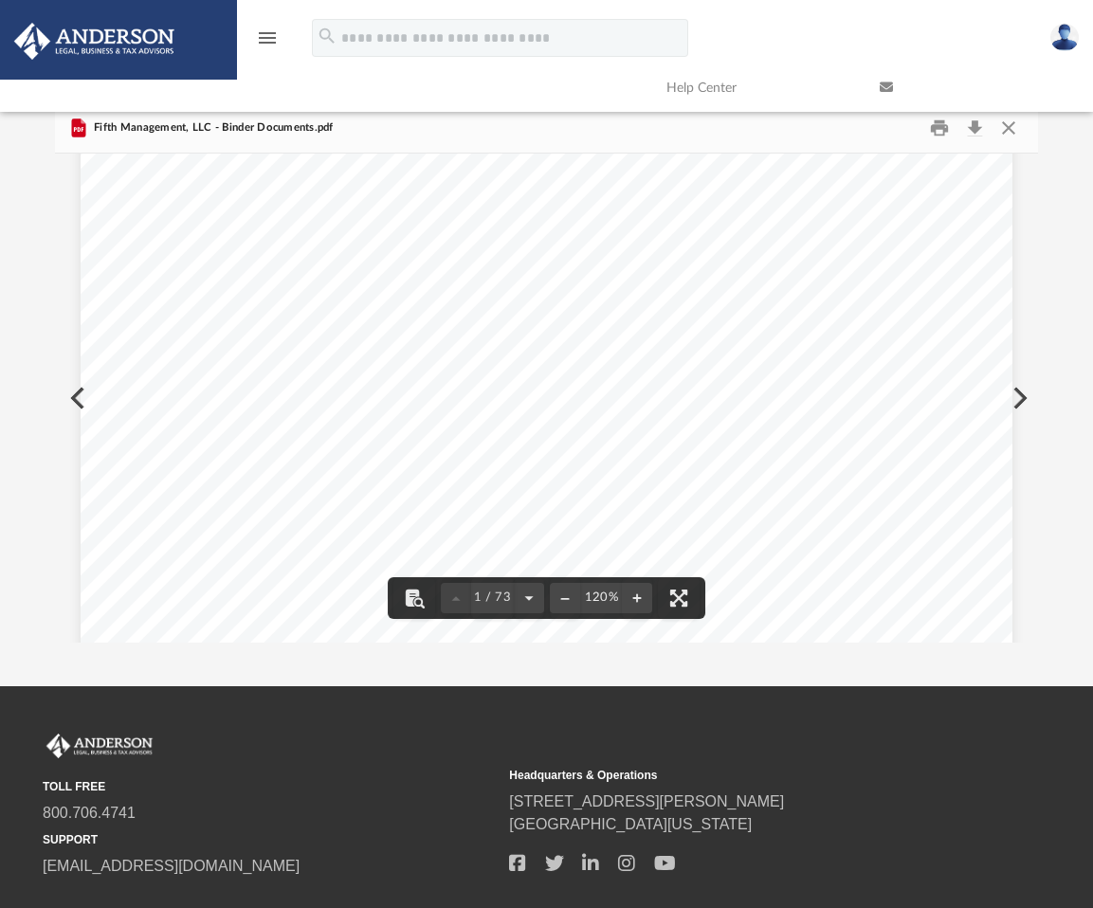
scroll to position [0, 0]
click at [1007, 119] on link at bounding box center [972, 87] width 213 height 75
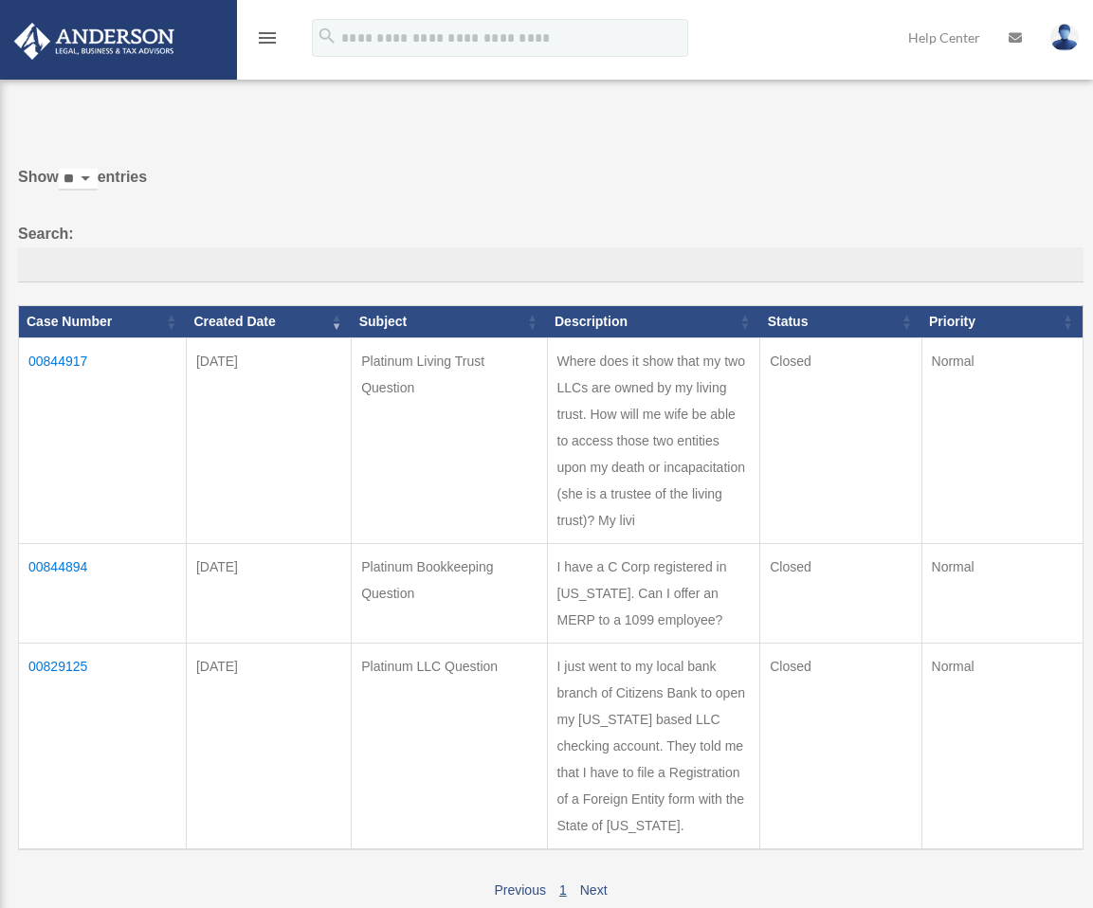
click at [67, 360] on td "00844917" at bounding box center [103, 441] width 168 height 206
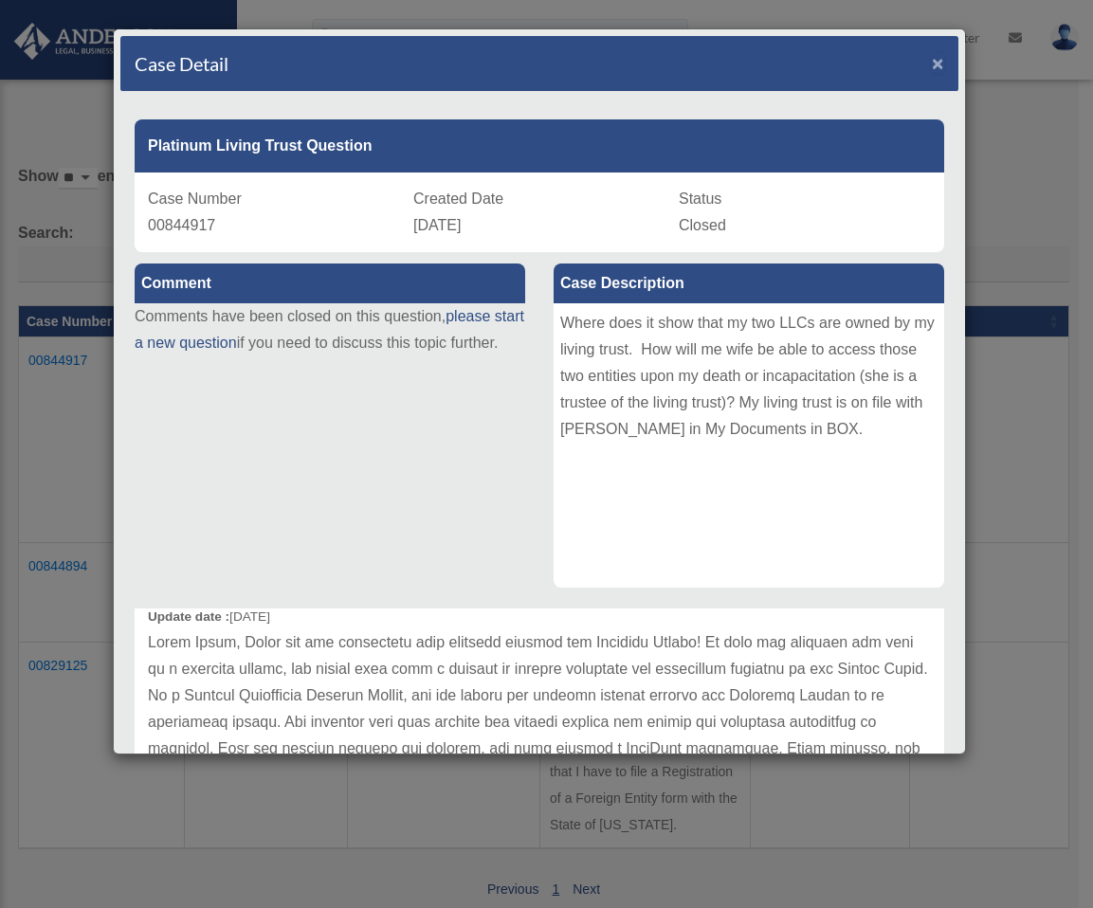
click at [932, 61] on span "×" at bounding box center [938, 63] width 12 height 22
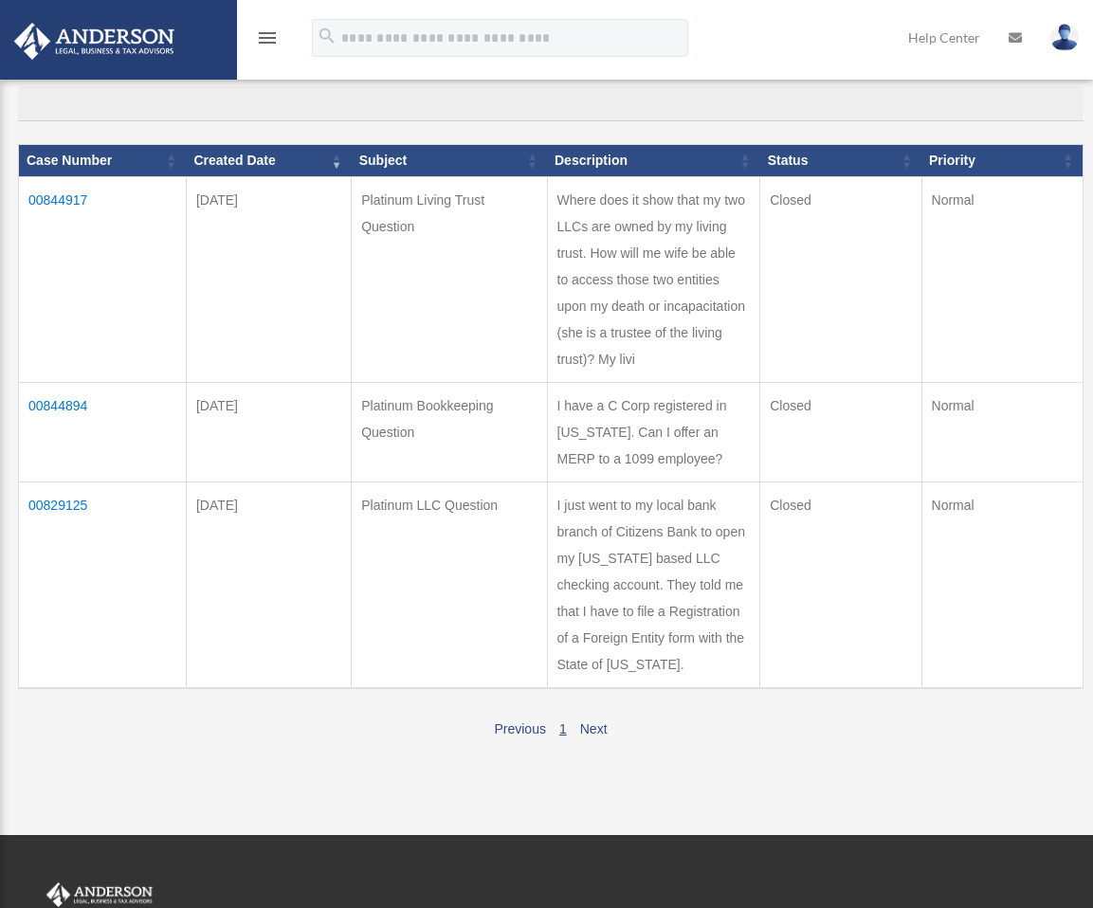
scroll to position [158, 0]
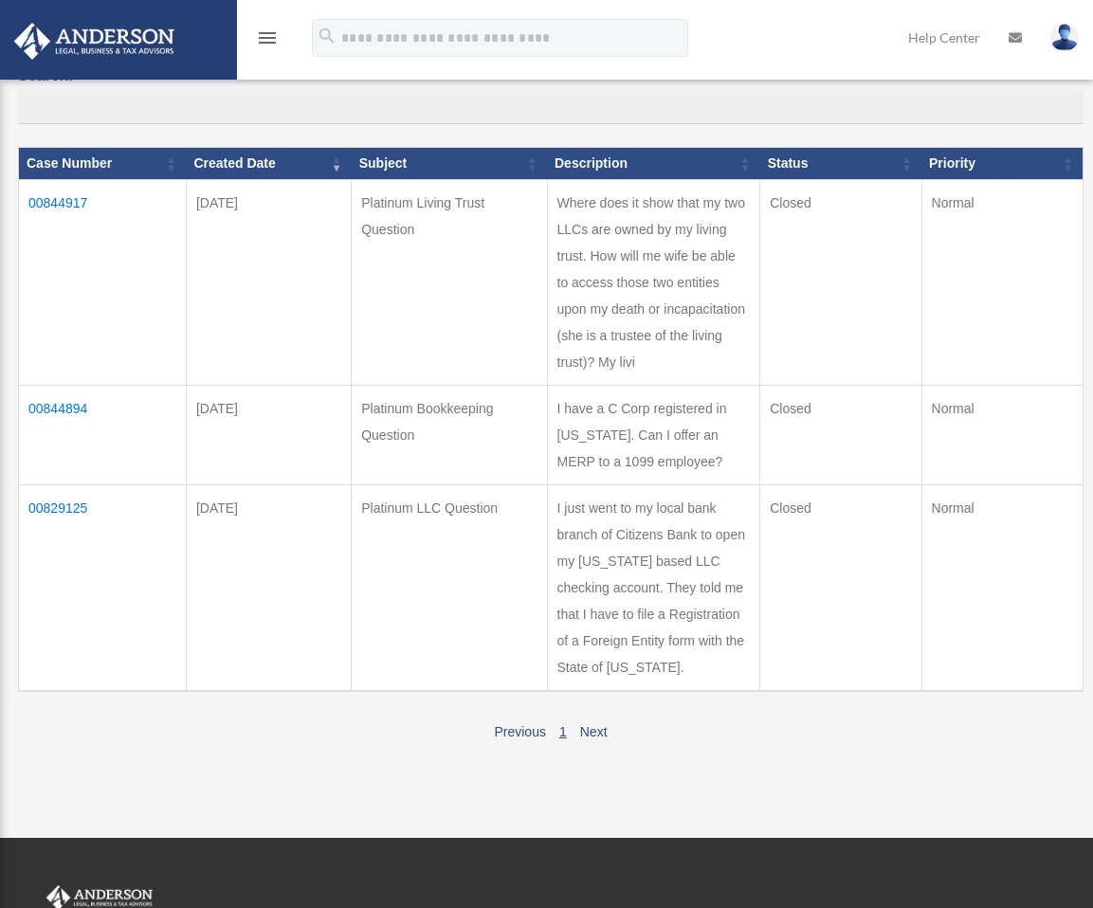
click at [265, 38] on icon "menu" at bounding box center [267, 38] width 23 height 23
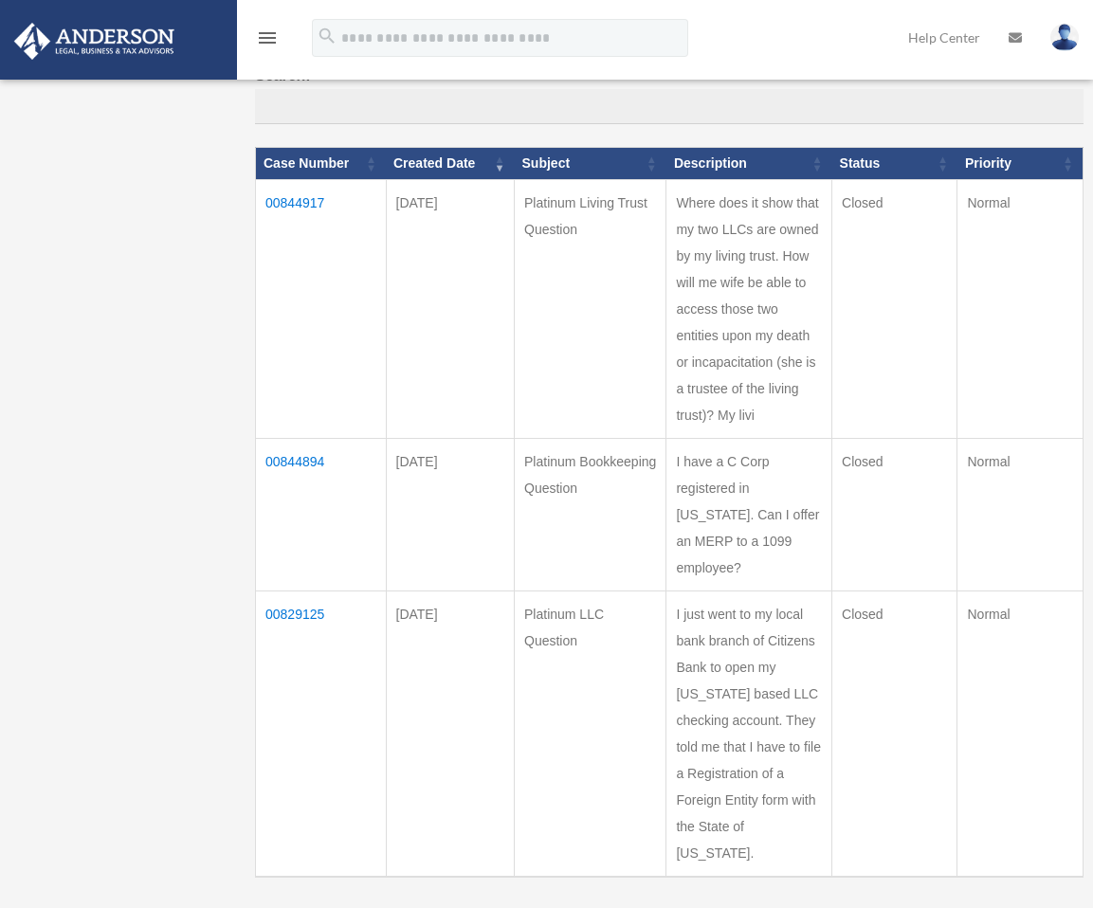
click at [166, 133] on div "Past Questions & Answers [EMAIL_ADDRESS][DOMAIN_NAME] Sign Out [EMAIL_ADDRESS][…" at bounding box center [546, 432] width 1093 height 1095
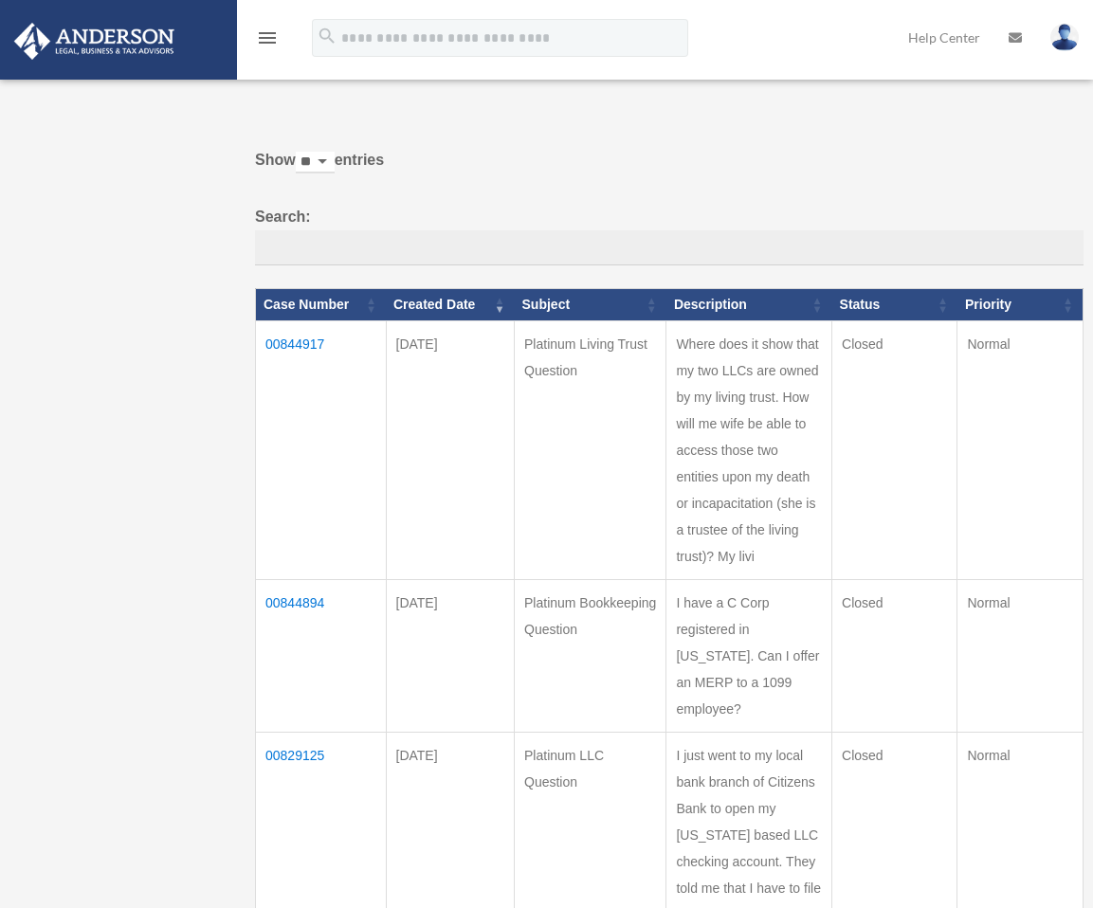
scroll to position [0, 0]
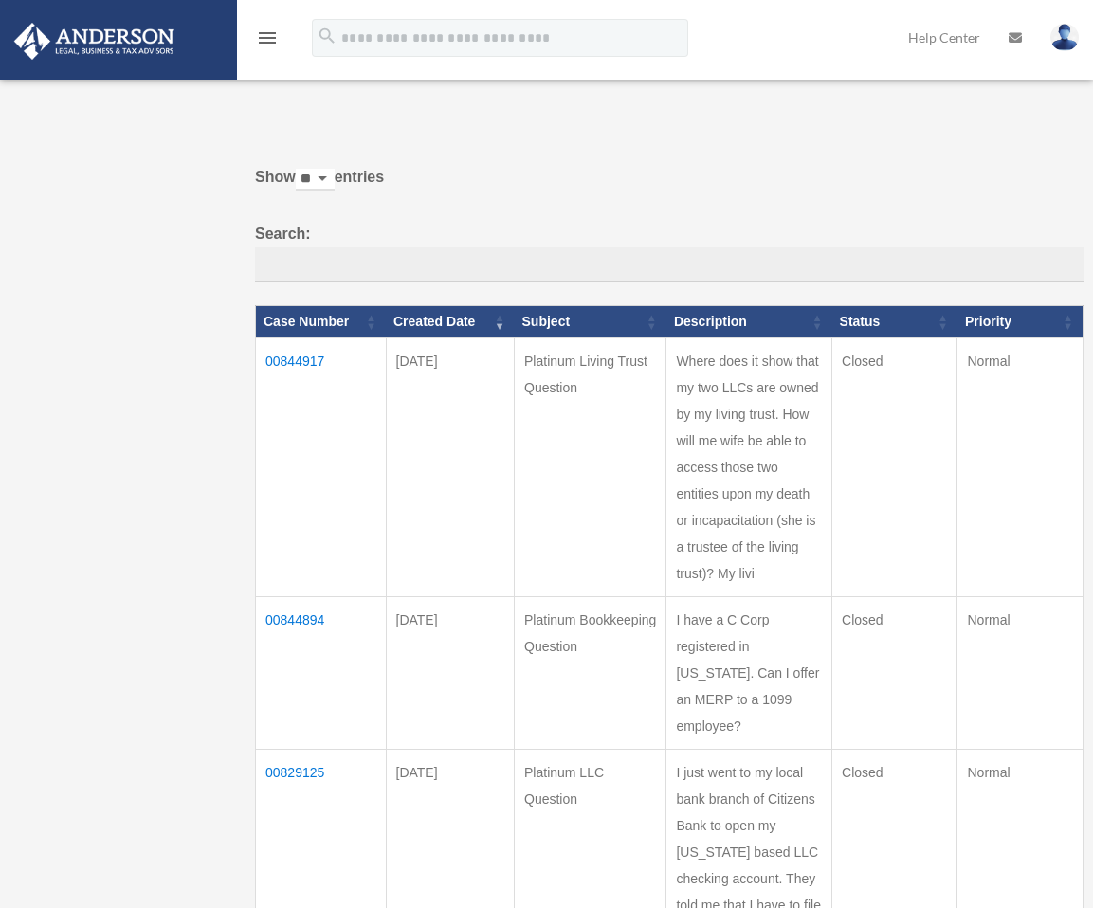
click at [268, 33] on icon "menu" at bounding box center [267, 38] width 23 height 23
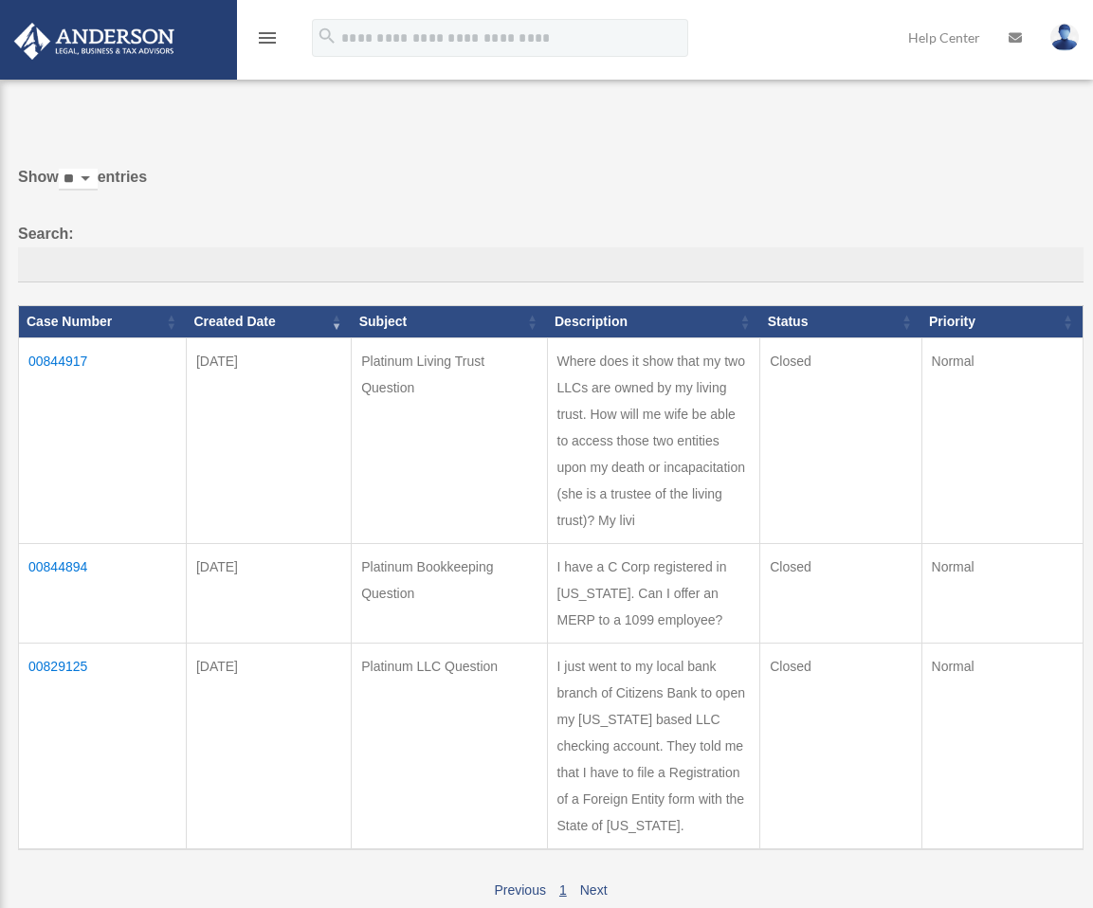
click at [126, 125] on p at bounding box center [544, 113] width 1079 height 27
click at [270, 33] on icon "menu" at bounding box center [267, 38] width 23 height 23
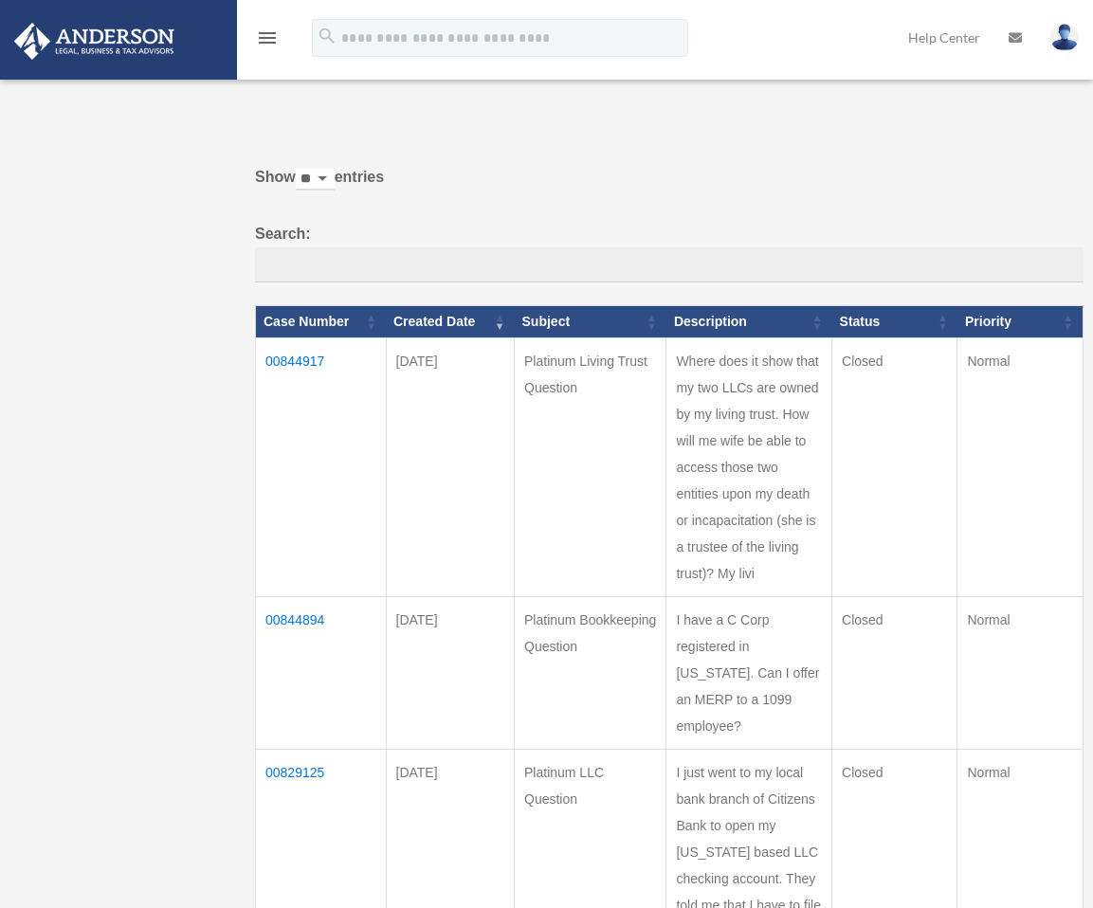
click at [115, 166] on div "Past Questions & Answers [EMAIL_ADDRESS][DOMAIN_NAME] Sign Out [EMAIL_ADDRESS][…" at bounding box center [546, 591] width 1093 height 1095
click at [269, 38] on icon "menu" at bounding box center [267, 38] width 23 height 23
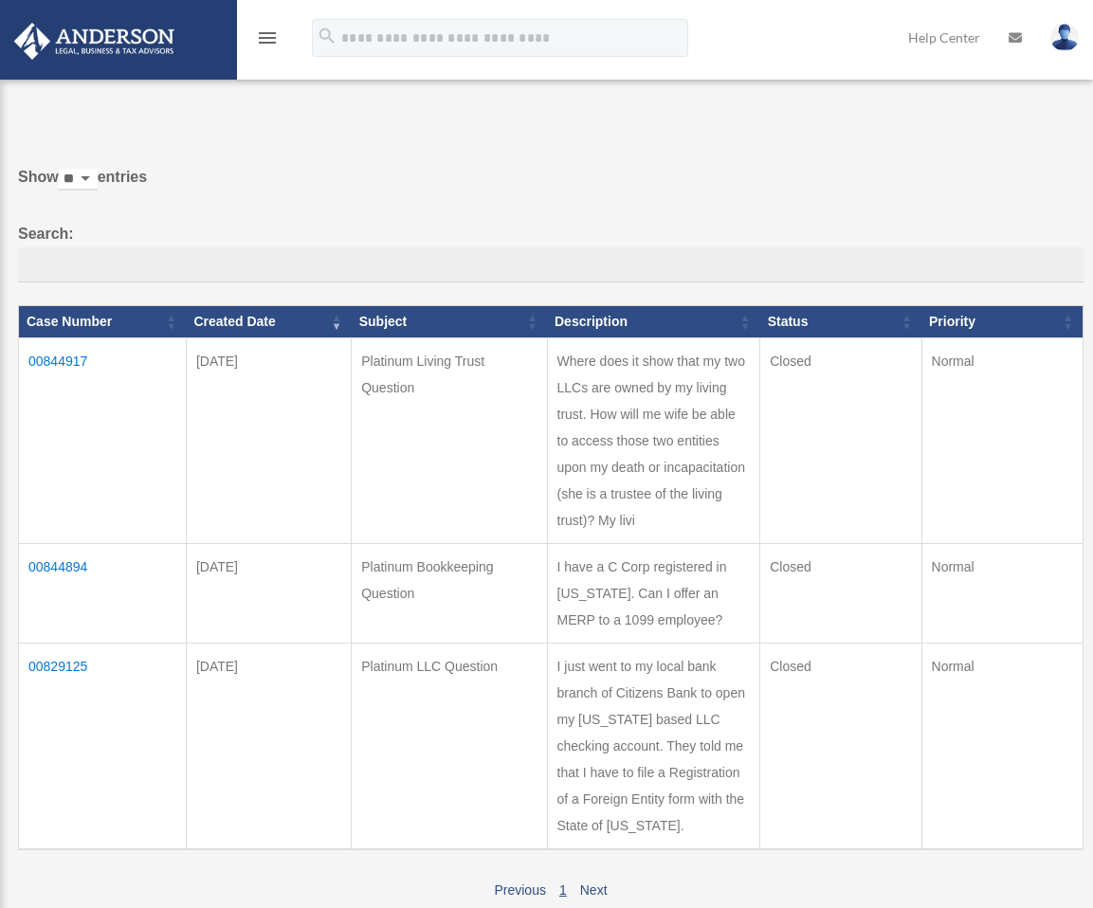
click at [269, 38] on icon "menu" at bounding box center [267, 38] width 23 height 23
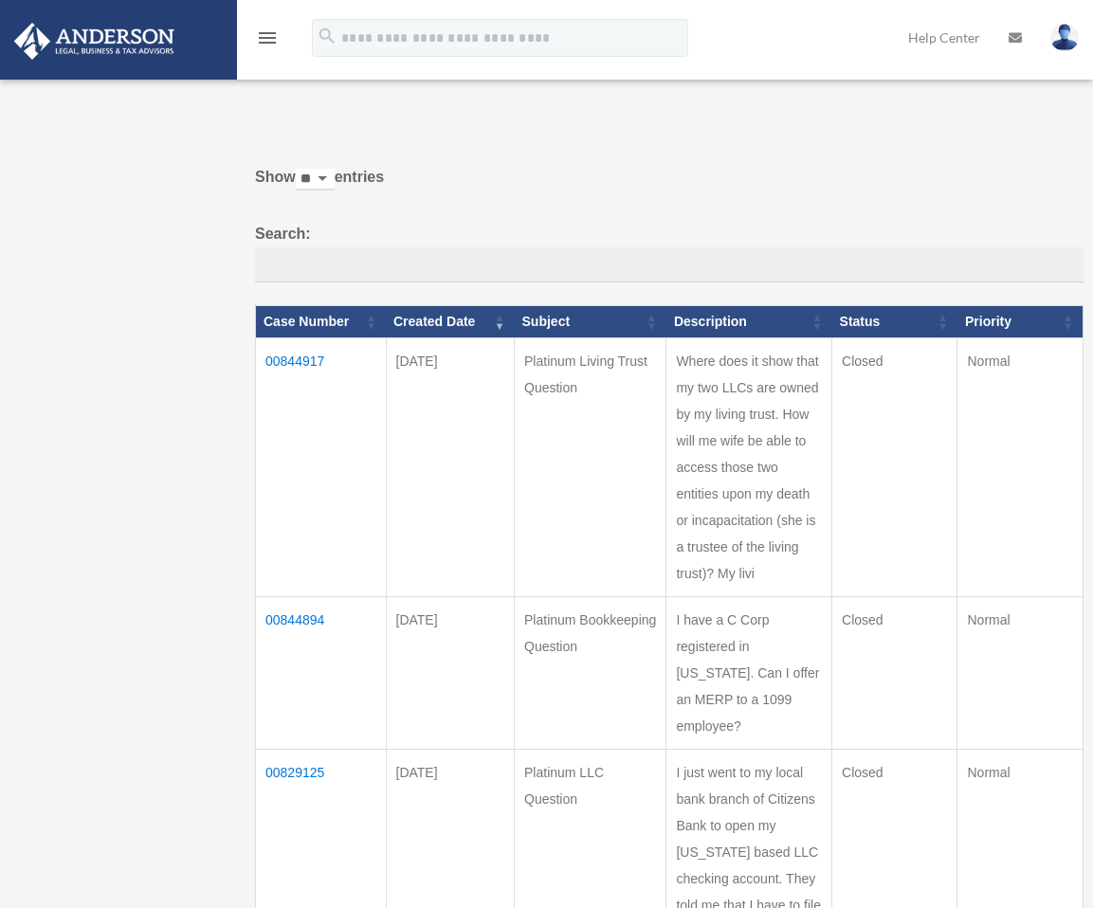
click at [269, 38] on icon "menu" at bounding box center [267, 38] width 23 height 23
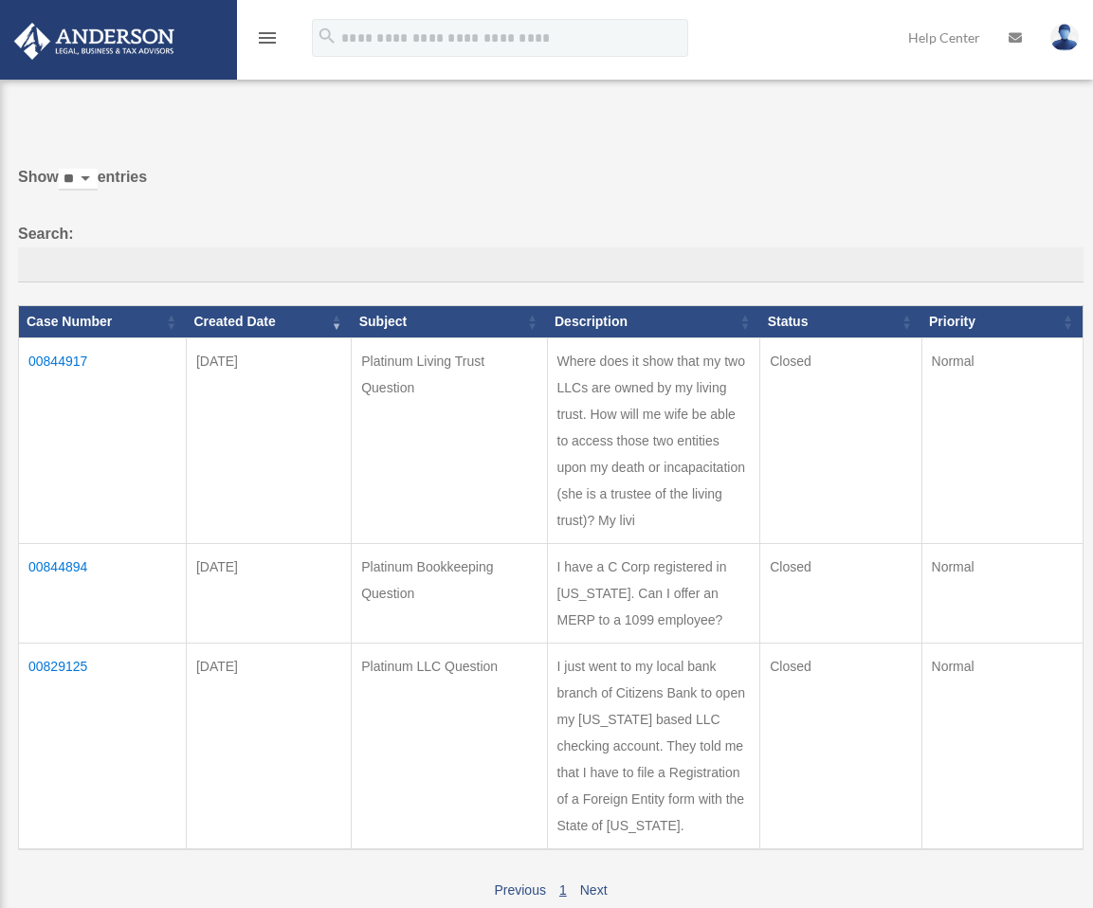
click at [269, 38] on icon "menu" at bounding box center [267, 38] width 23 height 23
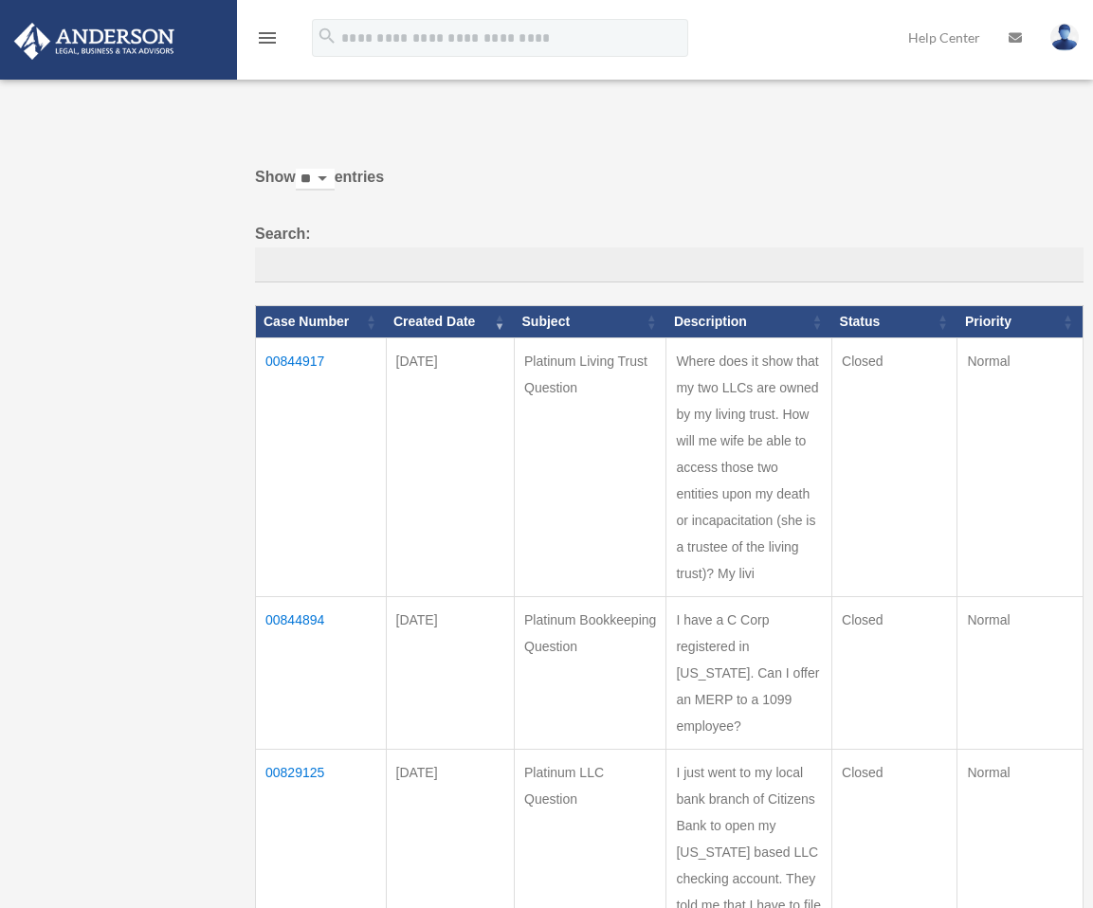
click at [123, 217] on div "Past Questions & Answers dakeener00@gmail.com Sign Out dakeener00@gmail.com Hom…" at bounding box center [546, 591] width 1093 height 1095
click at [1063, 38] on img at bounding box center [1064, 37] width 28 height 27
click at [405, 126] on div "Do you really want to log out? Yes No Show ** ** ** *** entries Search: Case Nu…" at bounding box center [663, 595] width 842 height 990
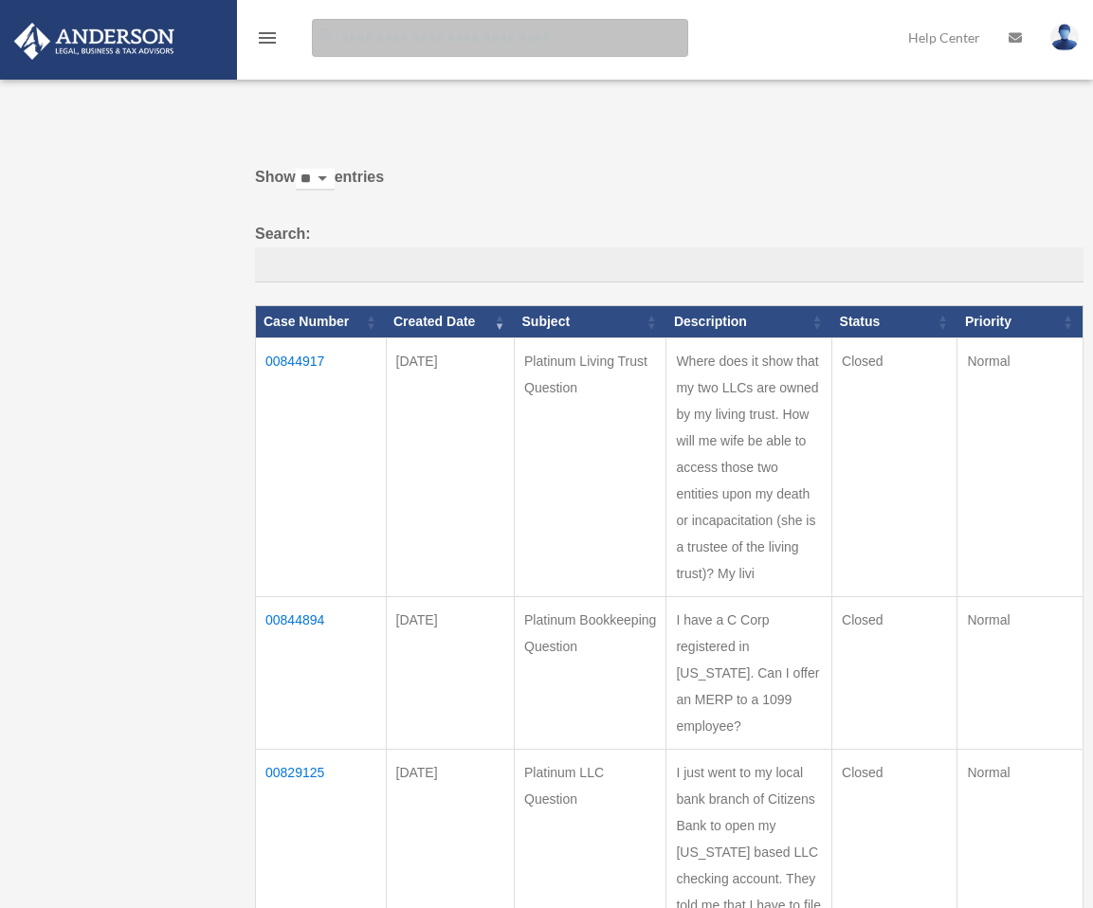
click at [377, 44] on input "search" at bounding box center [500, 38] width 376 height 38
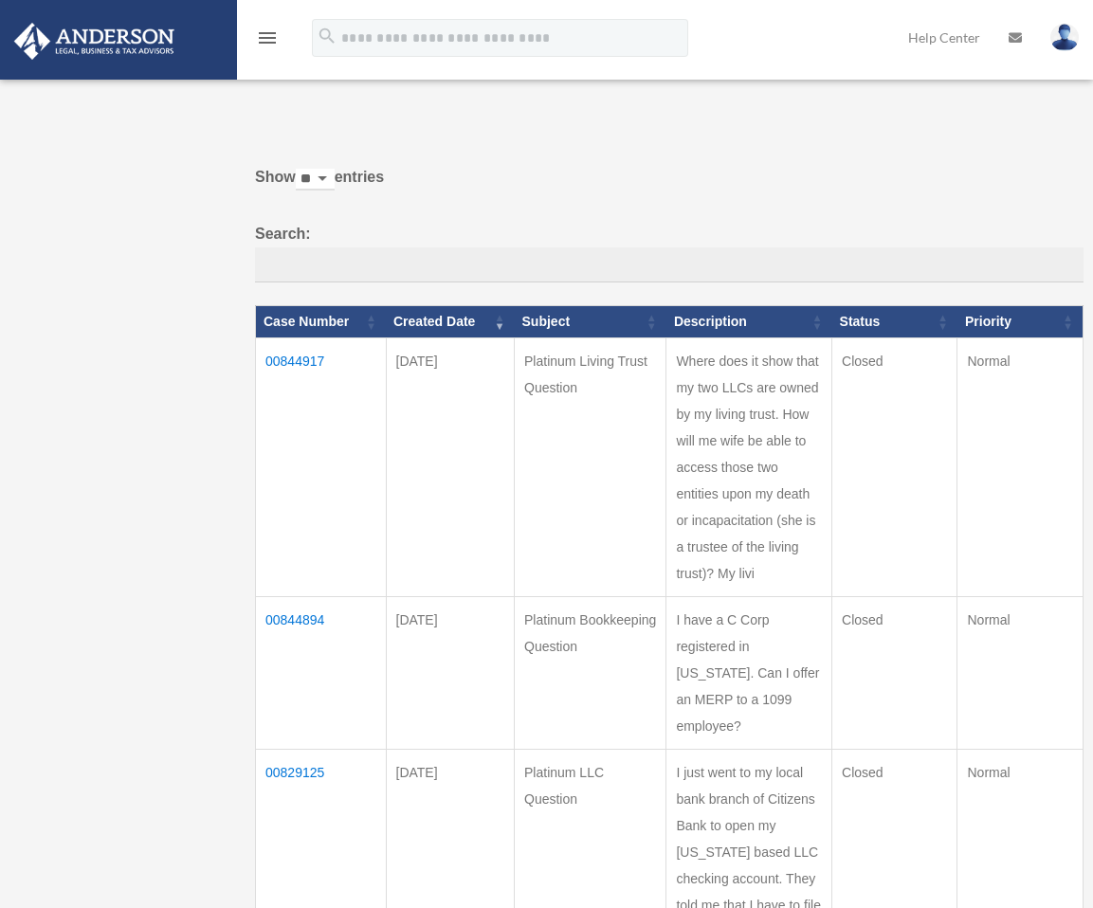
click at [271, 40] on icon "menu" at bounding box center [267, 38] width 23 height 23
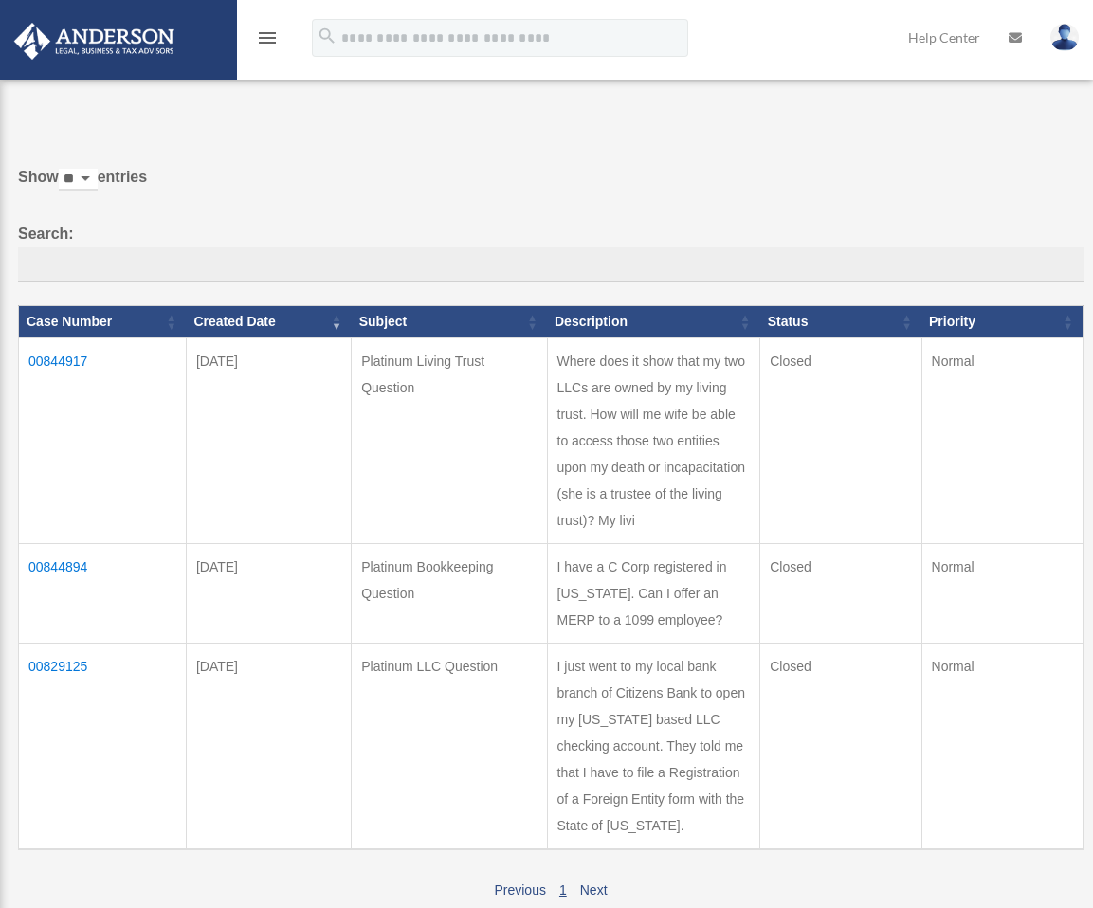
click at [271, 40] on icon "menu" at bounding box center [267, 38] width 23 height 23
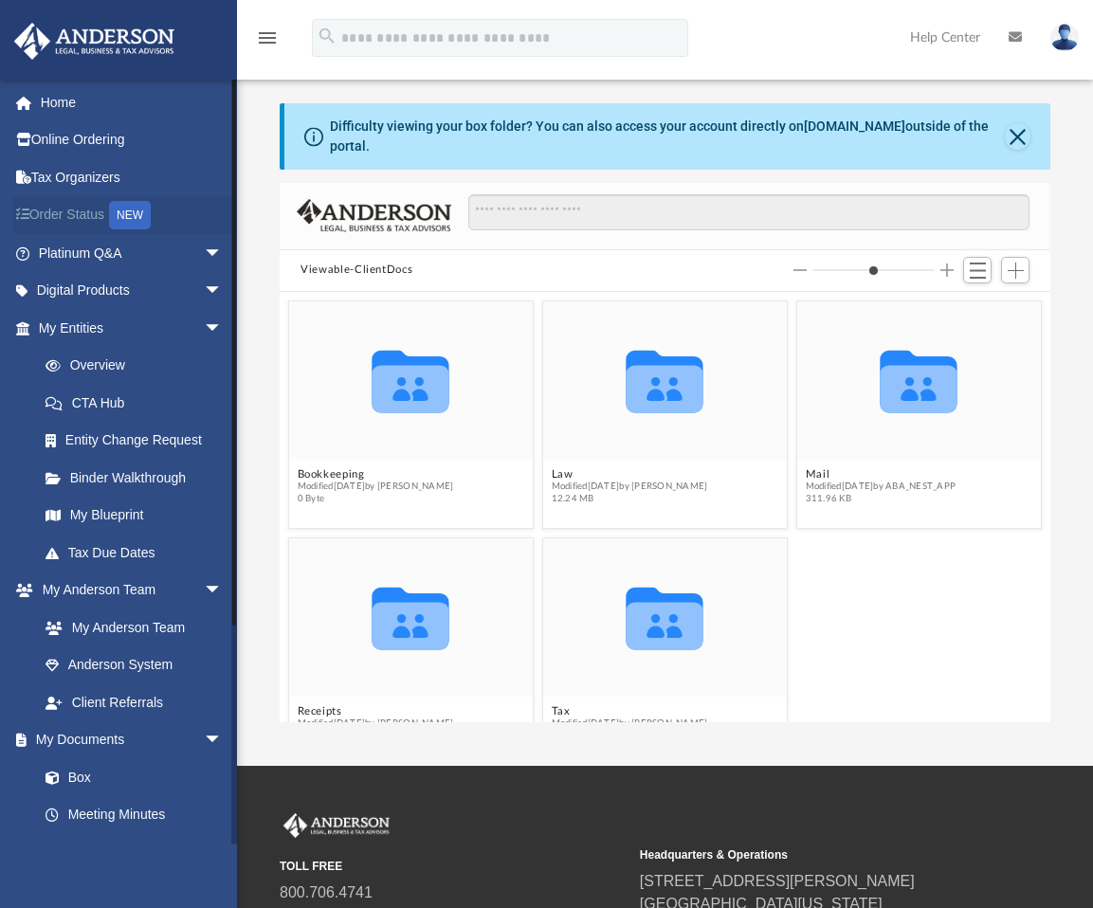
scroll to position [417, 756]
click at [113, 172] on link "Tax Organizers" at bounding box center [132, 177] width 238 height 38
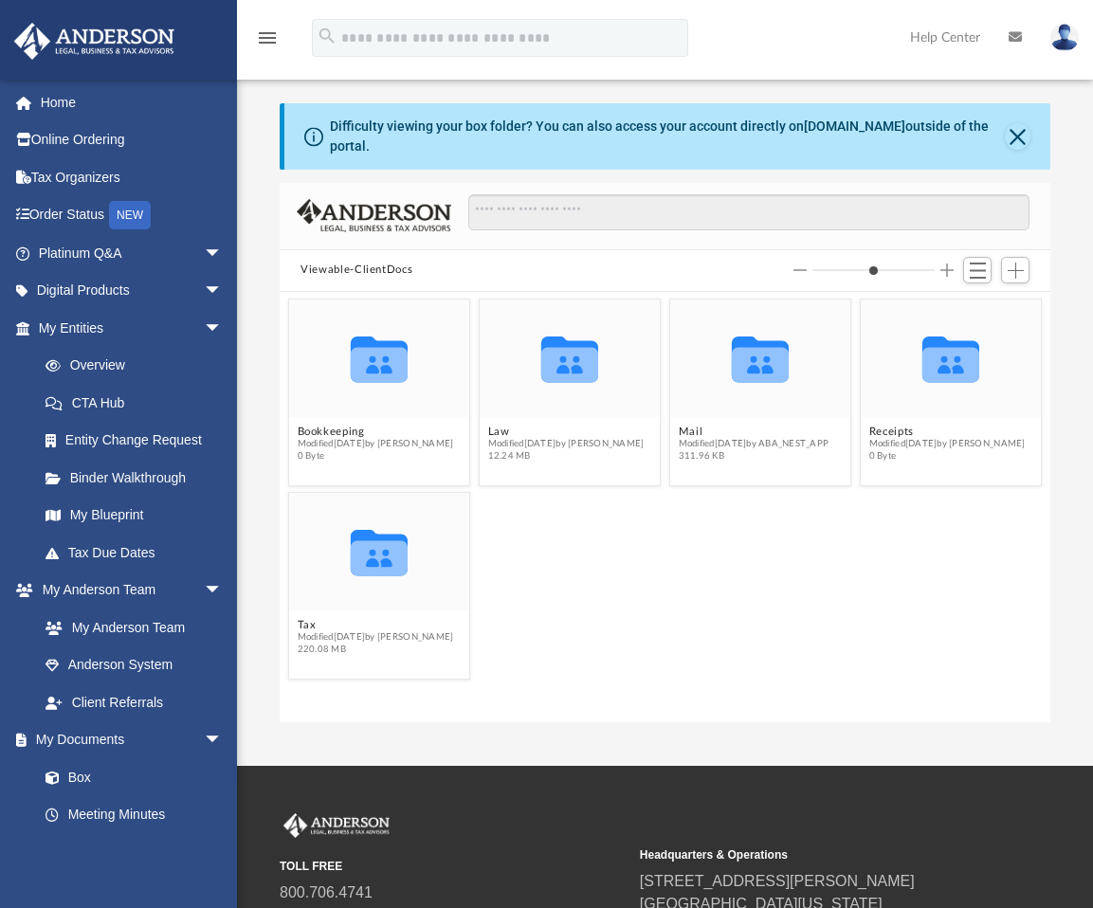
scroll to position [417, 756]
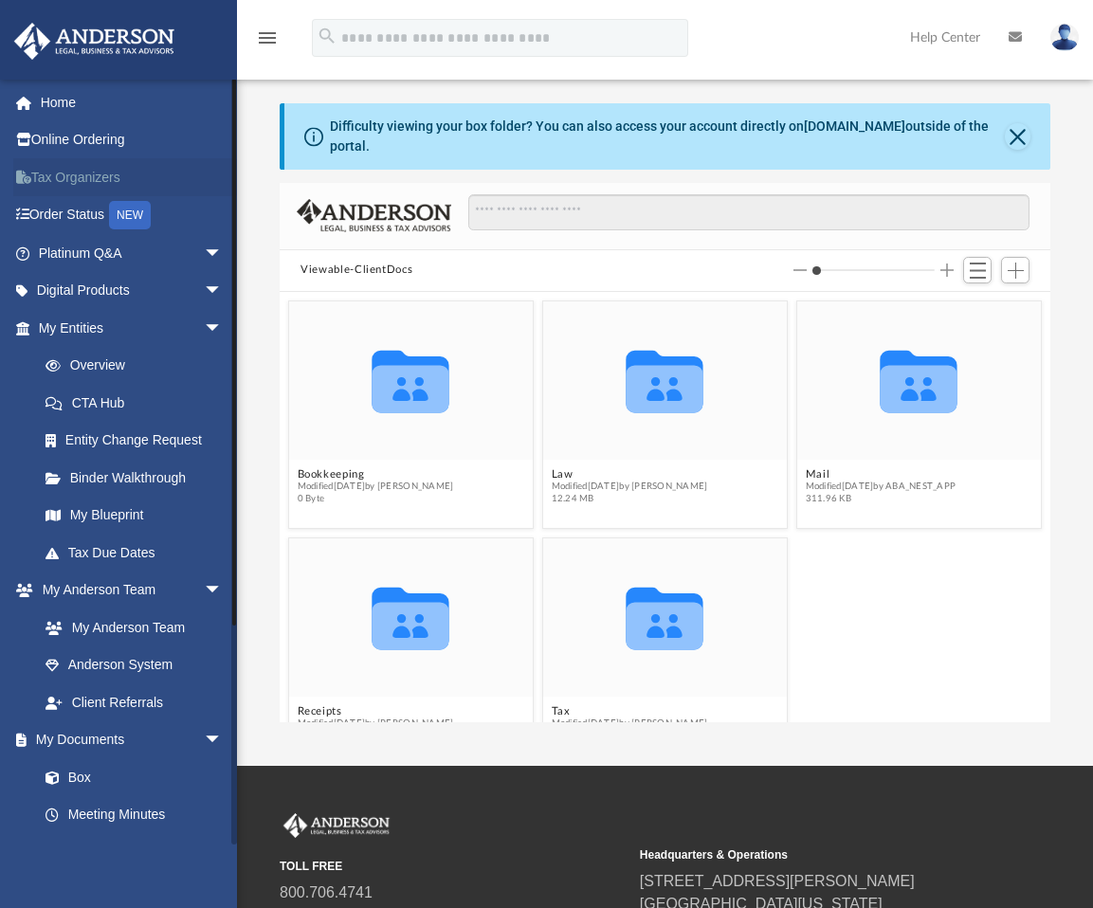
click at [76, 170] on link "Tax Organizers" at bounding box center [132, 177] width 238 height 38
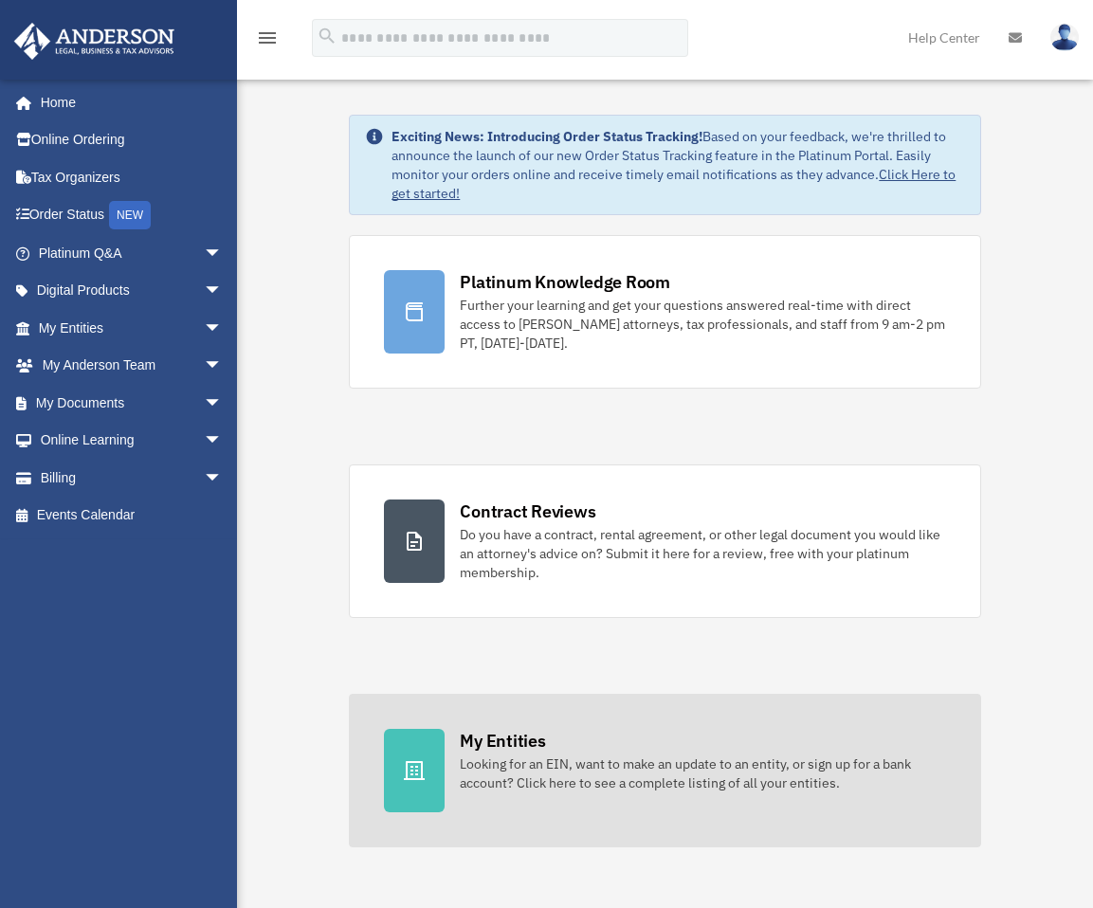
click at [540, 729] on div "My Entities" at bounding box center [502, 741] width 85 height 24
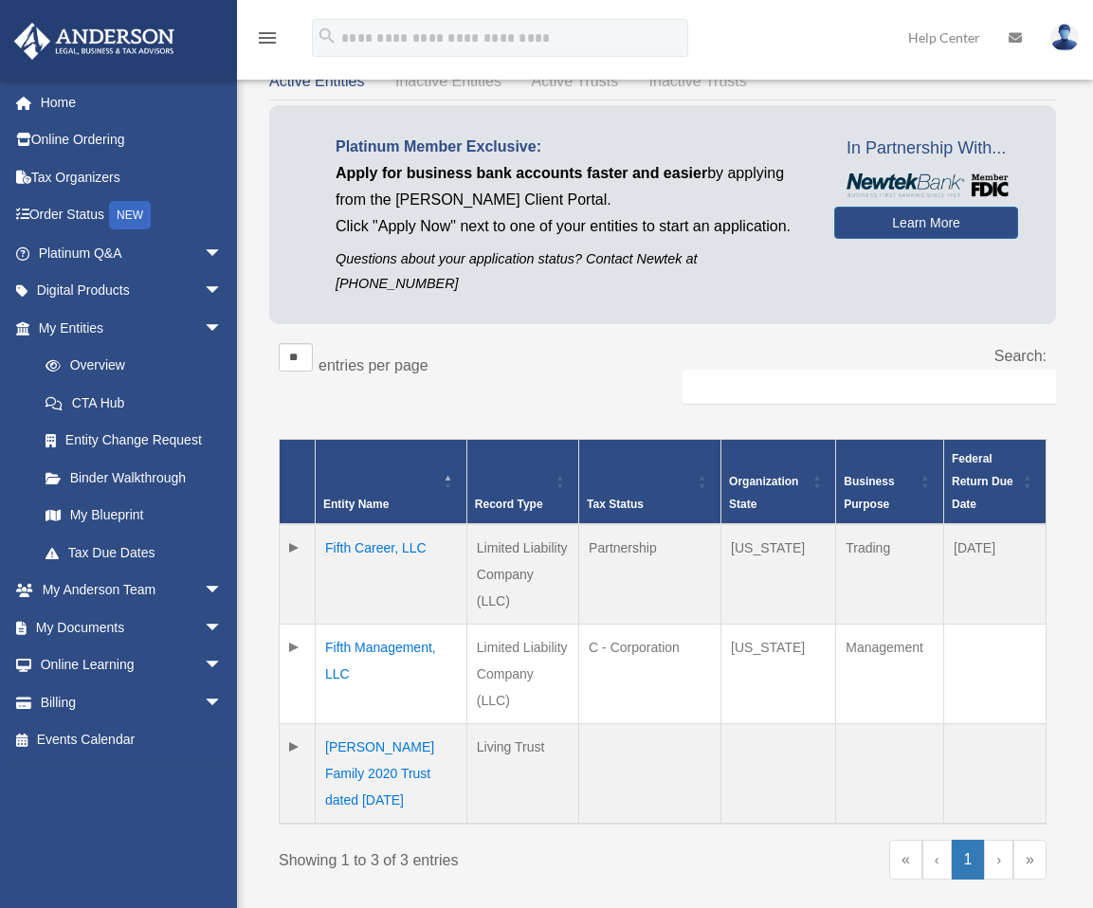
scroll to position [190, 0]
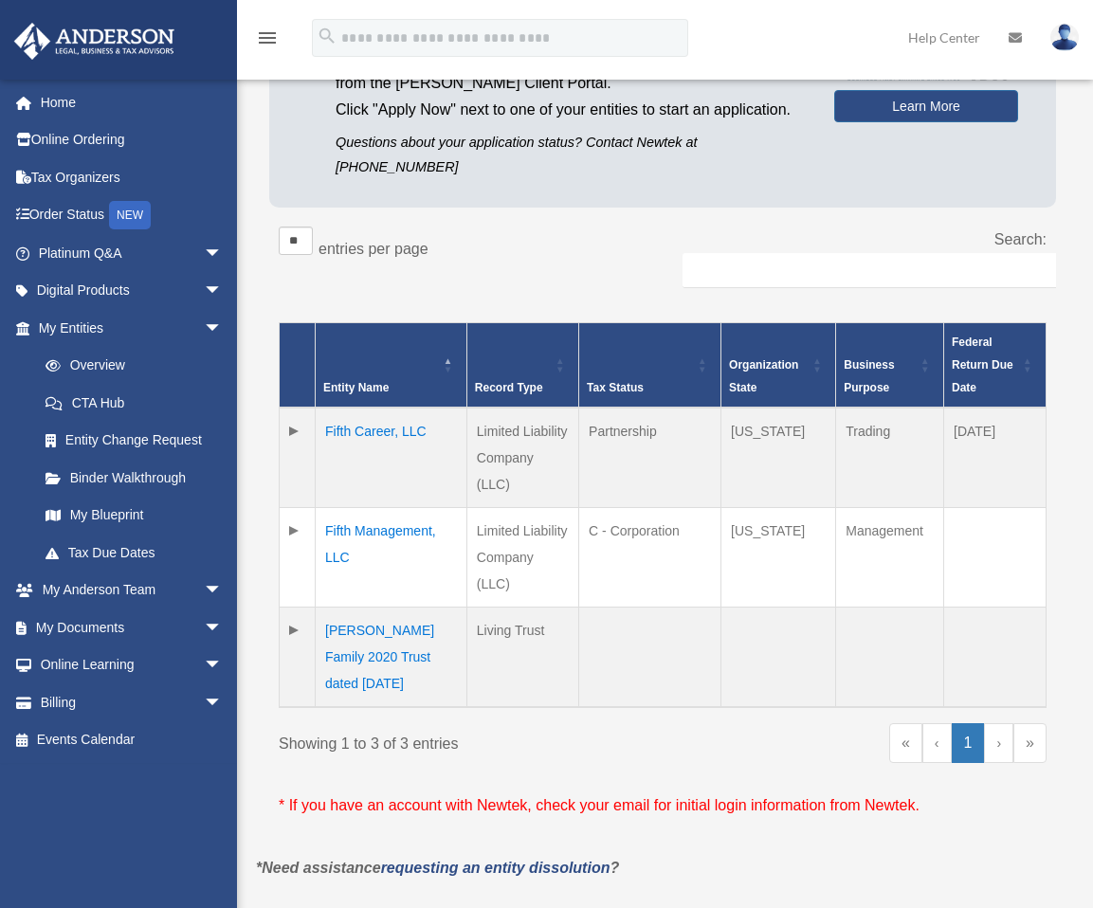
click at [370, 410] on td "Fifth Career, LLC" at bounding box center [392, 458] width 152 height 100
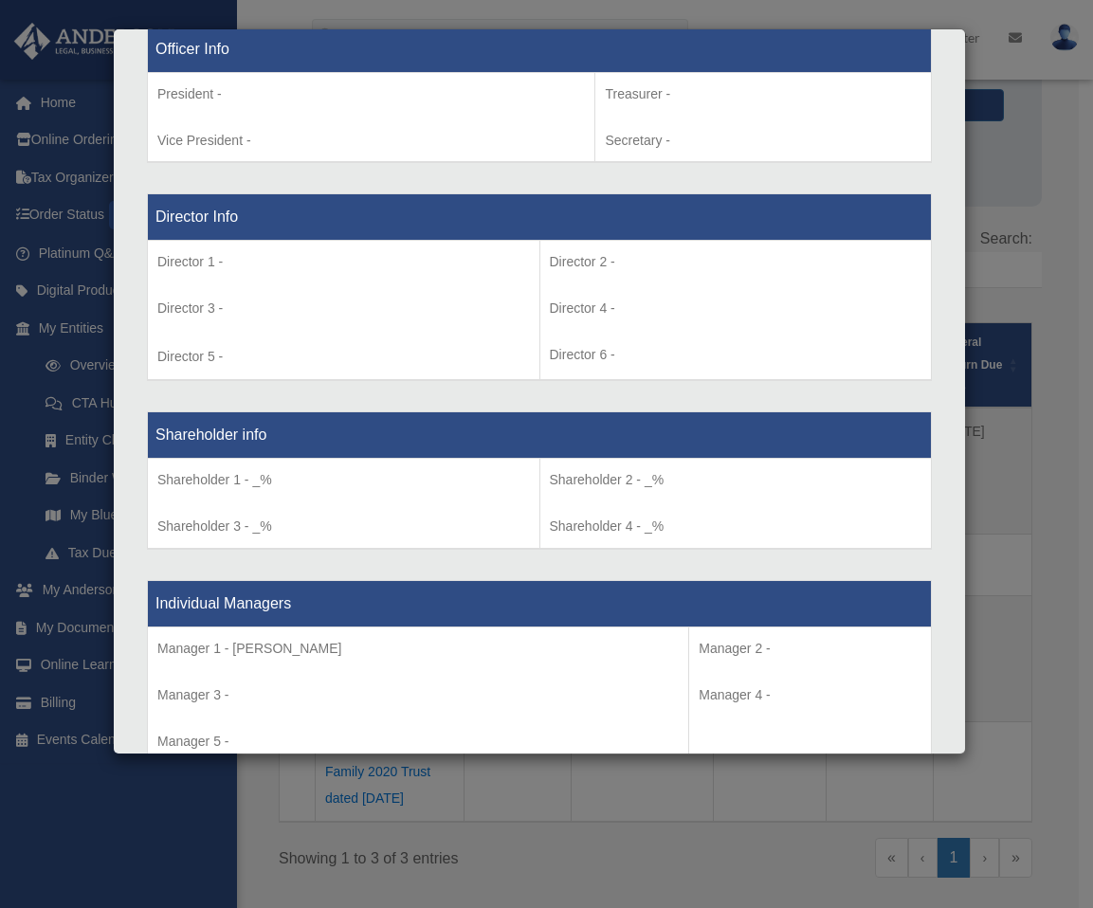
scroll to position [1138, 0]
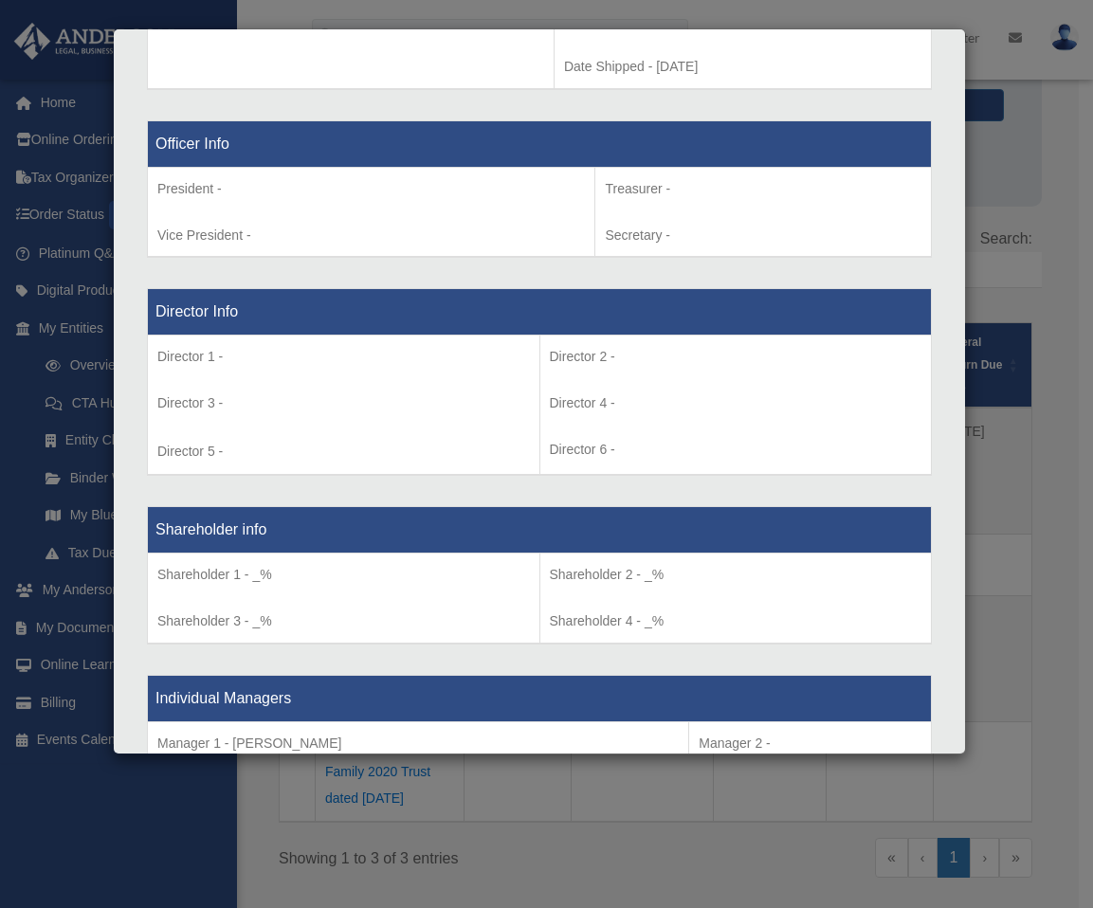
click at [356, 196] on p "President -" at bounding box center [371, 189] width 428 height 24
click at [227, 192] on p "President -" at bounding box center [371, 189] width 428 height 24
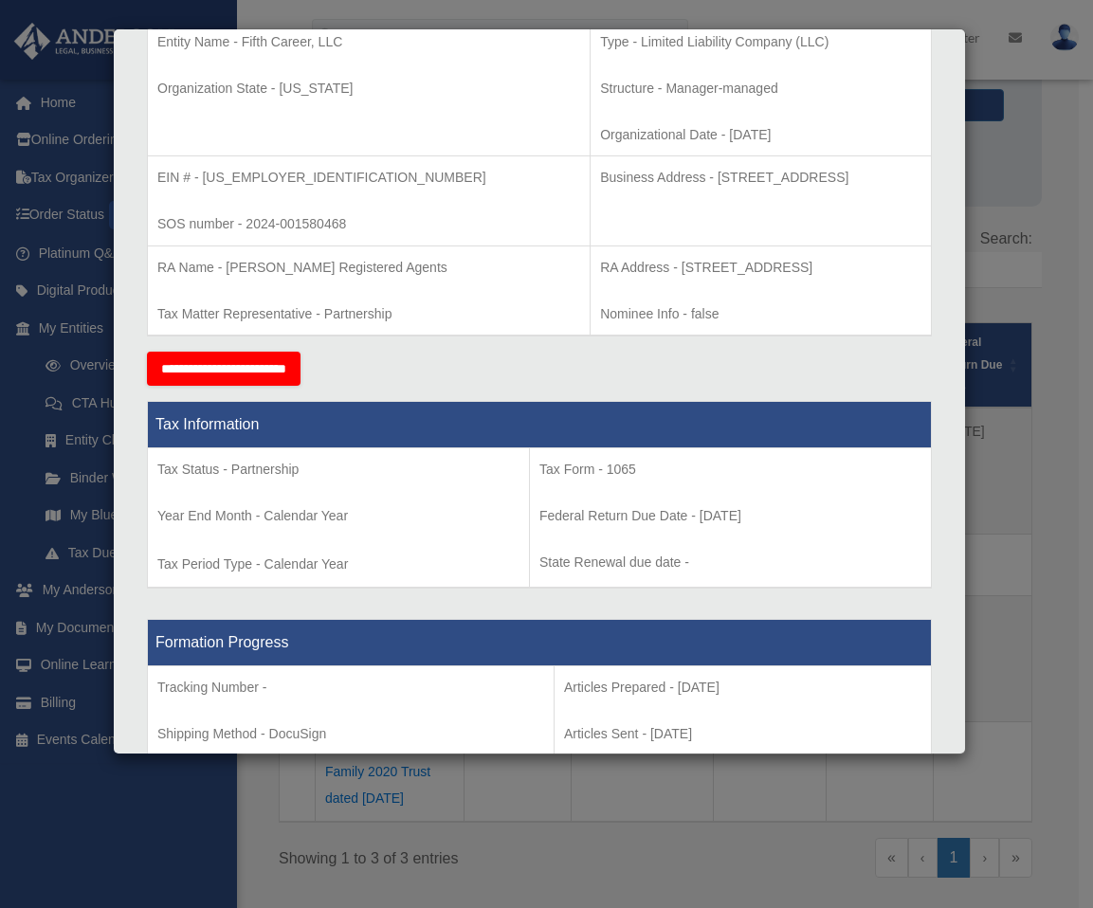
scroll to position [0, 0]
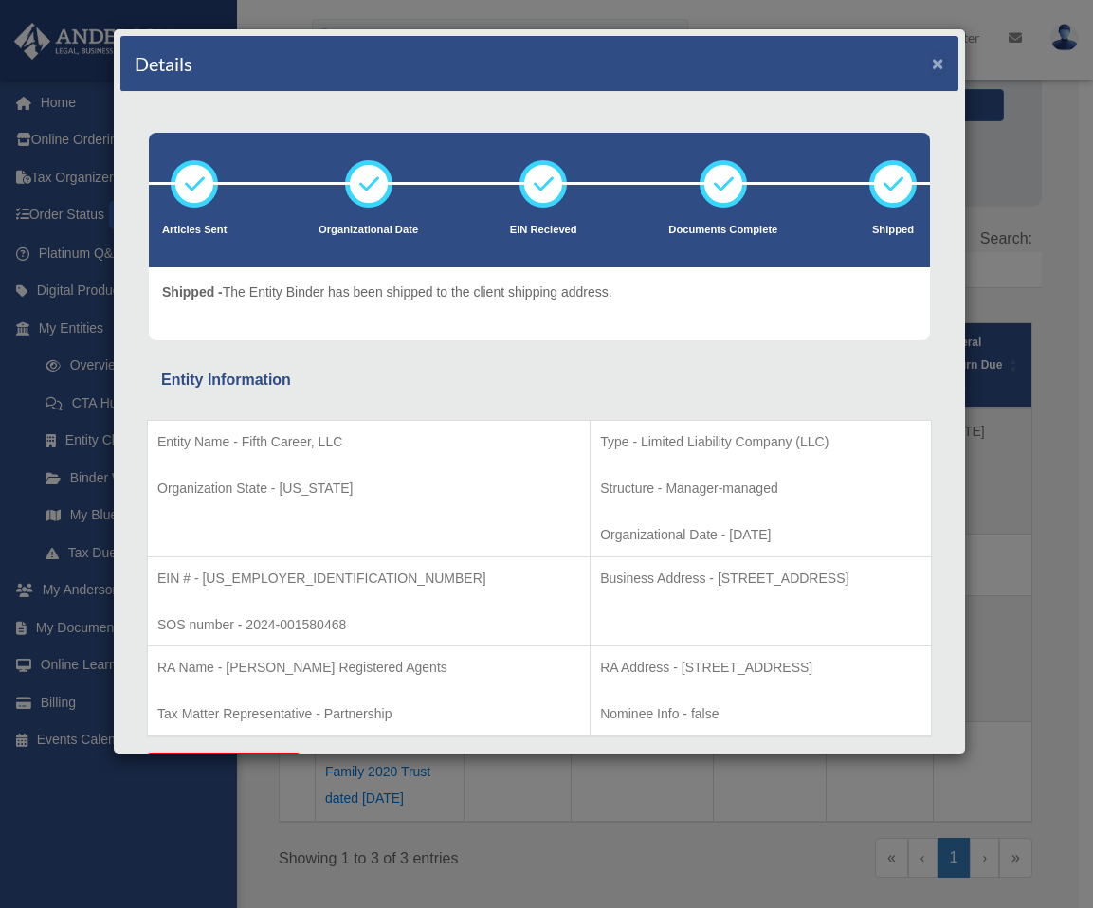
click at [932, 66] on button "×" at bounding box center [938, 63] width 12 height 20
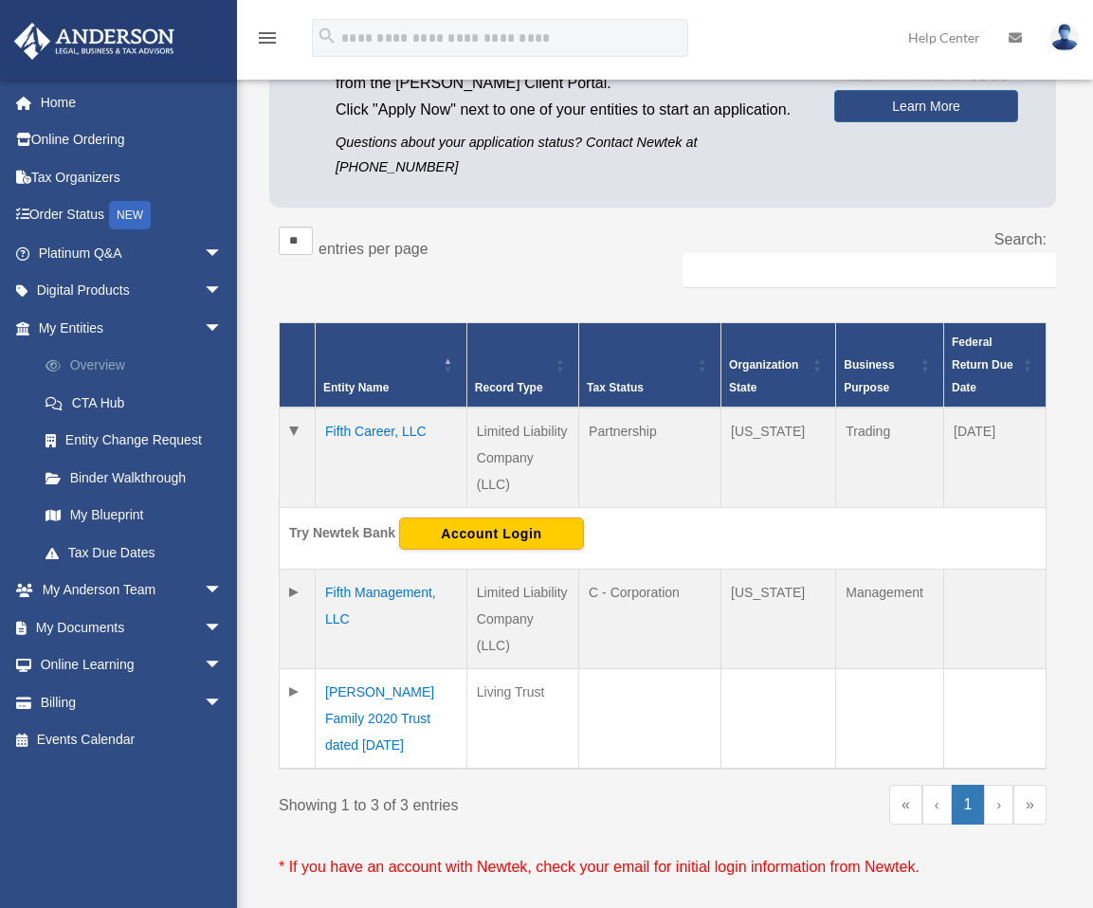
click at [103, 356] on link "Overview" at bounding box center [139, 366] width 225 height 38
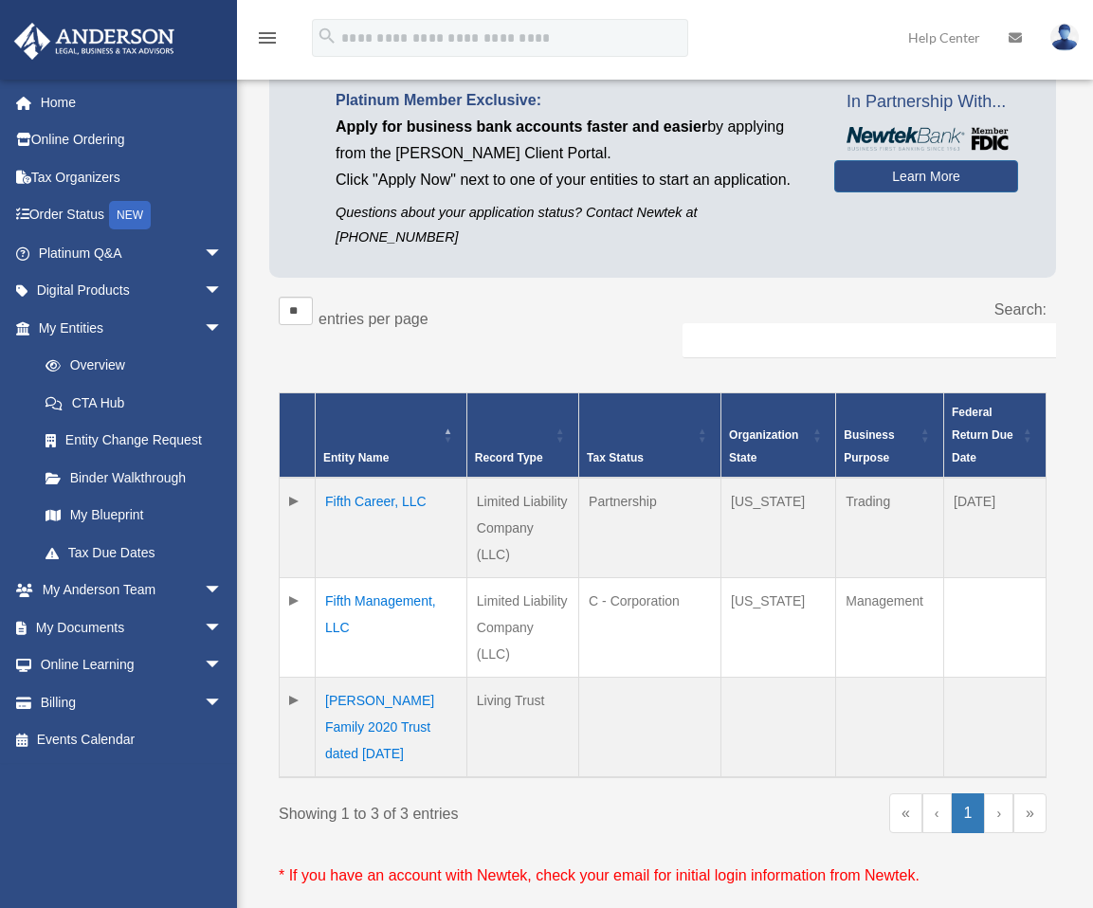
scroll to position [95, 0]
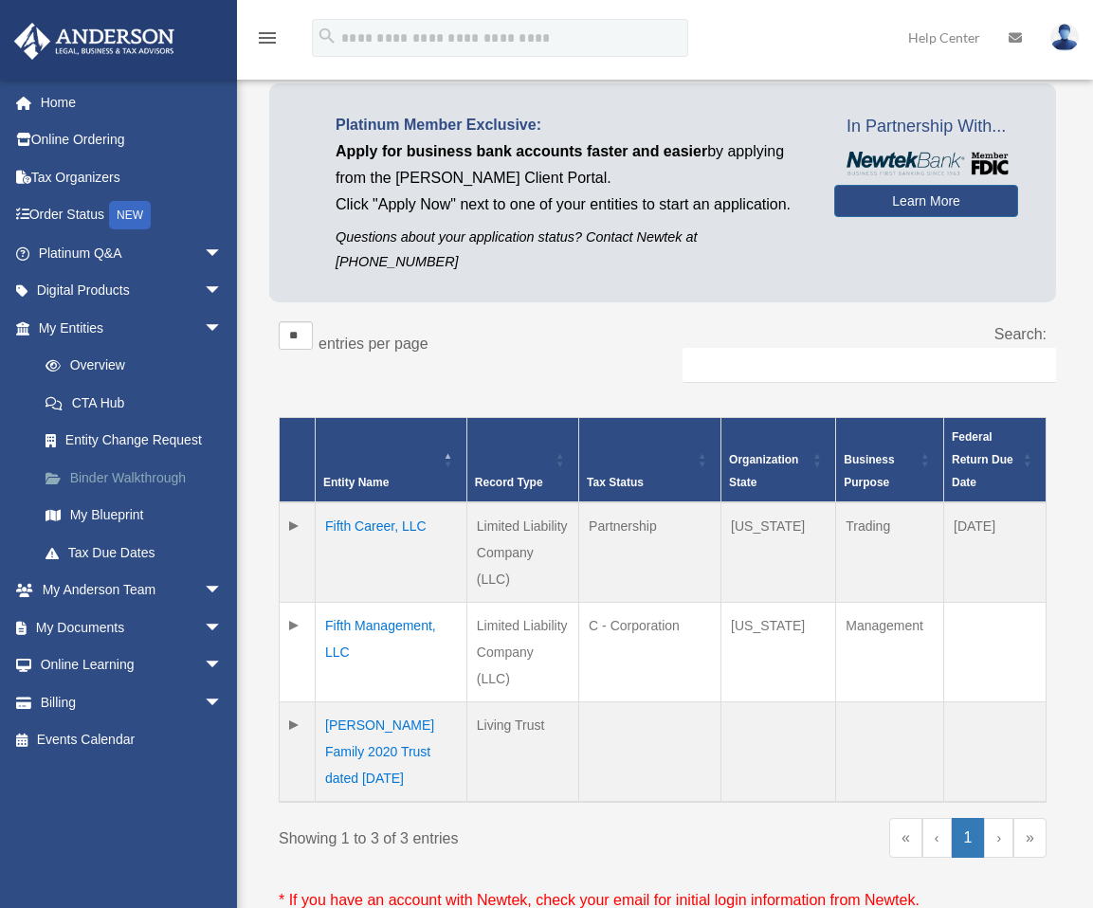
click at [116, 473] on link "Binder Walkthrough" at bounding box center [139, 478] width 225 height 38
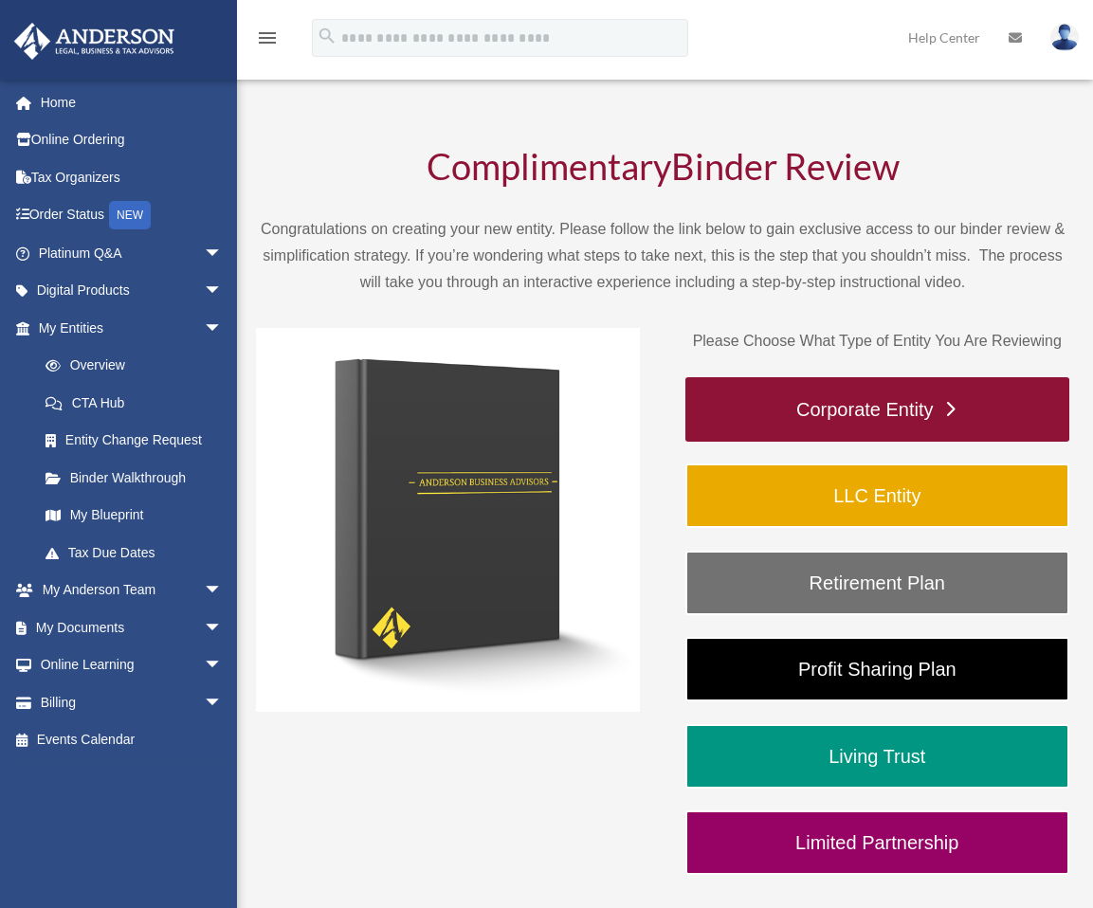
click at [873, 413] on link "Corporate Entity" at bounding box center [877, 409] width 384 height 64
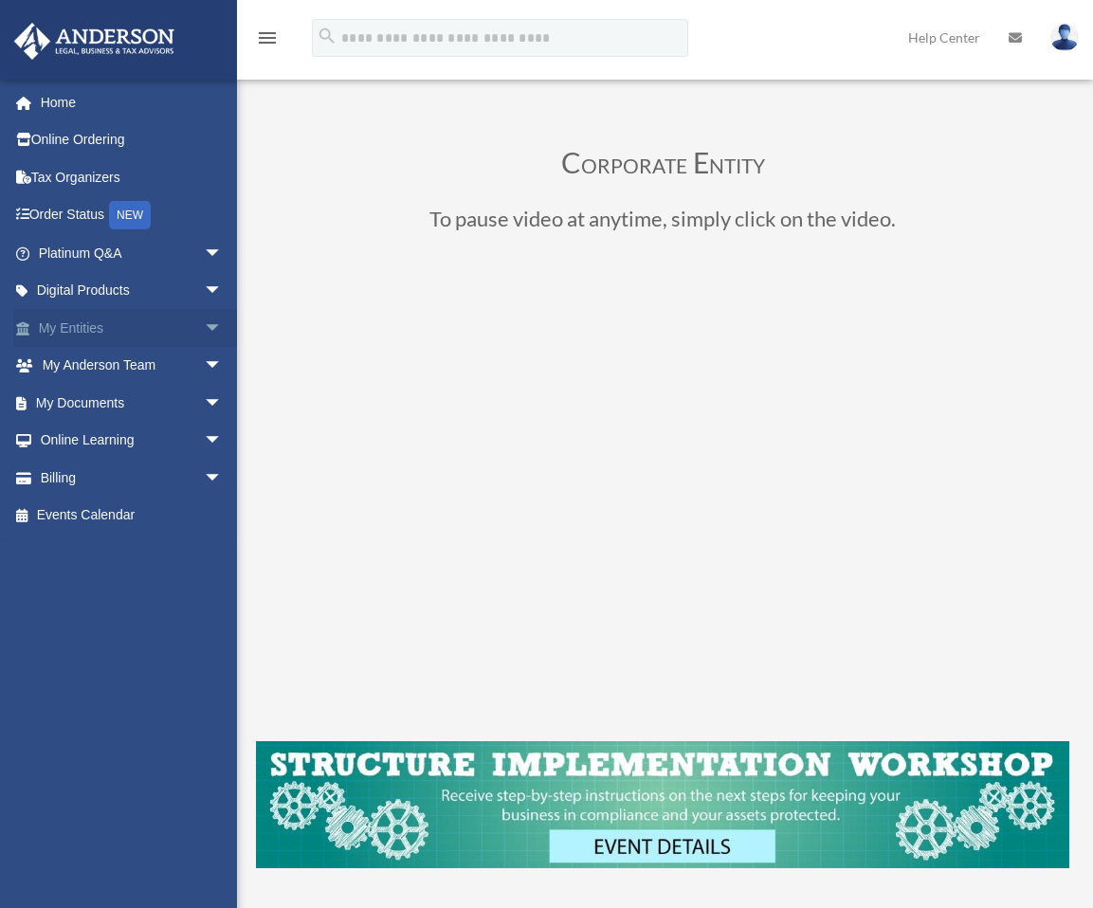
click at [87, 326] on link "My Entities arrow_drop_down" at bounding box center [132, 328] width 238 height 38
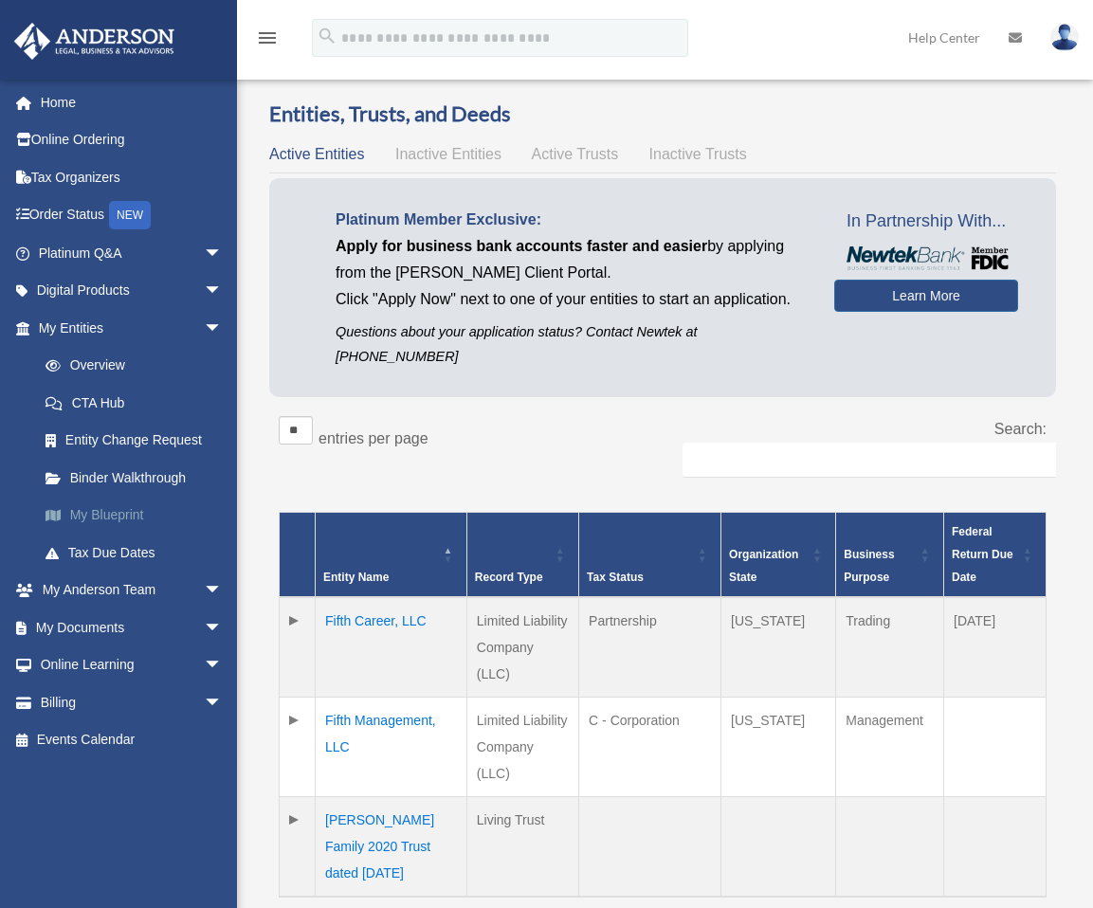
click at [124, 515] on link "My Blueprint" at bounding box center [139, 516] width 225 height 38
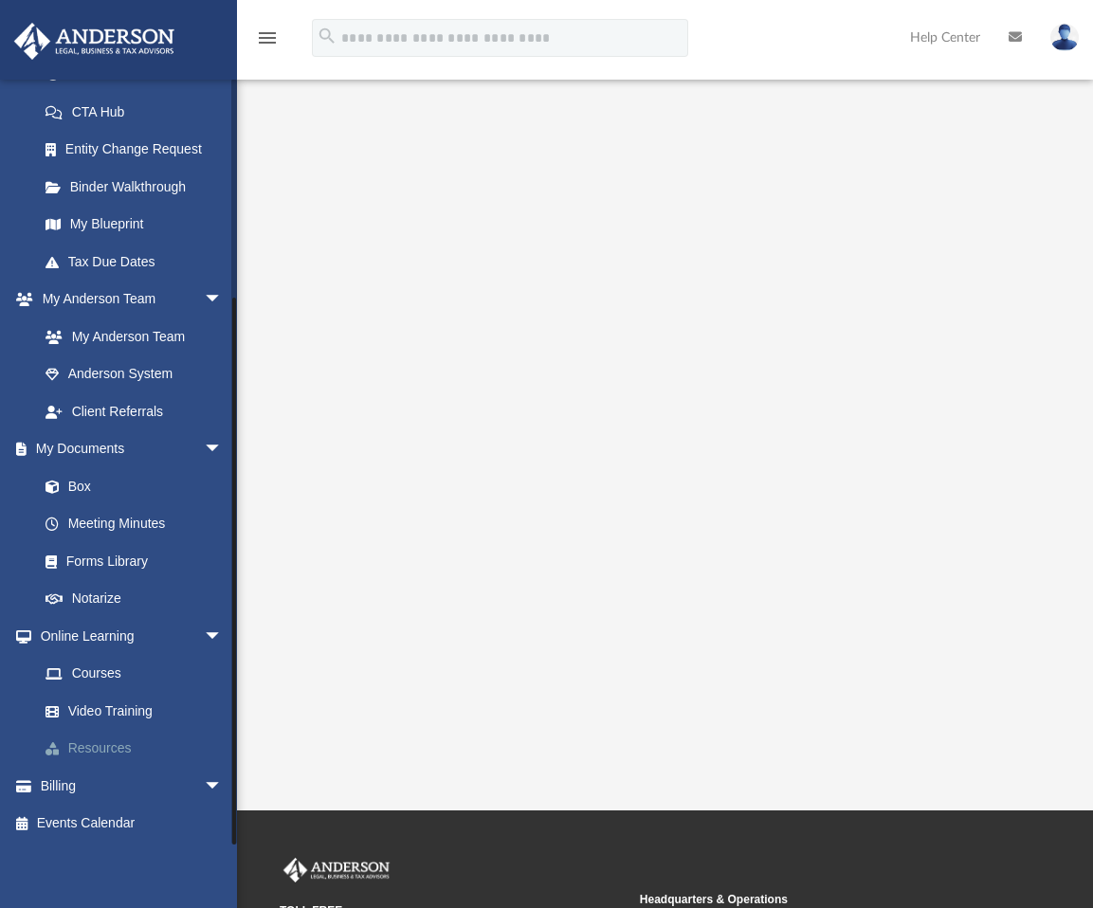
scroll to position [293, 0]
click at [77, 486] on link "Box" at bounding box center [139, 484] width 225 height 38
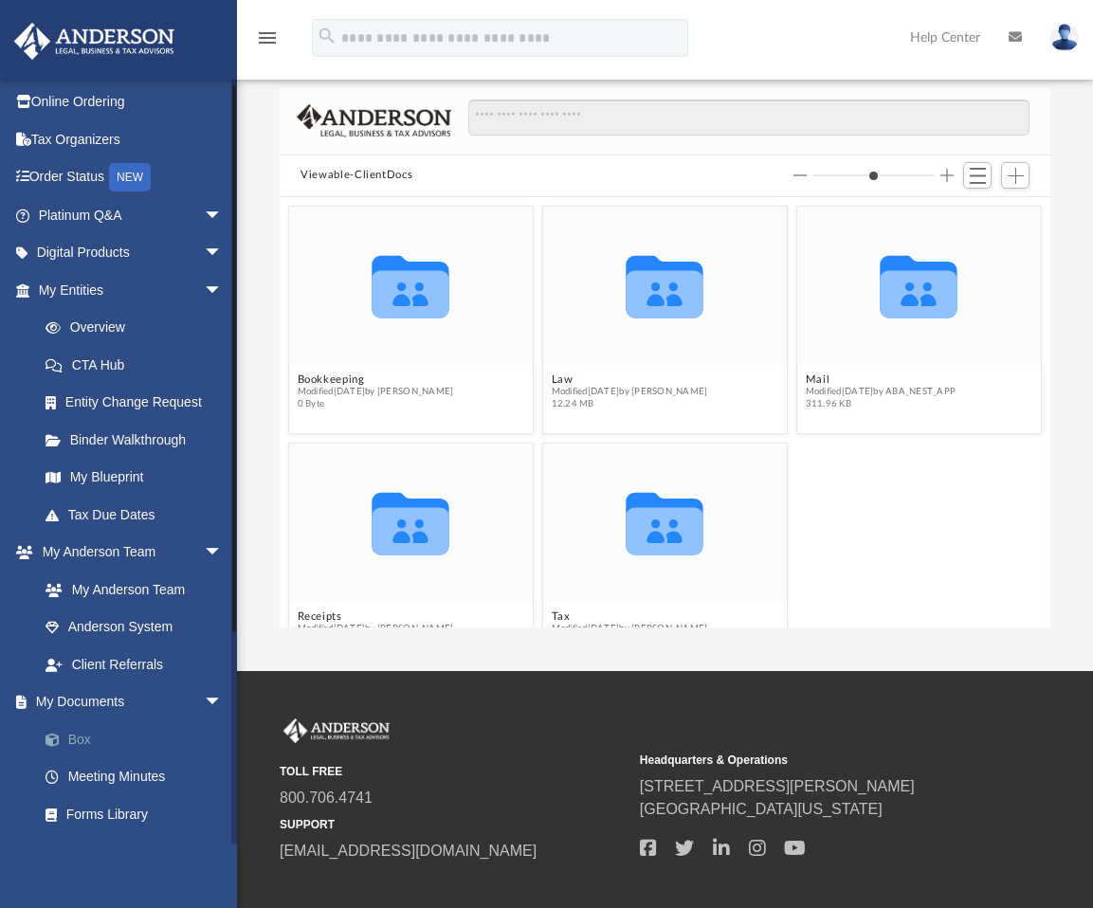
scroll to position [9, 0]
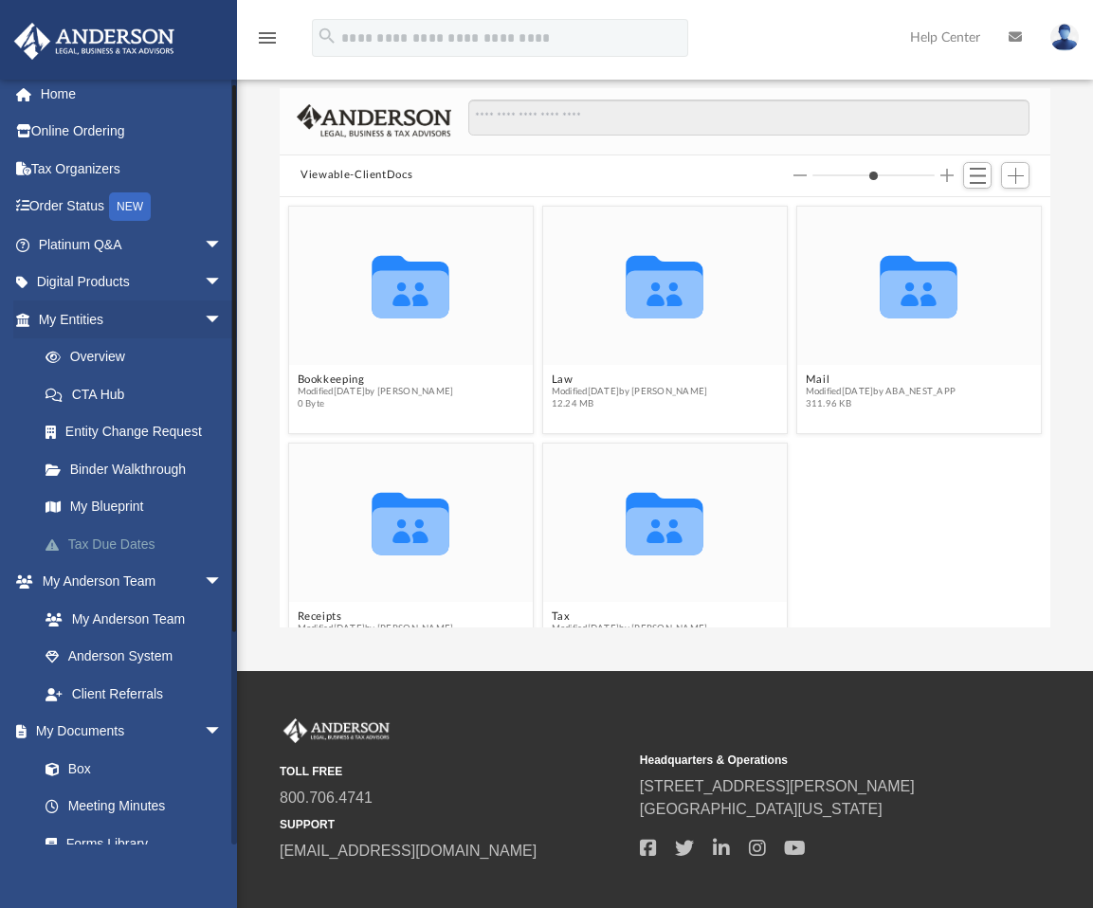
click at [82, 543] on link "Tax Due Dates" at bounding box center [139, 544] width 225 height 38
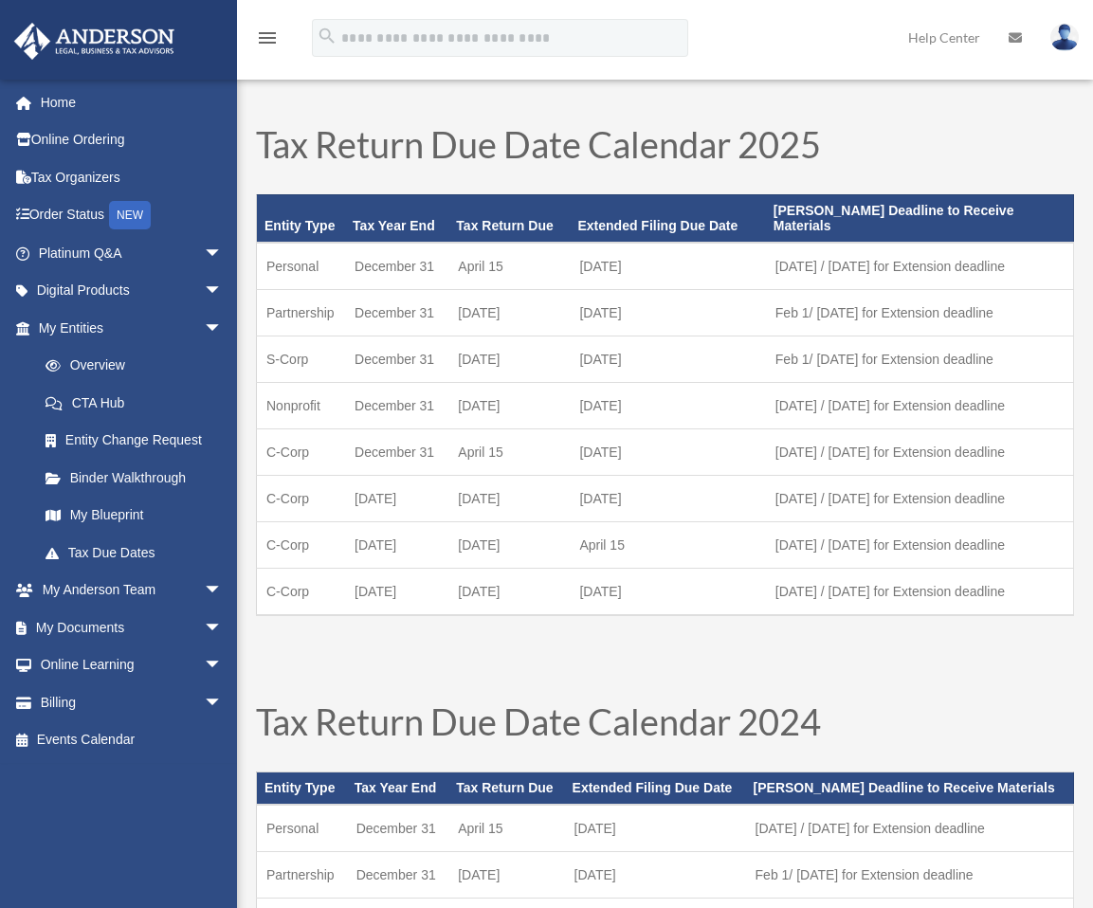
drag, startPoint x: 923, startPoint y: 137, endPoint x: 652, endPoint y: 102, distance: 273.4
click at [652, 102] on div "Tax Return Due Date Calendar 2025 Entity Type Tax Year End Tax Return Due Exten…" at bounding box center [665, 911] width 856 height 1643
click at [114, 400] on link "CTA Hub" at bounding box center [139, 403] width 225 height 38
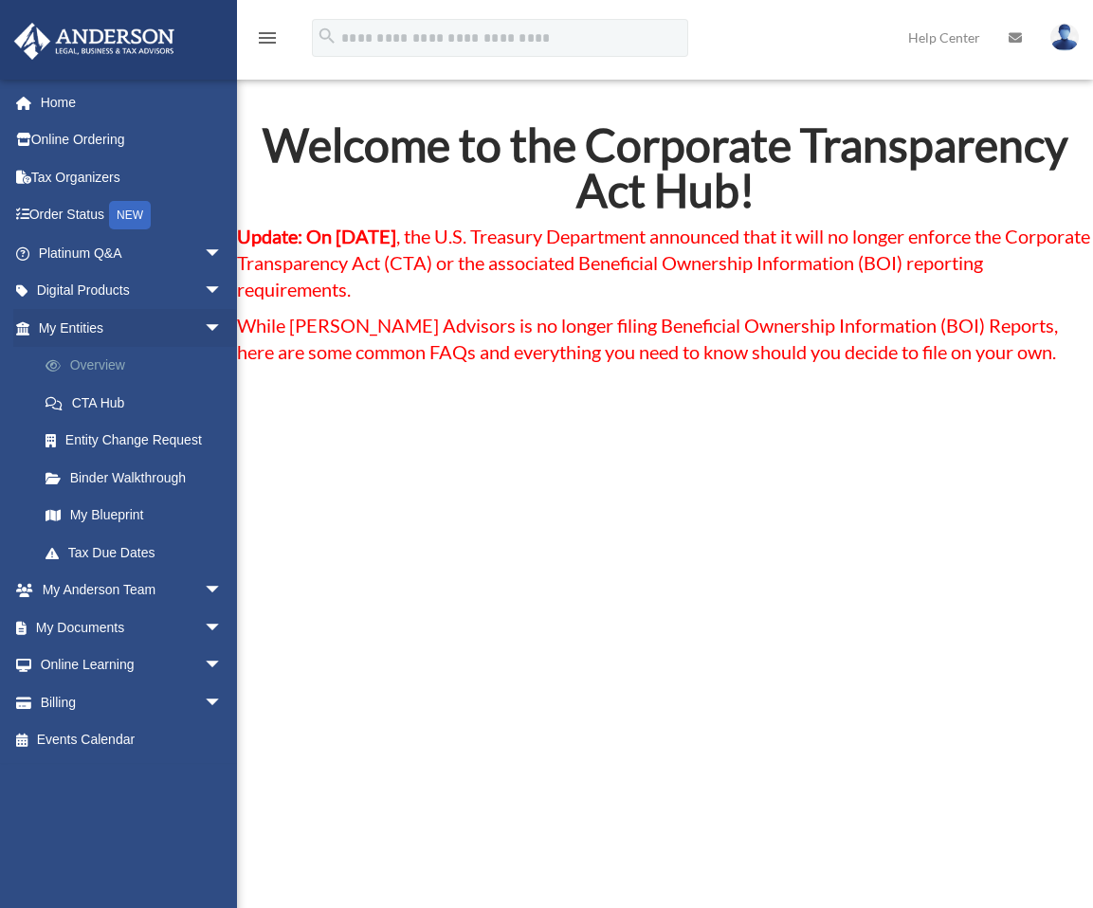
click at [93, 364] on link "Overview" at bounding box center [139, 366] width 225 height 38
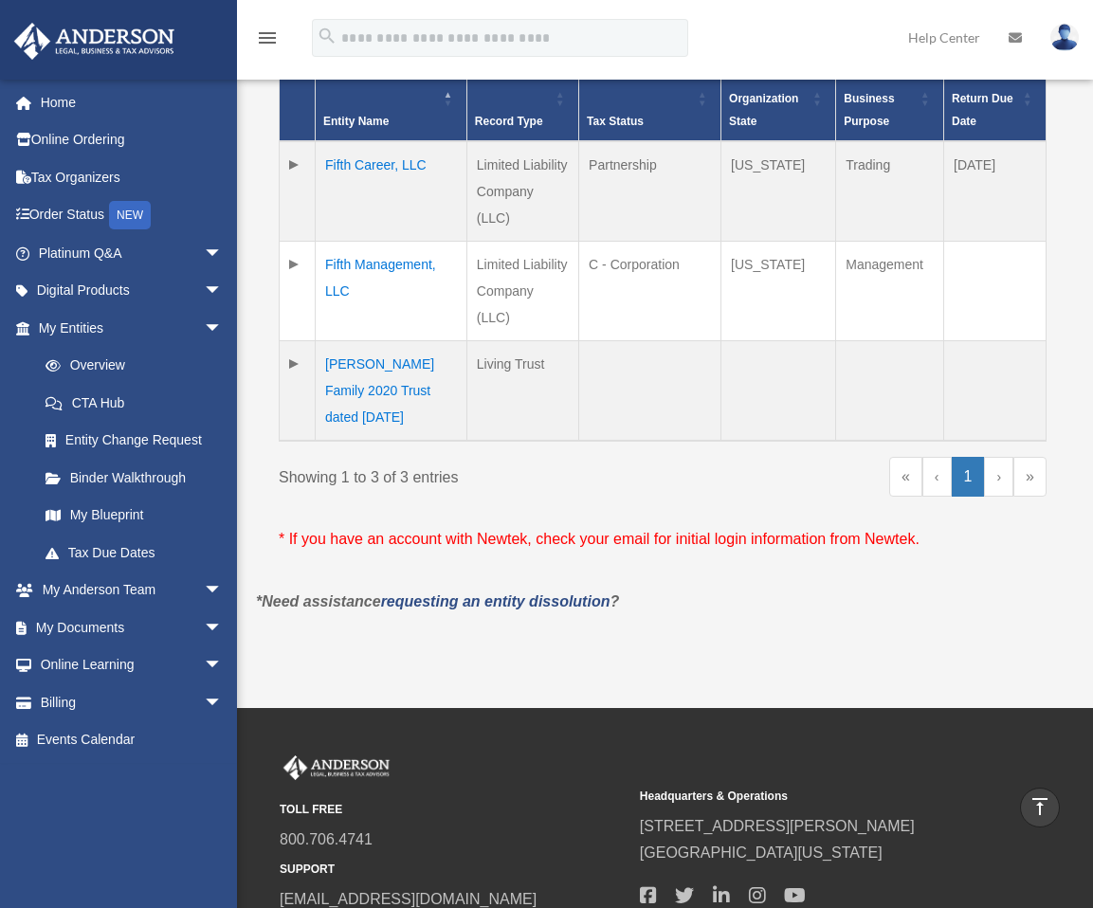
scroll to position [223, 0]
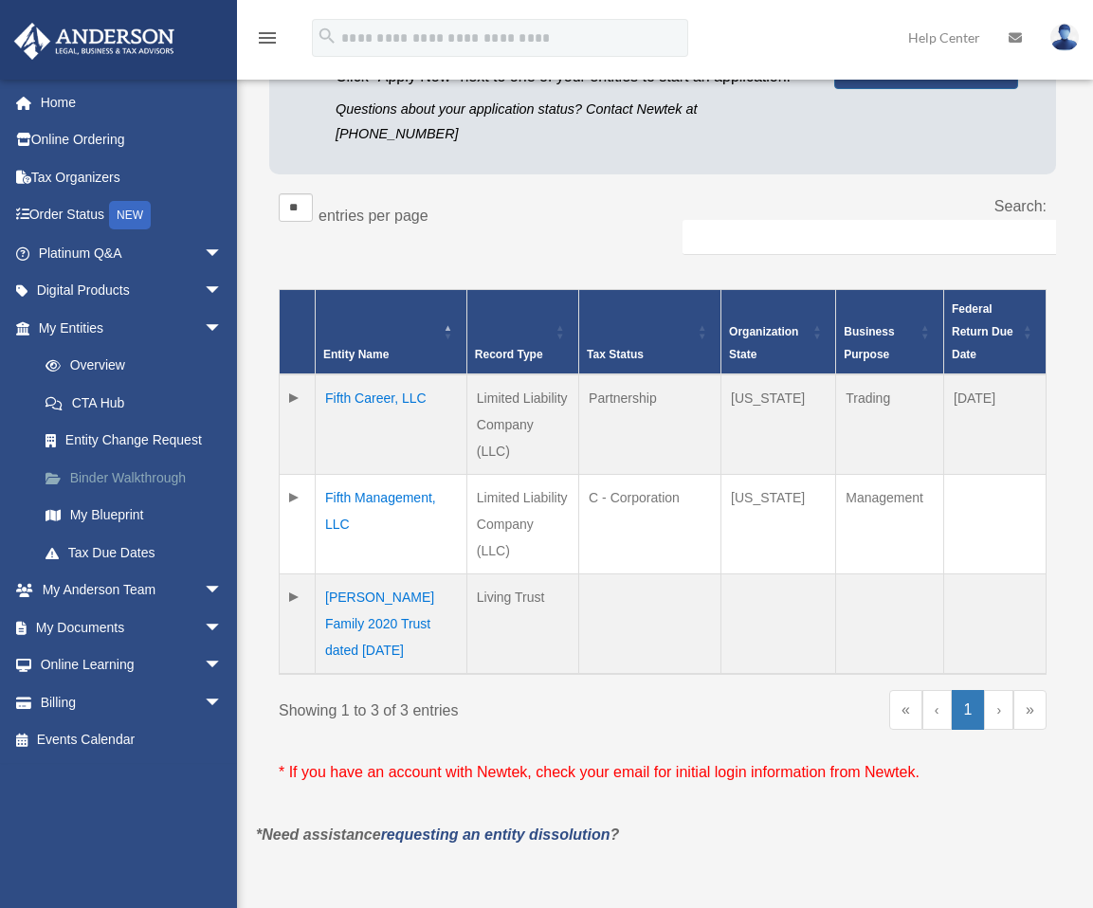
click at [107, 478] on link "Binder Walkthrough" at bounding box center [139, 478] width 225 height 38
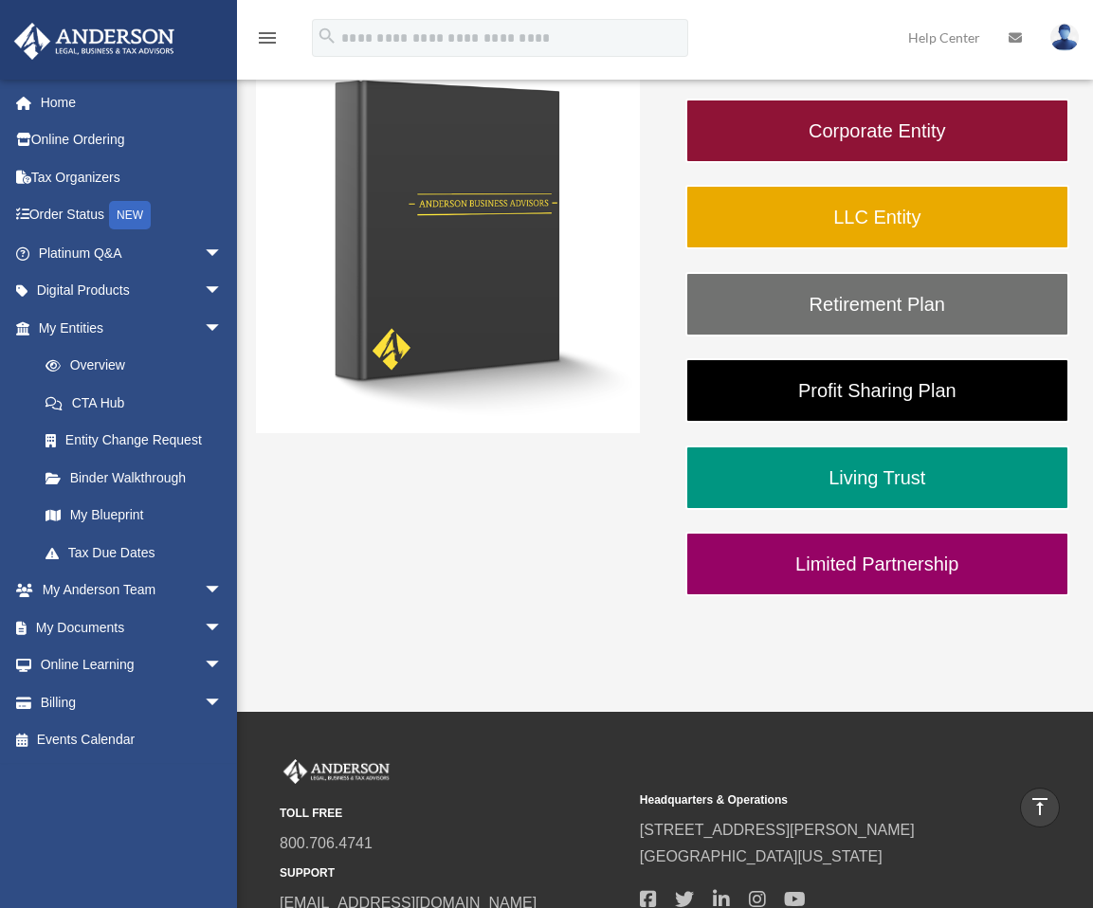
scroll to position [95, 0]
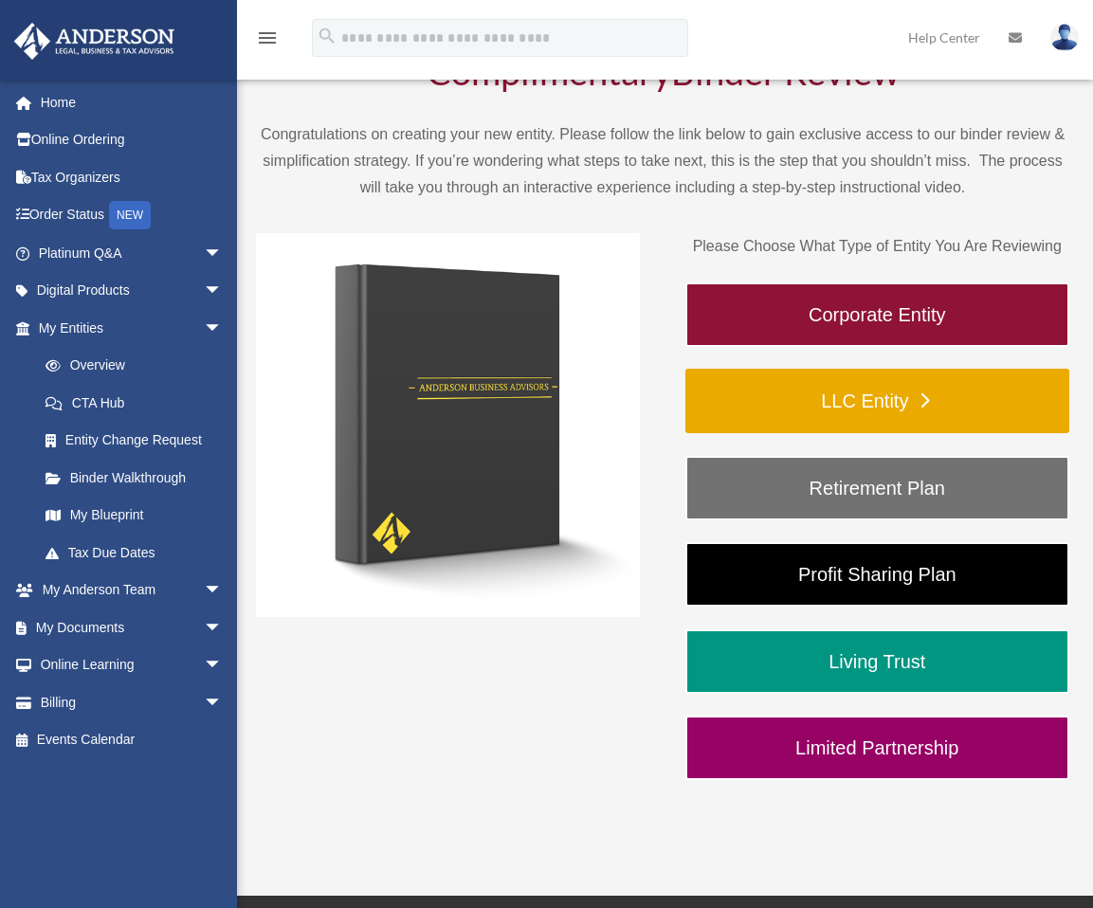
click at [797, 402] on link "LLC Entity" at bounding box center [877, 401] width 384 height 64
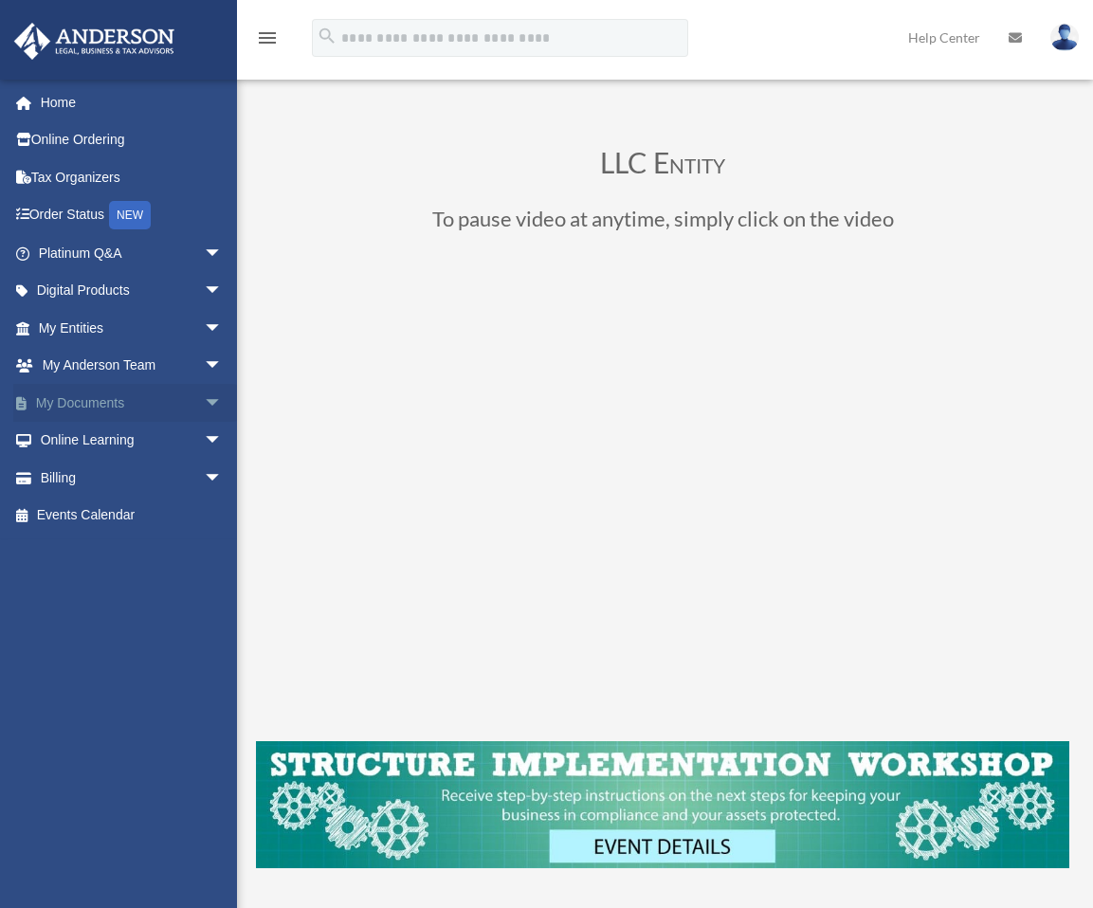
click at [63, 403] on link "My Documents arrow_drop_down" at bounding box center [132, 403] width 238 height 38
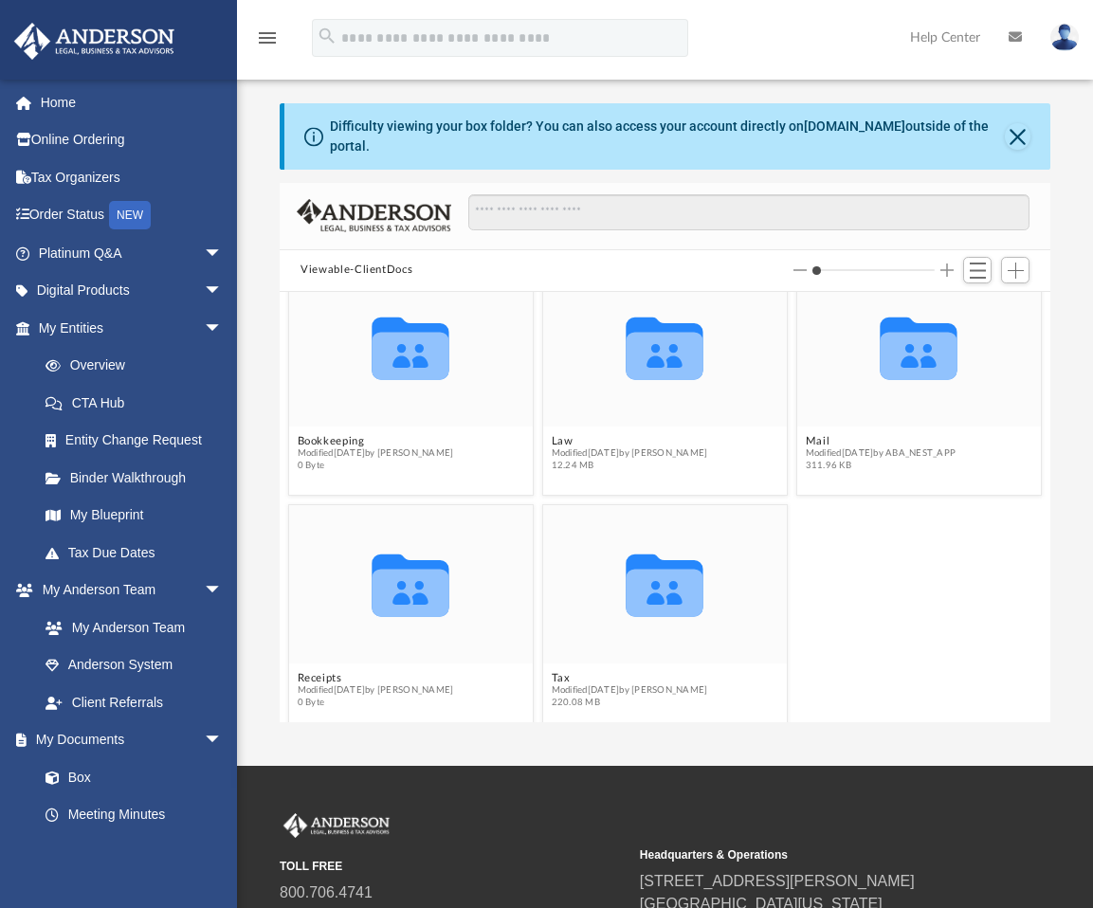
scroll to position [52, 0]
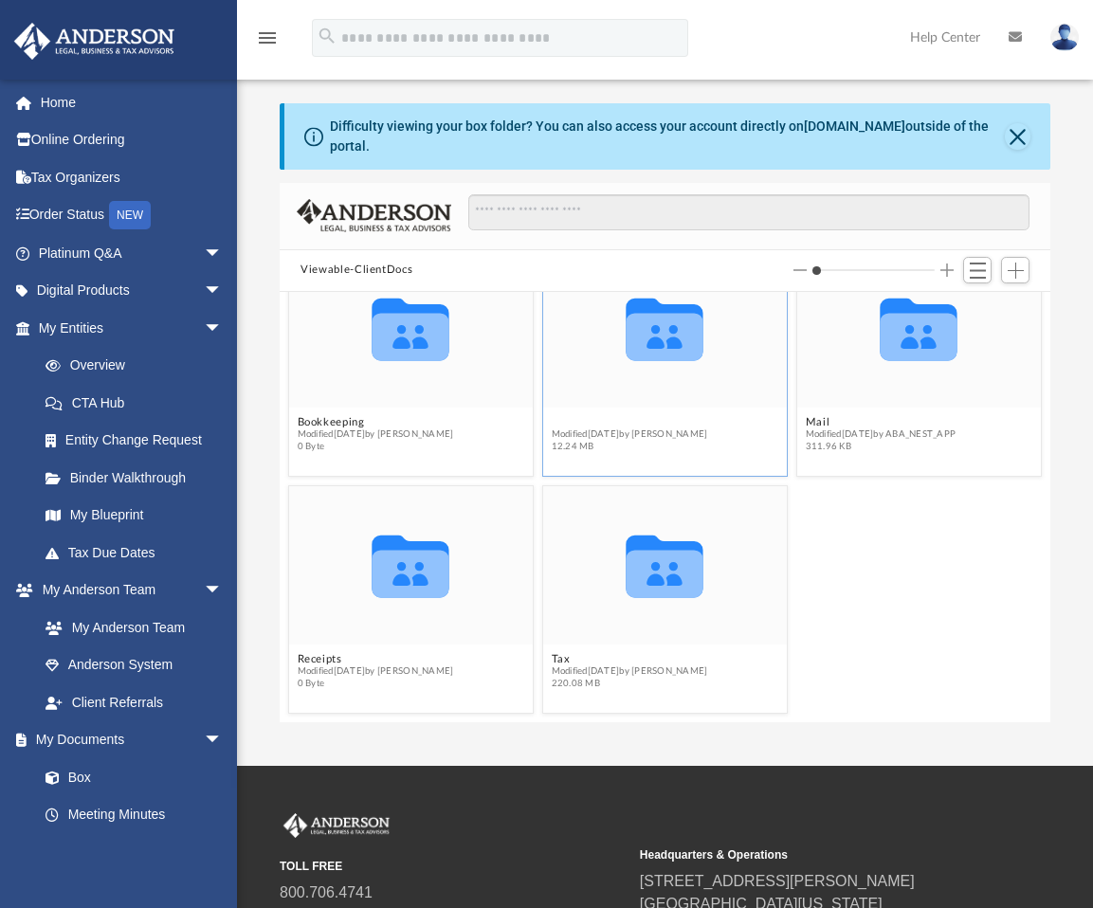
click at [567, 415] on button "Law" at bounding box center [630, 421] width 156 height 12
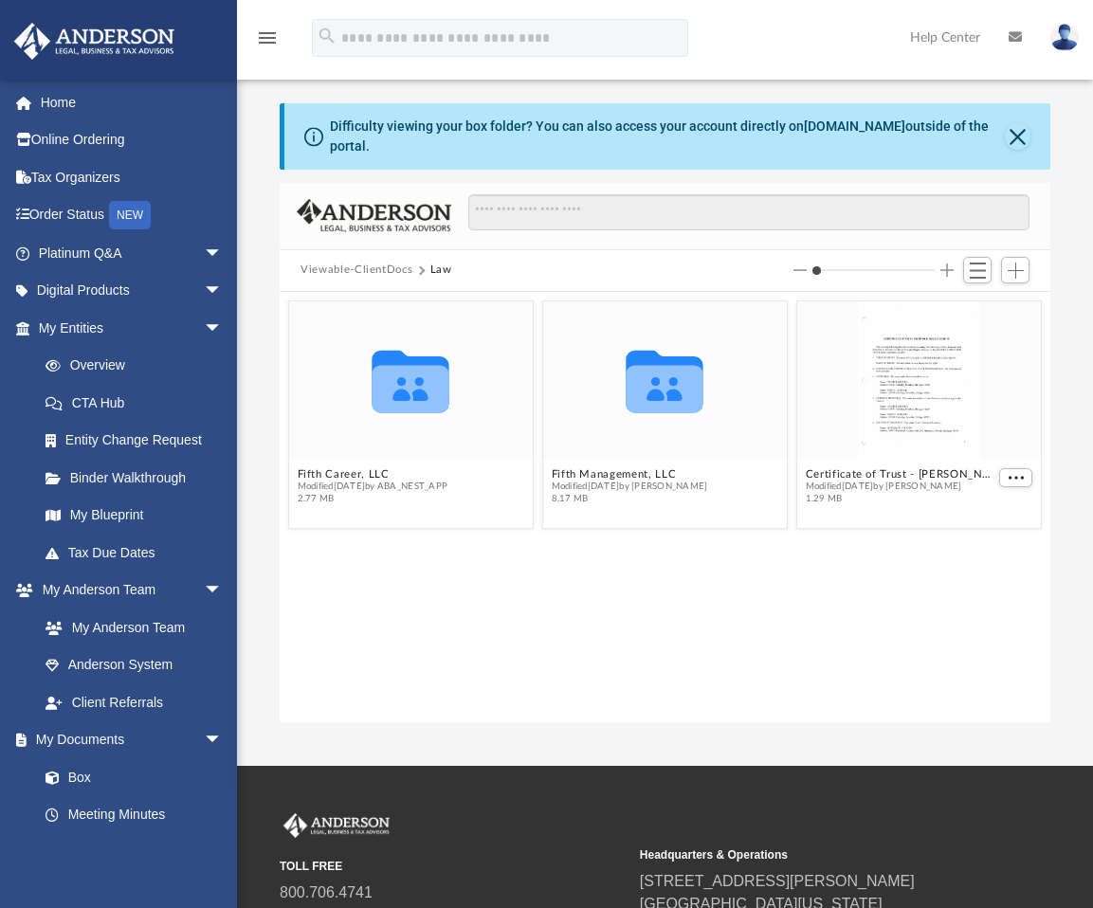
scroll to position [0, 0]
click at [592, 467] on button "Fifth Management, LLC" at bounding box center [630, 473] width 156 height 12
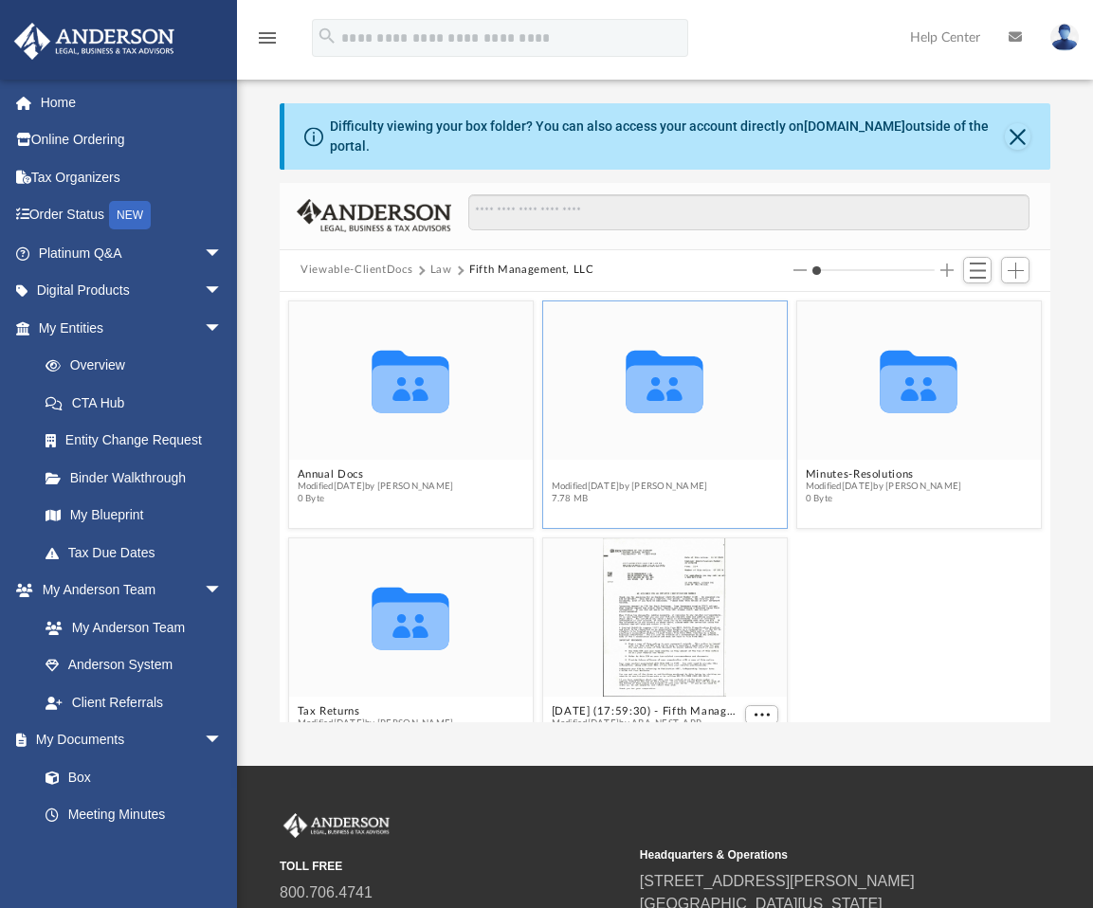
click at [585, 467] on button "Initial Docs" at bounding box center [630, 473] width 156 height 12
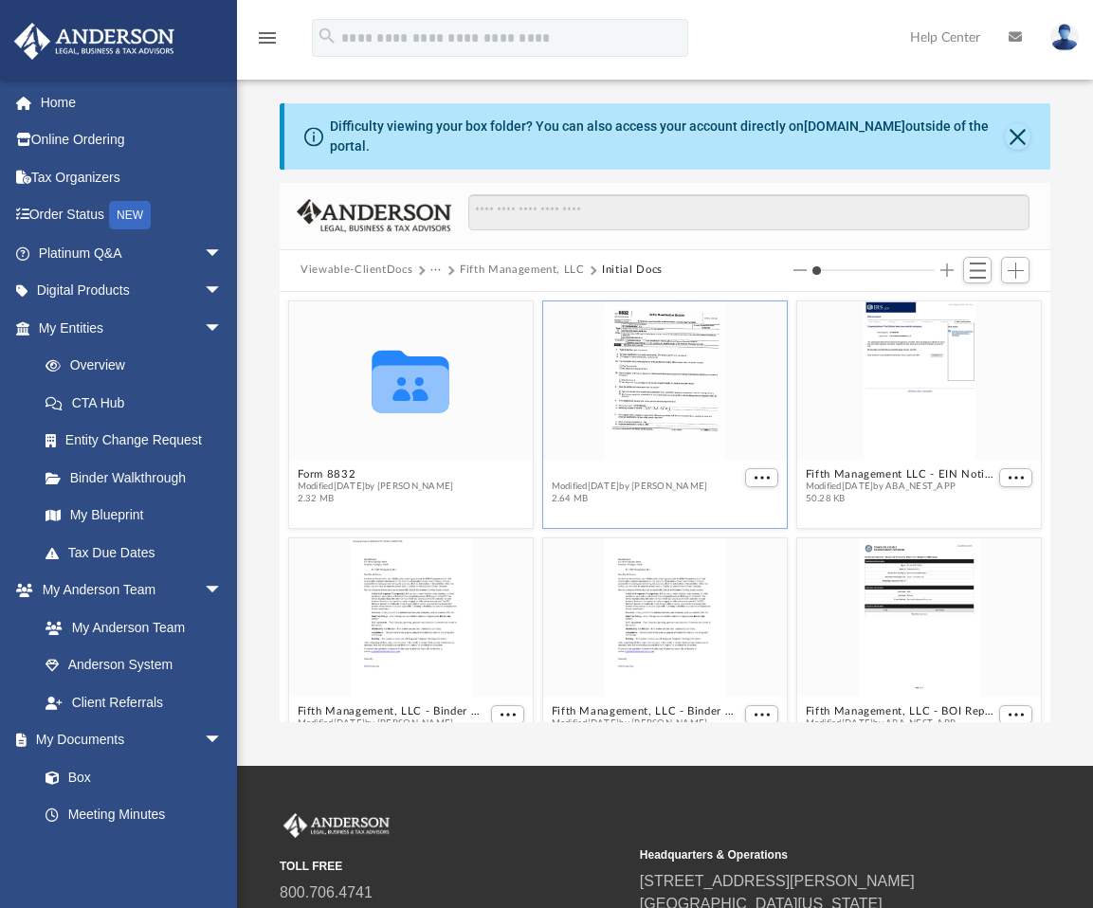
click at [621, 467] on button "8832_2025-01-22.pdf" at bounding box center [630, 473] width 156 height 12
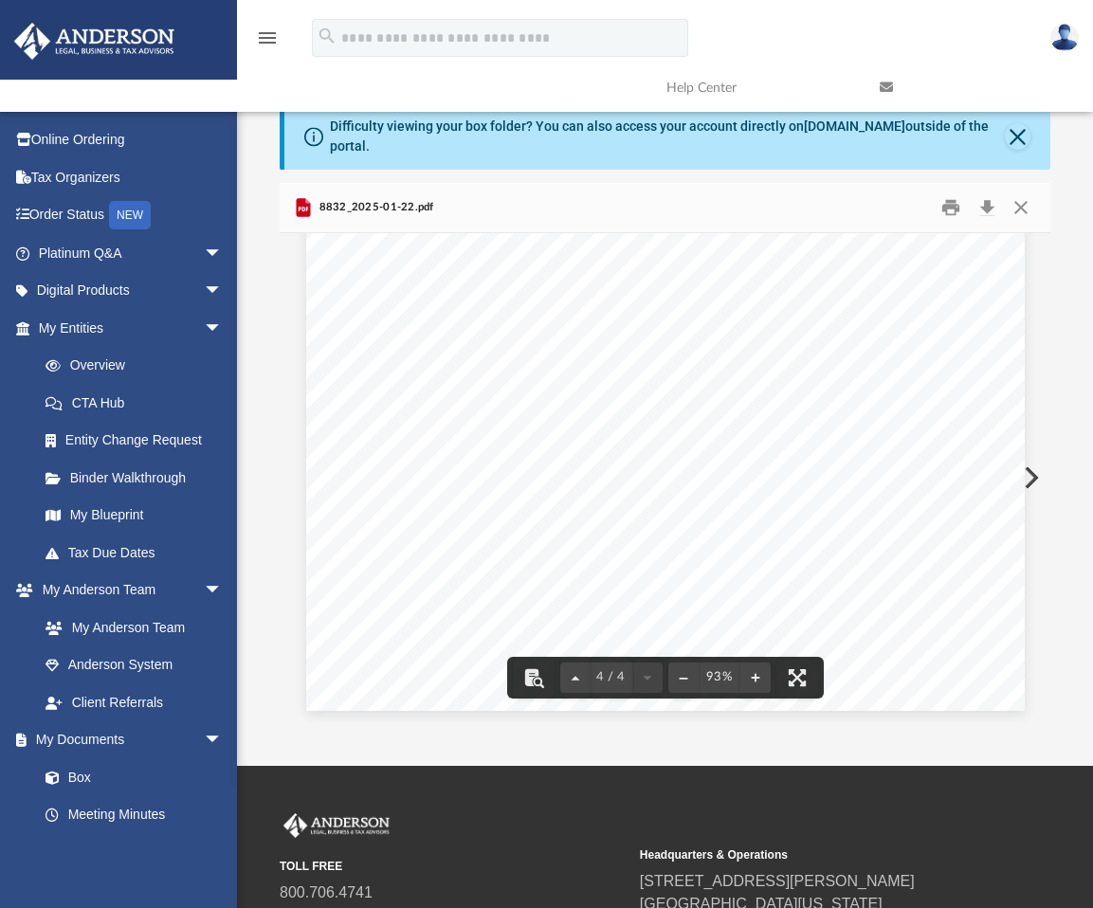
scroll to position [3336, 0]
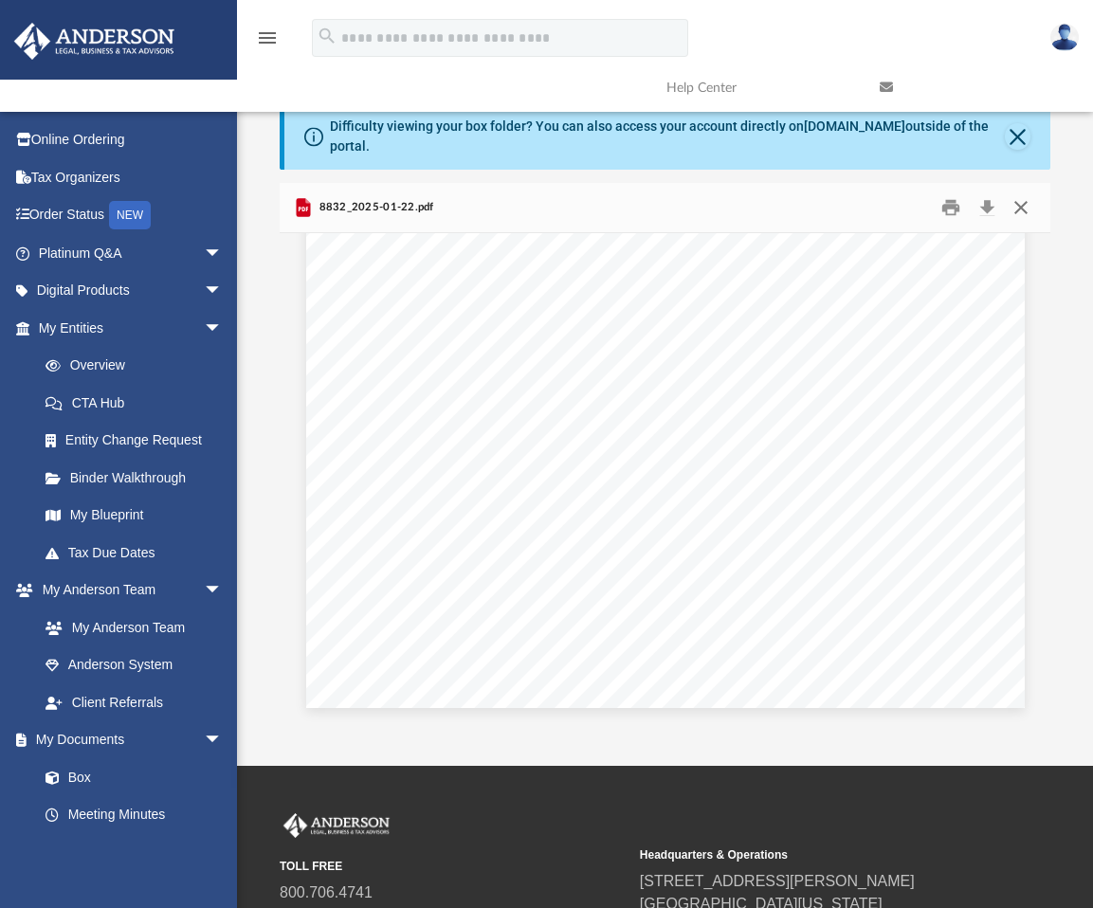
click at [1020, 196] on button "Close" at bounding box center [1020, 206] width 34 height 29
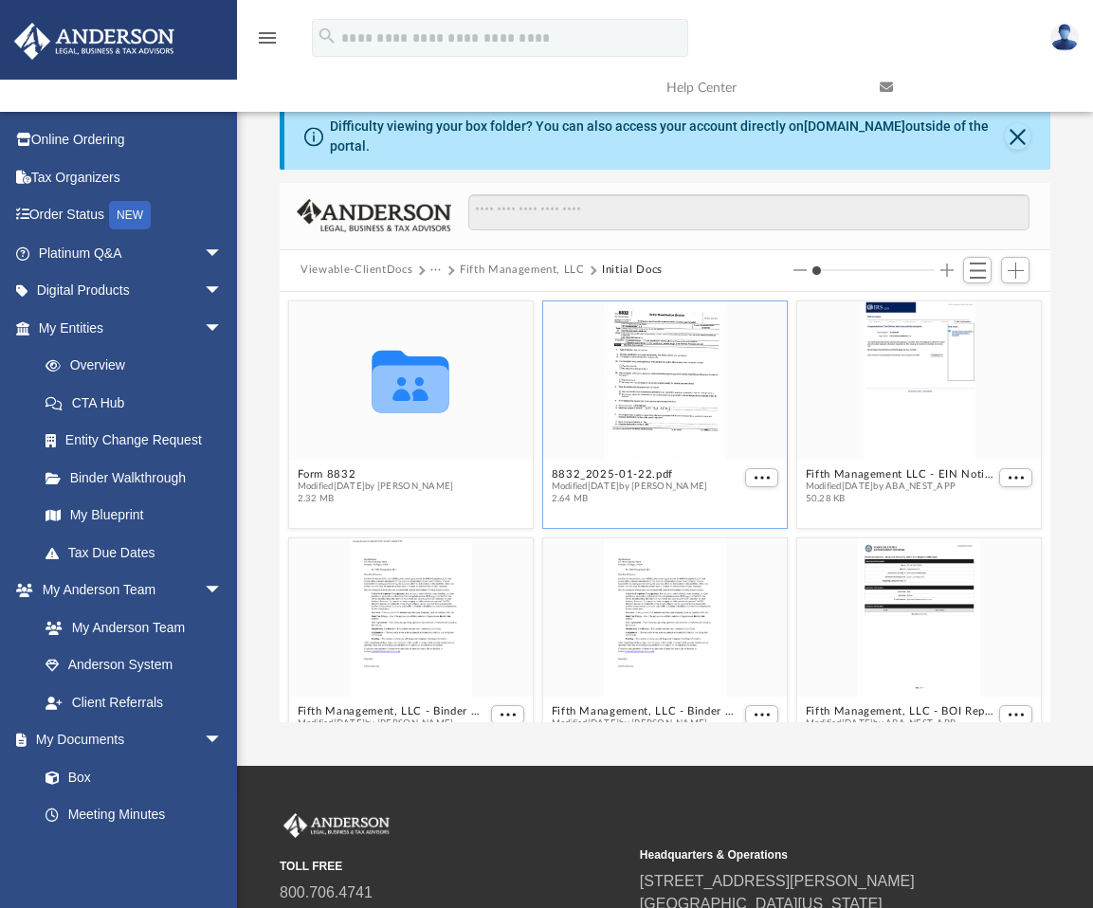
click at [1021, 122] on link at bounding box center [972, 87] width 213 height 75
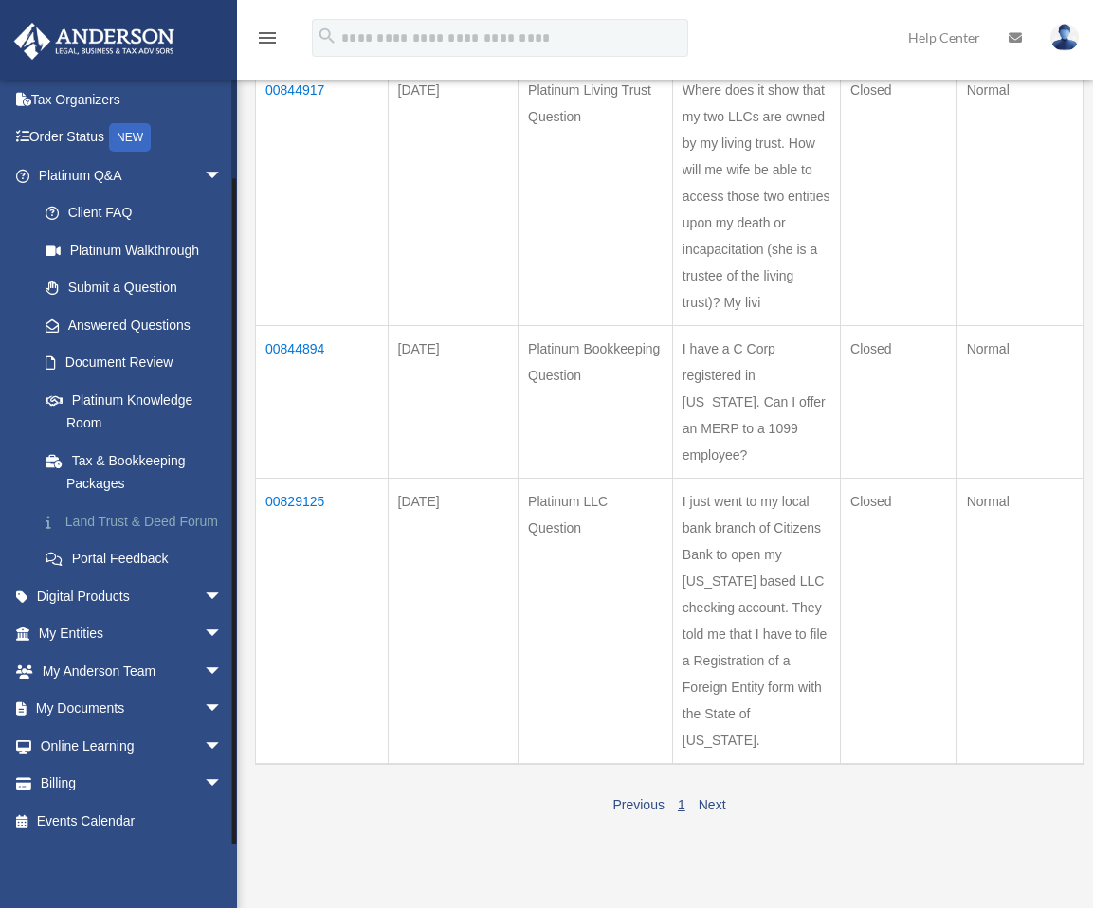
scroll to position [284, 0]
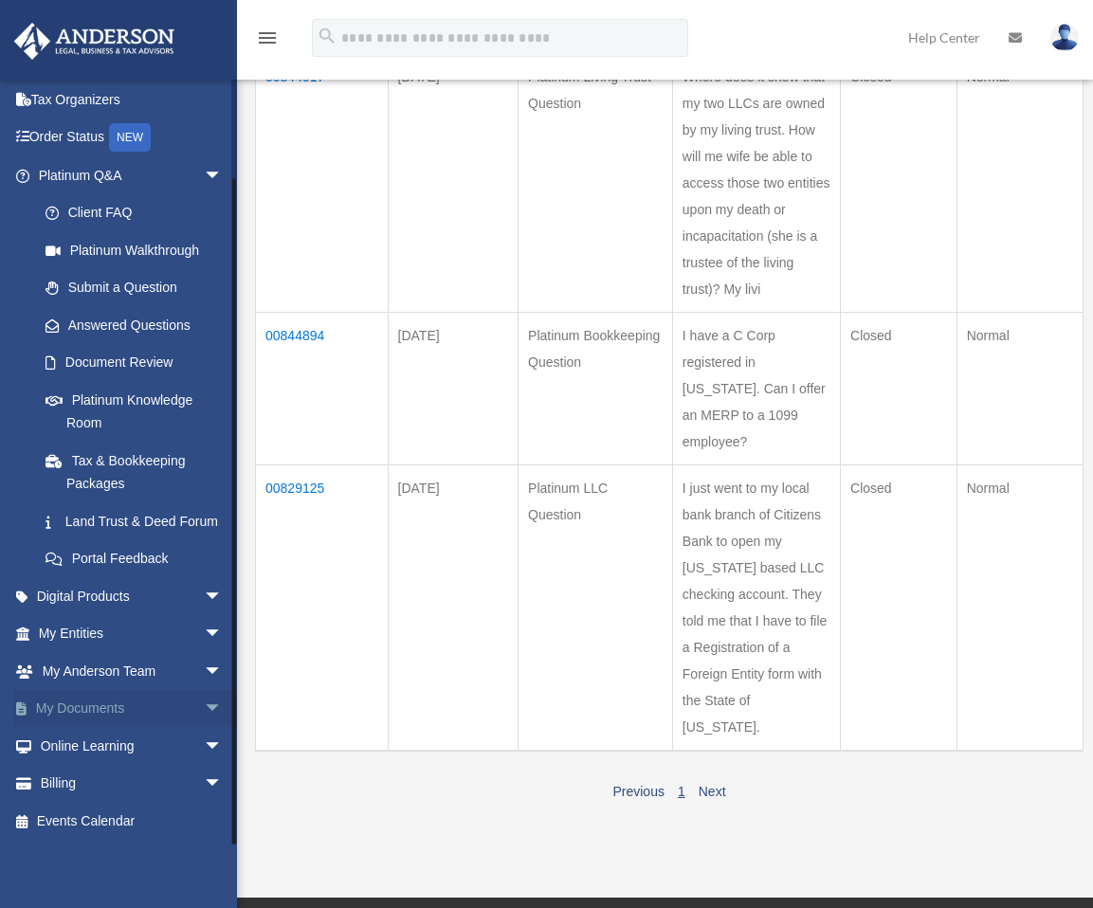
click at [94, 702] on link "My Documents arrow_drop_down" at bounding box center [132, 709] width 238 height 38
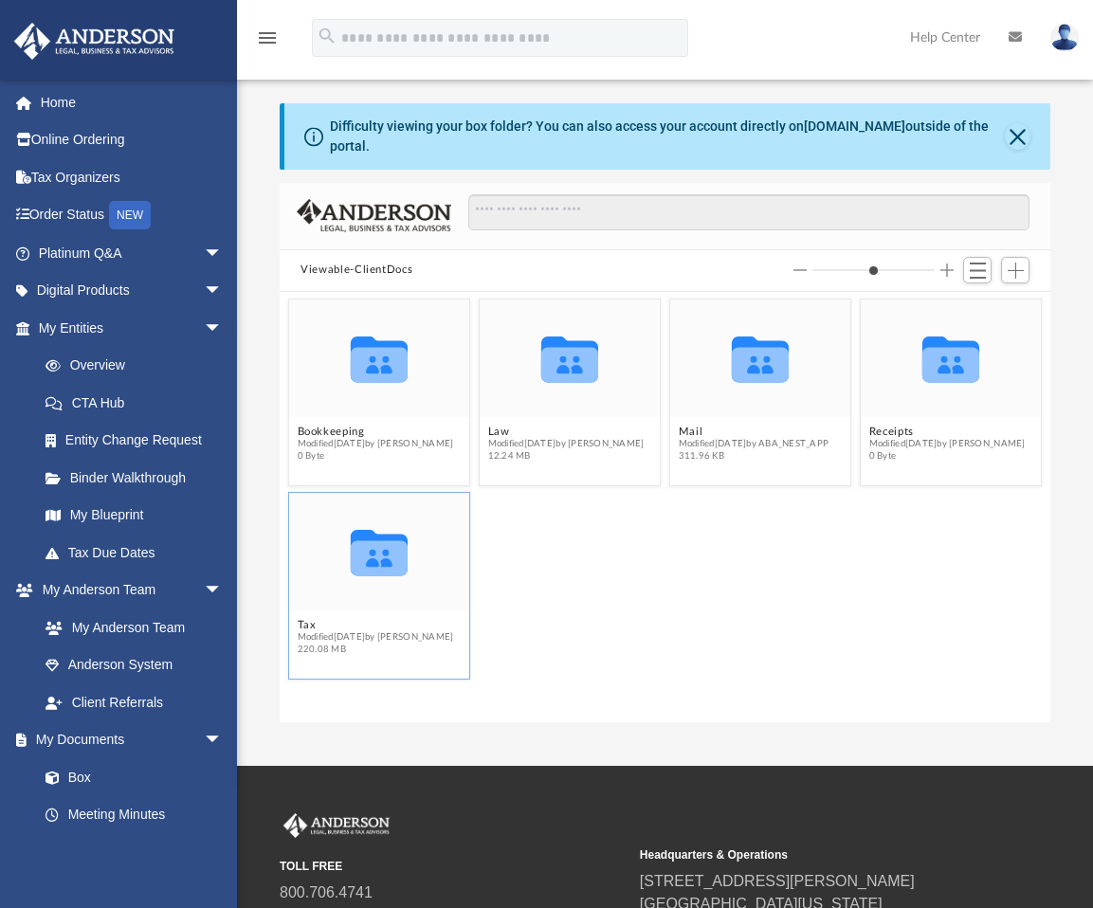
scroll to position [417, 756]
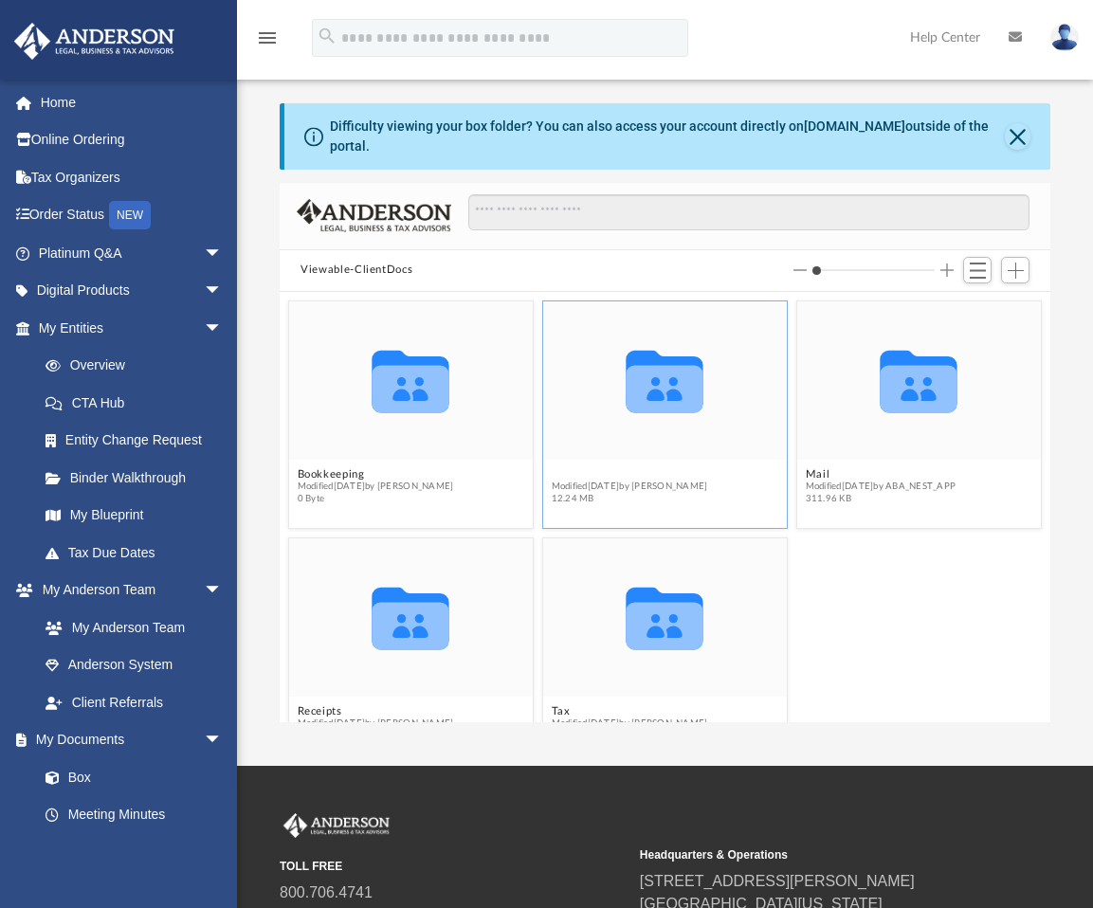
click at [554, 467] on button "Law" at bounding box center [630, 473] width 156 height 12
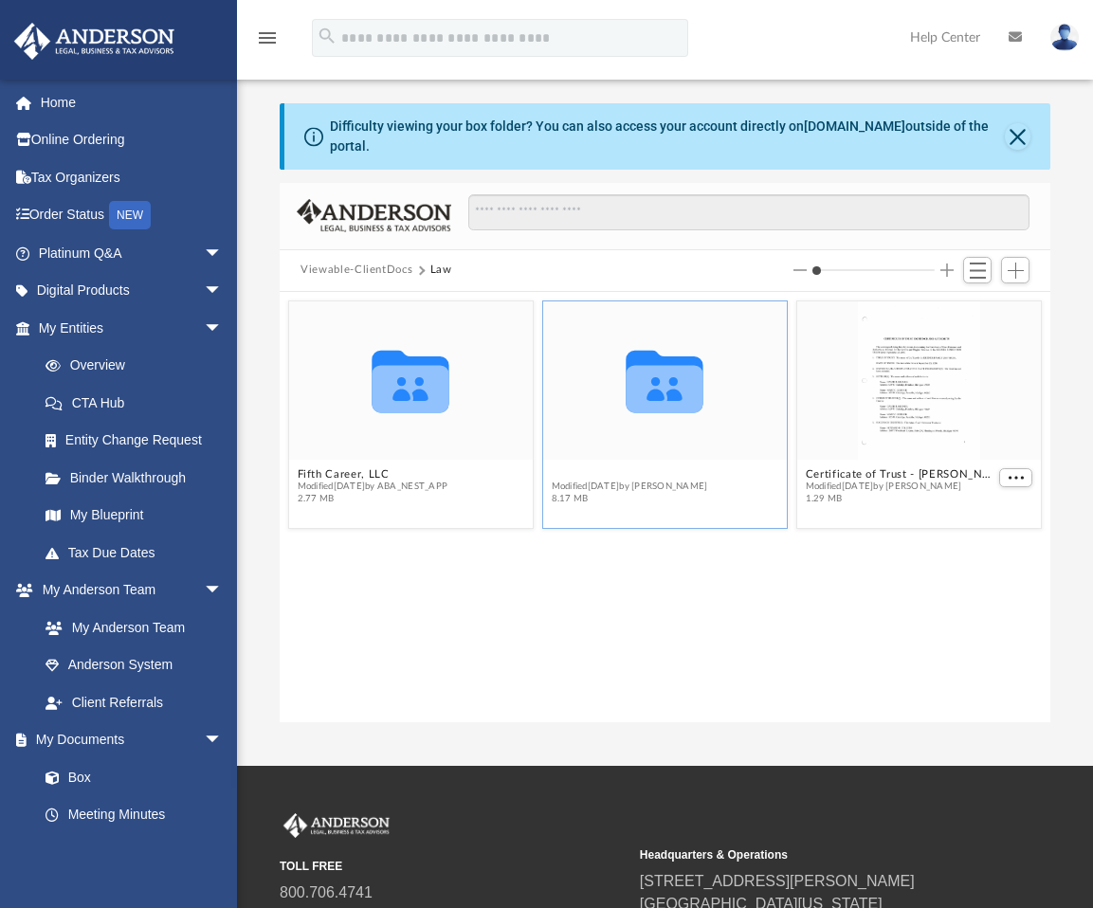
click at [642, 467] on button "Fifth Management, LLC" at bounding box center [630, 473] width 156 height 12
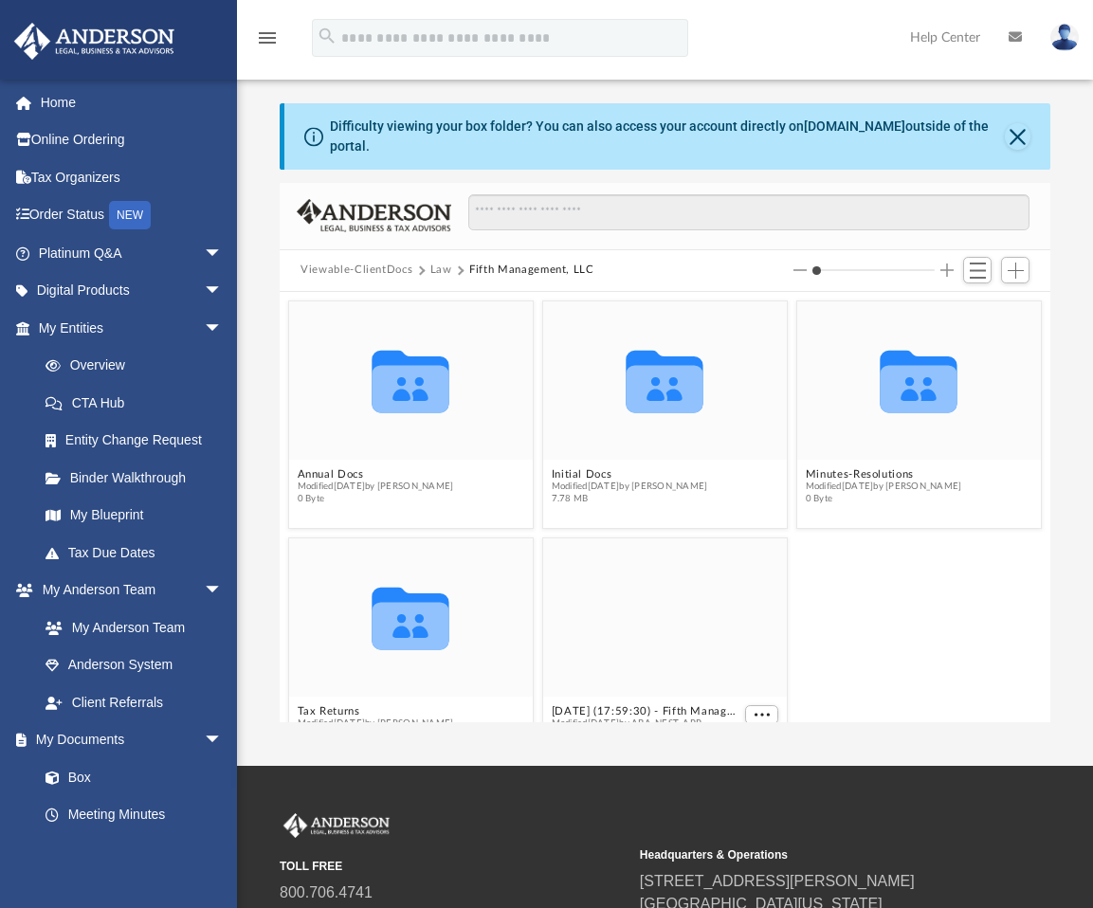
scroll to position [52, 0]
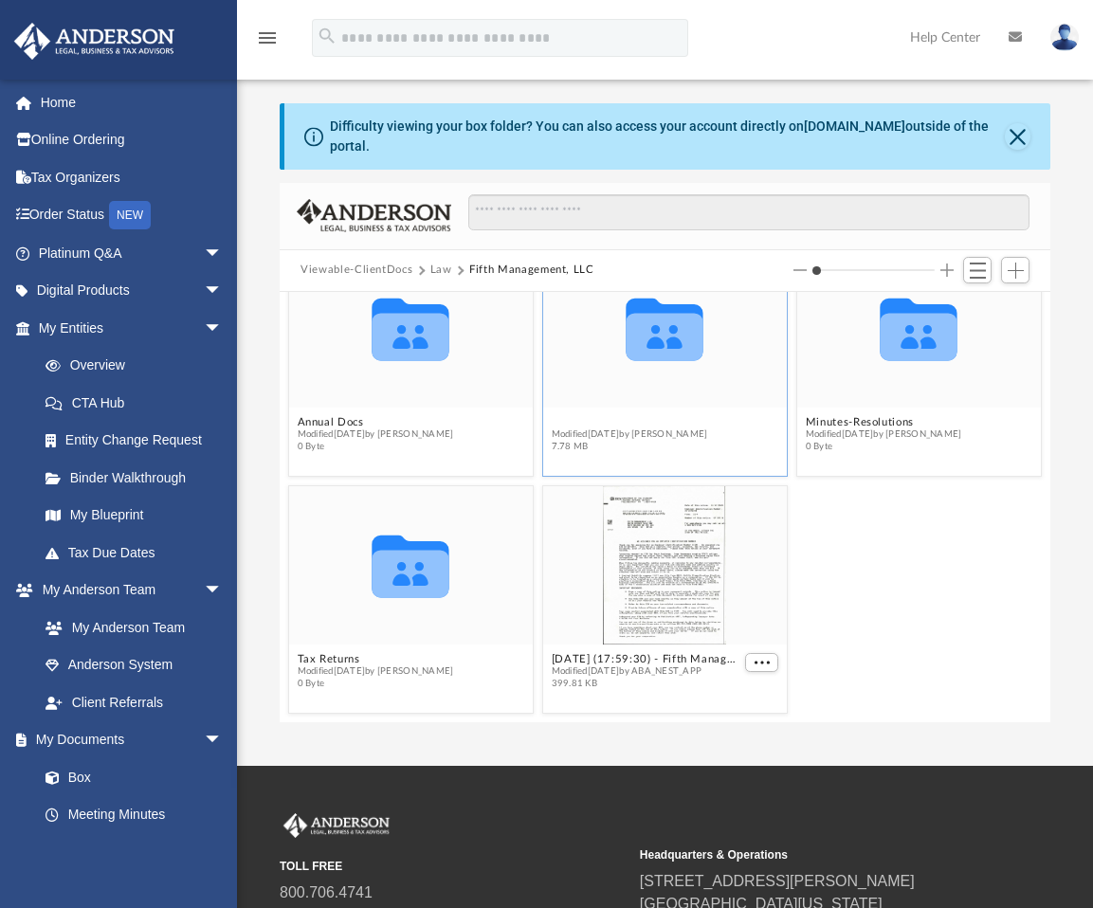
click at [599, 415] on button "Initial Docs" at bounding box center [630, 421] width 156 height 12
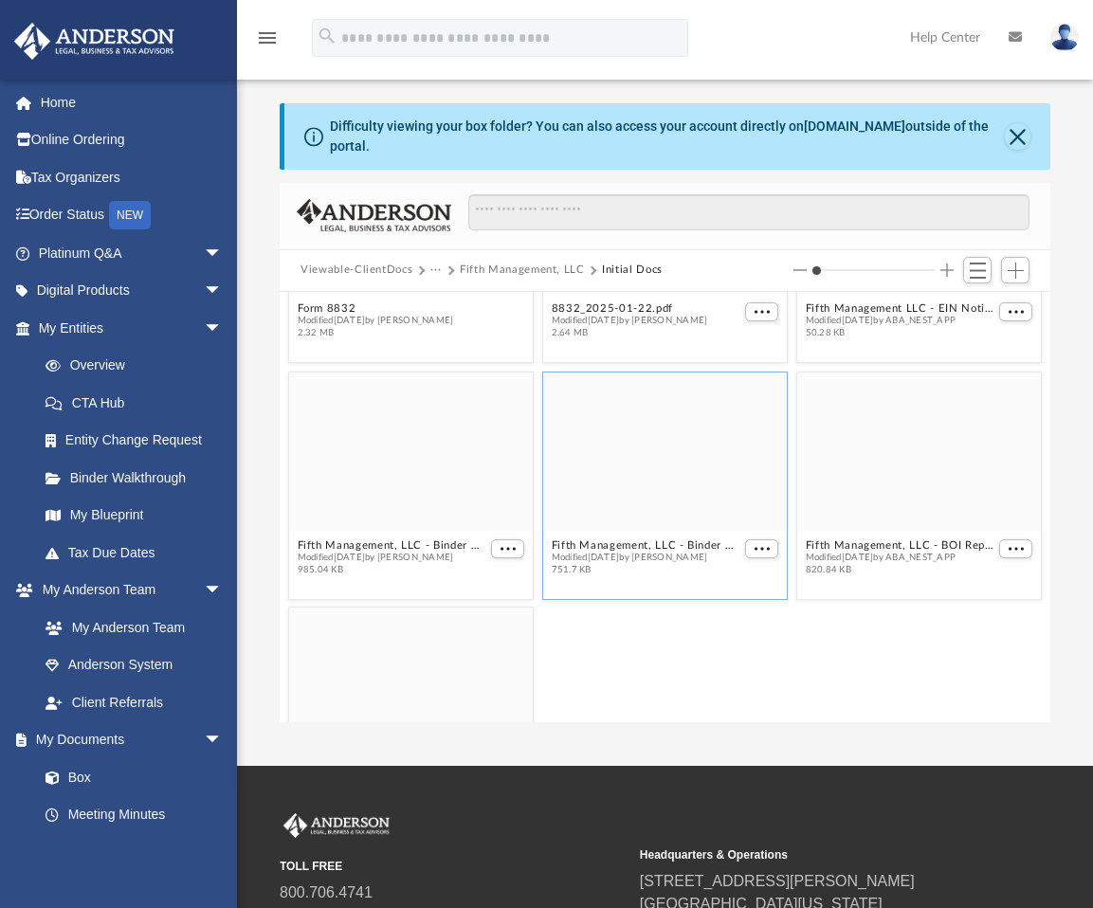
scroll to position [190, 0]
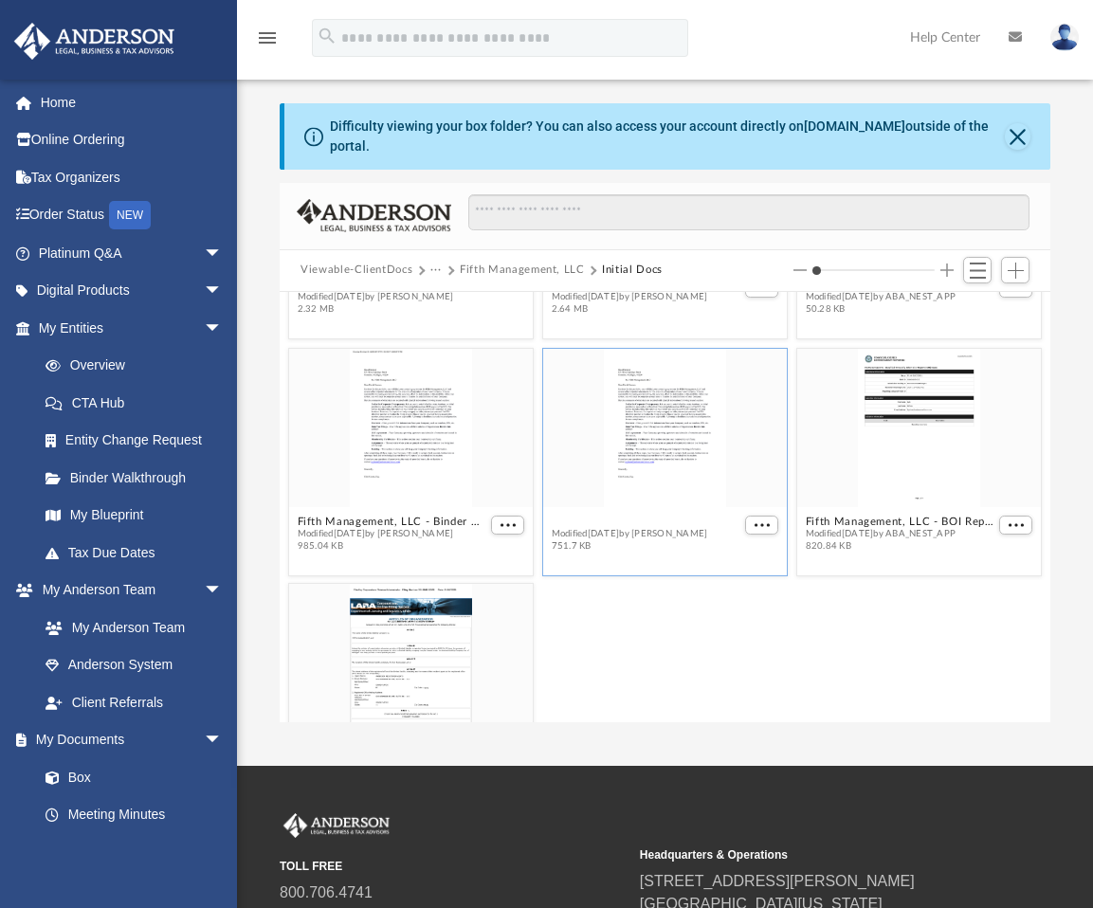
click at [635, 515] on button "Fifth Management, LLC - Binder Documents.pdf" at bounding box center [647, 521] width 190 height 12
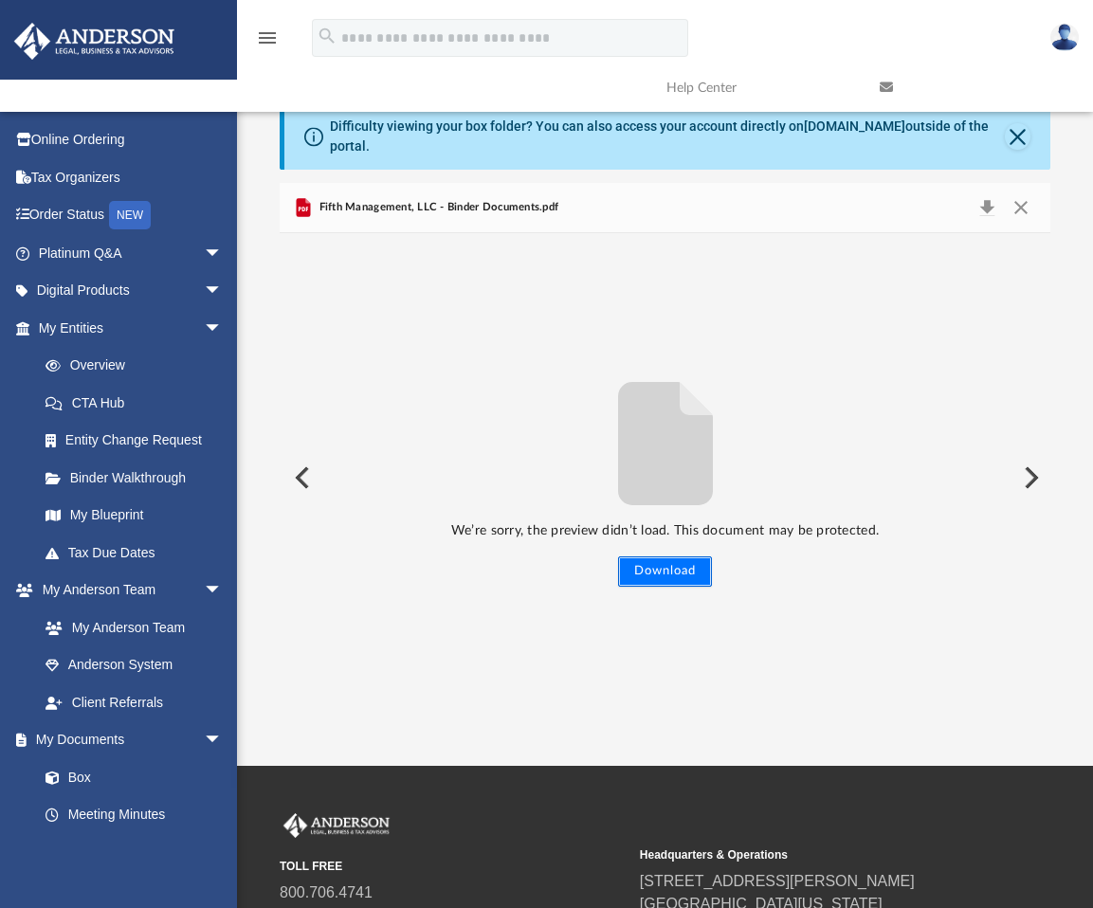
click at [666, 557] on button "Download" at bounding box center [665, 572] width 94 height 30
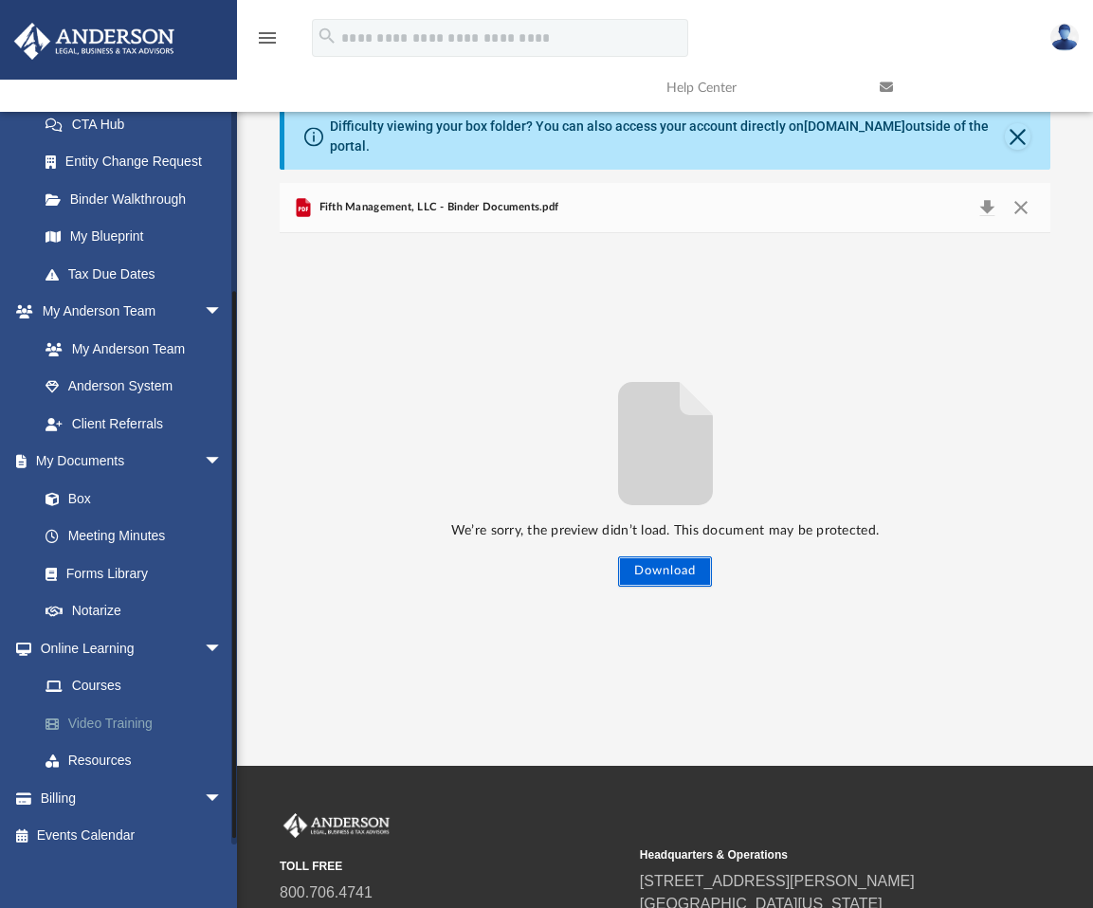
scroll to position [284, 0]
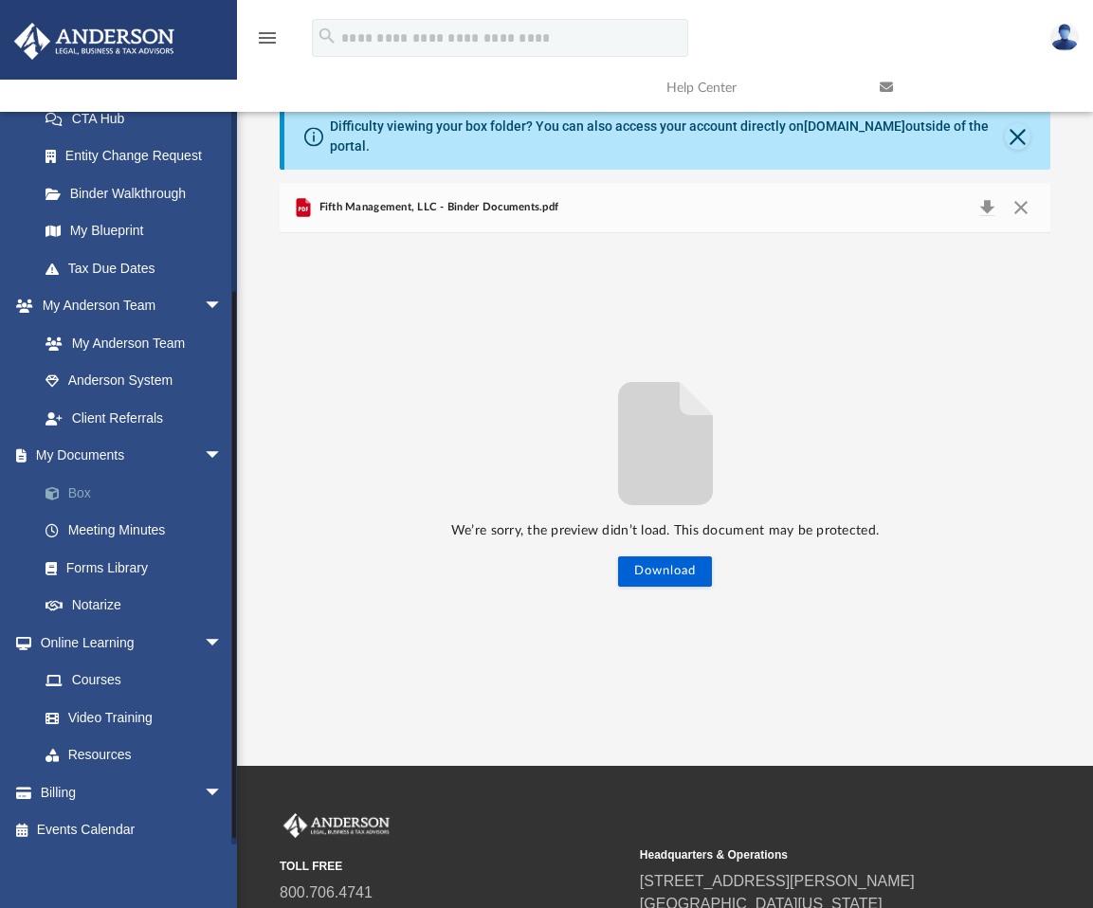
click at [76, 490] on link "Box" at bounding box center [139, 493] width 225 height 38
click at [79, 494] on link "Box" at bounding box center [139, 493] width 225 height 38
click at [1014, 126] on button "Close" at bounding box center [1018, 136] width 26 height 27
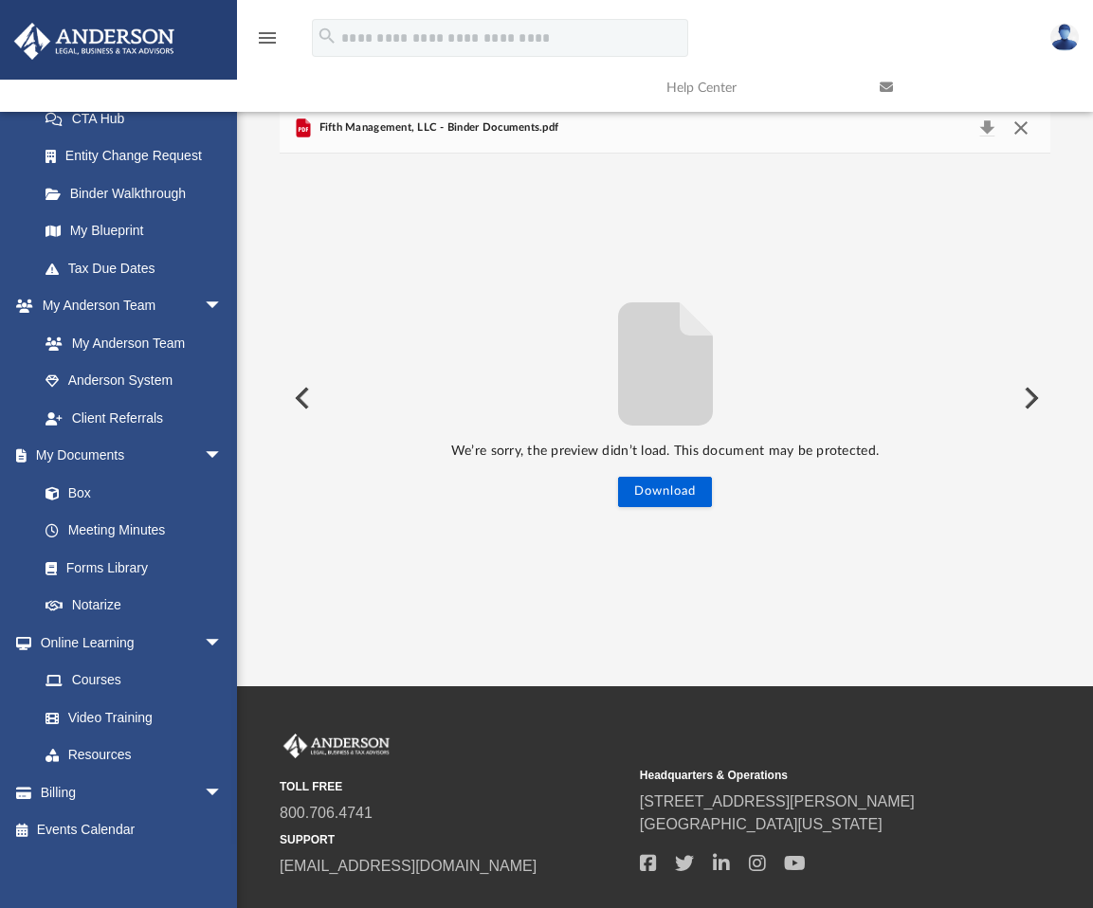
click at [1015, 126] on button "Close" at bounding box center [1020, 128] width 34 height 27
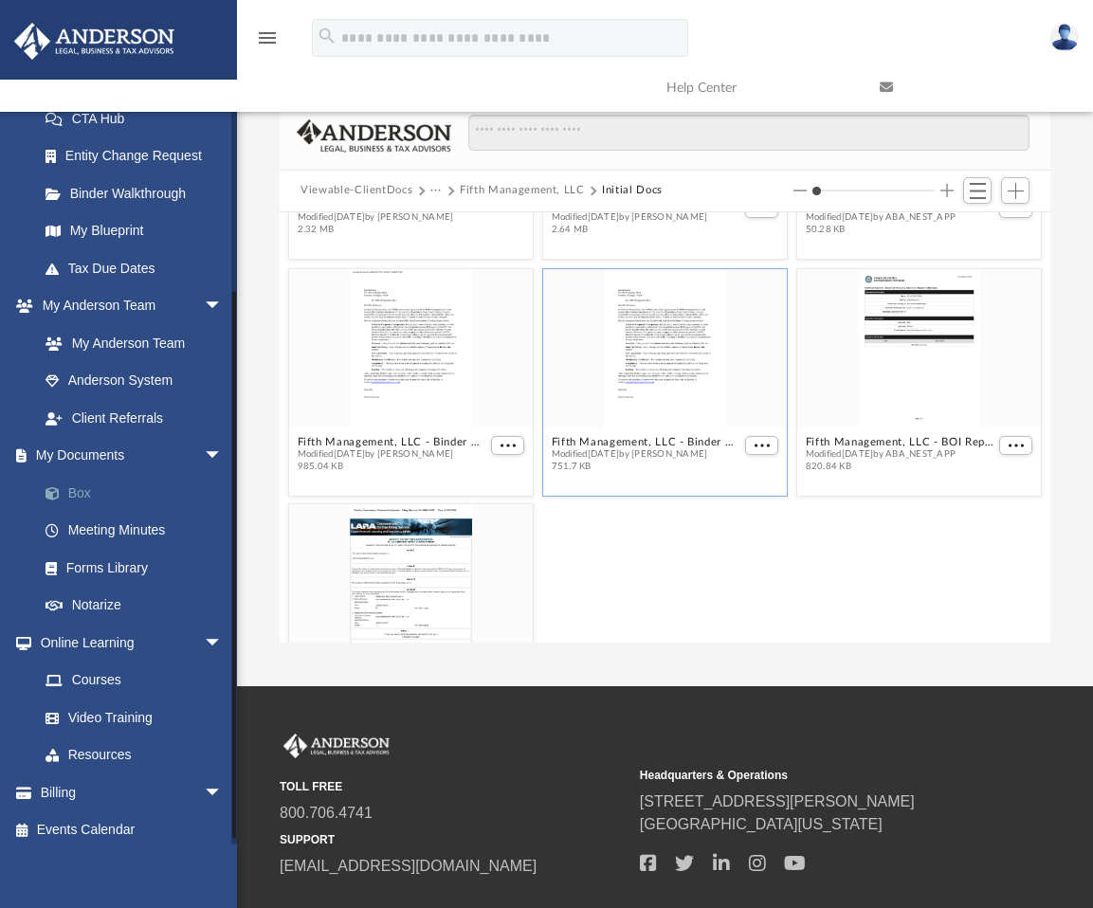
click at [86, 491] on link "Box" at bounding box center [139, 493] width 225 height 38
click at [58, 488] on span at bounding box center [62, 493] width 12 height 13
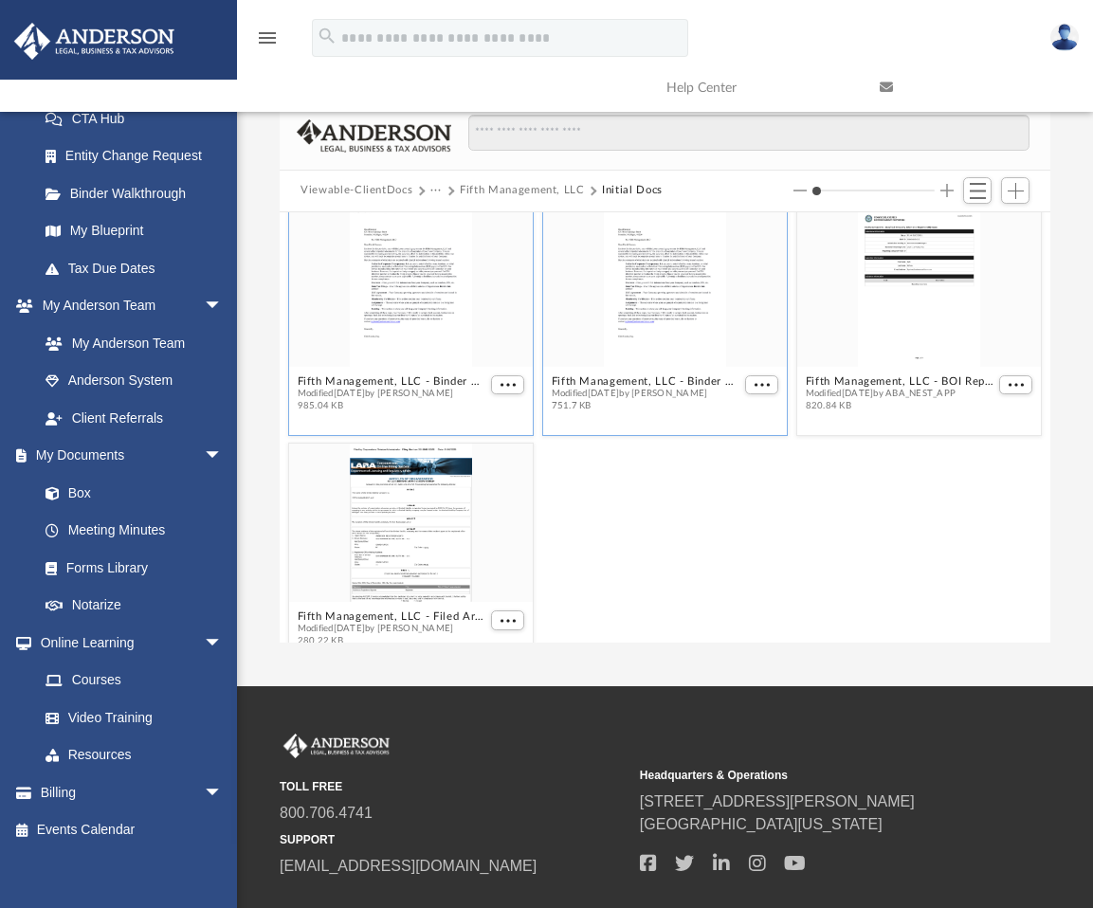
scroll to position [286, 0]
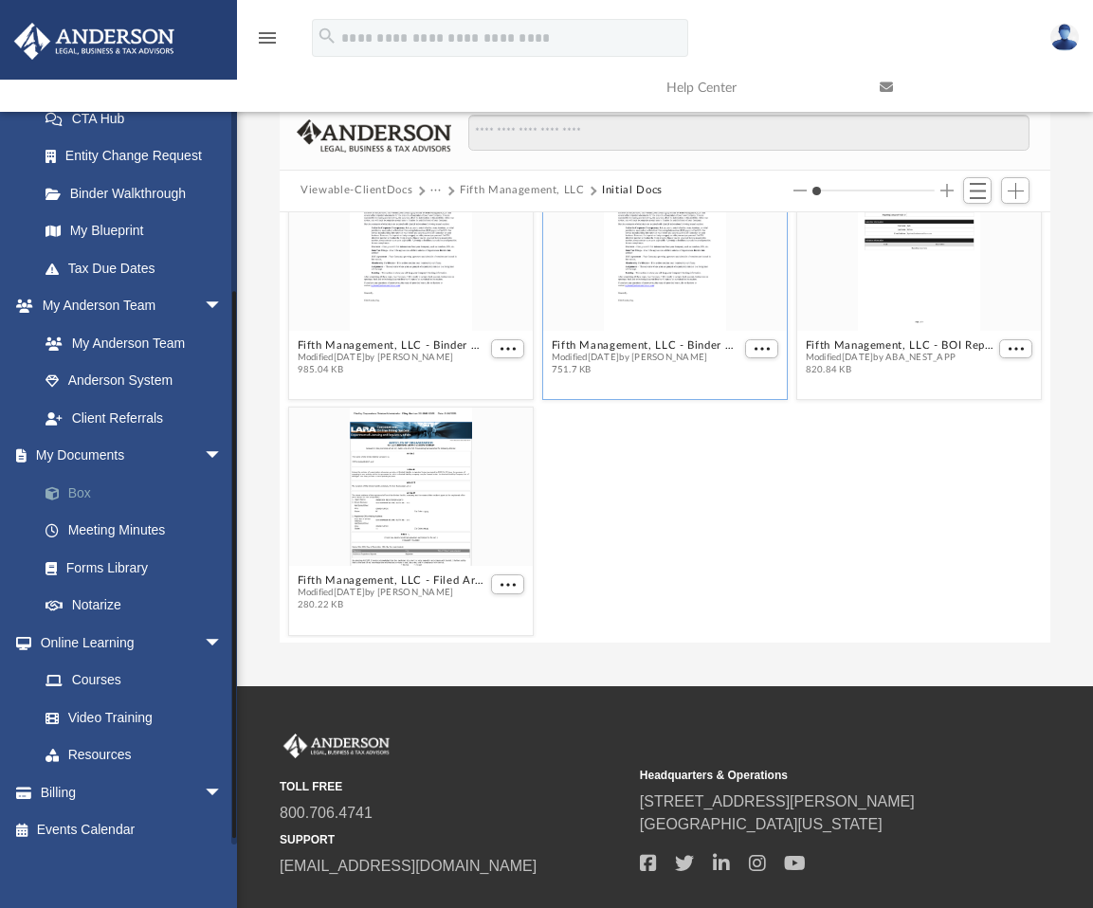
click at [86, 488] on link "Box" at bounding box center [139, 493] width 225 height 38
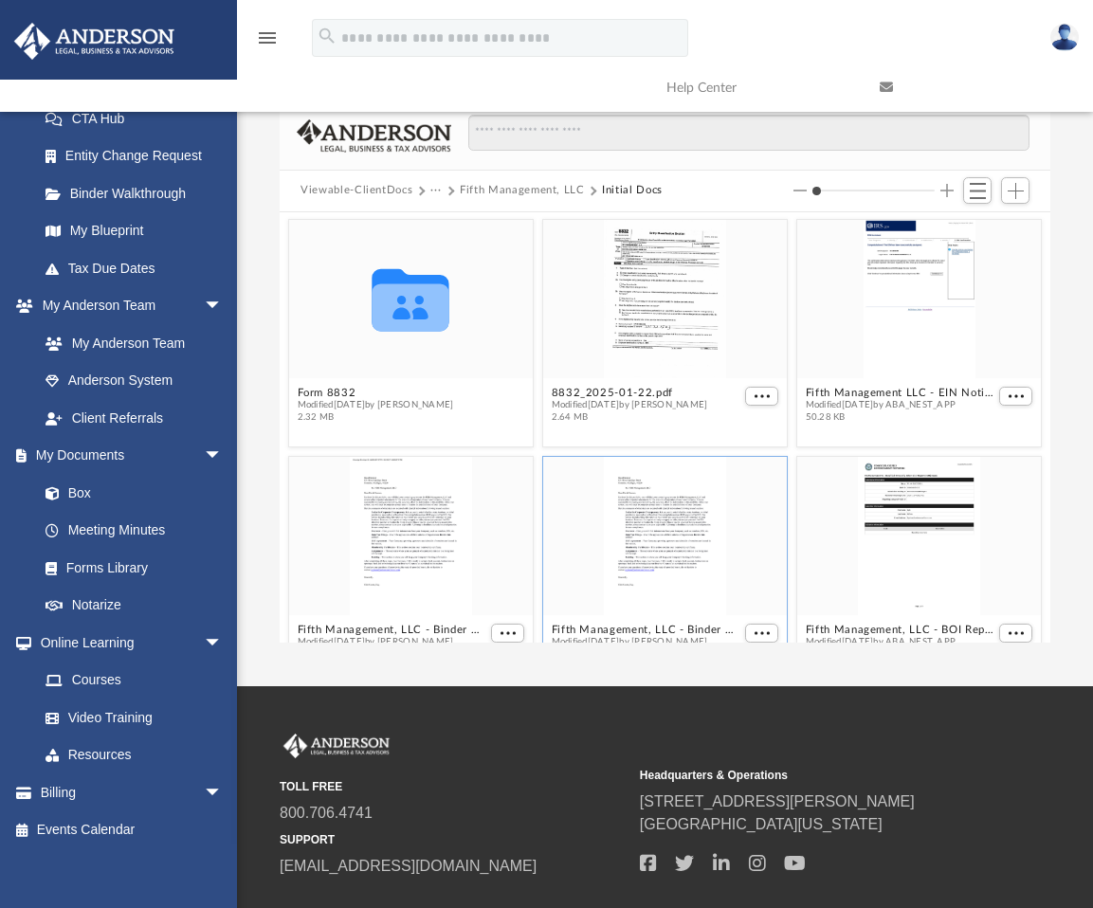
scroll to position [0, 0]
click at [326, 392] on button "Form 8832" at bounding box center [376, 394] width 156 height 12
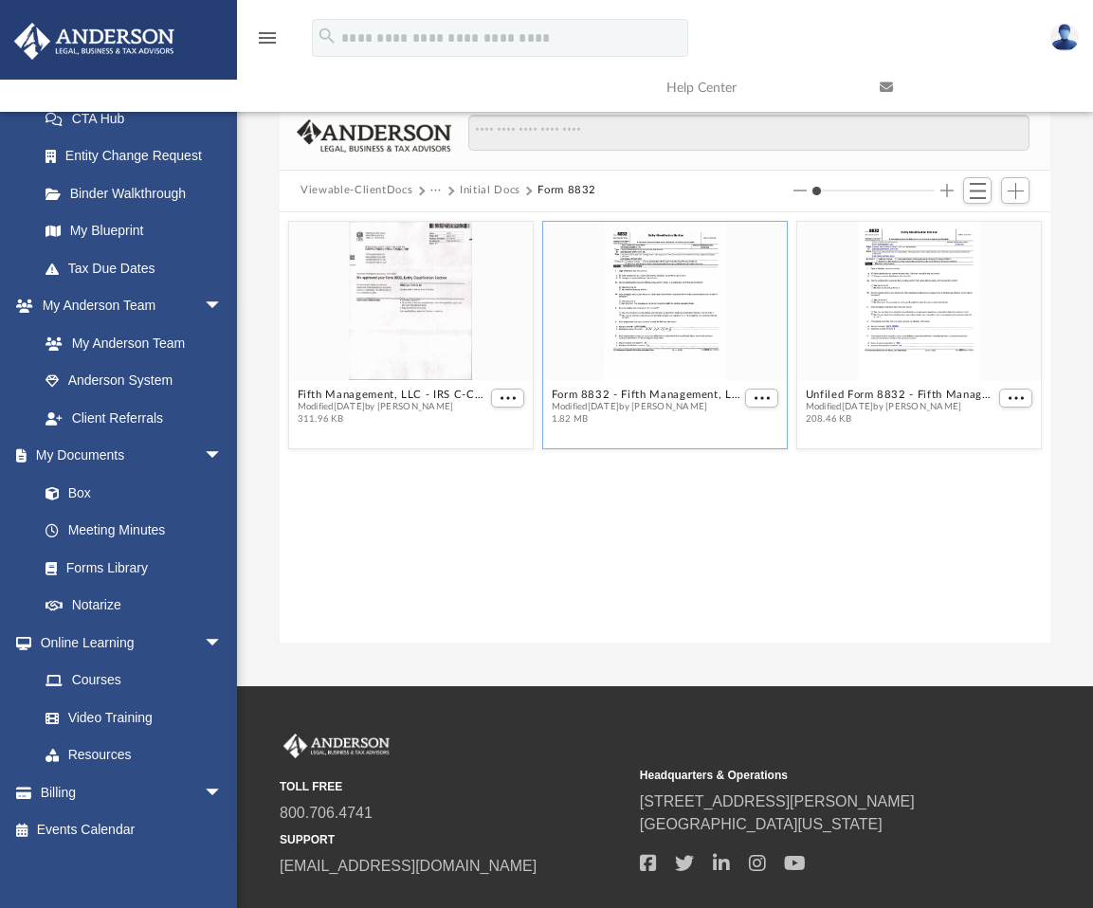
click at [678, 404] on span "Modified Fri Jan 24 2025 by Michael Garrett" at bounding box center [647, 406] width 190 height 12
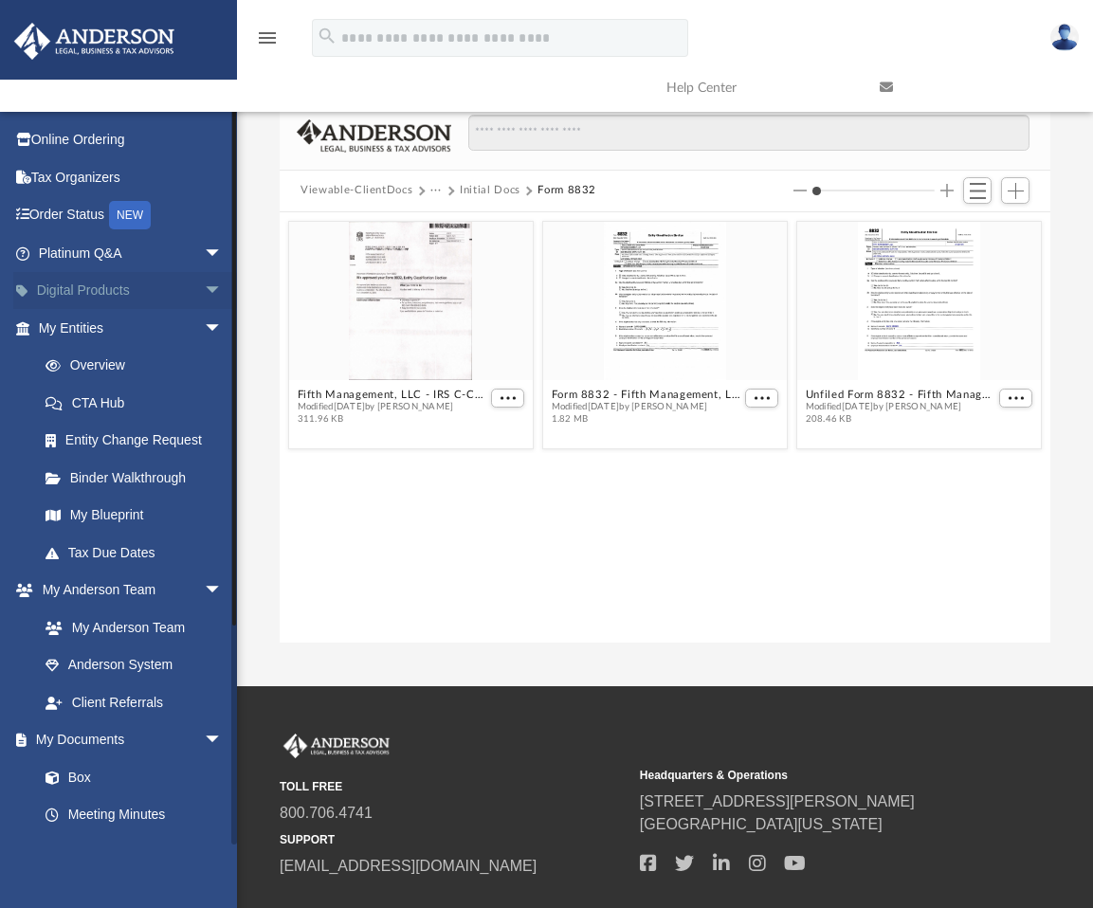
click at [204, 283] on span "arrow_drop_down" at bounding box center [223, 291] width 38 height 39
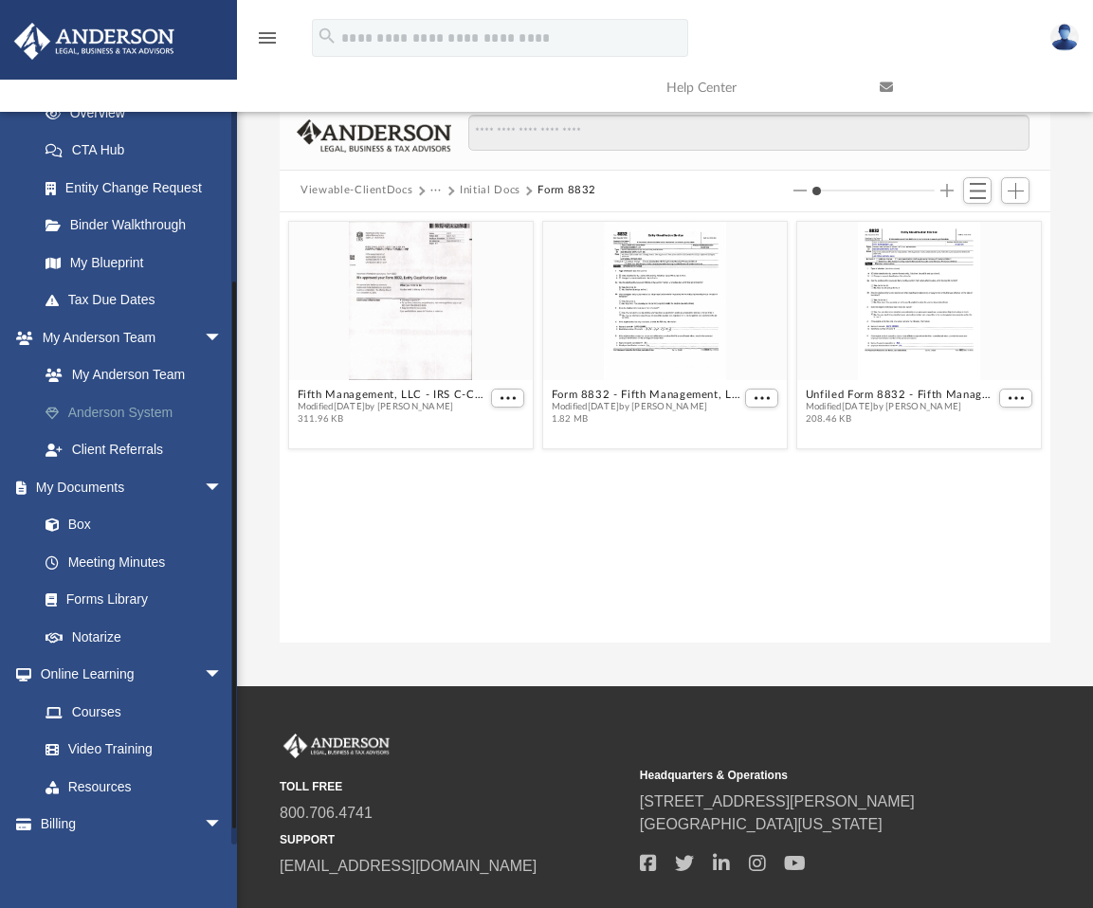
scroll to position [503, 0]
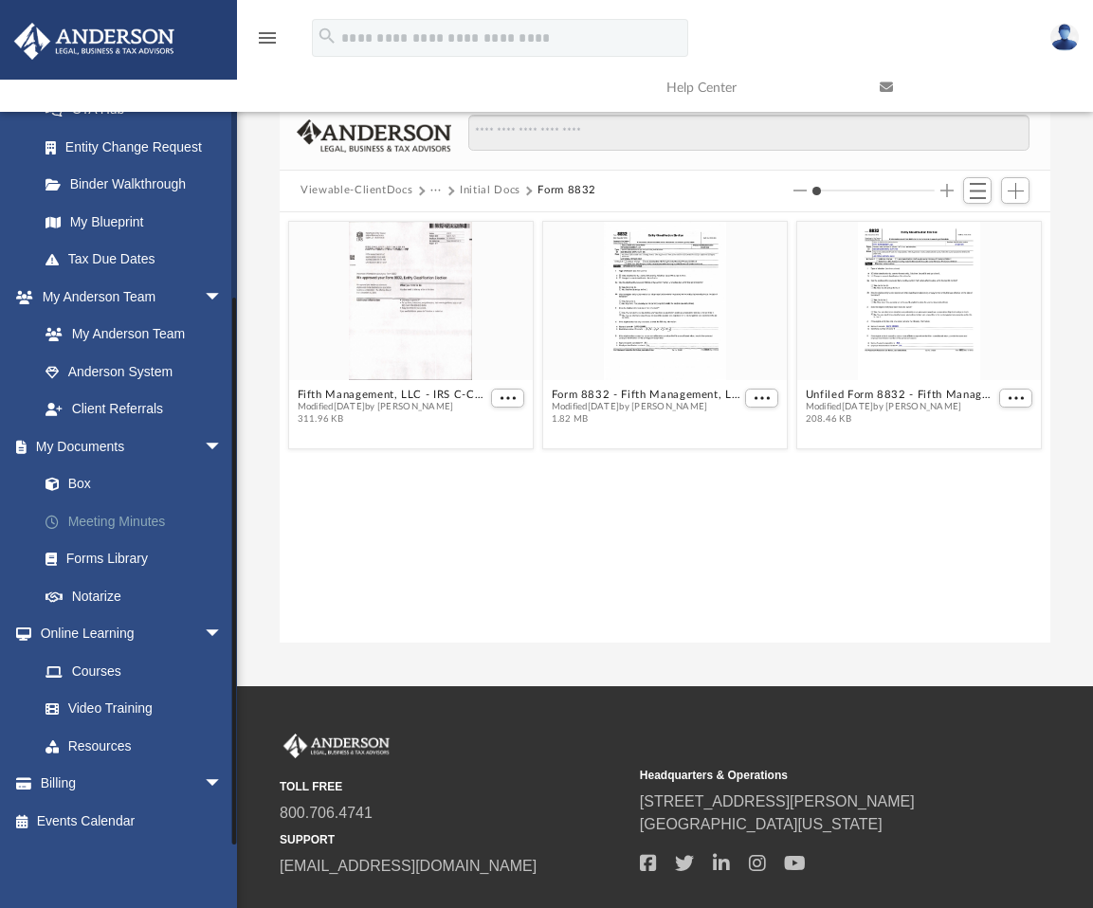
click at [122, 517] on link "Meeting Minutes" at bounding box center [139, 521] width 225 height 38
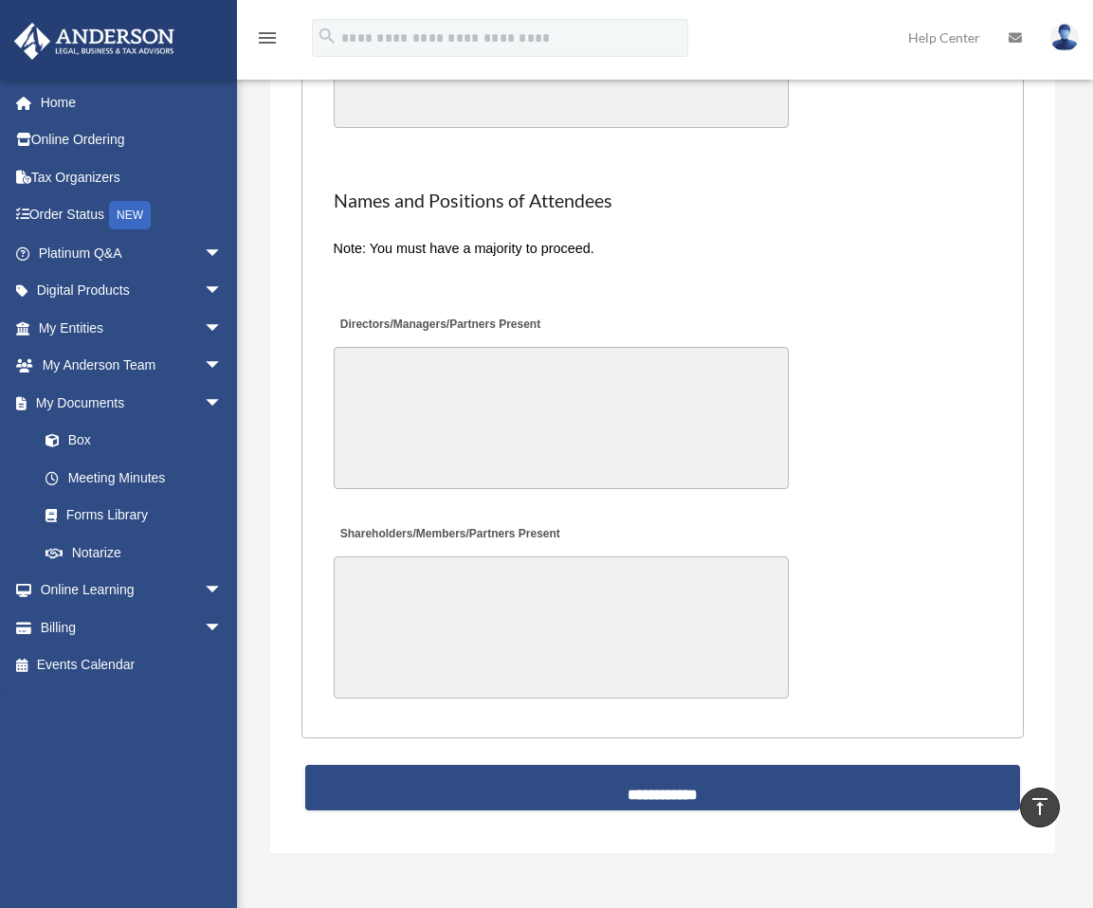
scroll to position [4171, 0]
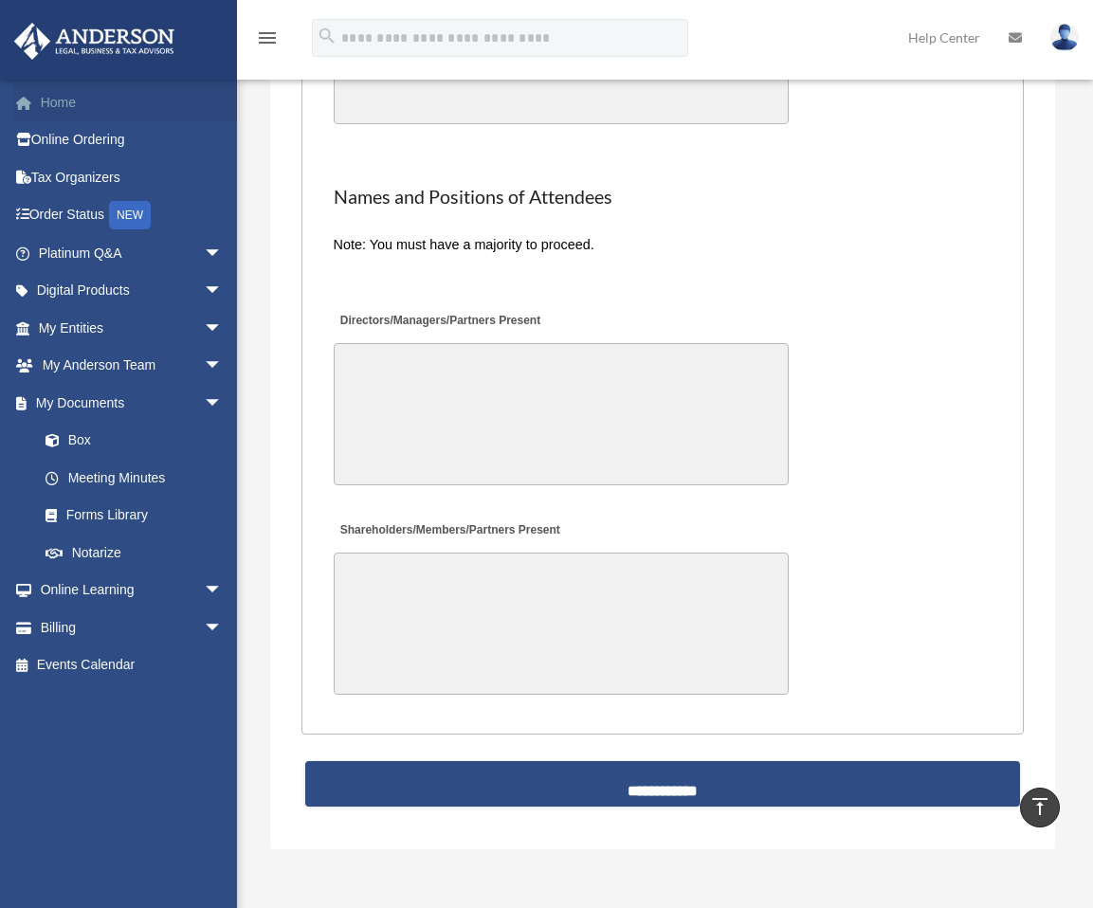
click at [58, 94] on link "Home" at bounding box center [132, 102] width 238 height 38
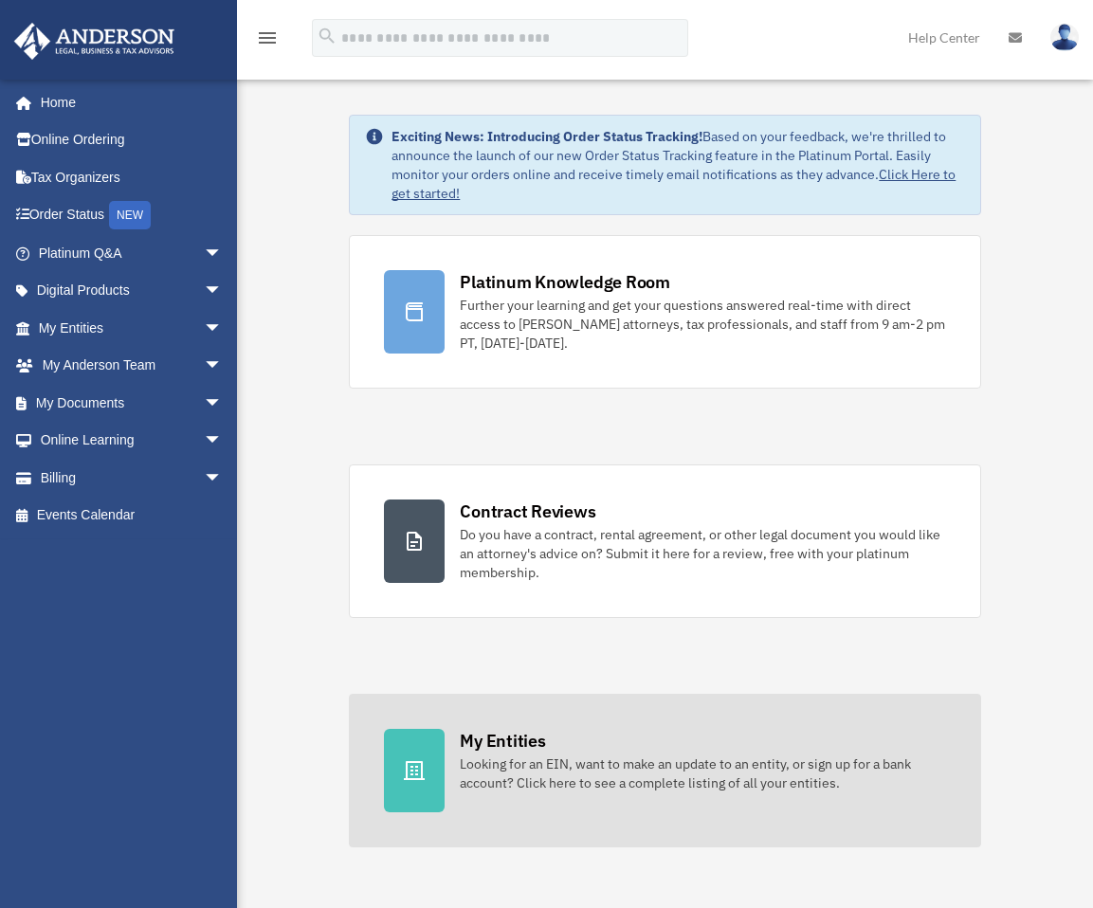
click at [545, 729] on div "My Entities Looking for an EIN, want to make an update to an entity, or sign up…" at bounding box center [702, 761] width 485 height 64
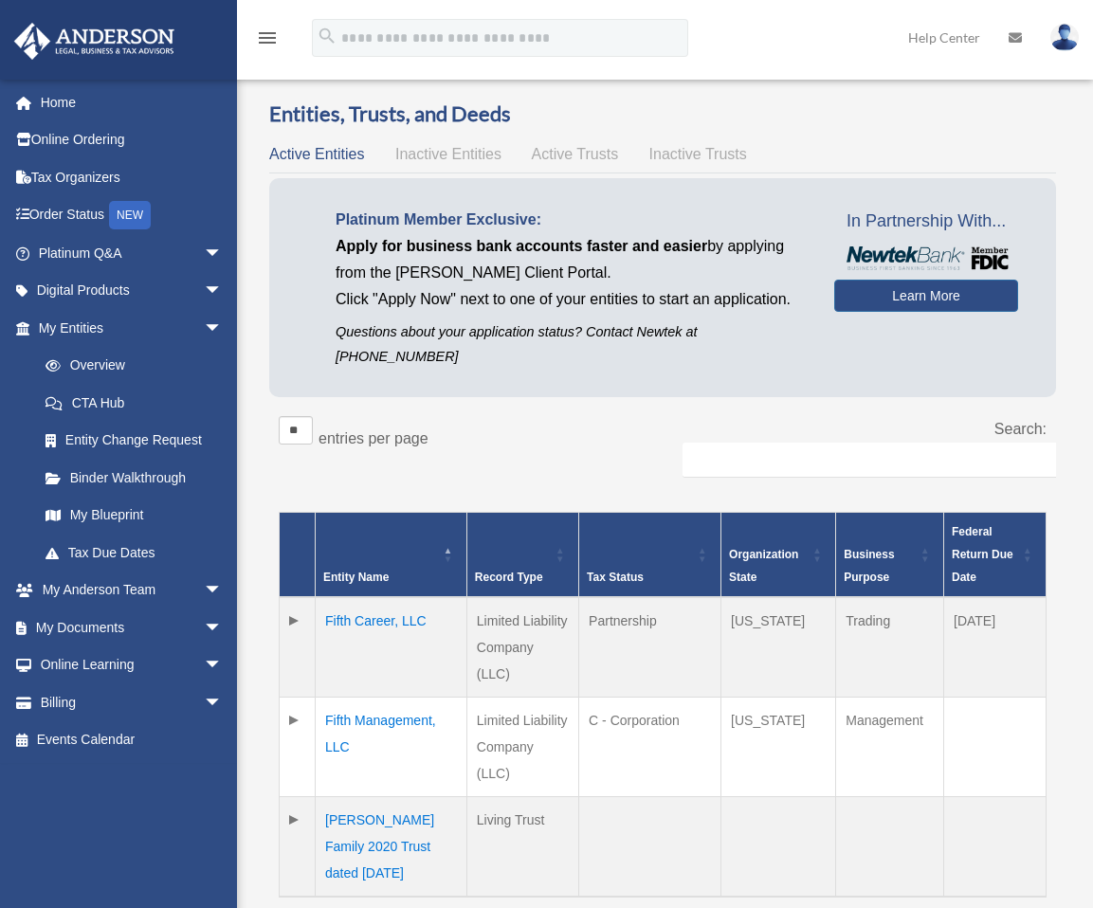
click at [372, 597] on td "Fifth Career, LLC" at bounding box center [392, 647] width 152 height 100
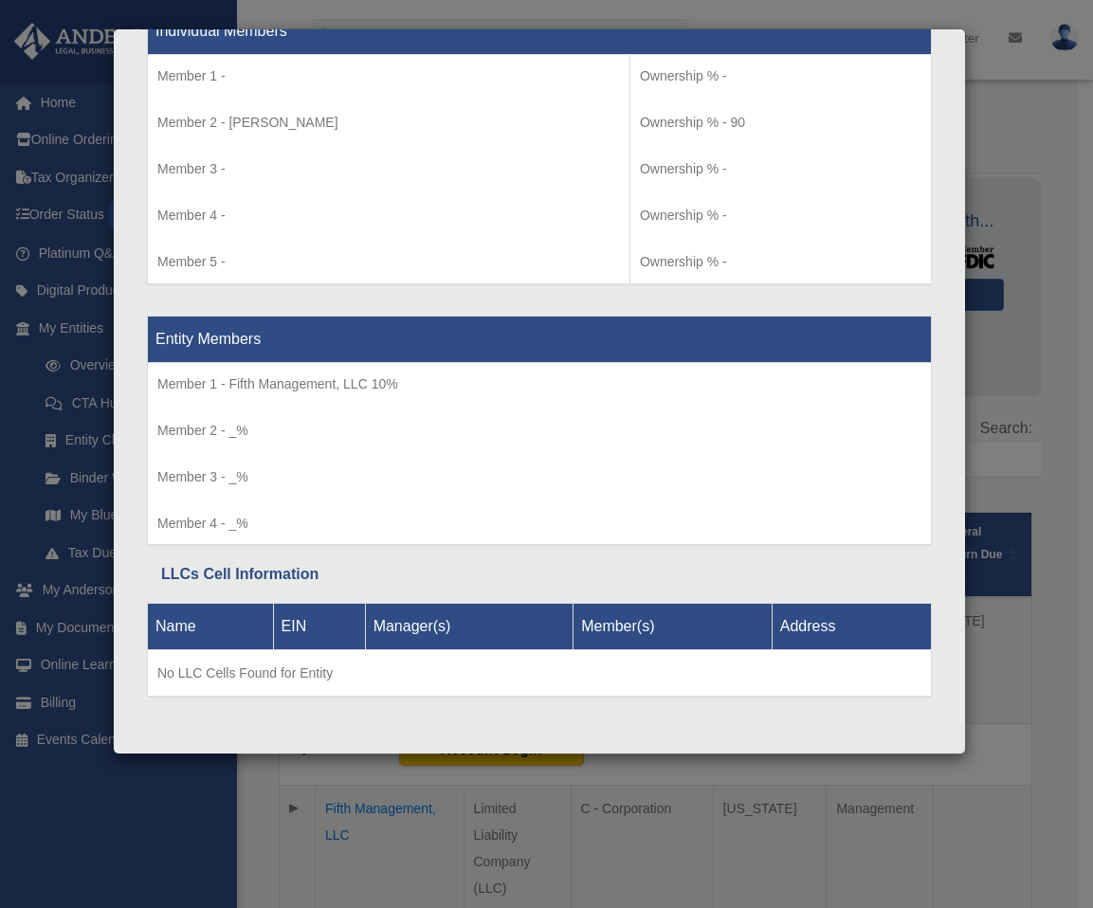
scroll to position [2035, 0]
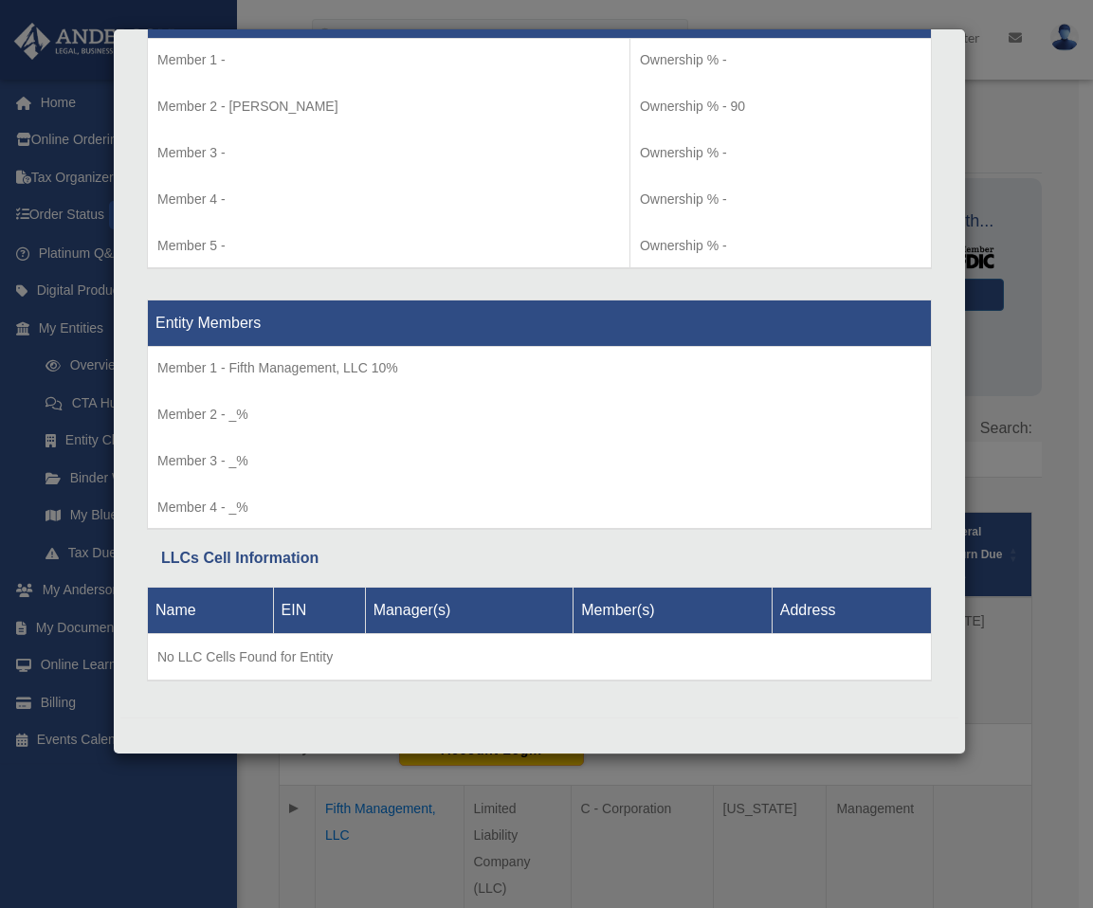
click at [1046, 678] on div "Details × Articles Sent Organizational Date" at bounding box center [546, 454] width 1093 height 908
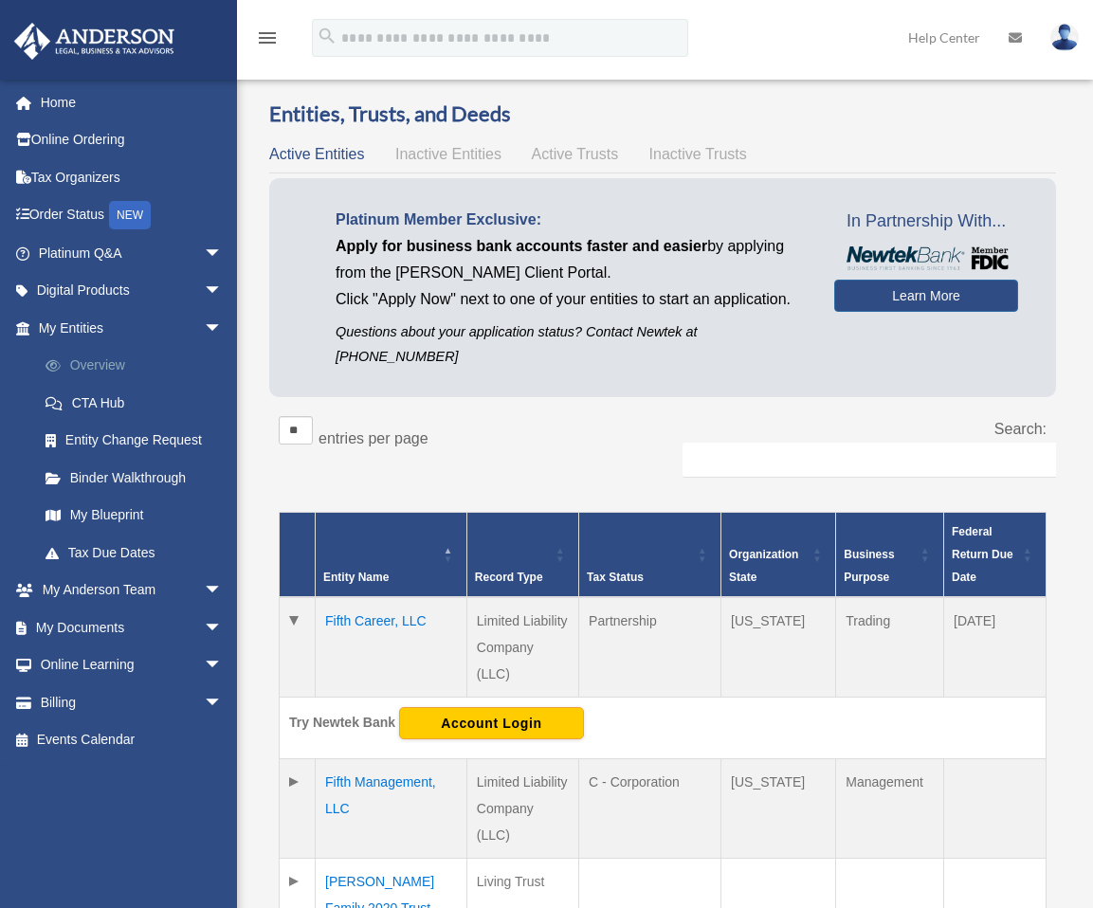
click at [100, 367] on link "Overview" at bounding box center [139, 366] width 225 height 38
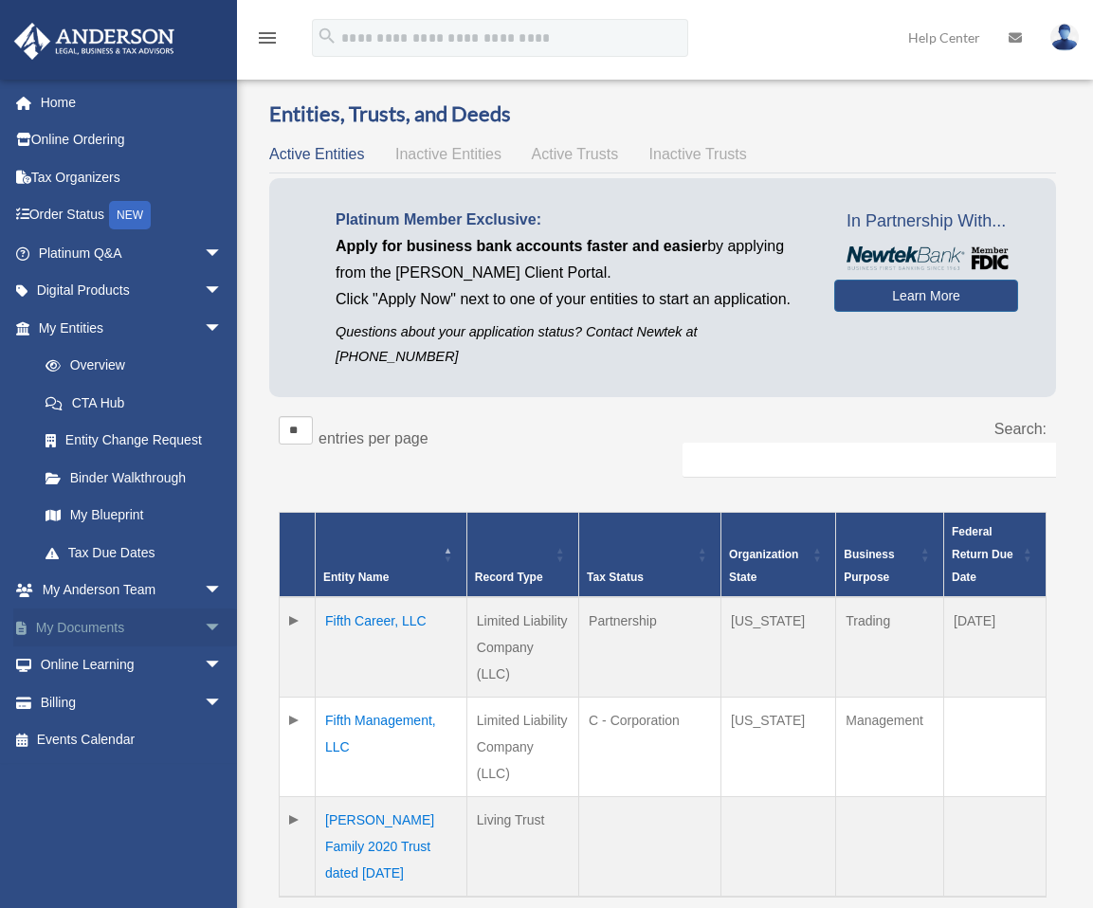
click at [204, 627] on span "arrow_drop_down" at bounding box center [223, 628] width 38 height 39
click at [108, 737] on link "Forms Library" at bounding box center [139, 740] width 225 height 38
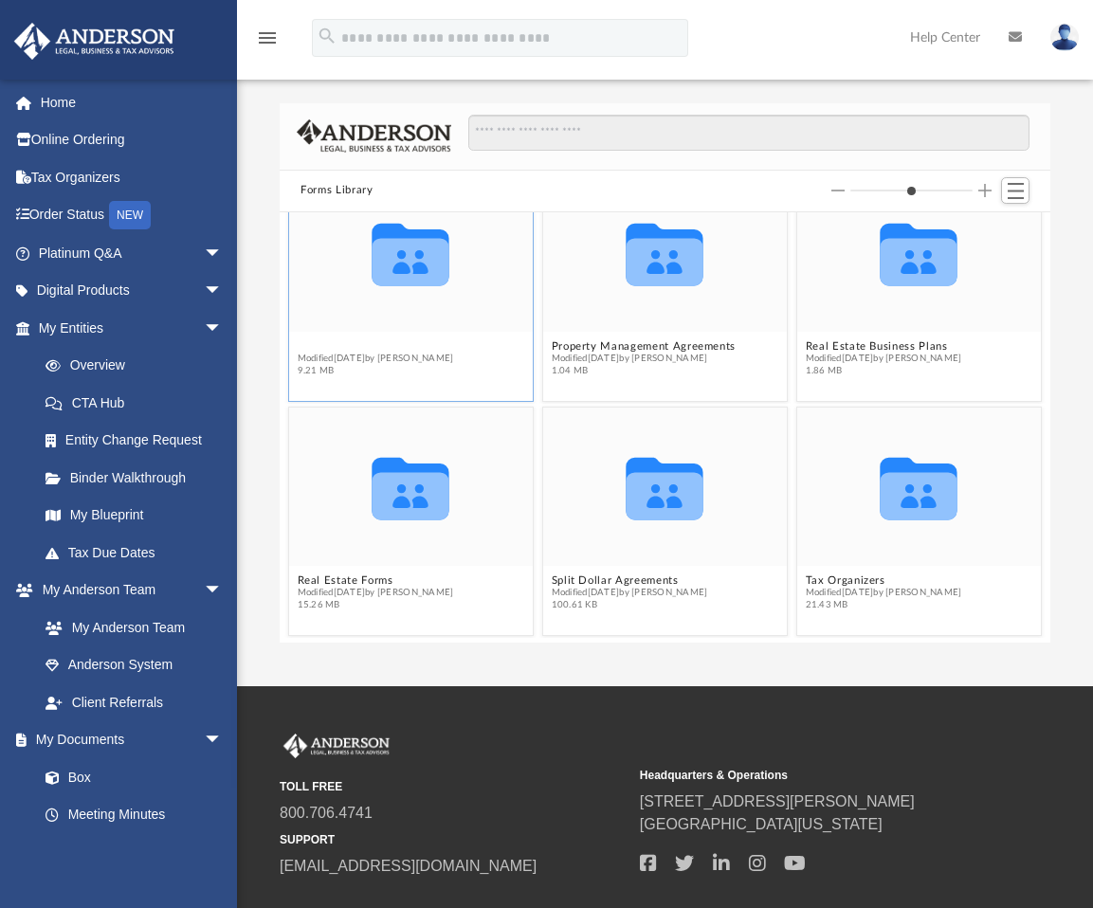
scroll to position [1873, 0]
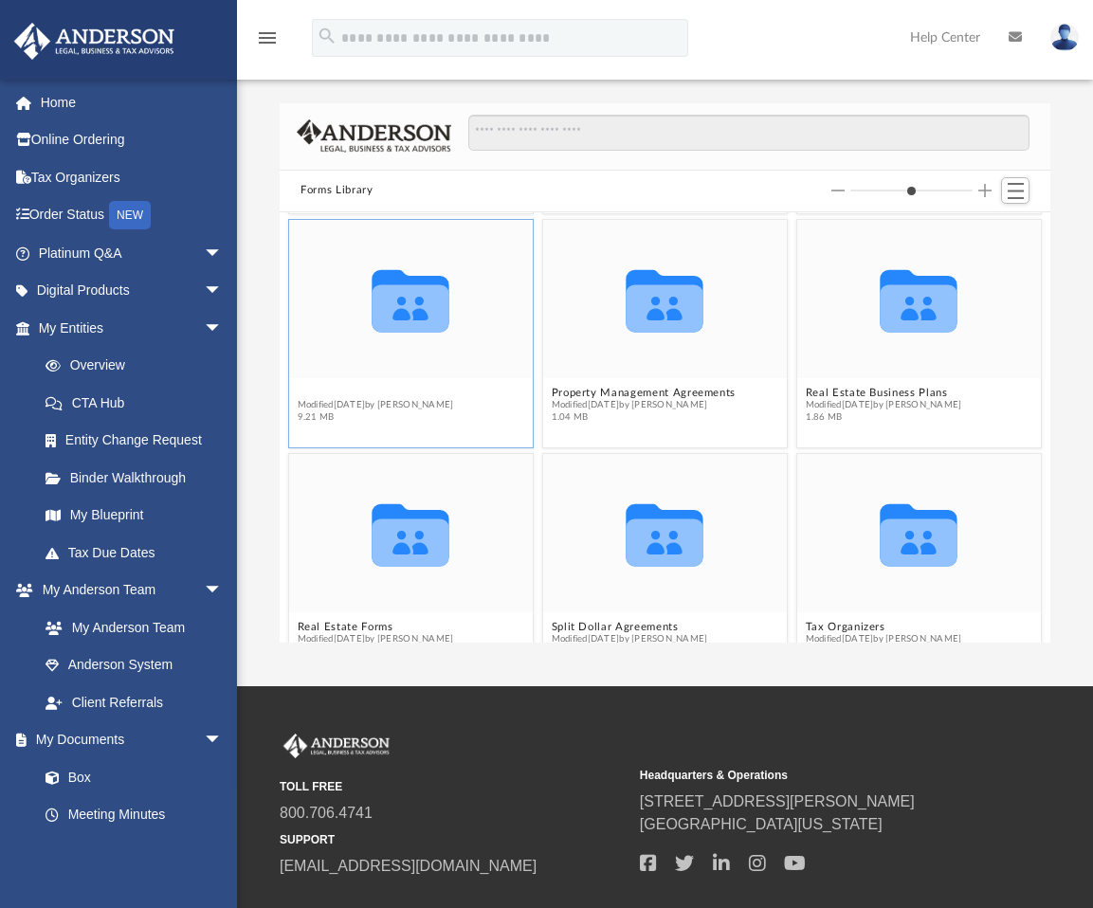
click at [378, 346] on figure "Collaborated Folder Promissory Notes Modified Fri Nov 4 2022 by Mary Acree 9.21…" at bounding box center [411, 325] width 244 height 210
click at [364, 390] on button "Promissory Notes" at bounding box center [376, 393] width 156 height 12
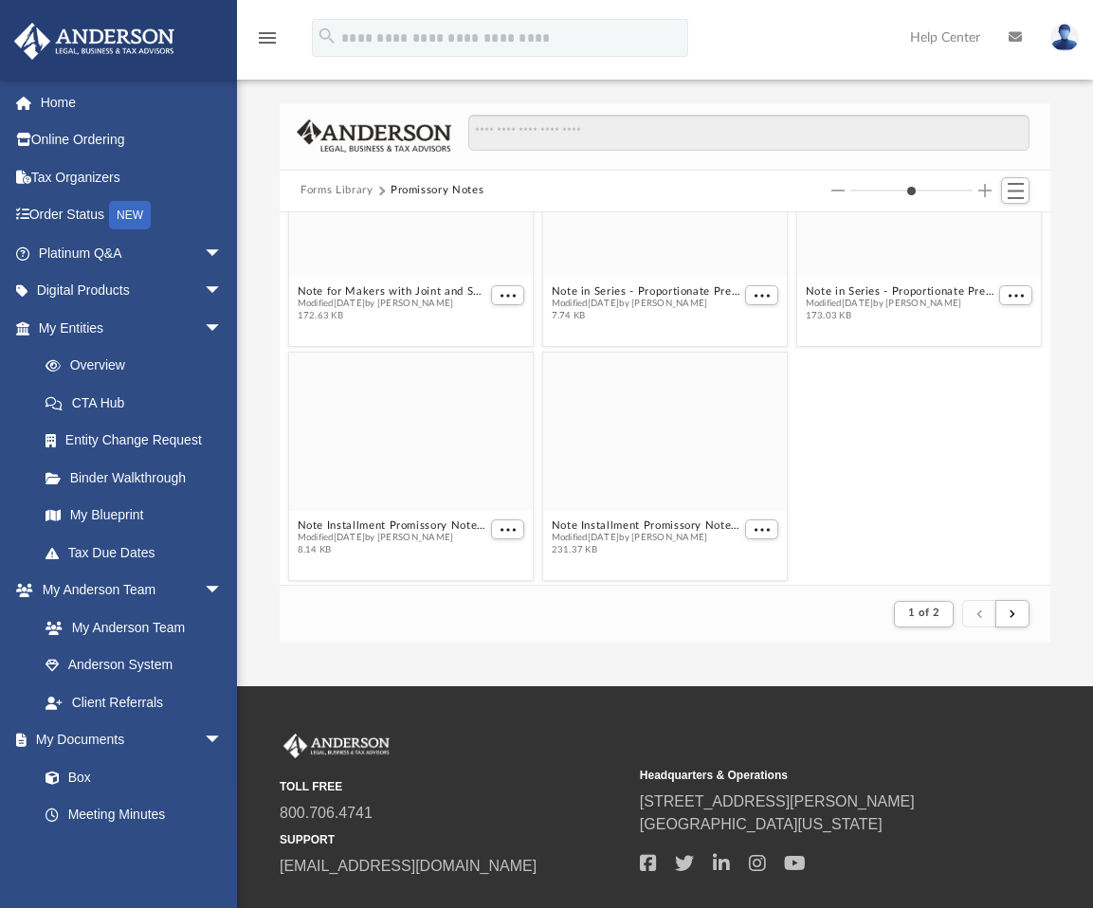
scroll to position [3617, 0]
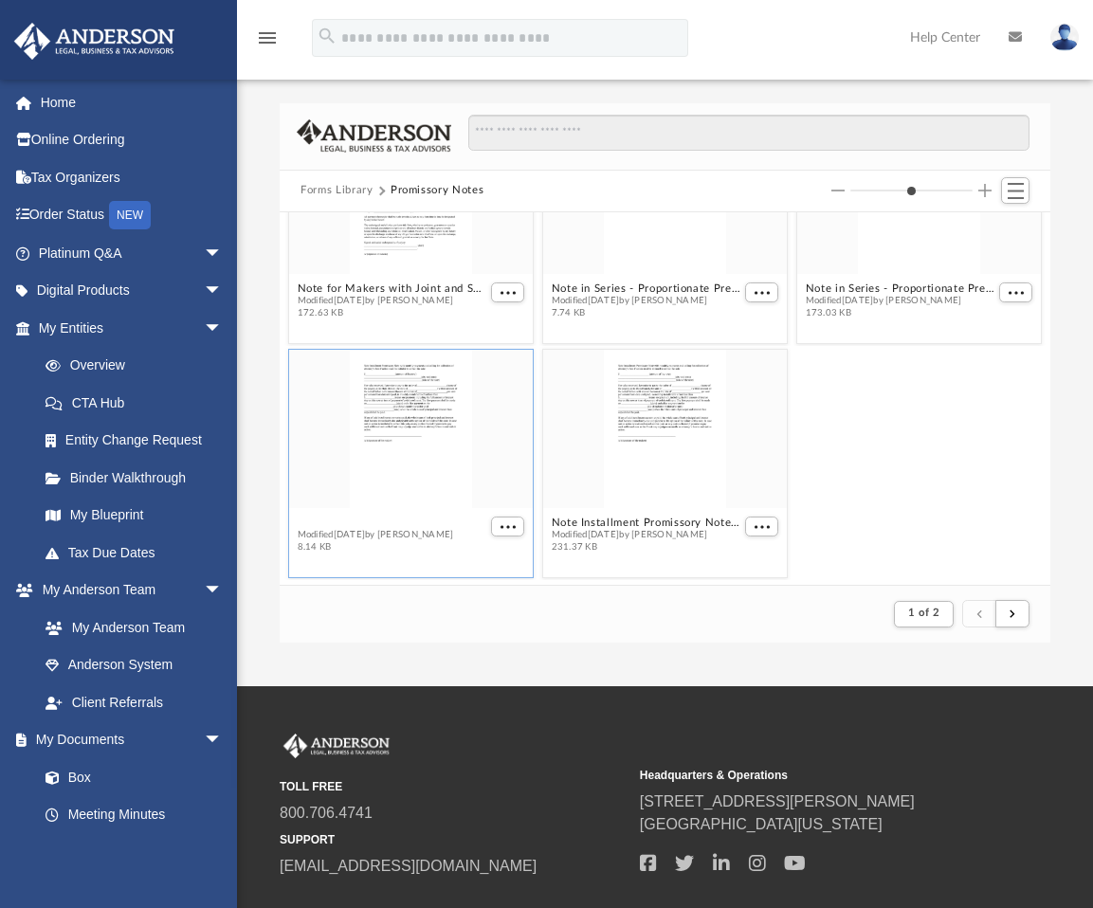
click at [420, 521] on figcaption "Note Installment Promissory Note with Monthly Payments and Calling for Collecti…" at bounding box center [411, 535] width 244 height 50
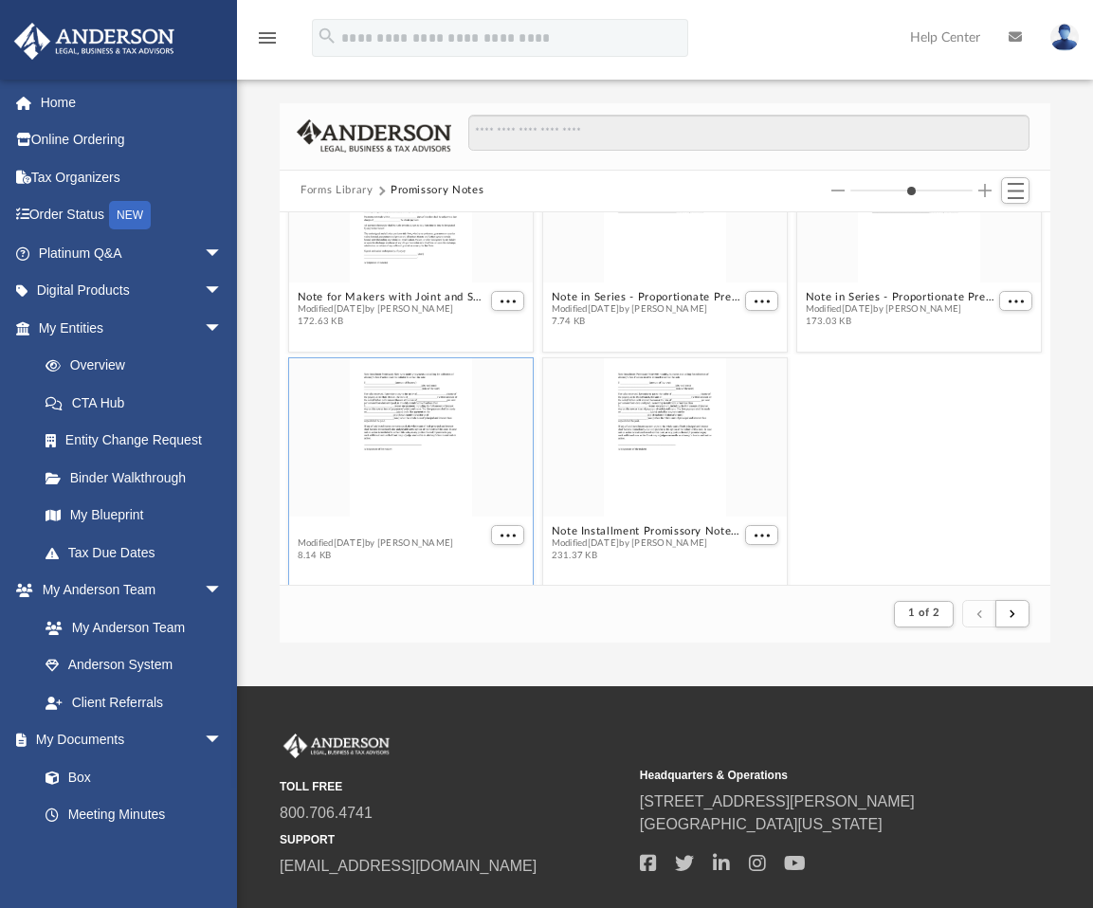
click at [408, 528] on button "Note Installment Promissory Note with Monthly Payments and Calling for Collecti…" at bounding box center [393, 531] width 190 height 12
type input "*"
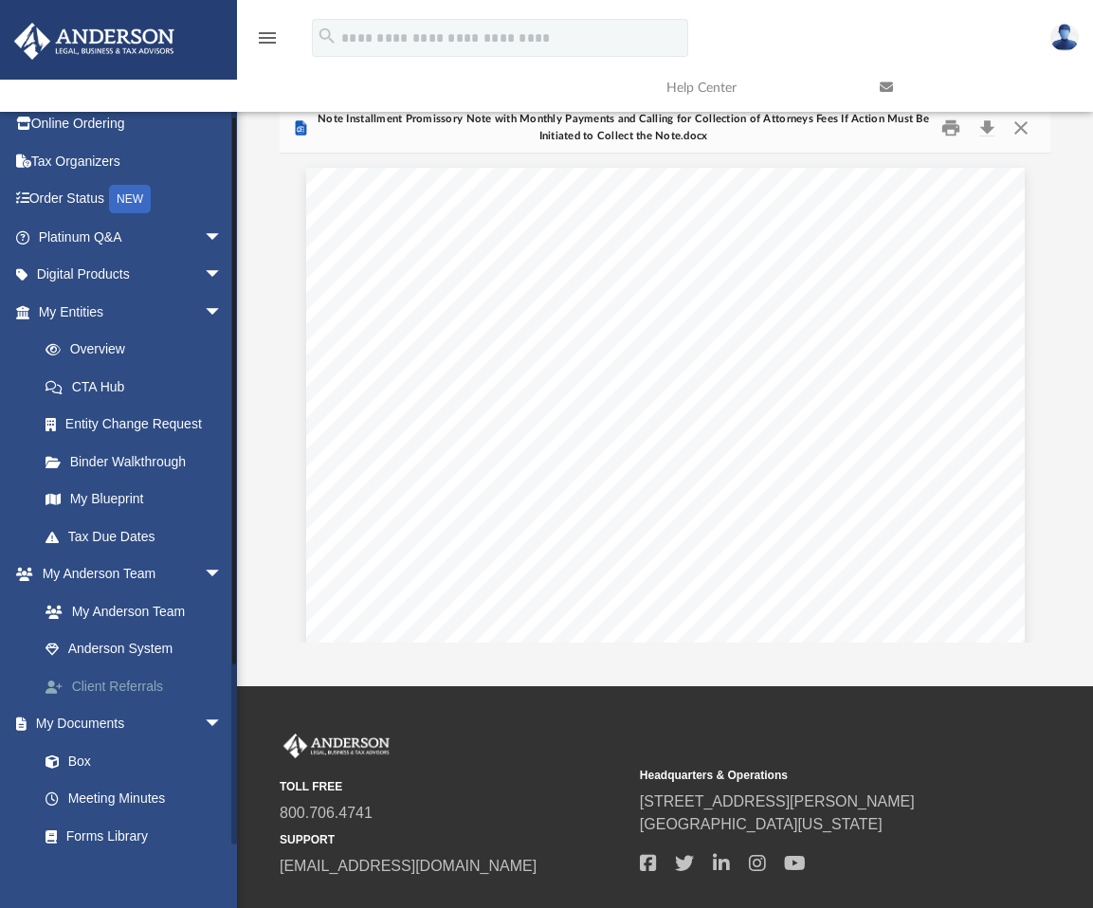
scroll to position [9, 0]
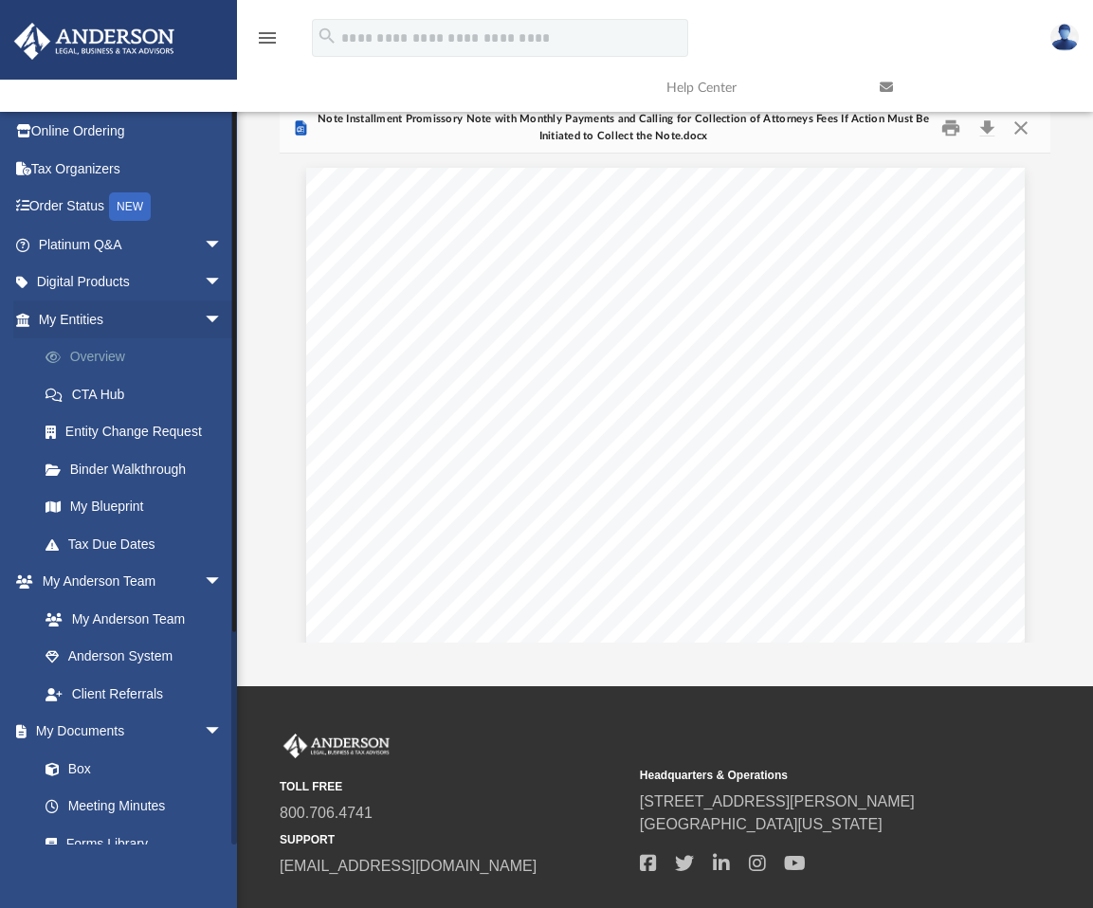
click at [105, 346] on link "Overview" at bounding box center [139, 357] width 225 height 38
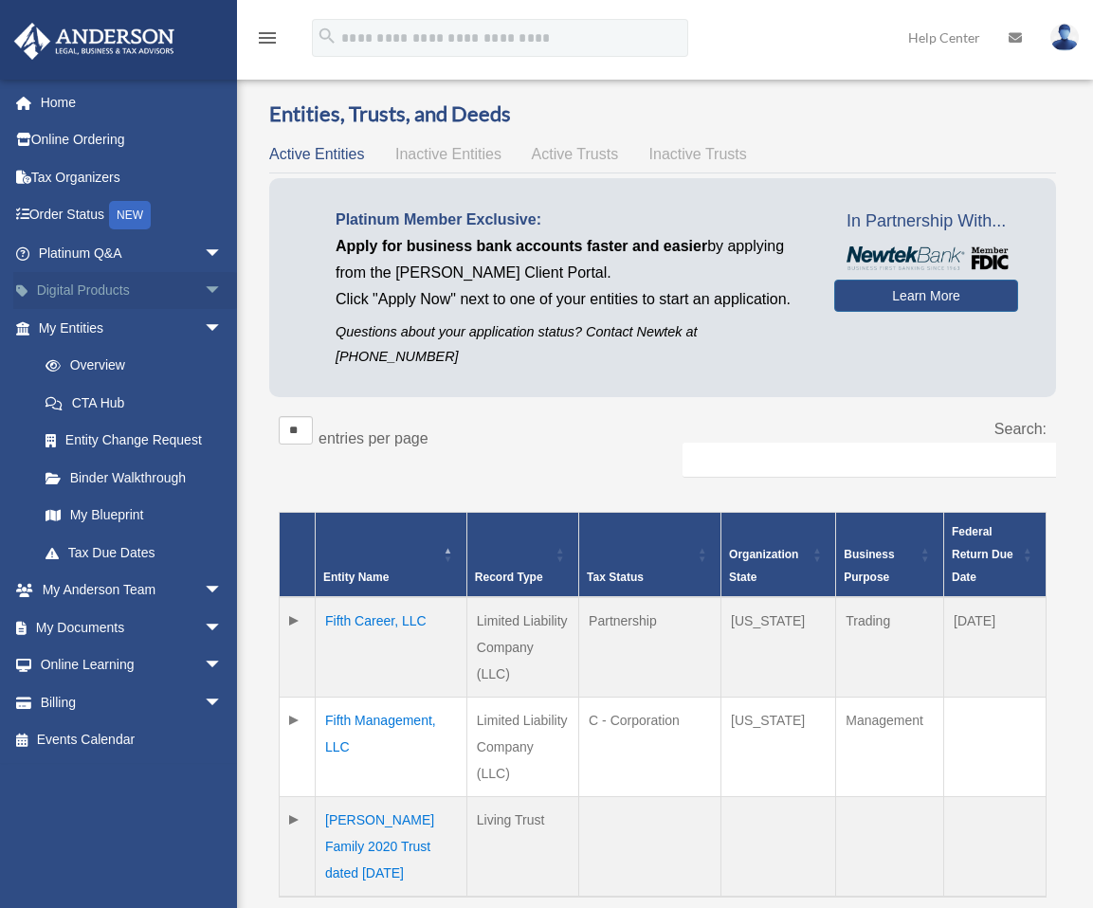
click at [204, 285] on span "arrow_drop_down" at bounding box center [223, 291] width 38 height 39
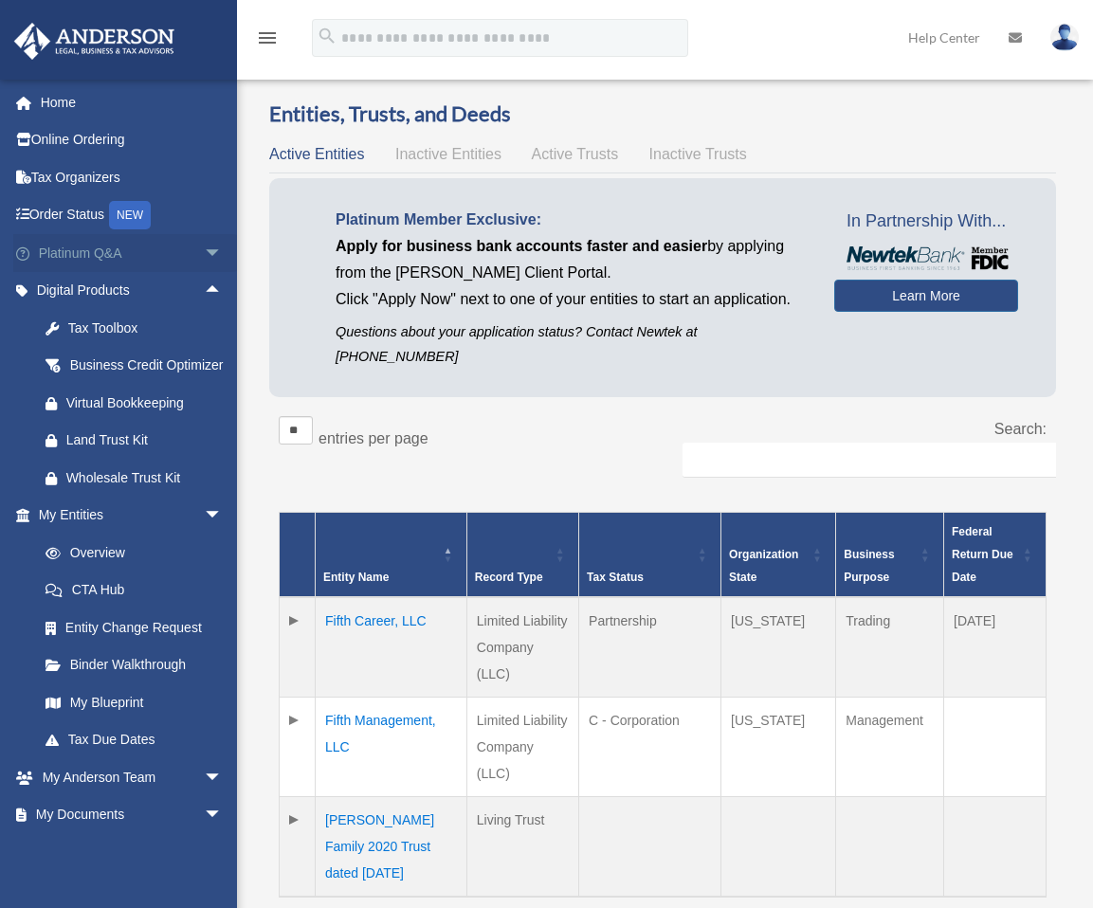
click at [204, 248] on span "arrow_drop_down" at bounding box center [223, 253] width 38 height 39
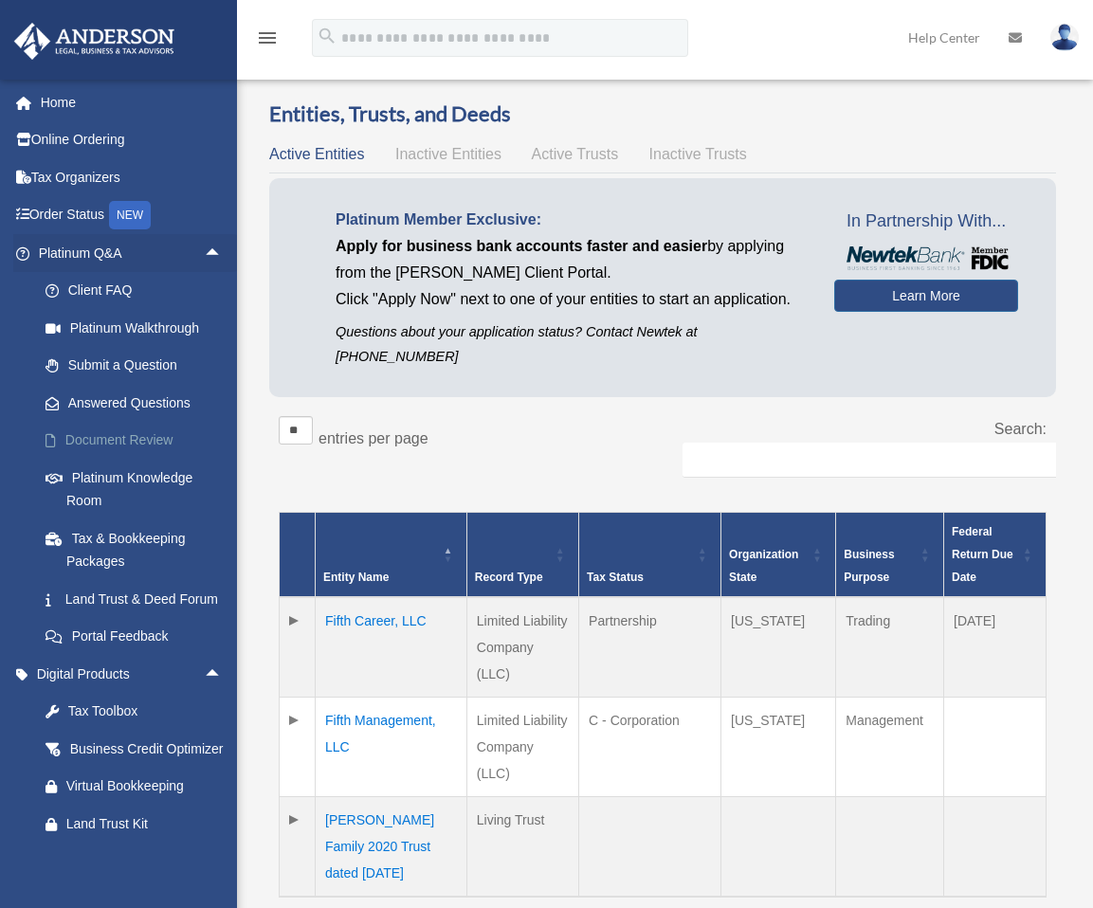
click at [106, 434] on link "Document Review" at bounding box center [139, 441] width 225 height 38
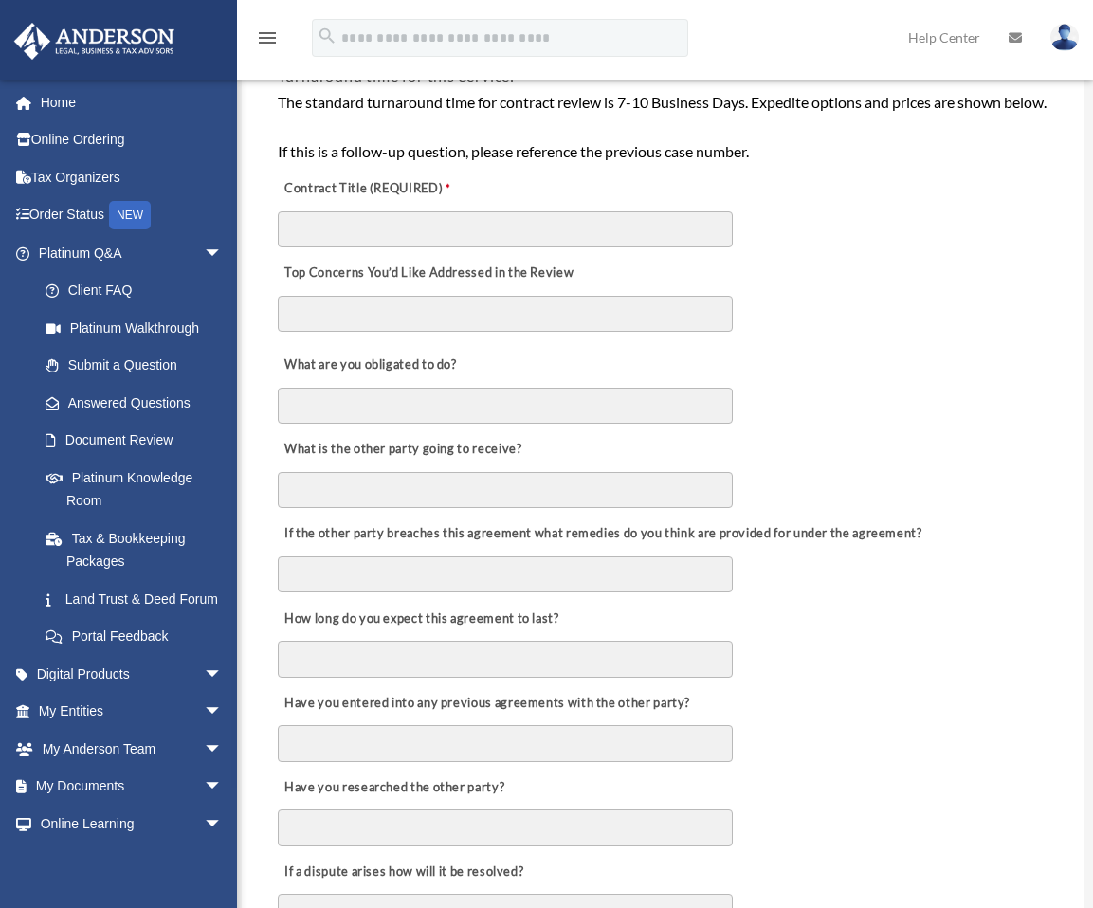
scroll to position [379, 0]
click at [151, 435] on link "Document Review" at bounding box center [139, 441] width 225 height 38
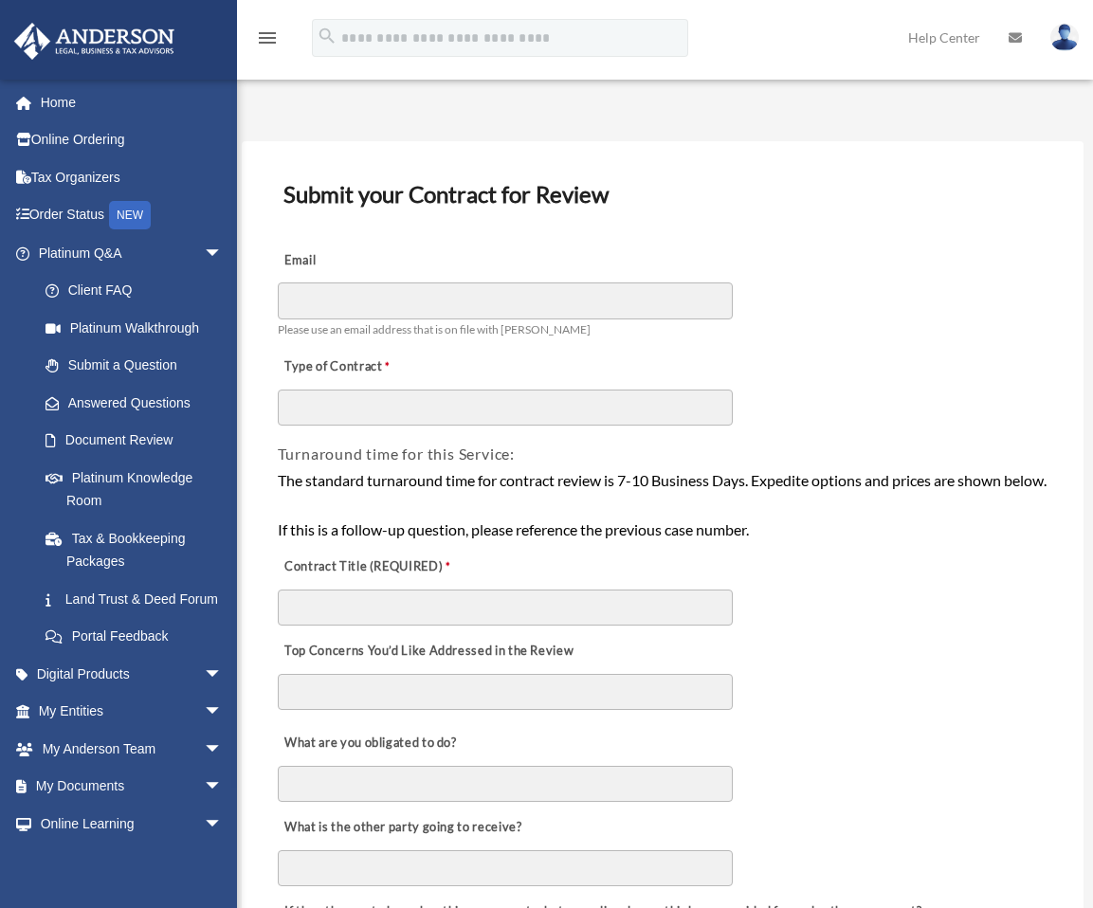
click at [151, 441] on link "Document Review" at bounding box center [134, 441] width 215 height 38
click at [936, 541] on div "The standard turnaround time for contract review is 7-10 Business Days. Expedit…" at bounding box center [663, 504] width 771 height 73
click at [146, 537] on link "Tax & Bookkeeping Packages" at bounding box center [139, 550] width 225 height 61
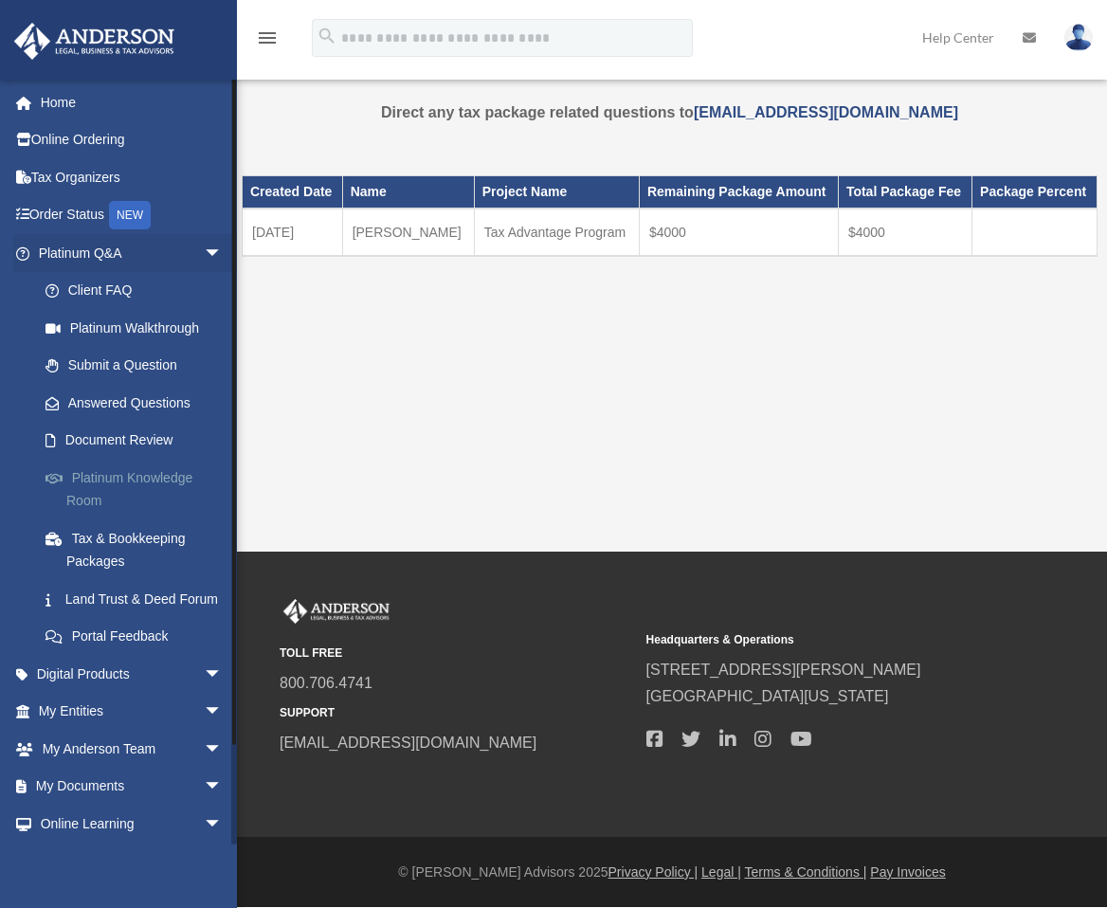
click at [141, 473] on link "Platinum Knowledge Room" at bounding box center [139, 489] width 225 height 61
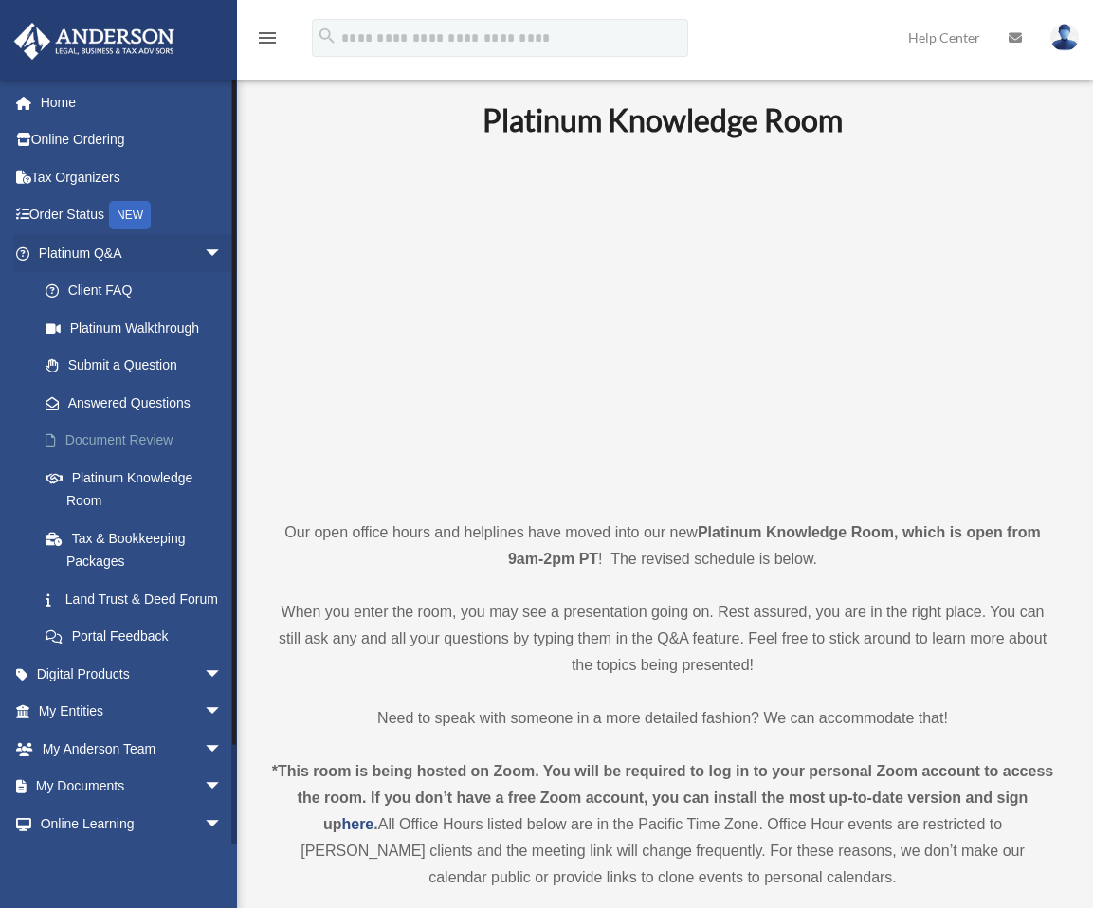
click at [145, 436] on link "Document Review" at bounding box center [139, 441] width 225 height 38
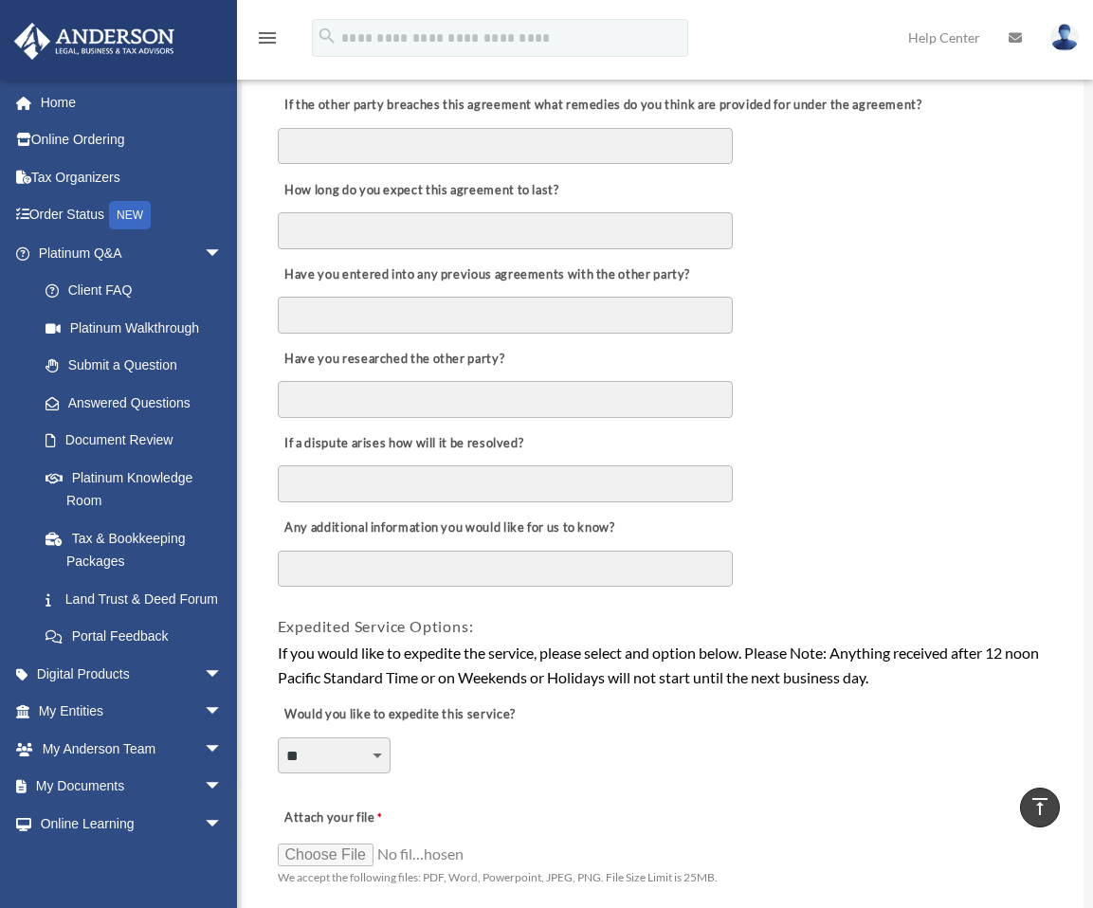
scroll to position [758, 0]
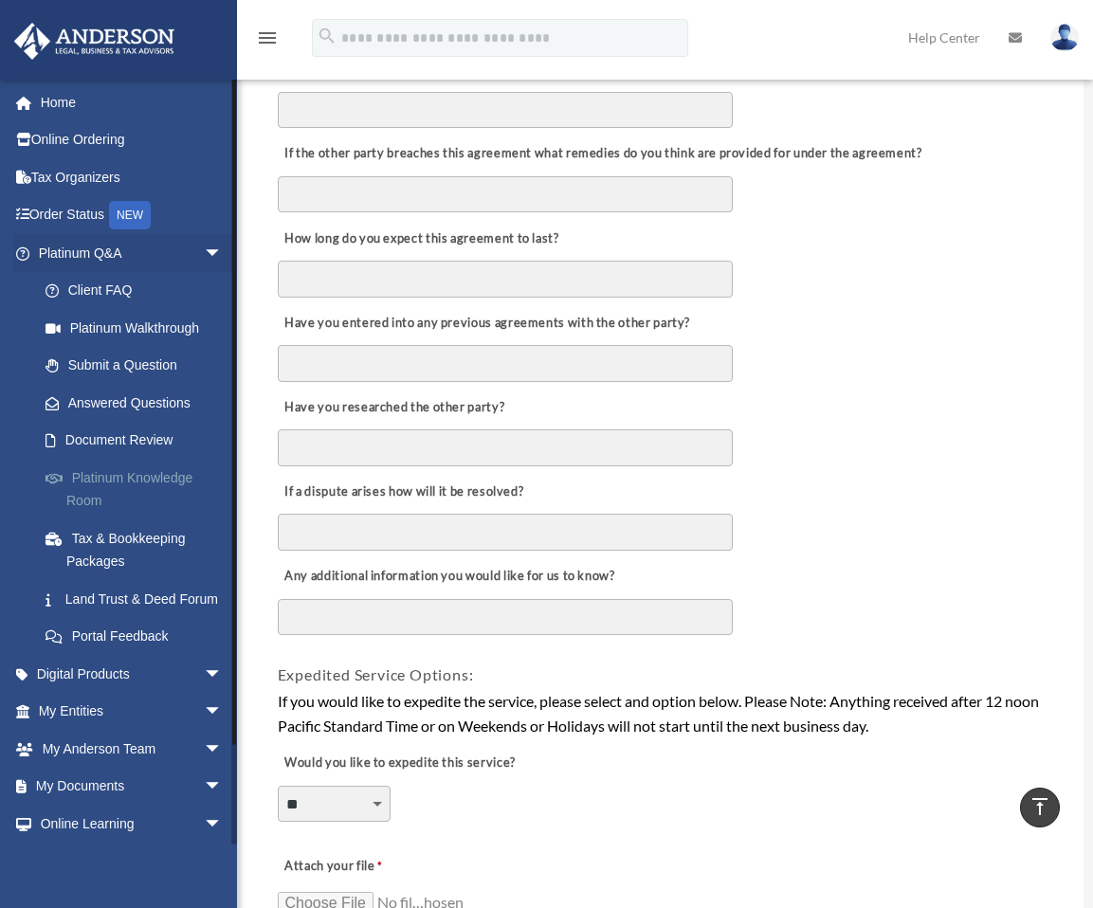
click at [159, 474] on link "Platinum Knowledge Room" at bounding box center [139, 489] width 225 height 61
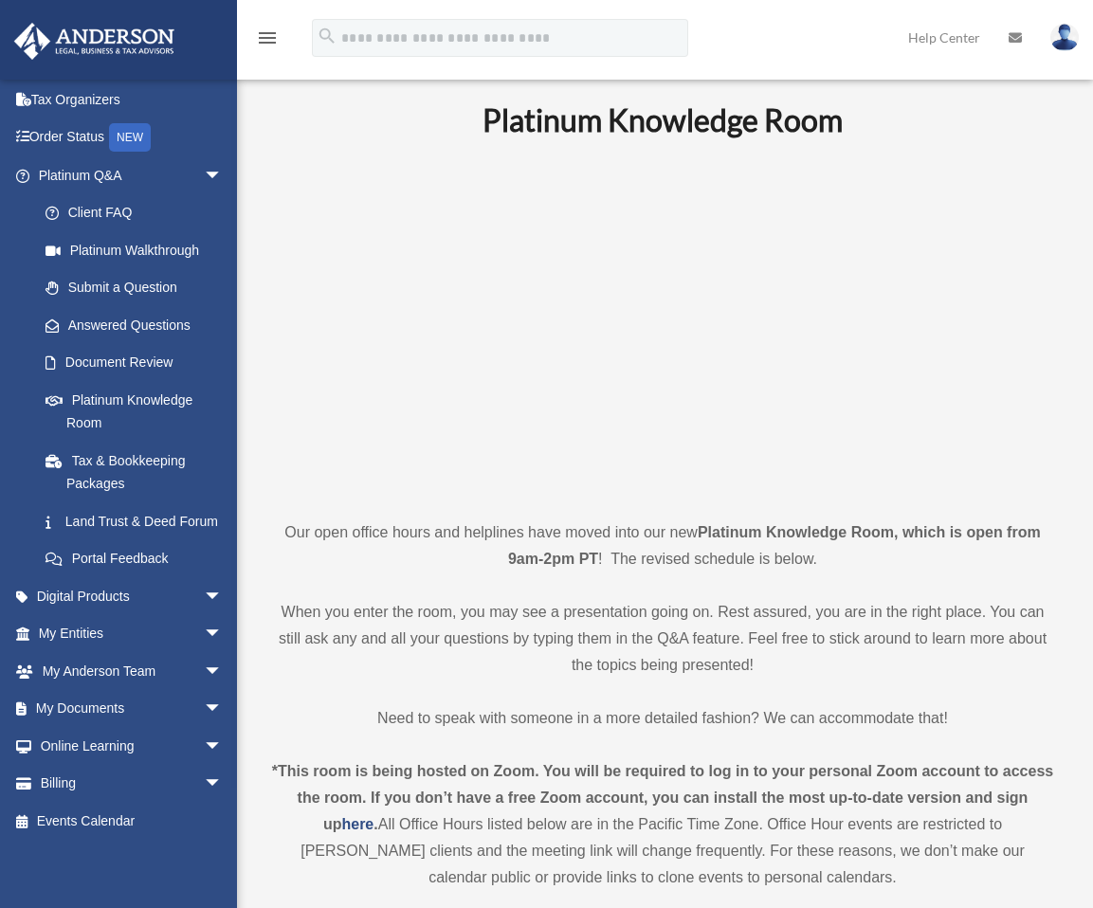
scroll to position [100, 0]
click at [204, 708] on span "arrow_drop_down" at bounding box center [223, 709] width 38 height 39
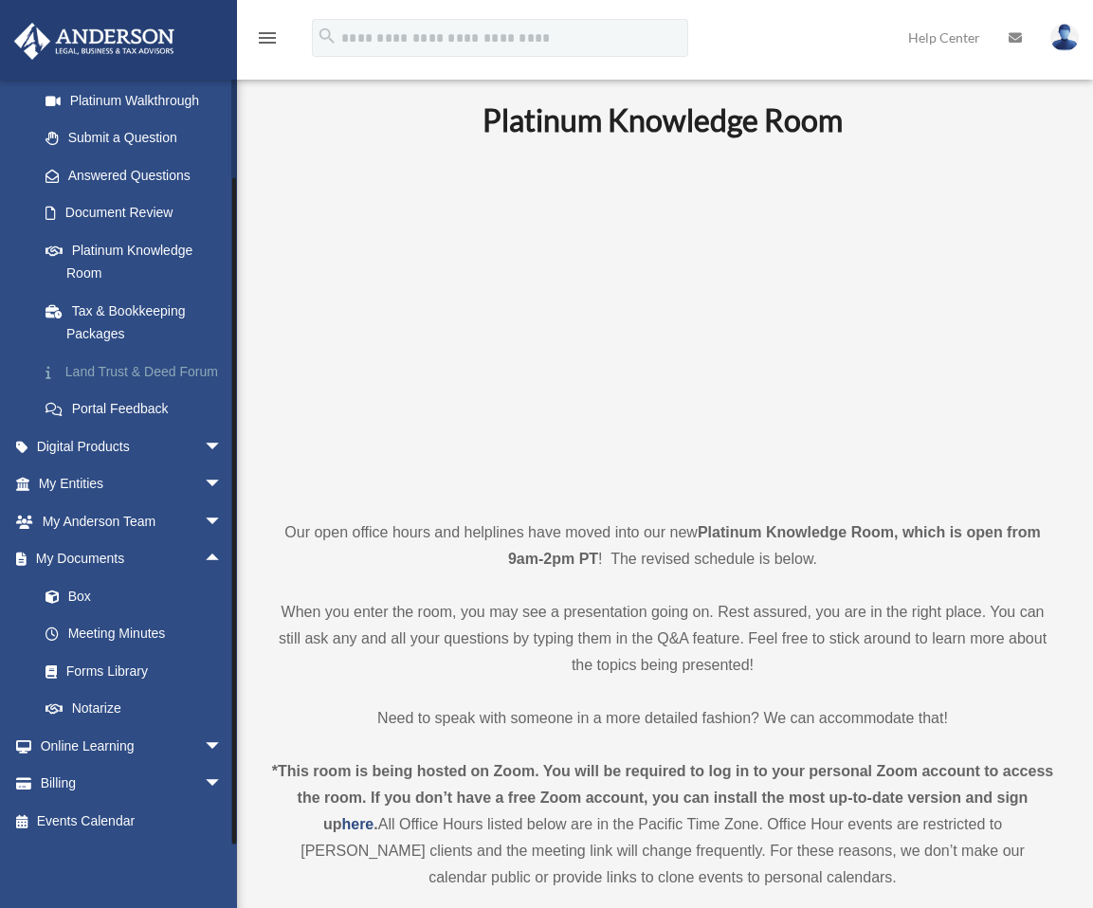
scroll to position [250, 0]
click at [204, 443] on span "arrow_drop_down" at bounding box center [223, 447] width 38 height 39
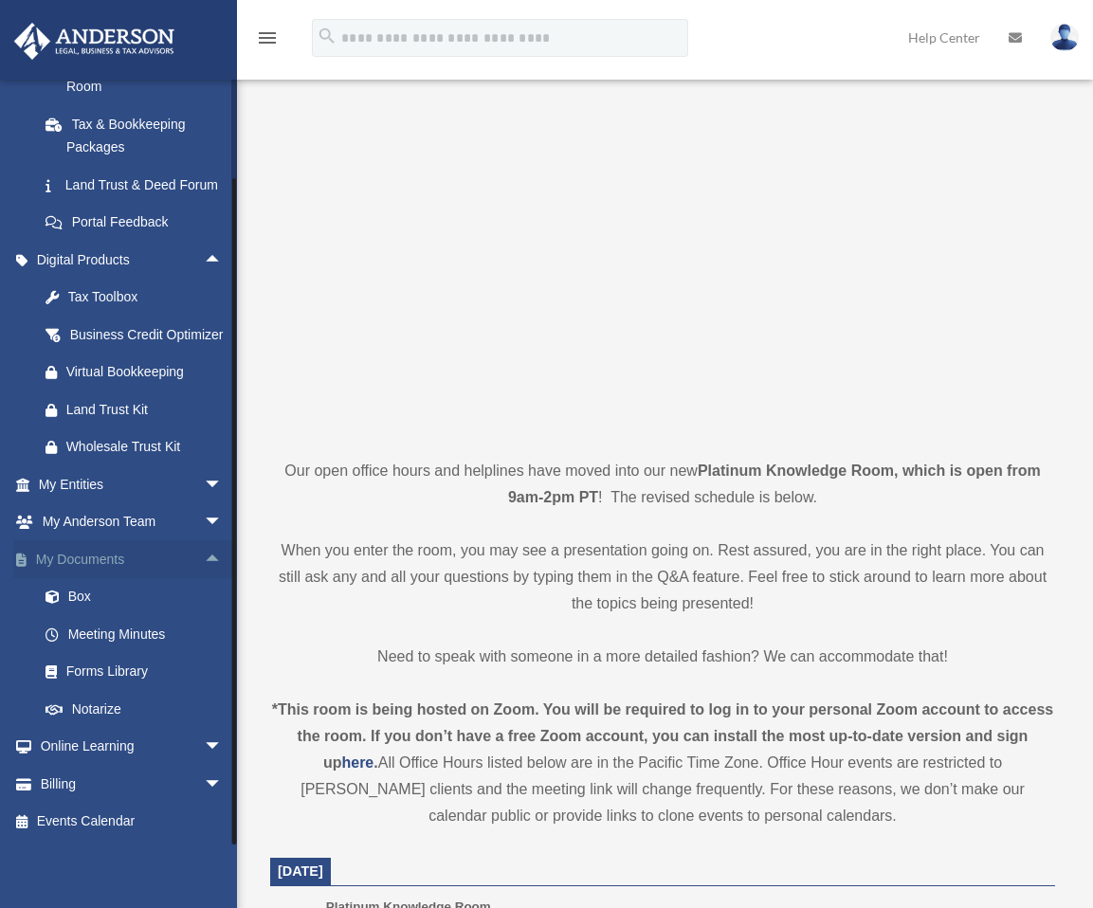
scroll to position [95, 0]
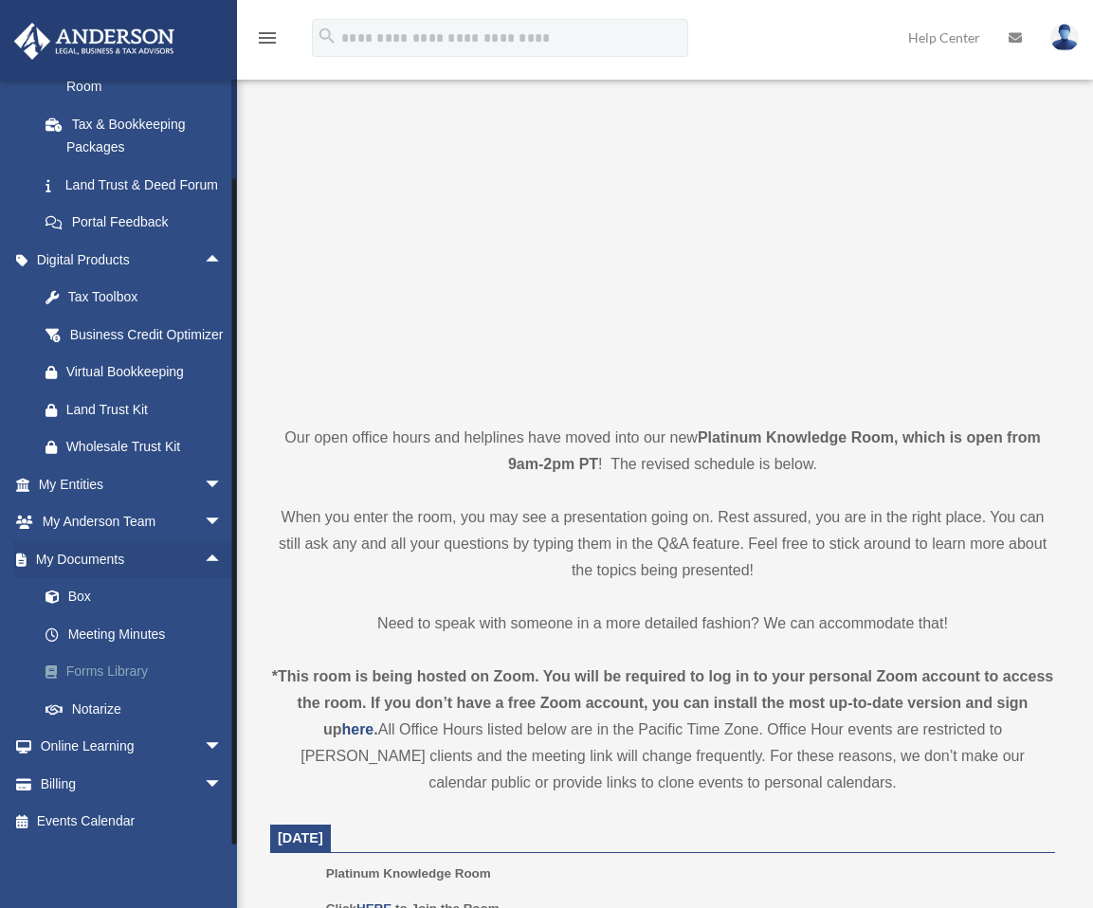
click at [118, 665] on link "Forms Library" at bounding box center [139, 672] width 225 height 38
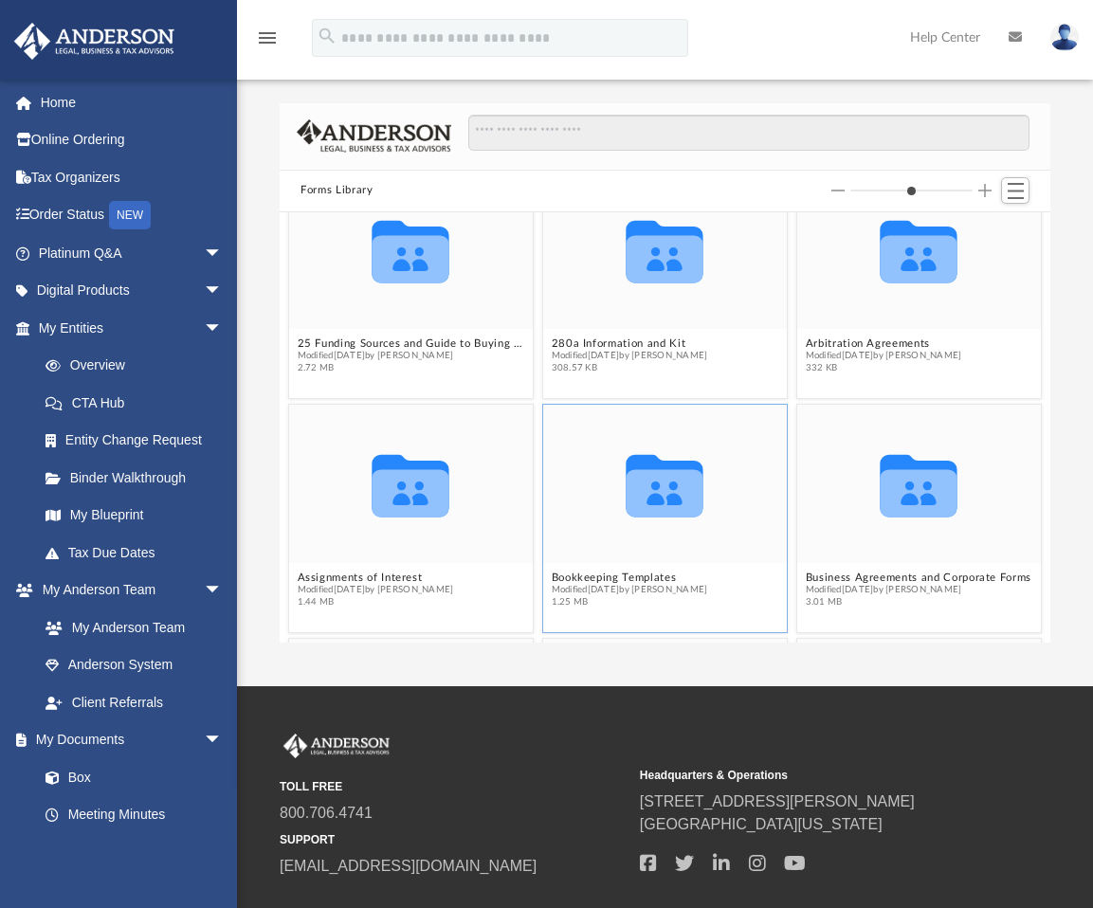
scroll to position [95, 0]
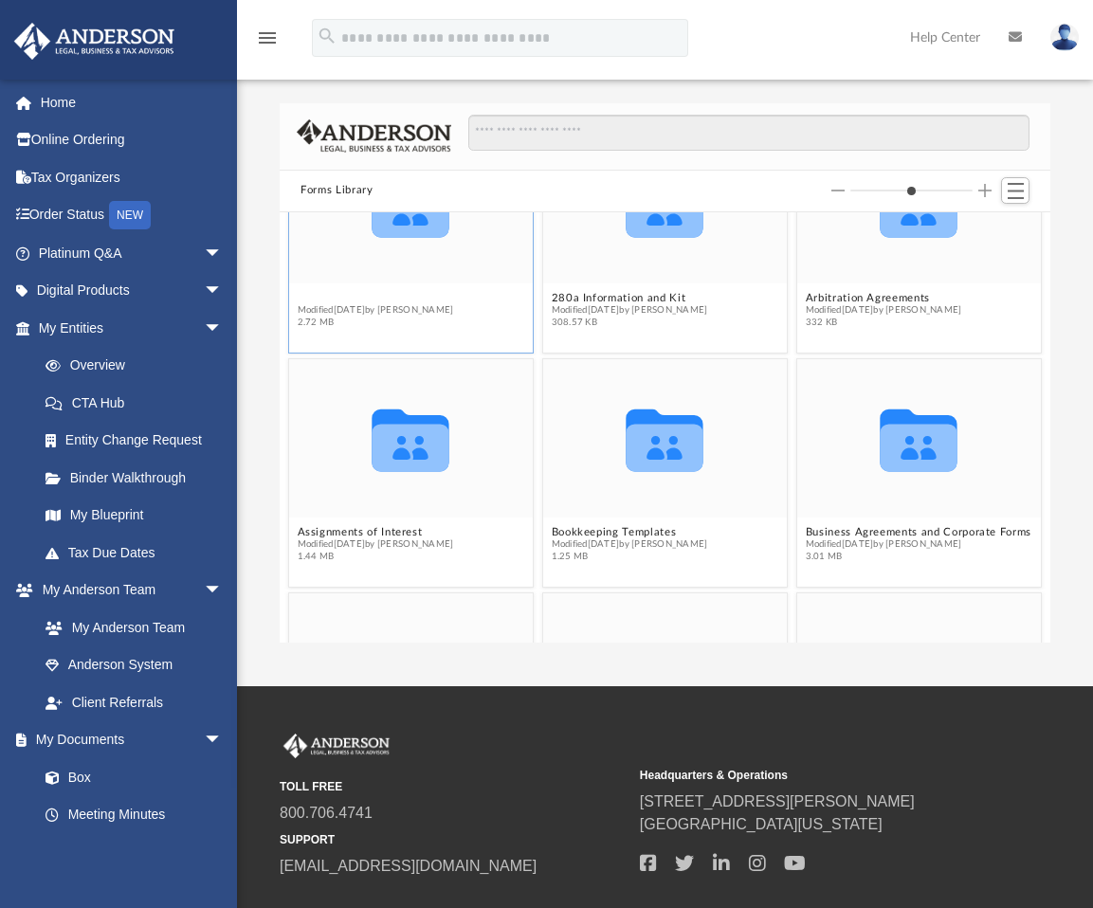
click at [441, 294] on button "25 Funding Sources and Guide to Buying a Franchise" at bounding box center [412, 298] width 228 height 12
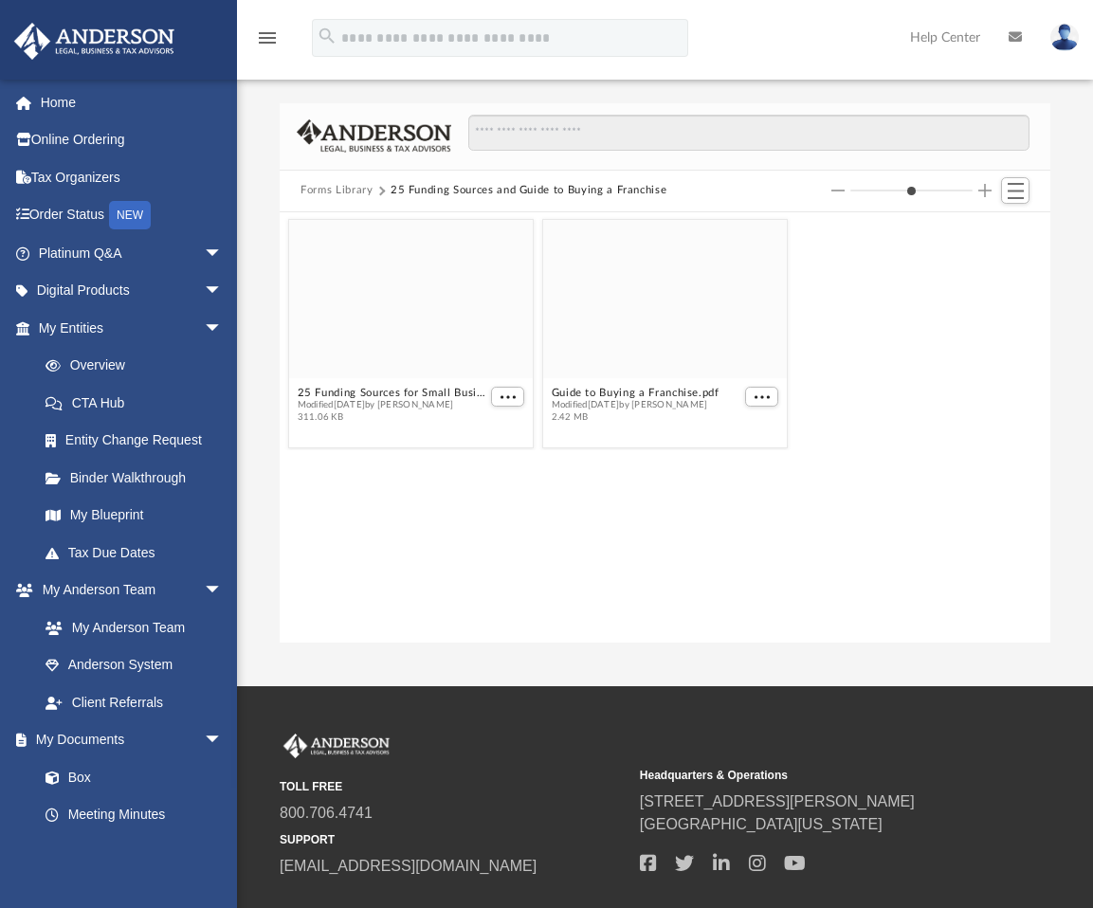
scroll to position [0, 0]
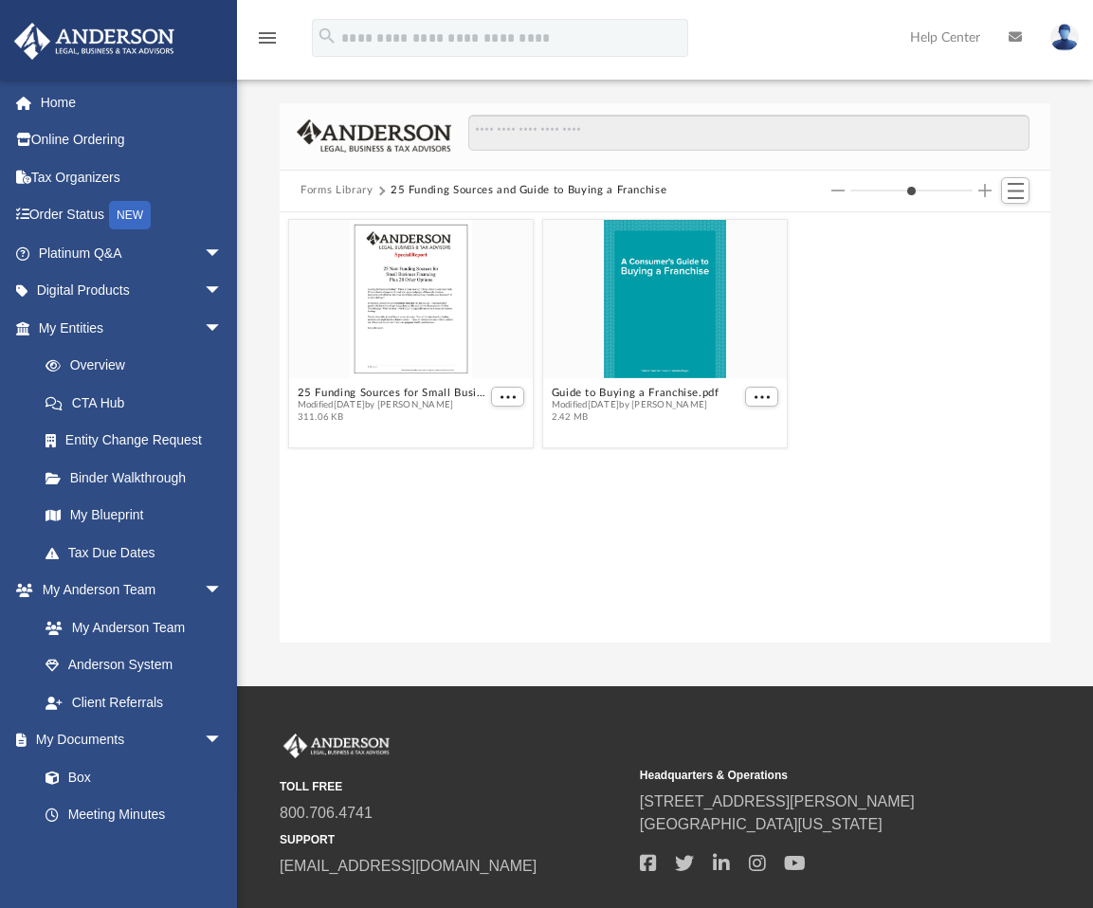
click at [360, 191] on button "Forms Library" at bounding box center [337, 190] width 72 height 17
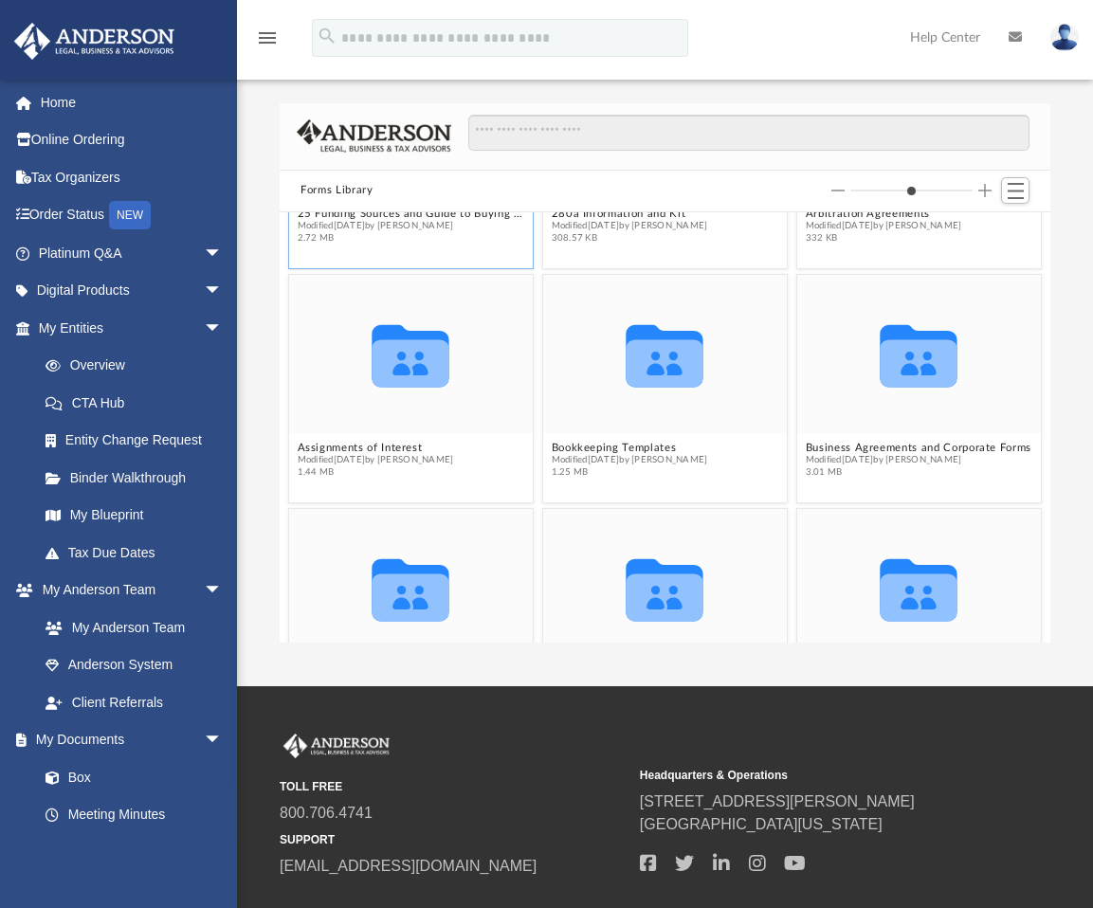
scroll to position [190, 0]
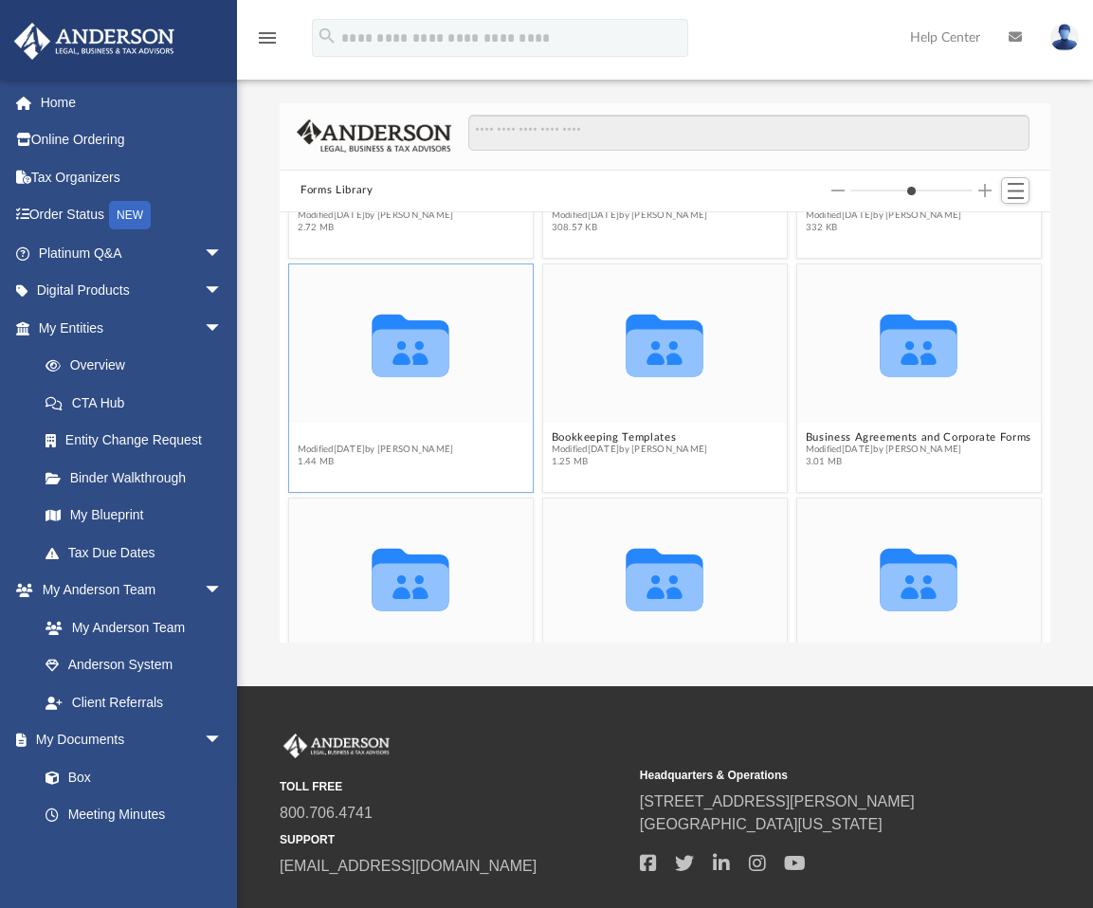
click at [387, 433] on button "Assignments of Interest" at bounding box center [376, 437] width 156 height 12
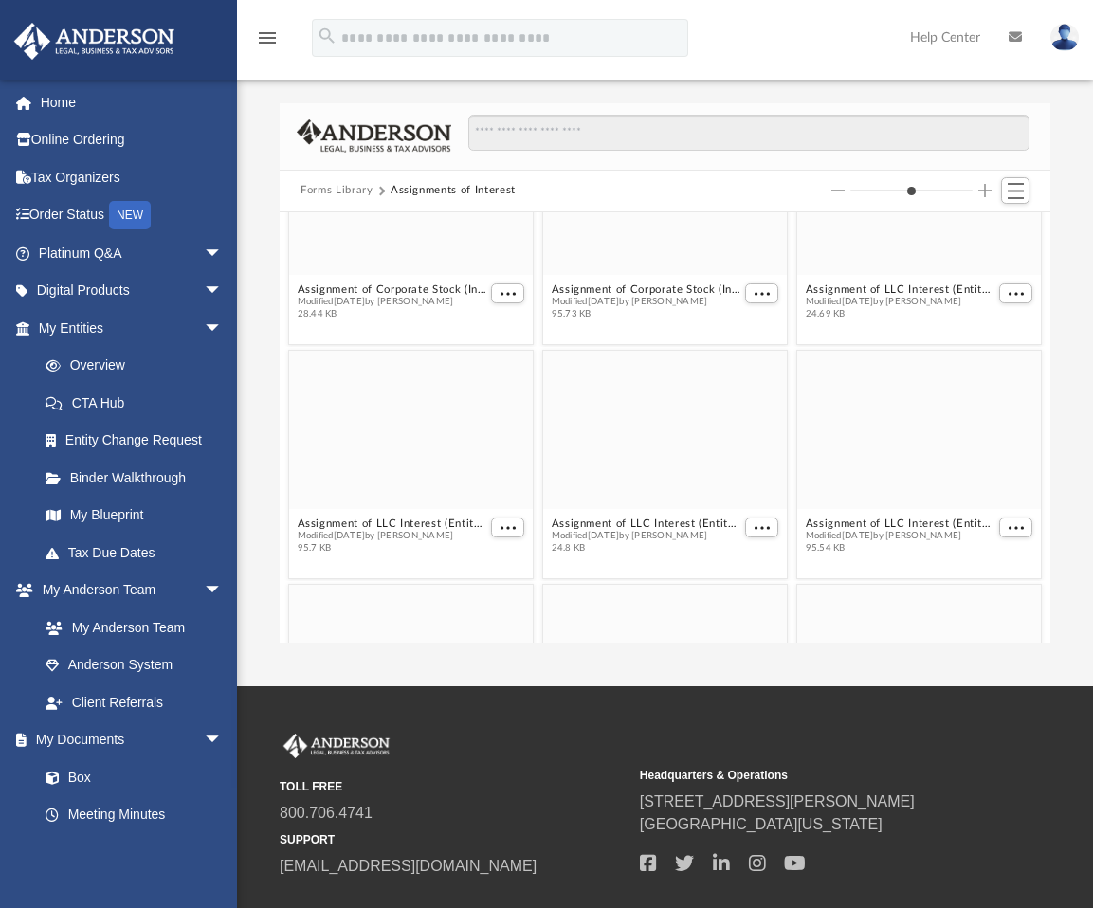
scroll to position [0, 0]
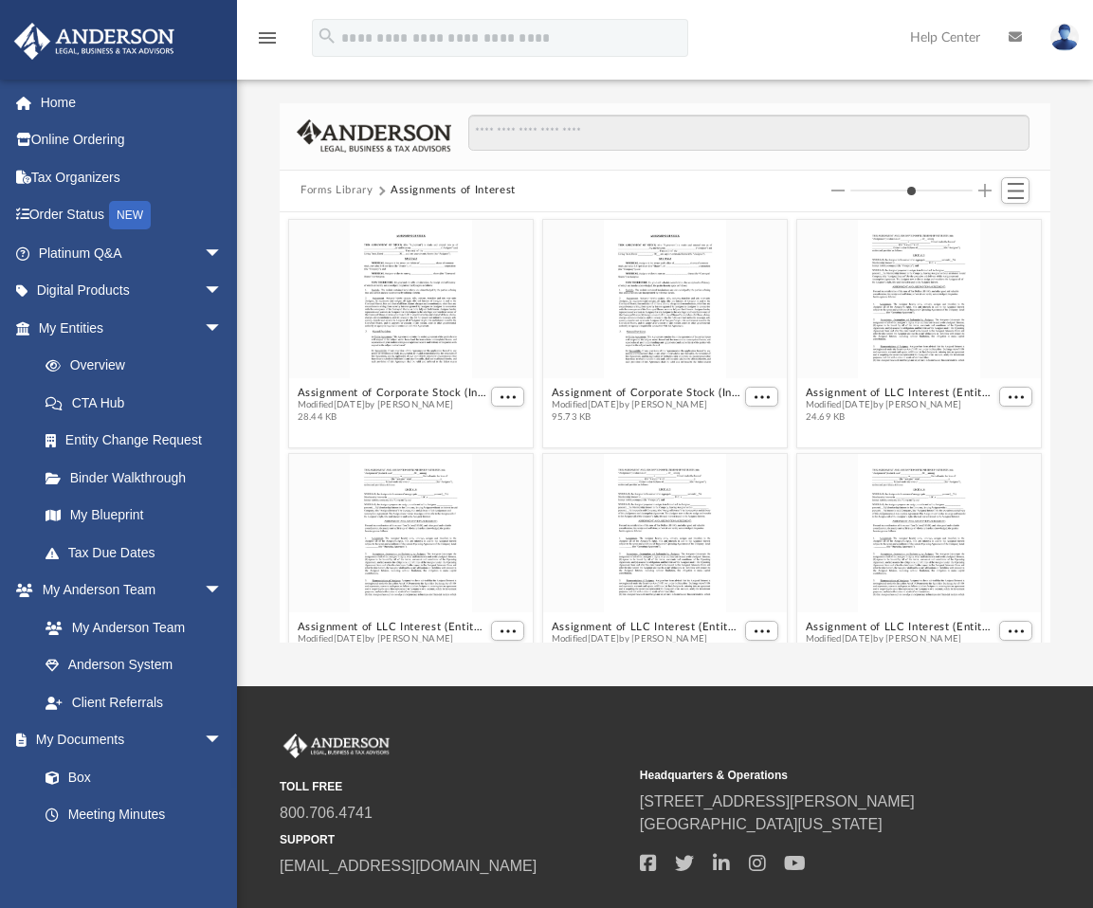
click at [329, 191] on button "Forms Library" at bounding box center [337, 190] width 72 height 17
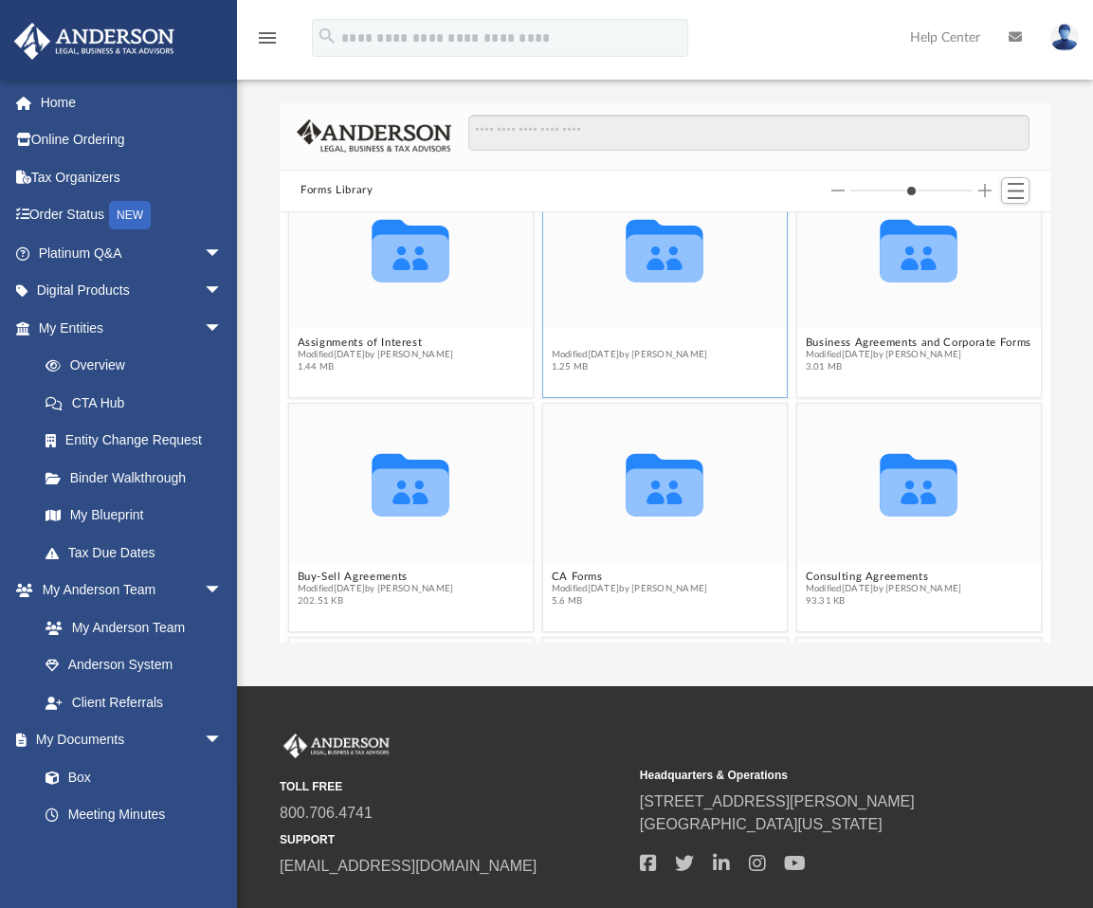
scroll to position [234, 0]
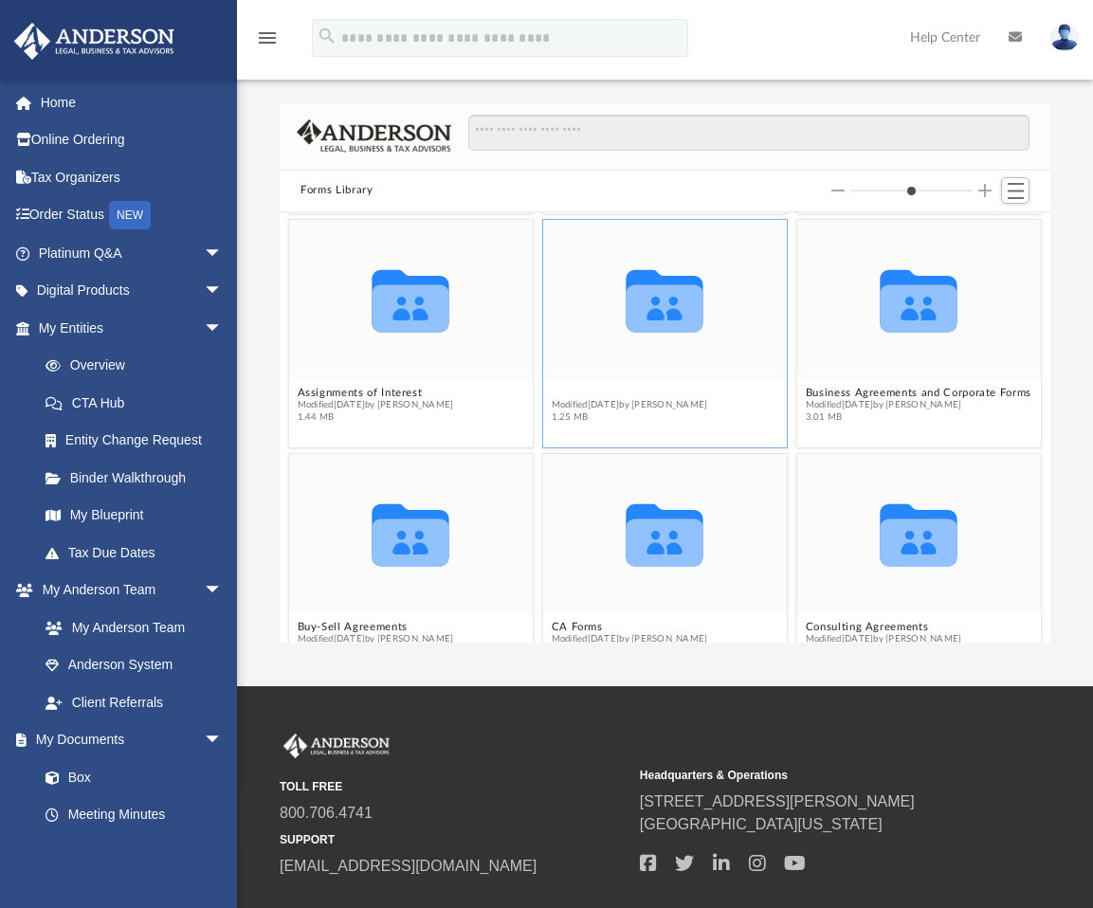
click at [642, 343] on figure "Collaborated Folder Bookkeeping Templates Modified Mon Jan 30 2023 by Mary Acre…" at bounding box center [665, 325] width 244 height 210
click at [645, 390] on button "Bookkeeping Templates" at bounding box center [630, 393] width 156 height 12
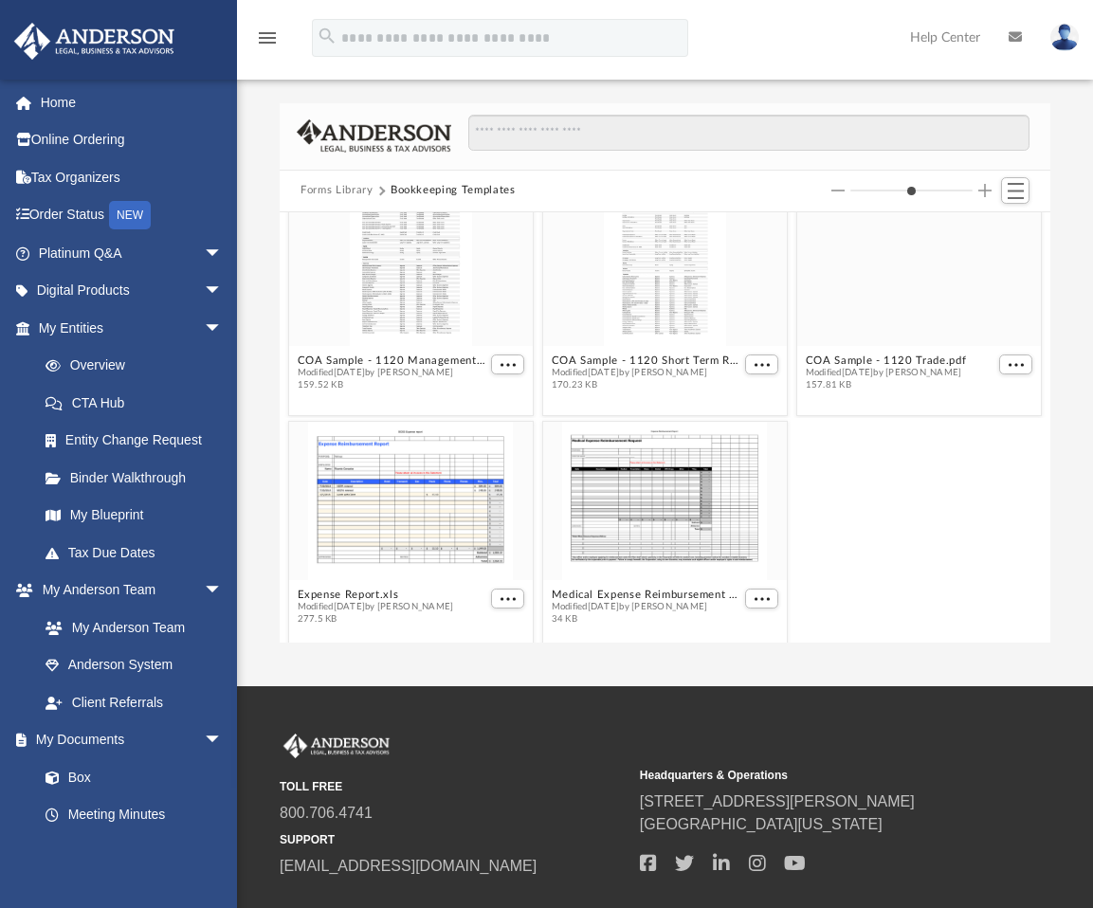
scroll to position [515, 0]
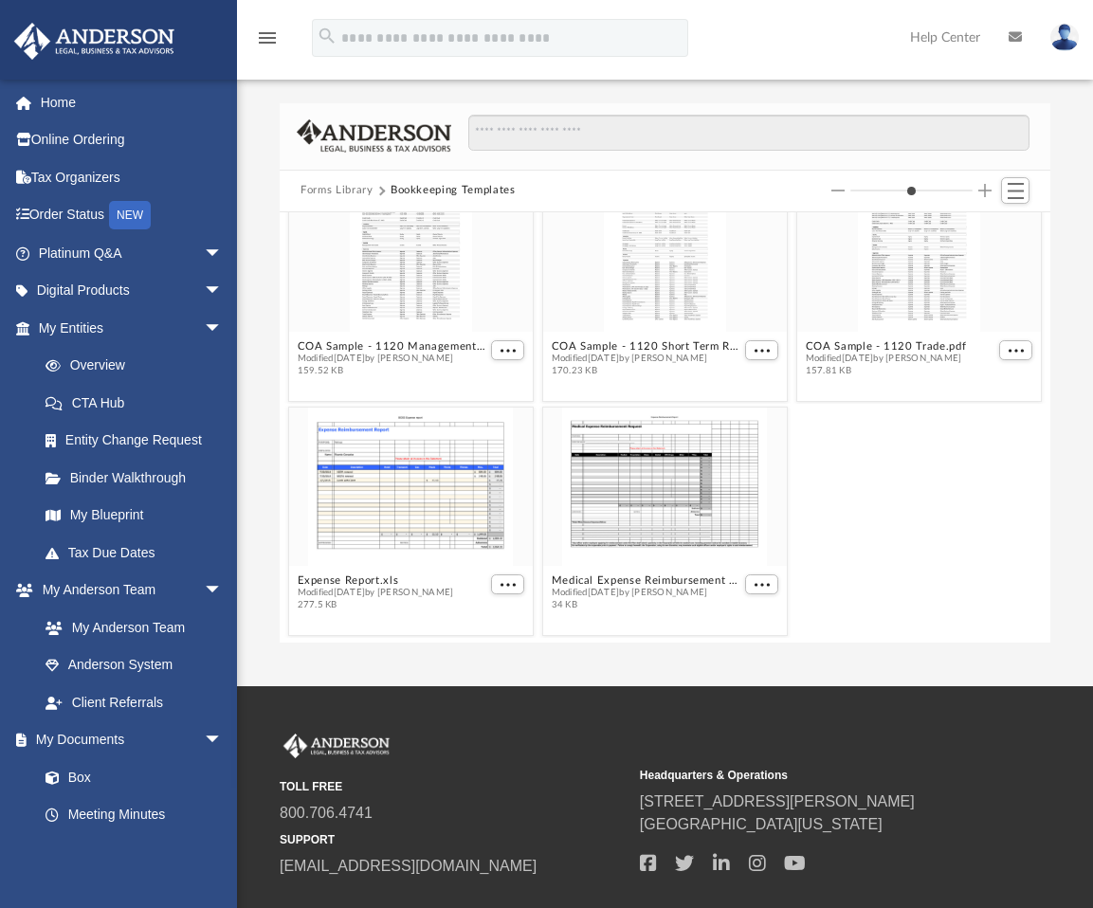
click at [347, 188] on button "Forms Library" at bounding box center [337, 190] width 72 height 17
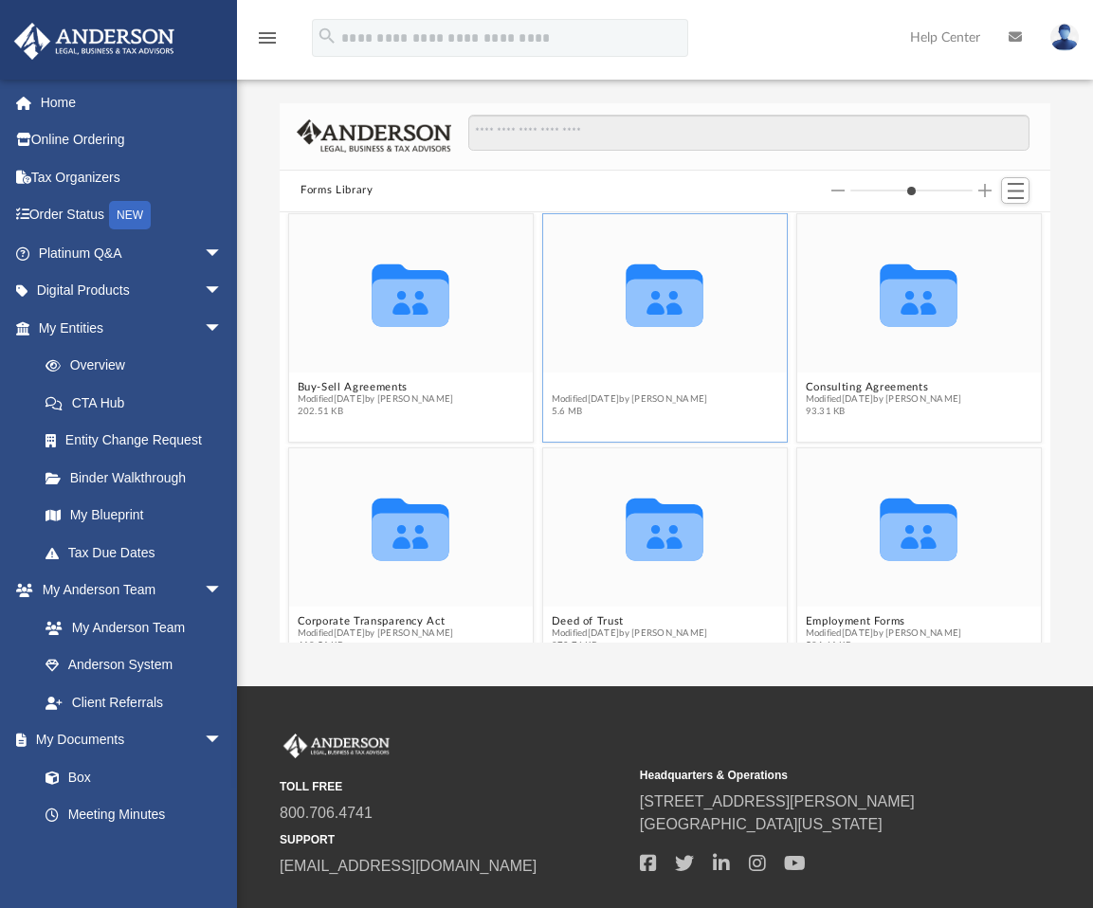
scroll to position [468, 0]
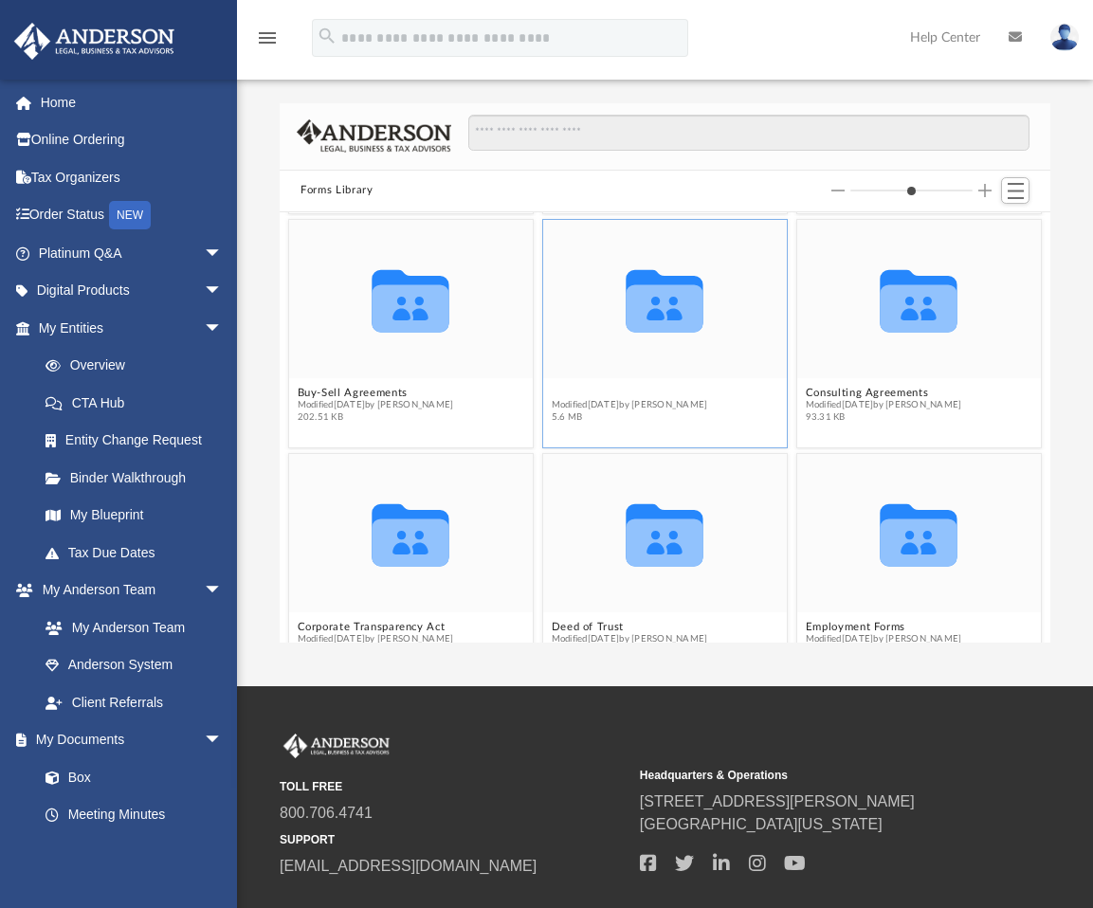
click at [572, 383] on figcaption "CA Forms Modified Thu Jul 13 2023 by Taryn Biever 5.6 MB" at bounding box center [665, 405] width 244 height 50
click at [581, 394] on button "CA Forms" at bounding box center [630, 393] width 156 height 12
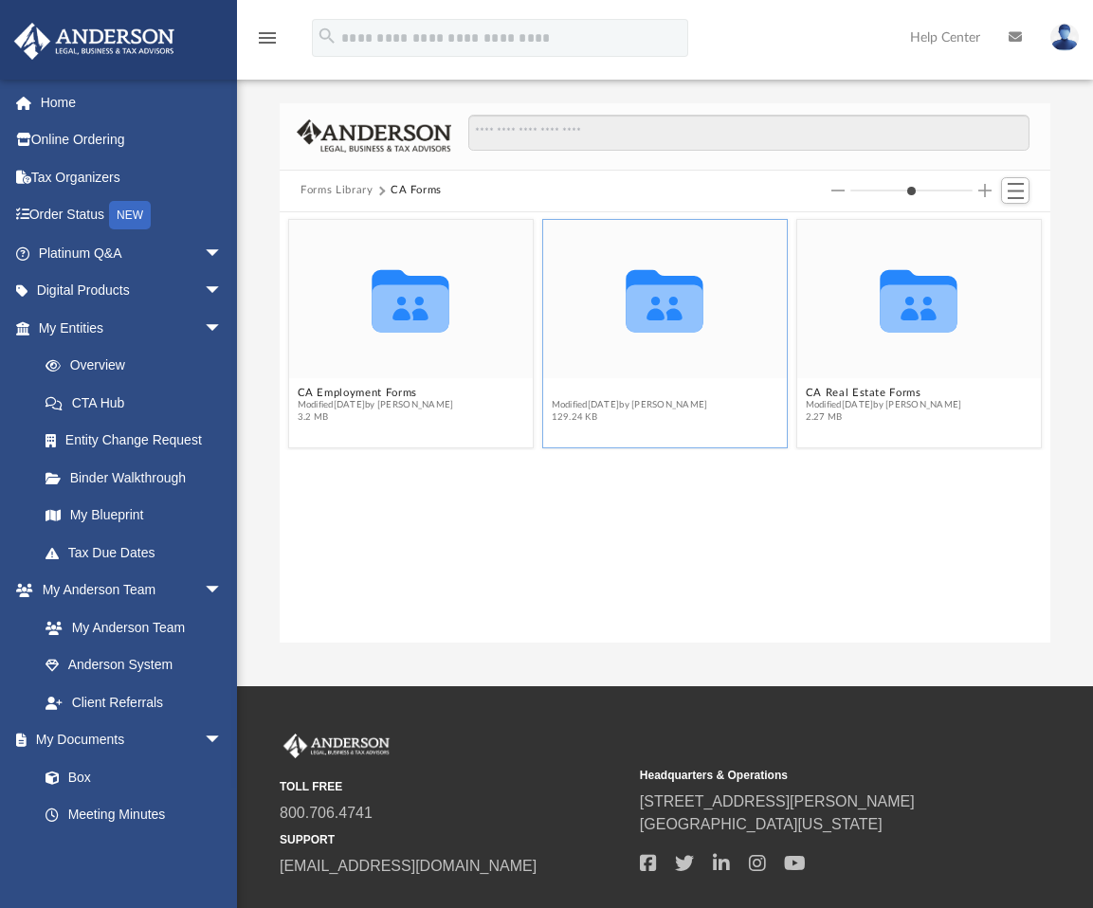
click at [633, 392] on button "CA Nonprofit" at bounding box center [630, 393] width 156 height 12
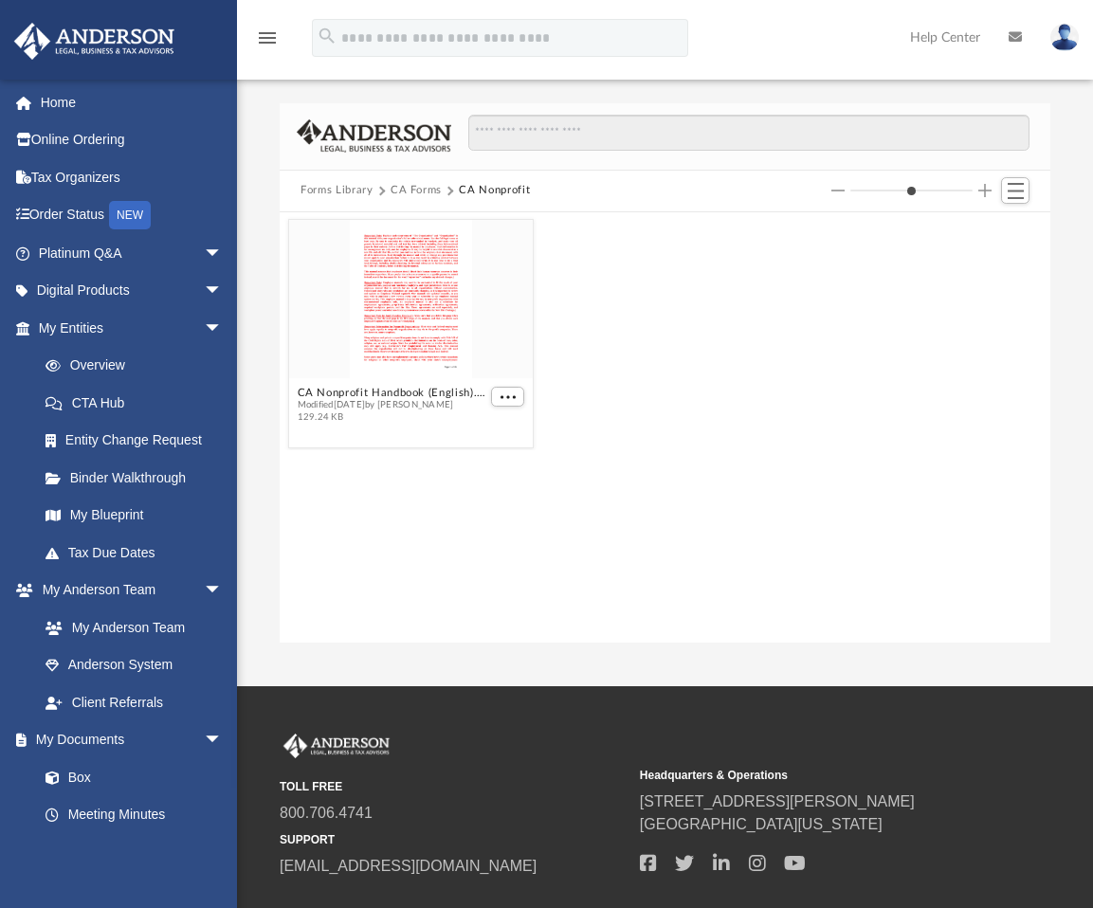
click at [353, 192] on button "Forms Library" at bounding box center [337, 190] width 72 height 17
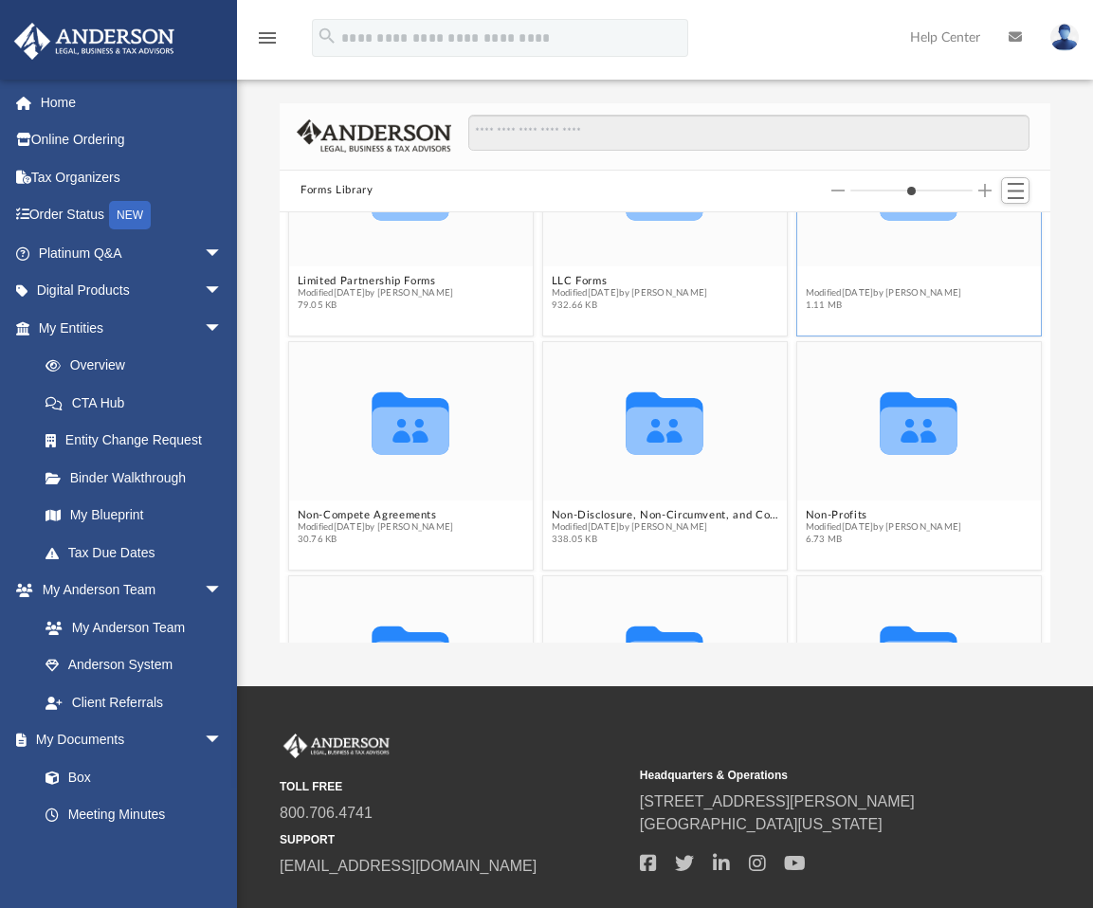
scroll to position [1405, 0]
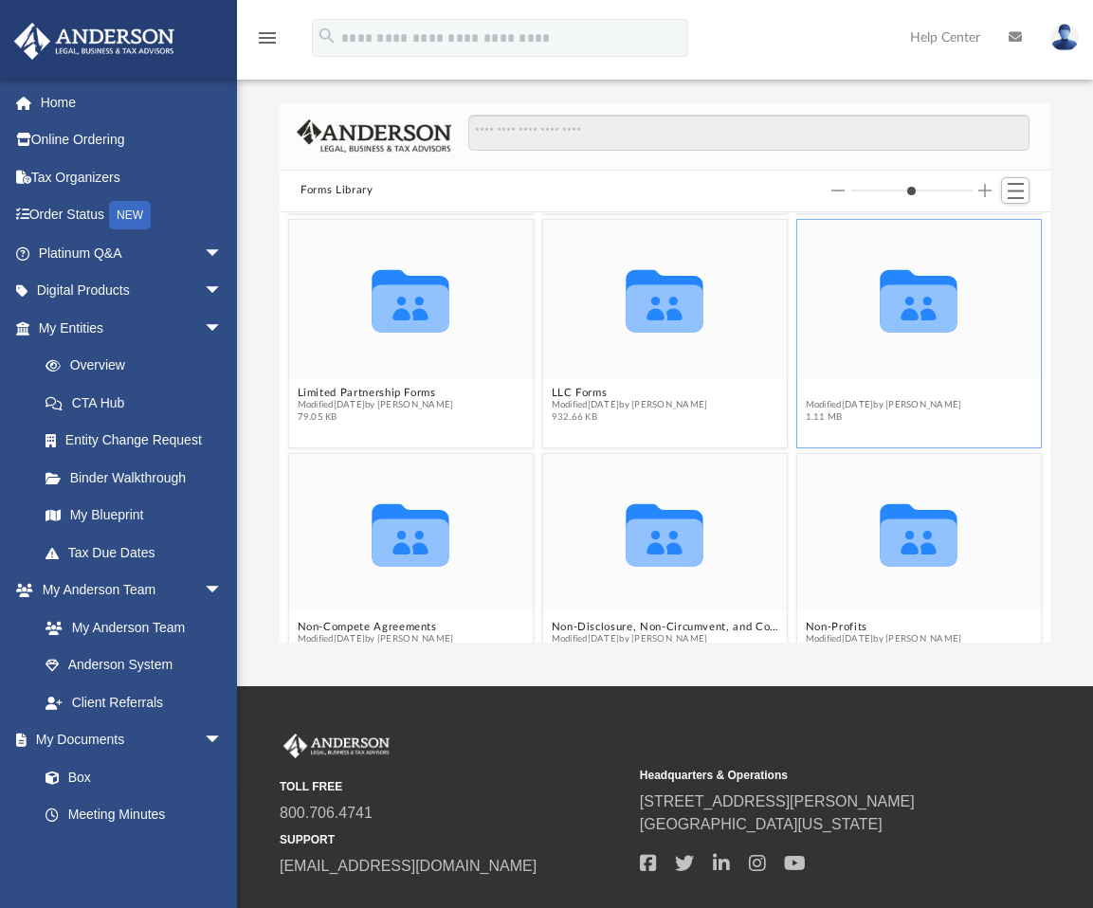
click at [832, 278] on figure "Collaborated Folder Loan Forms Modified Wed Oct 5 2022 by Mary Acree 1.11 MB" at bounding box center [919, 325] width 244 height 210
click at [833, 387] on button "Loan Forms" at bounding box center [884, 393] width 156 height 12
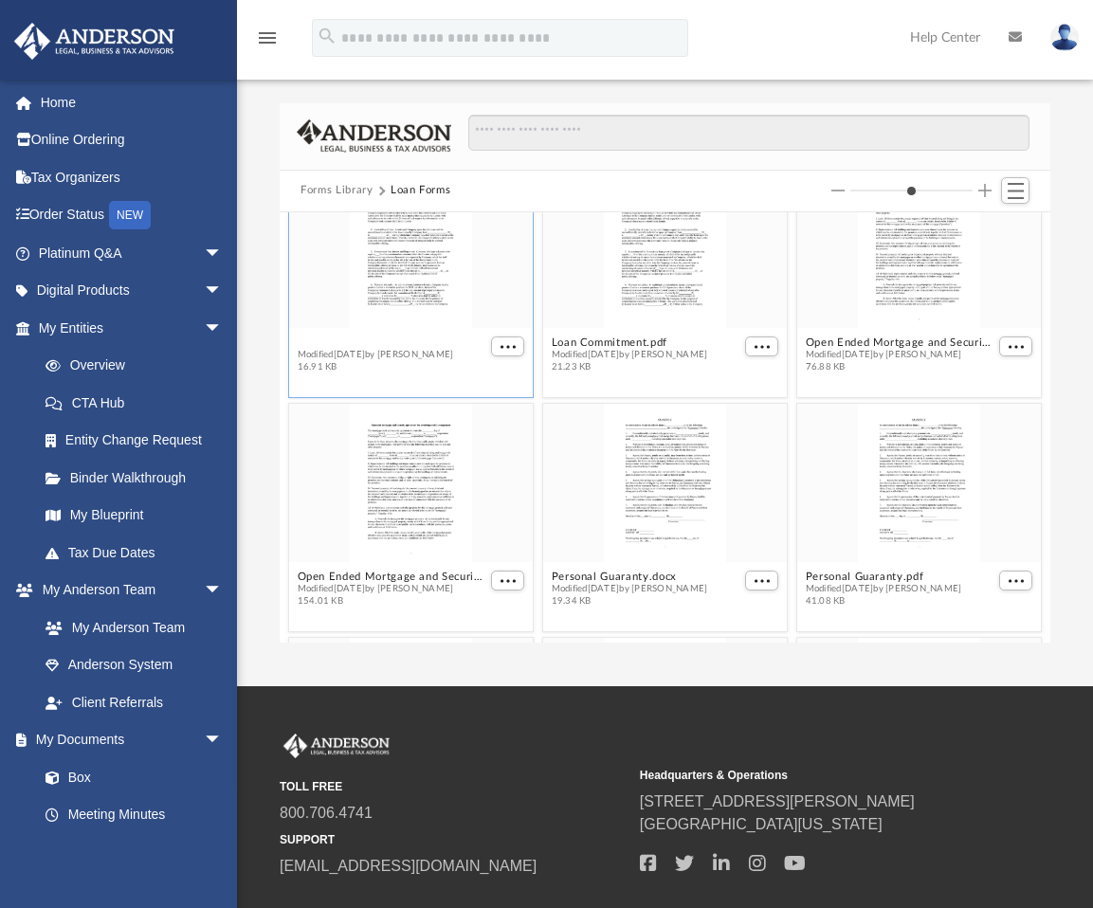
scroll to position [234, 0]
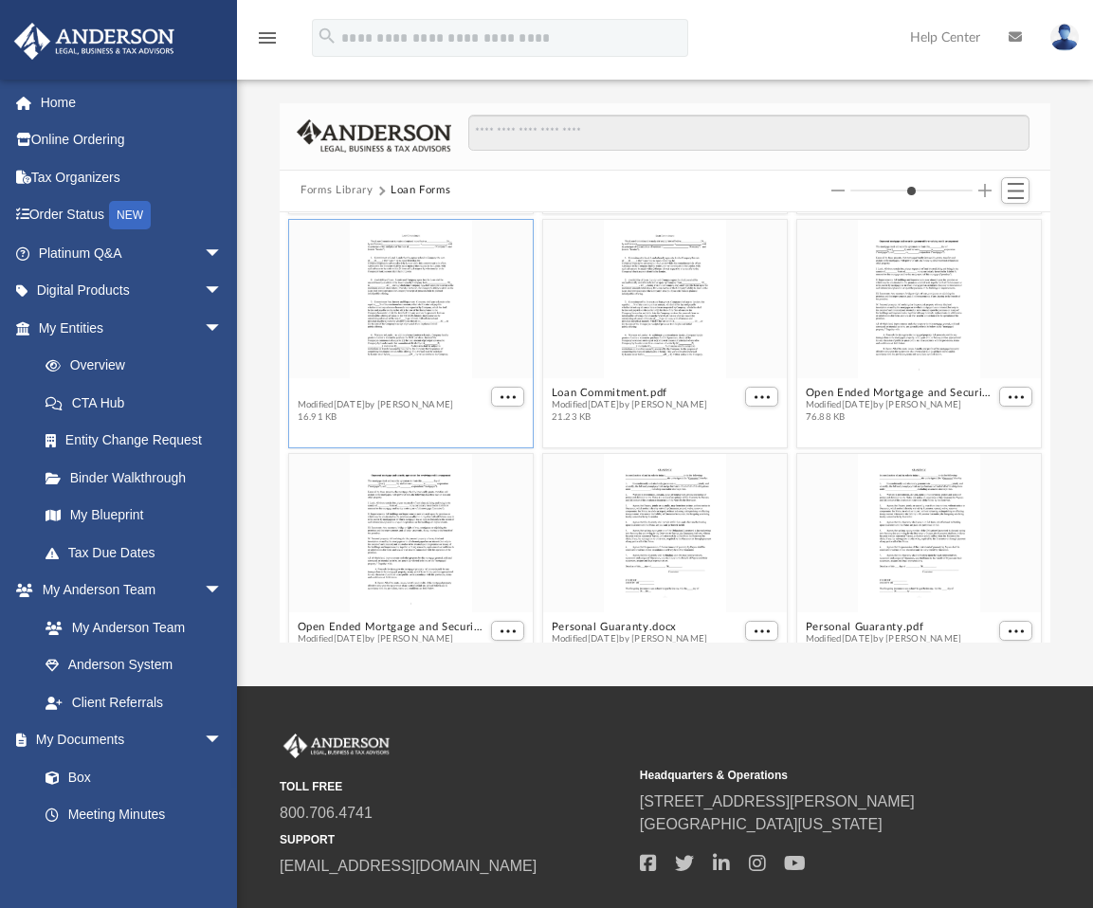
click at [383, 341] on figure "Loan Commitment.docx Modified Wed Oct 5 2022 by Mary Acree 16.91 KB" at bounding box center [411, 325] width 244 height 210
click at [414, 389] on button "Loan Commitment.docx" at bounding box center [376, 393] width 156 height 12
type input "*"
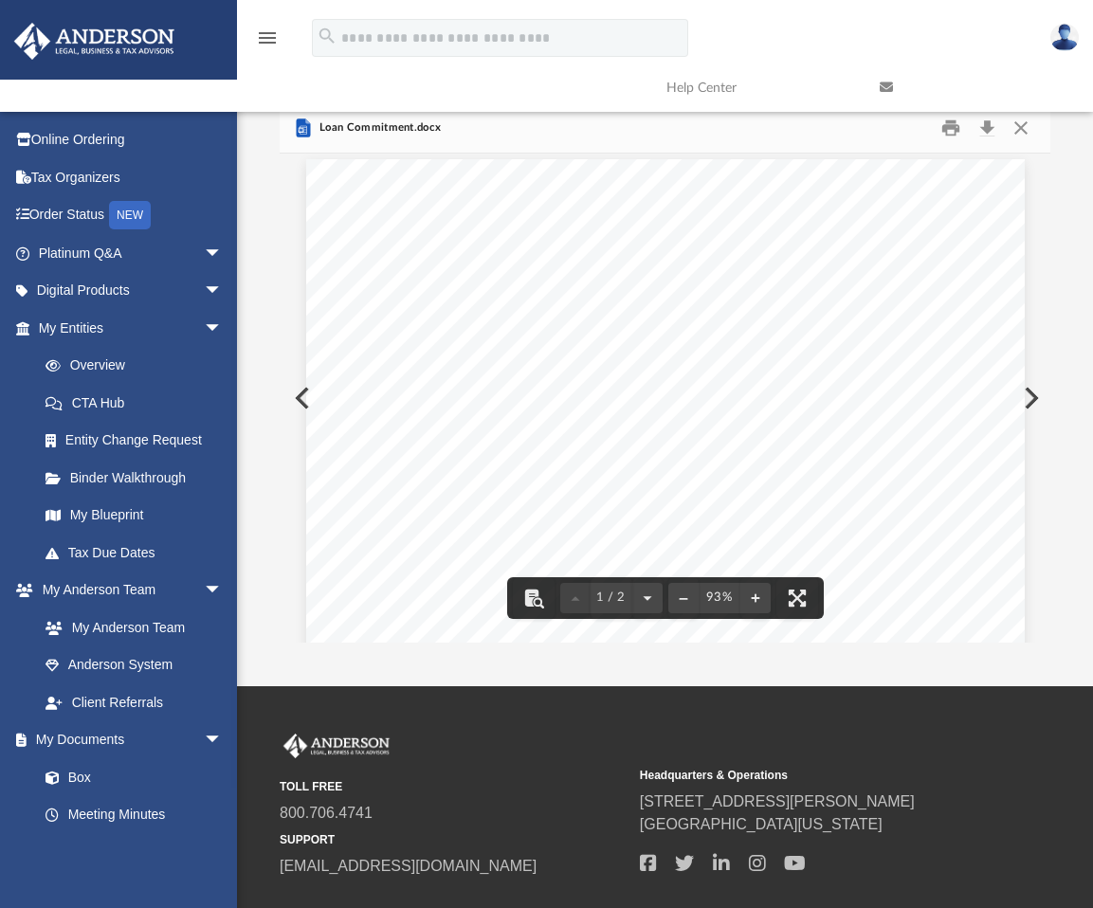
scroll to position [0, 0]
click at [1023, 120] on link at bounding box center [972, 87] width 213 height 75
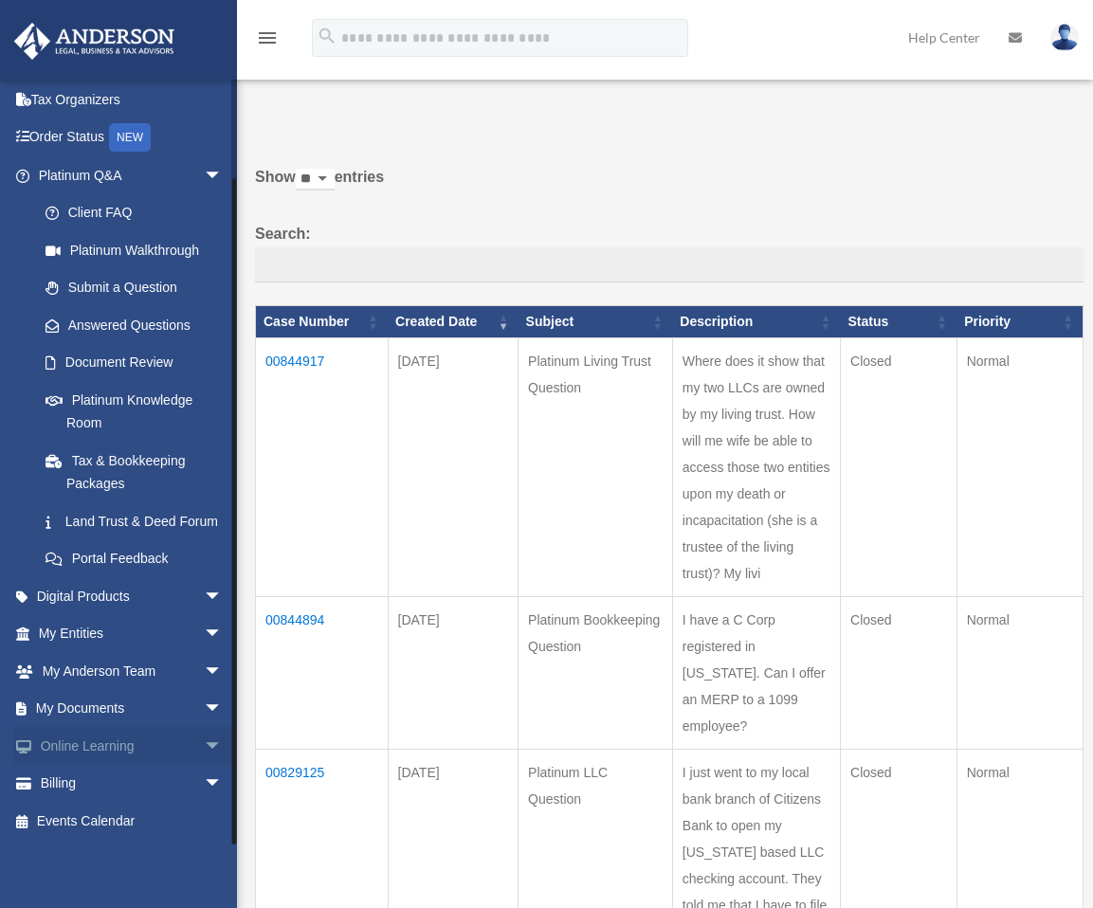
scroll to position [100, 0]
click at [204, 705] on span "arrow_drop_down" at bounding box center [223, 709] width 38 height 39
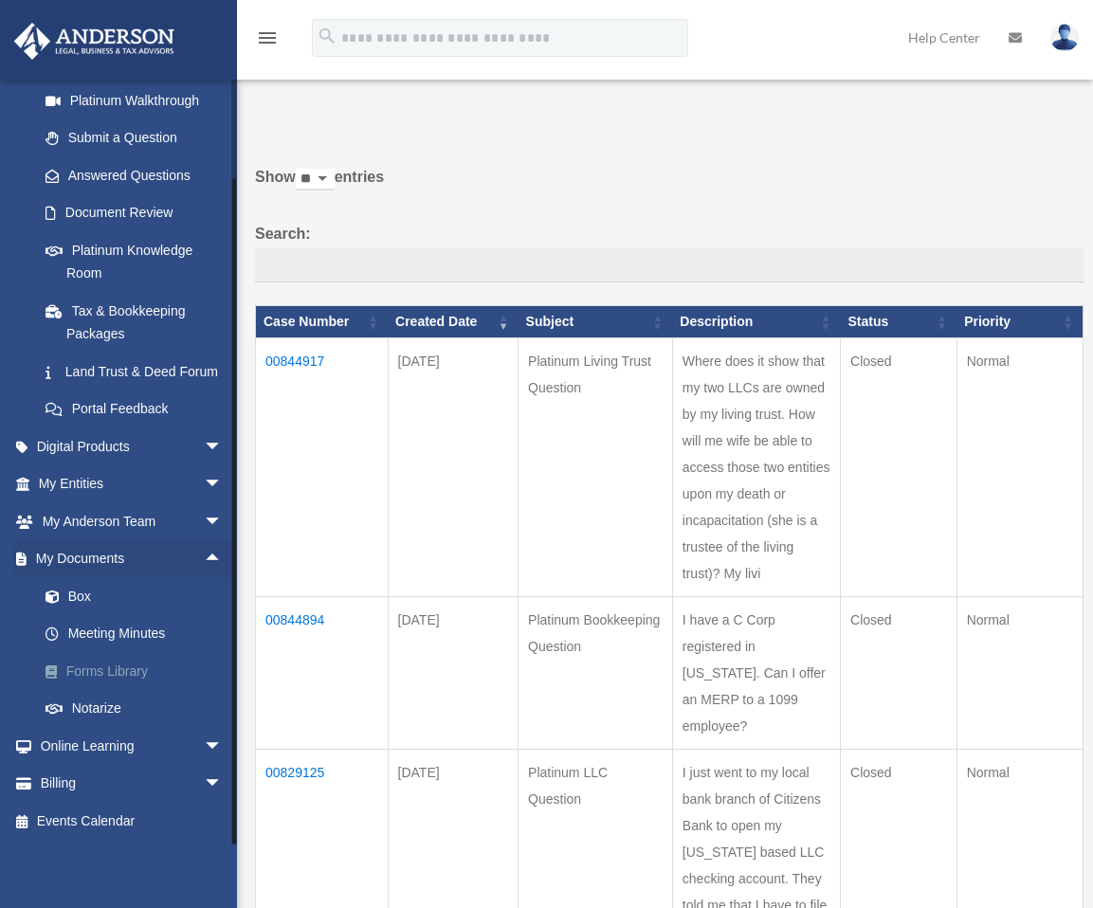
scroll to position [250, 0]
click at [132, 668] on link "Forms Library" at bounding box center [139, 671] width 225 height 38
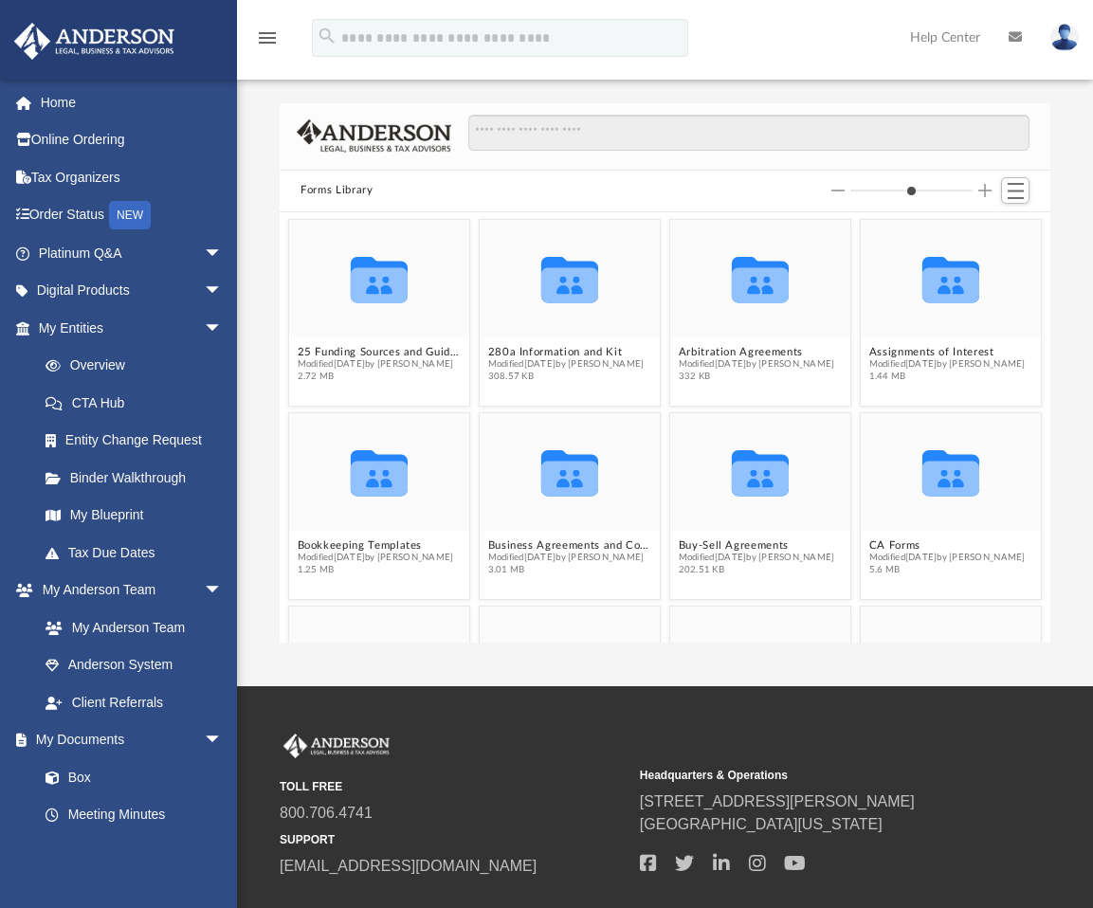
scroll to position [417, 756]
